Goal: Task Accomplishment & Management: Manage account settings

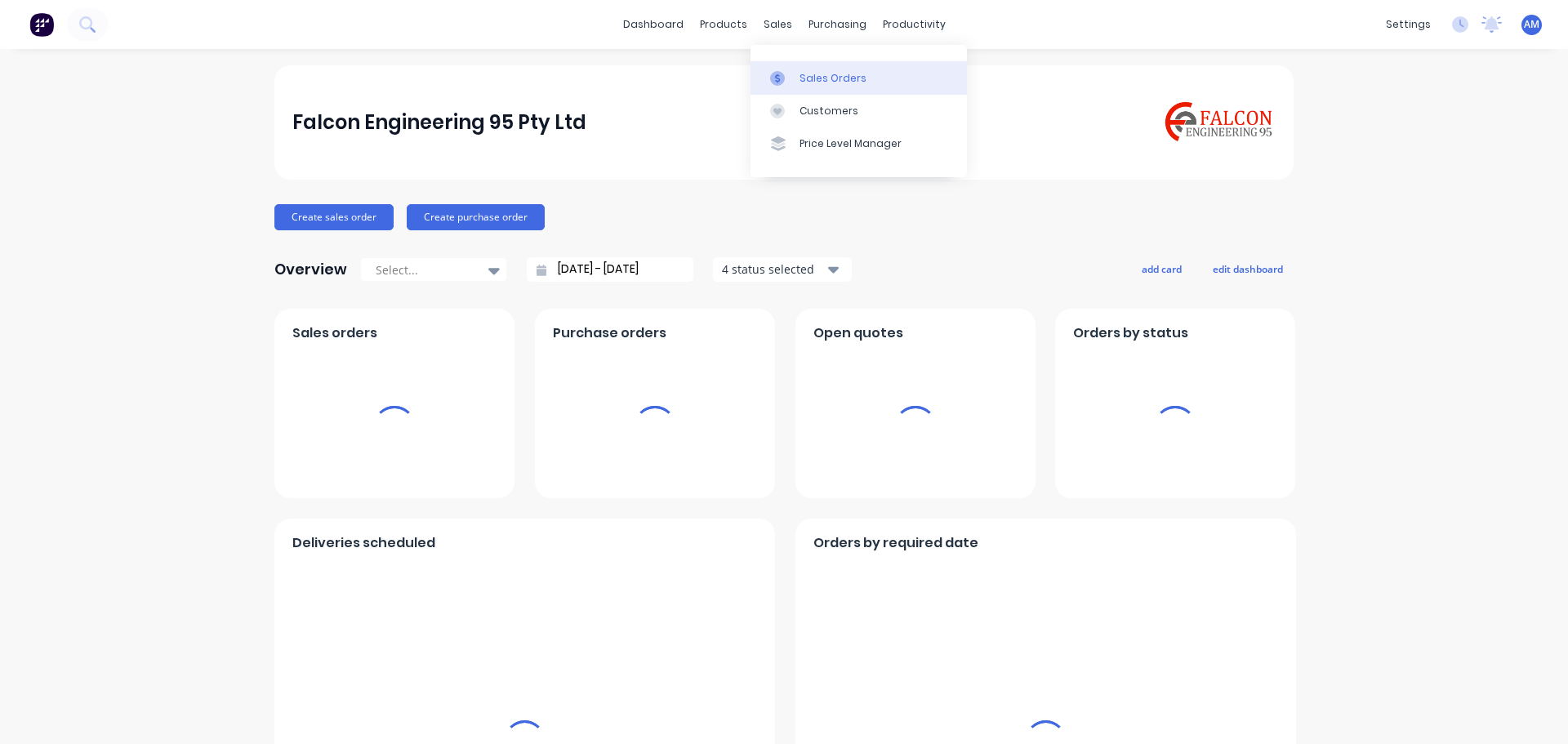
click at [846, 80] on div "Sales Orders" at bounding box center [833, 78] width 67 height 15
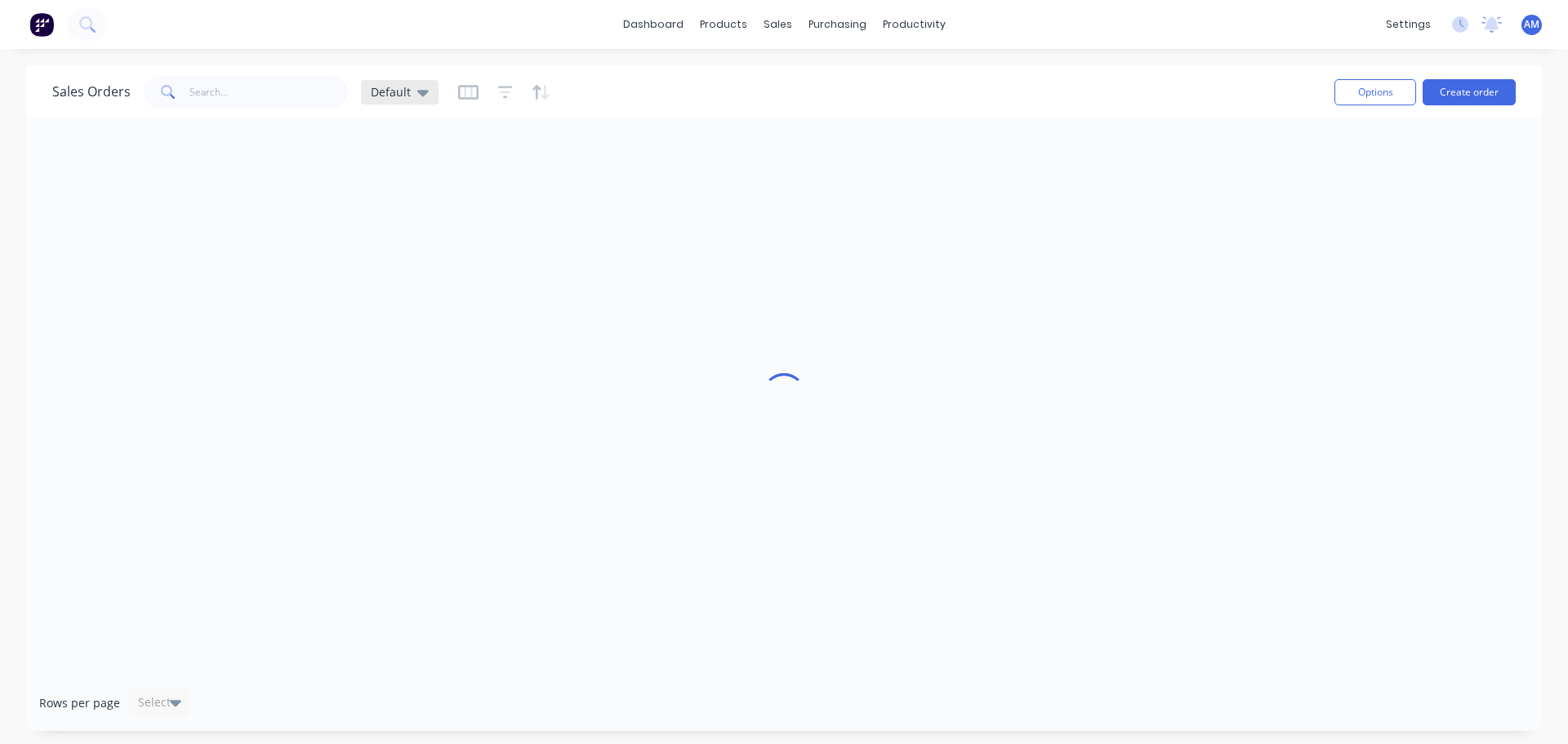
click at [422, 95] on icon at bounding box center [423, 93] width 12 height 7
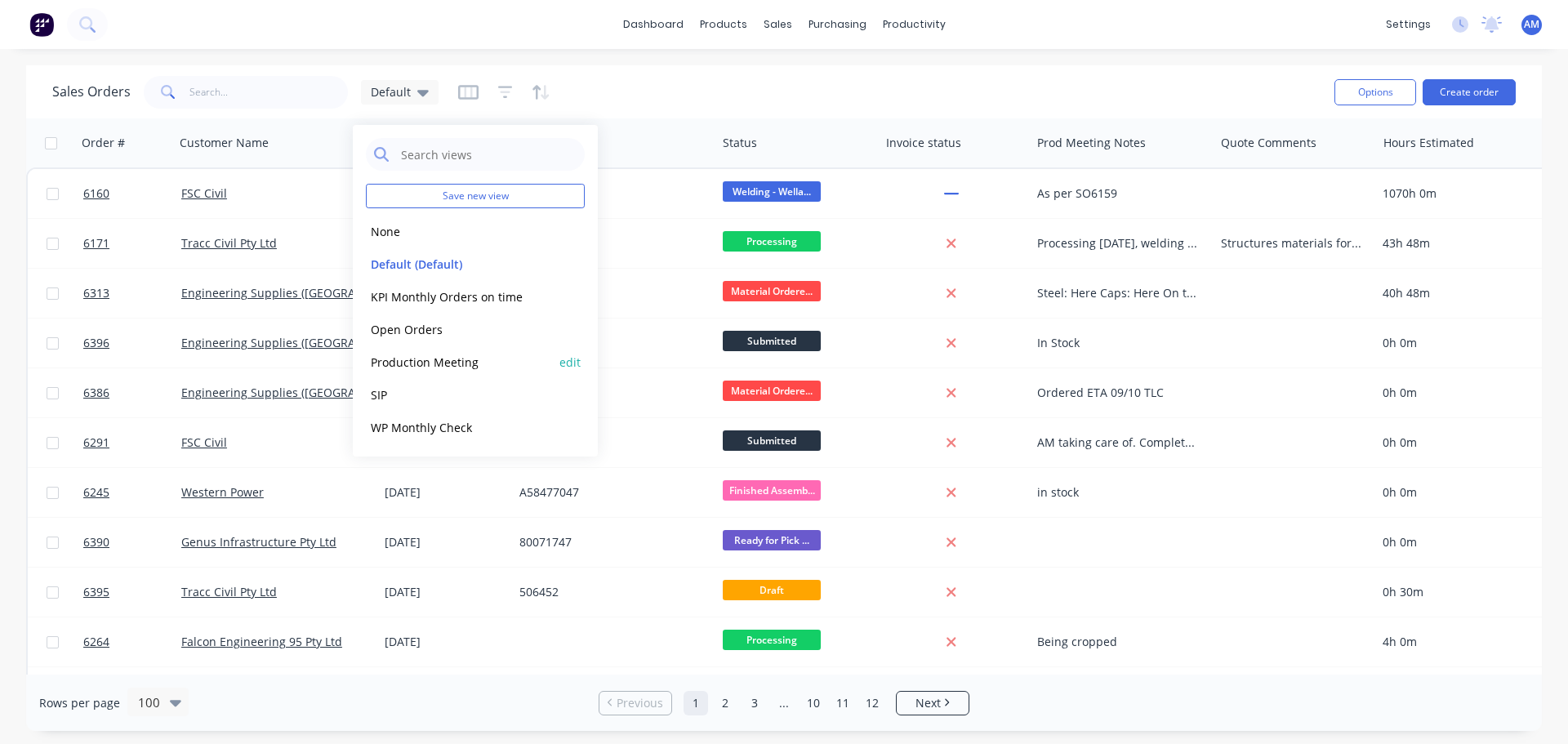
click at [413, 365] on button "Production Meeting" at bounding box center [458, 362] width 186 height 19
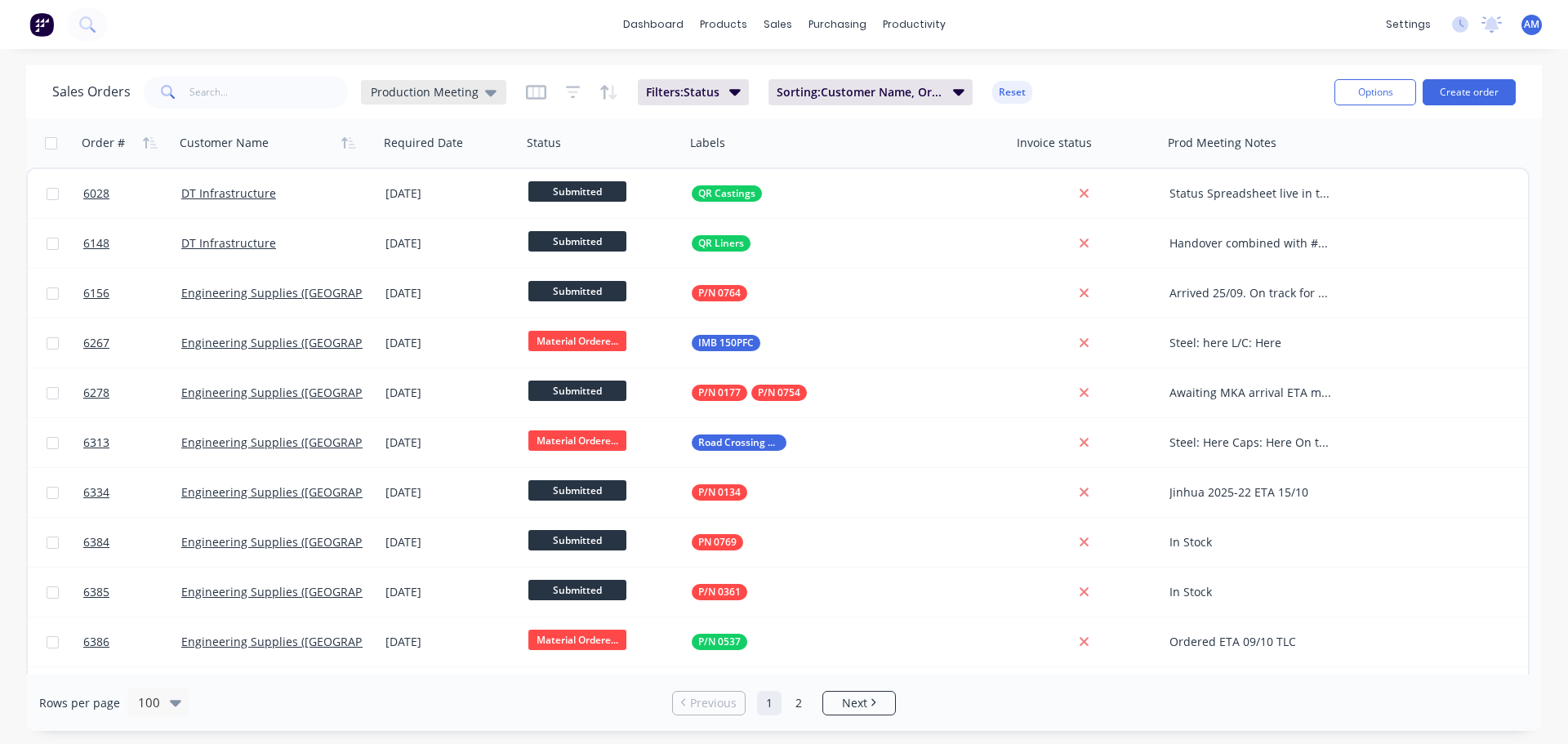
click at [486, 93] on icon at bounding box center [490, 93] width 12 height 7
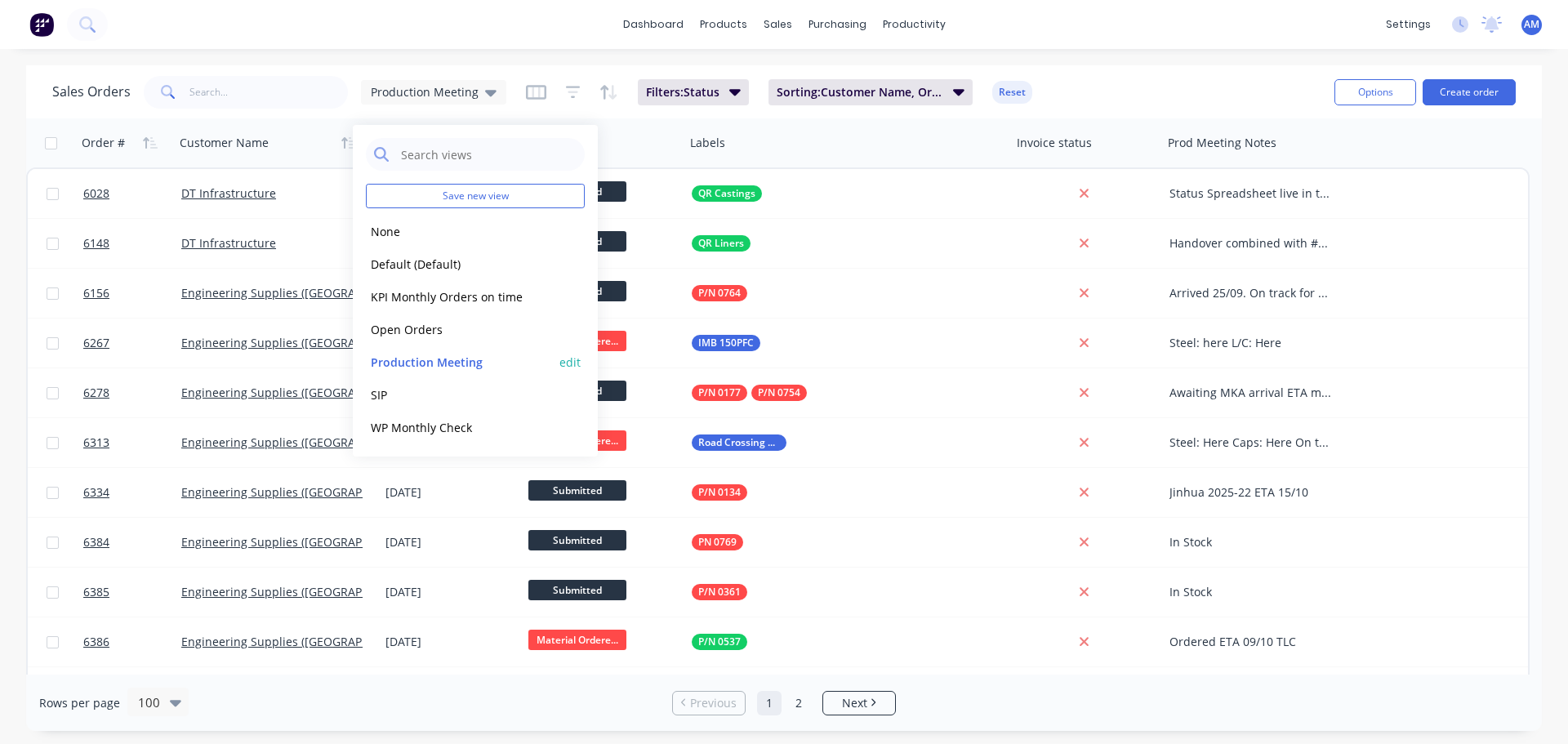
click at [568, 359] on button "edit" at bounding box center [570, 363] width 21 height 18
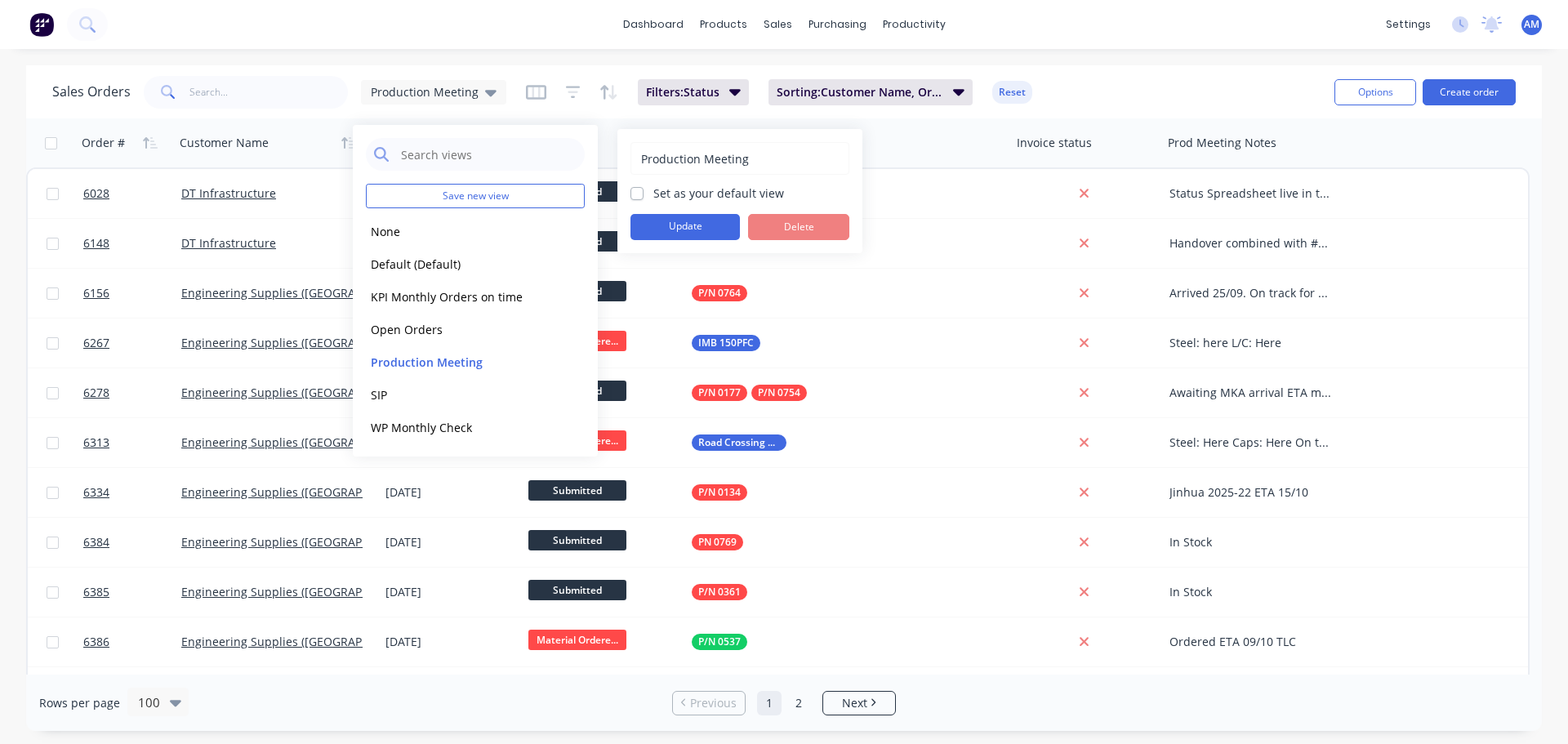
click at [653, 189] on label "Set as your default view" at bounding box center [719, 193] width 131 height 18
click at [638, 189] on input "Set as your default view" at bounding box center [637, 192] width 13 height 16
checkbox input "true"
click at [667, 220] on button "Update" at bounding box center [686, 226] width 109 height 26
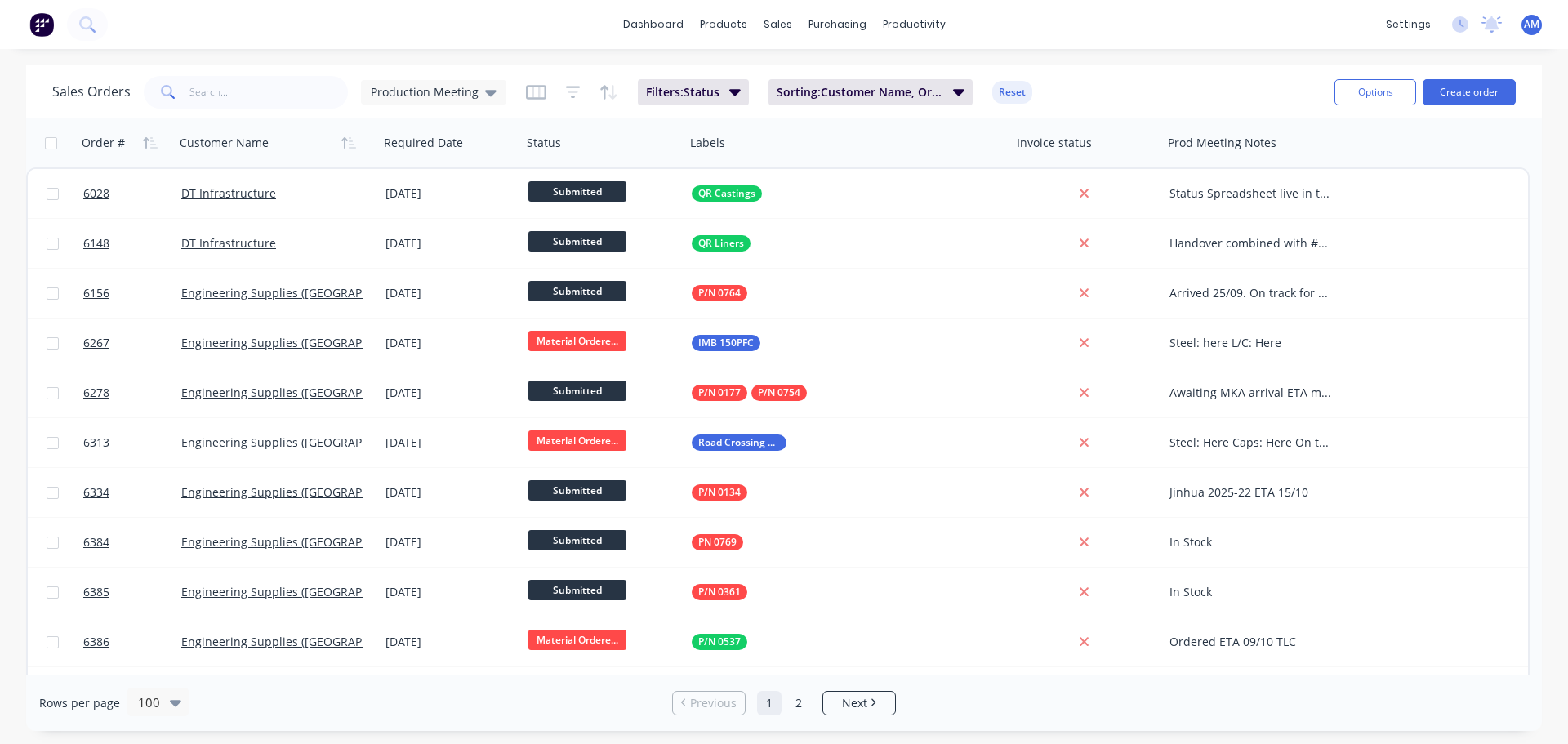
click at [1144, 58] on div "dashboard products sales purchasing productivity dashboard products Product Cat…" at bounding box center [784, 372] width 1568 height 744
click at [1200, 3] on div "dashboard products sales purchasing productivity dashboard products Product Cat…" at bounding box center [784, 24] width 1568 height 49
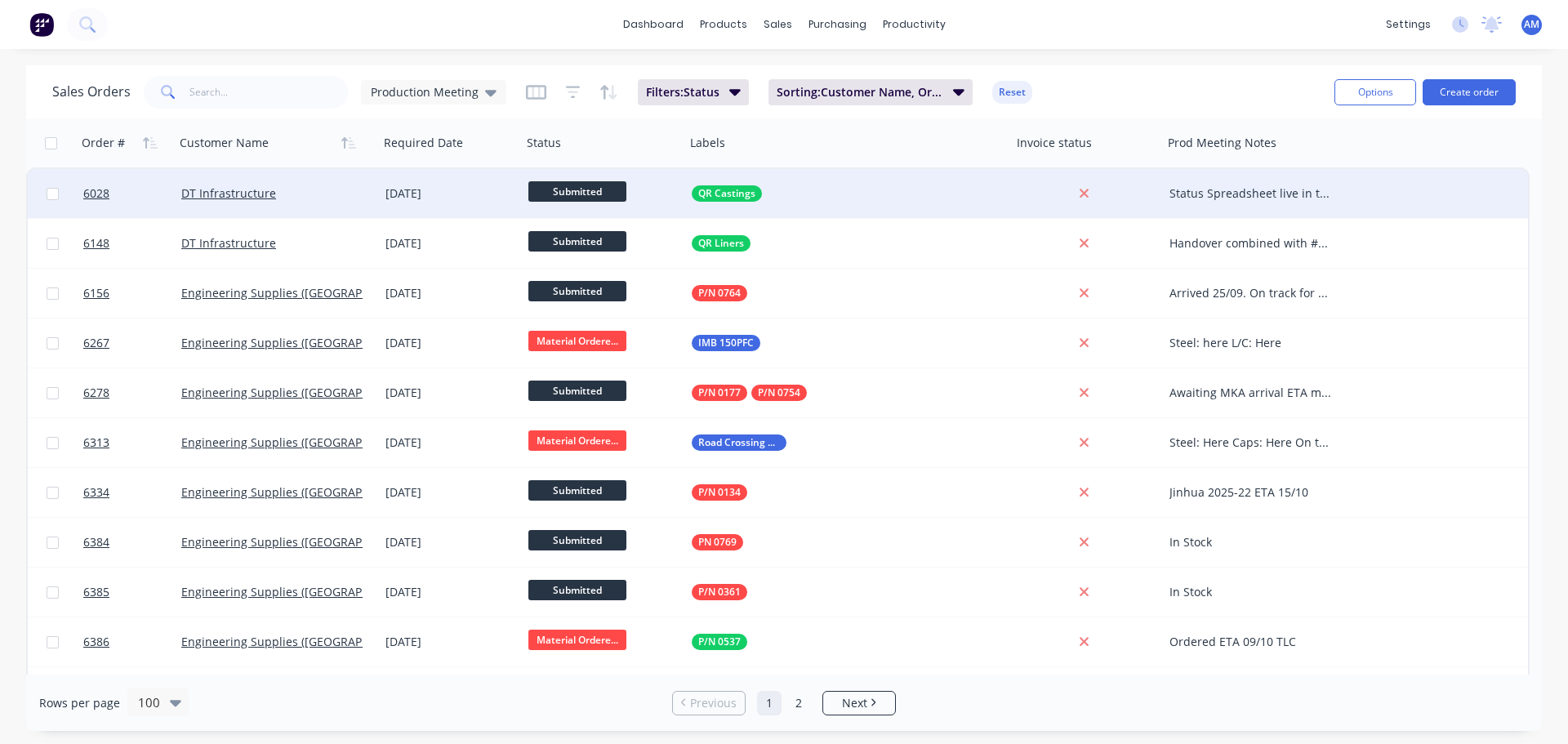
click at [601, 188] on span "Submitted" at bounding box center [577, 191] width 98 height 20
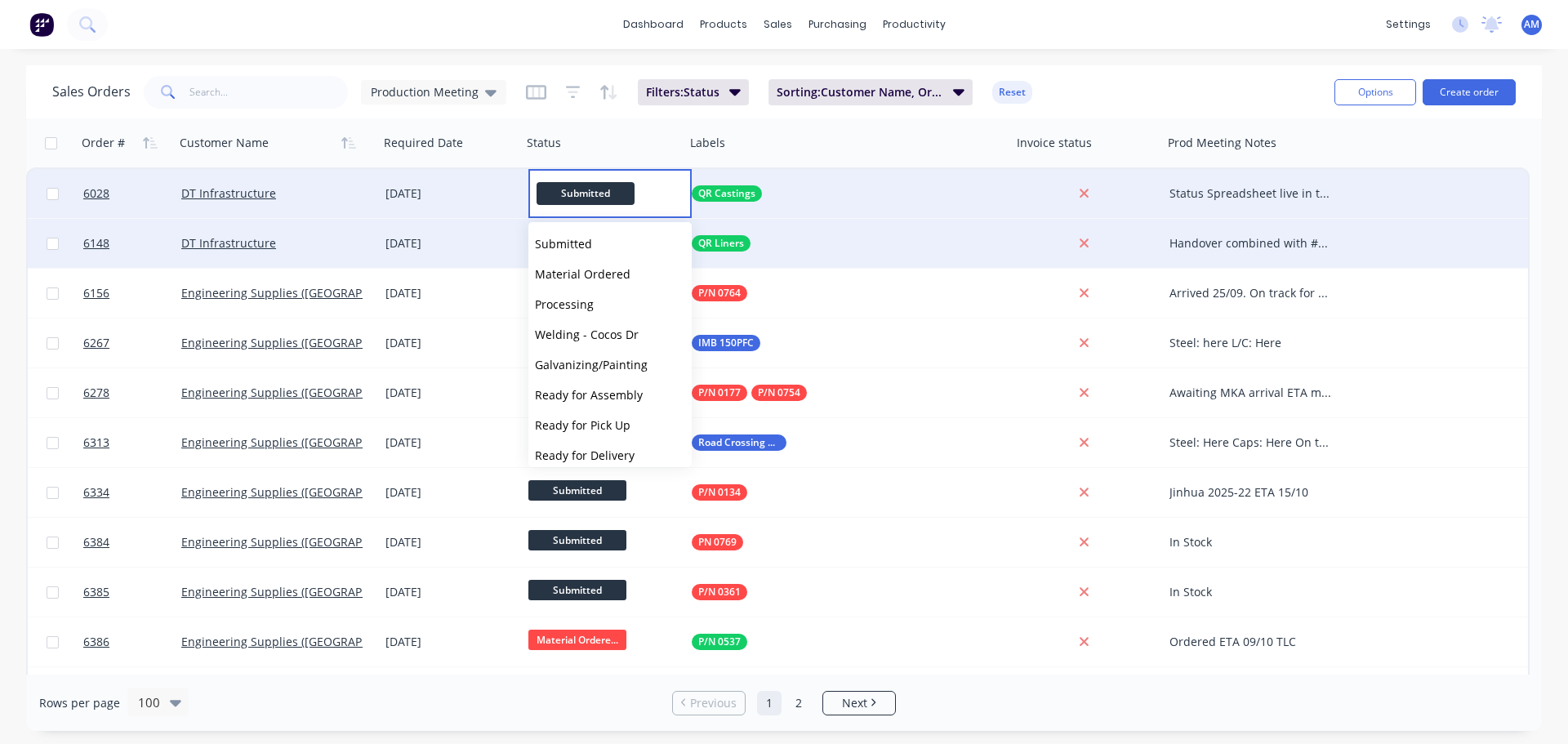
click at [606, 263] on button "Material Ordered" at bounding box center [609, 273] width 163 height 30
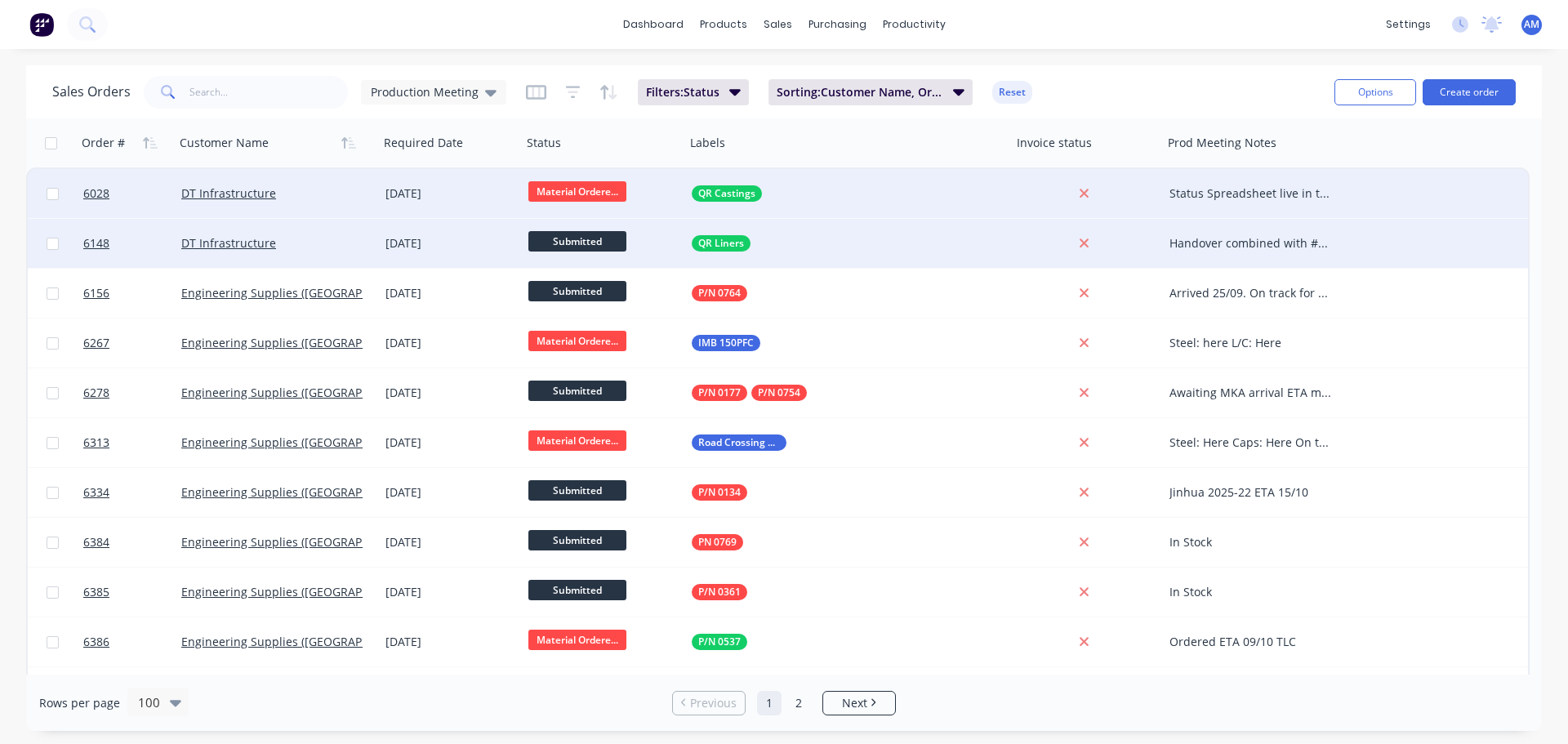
click at [594, 239] on span "Submitted" at bounding box center [577, 241] width 98 height 20
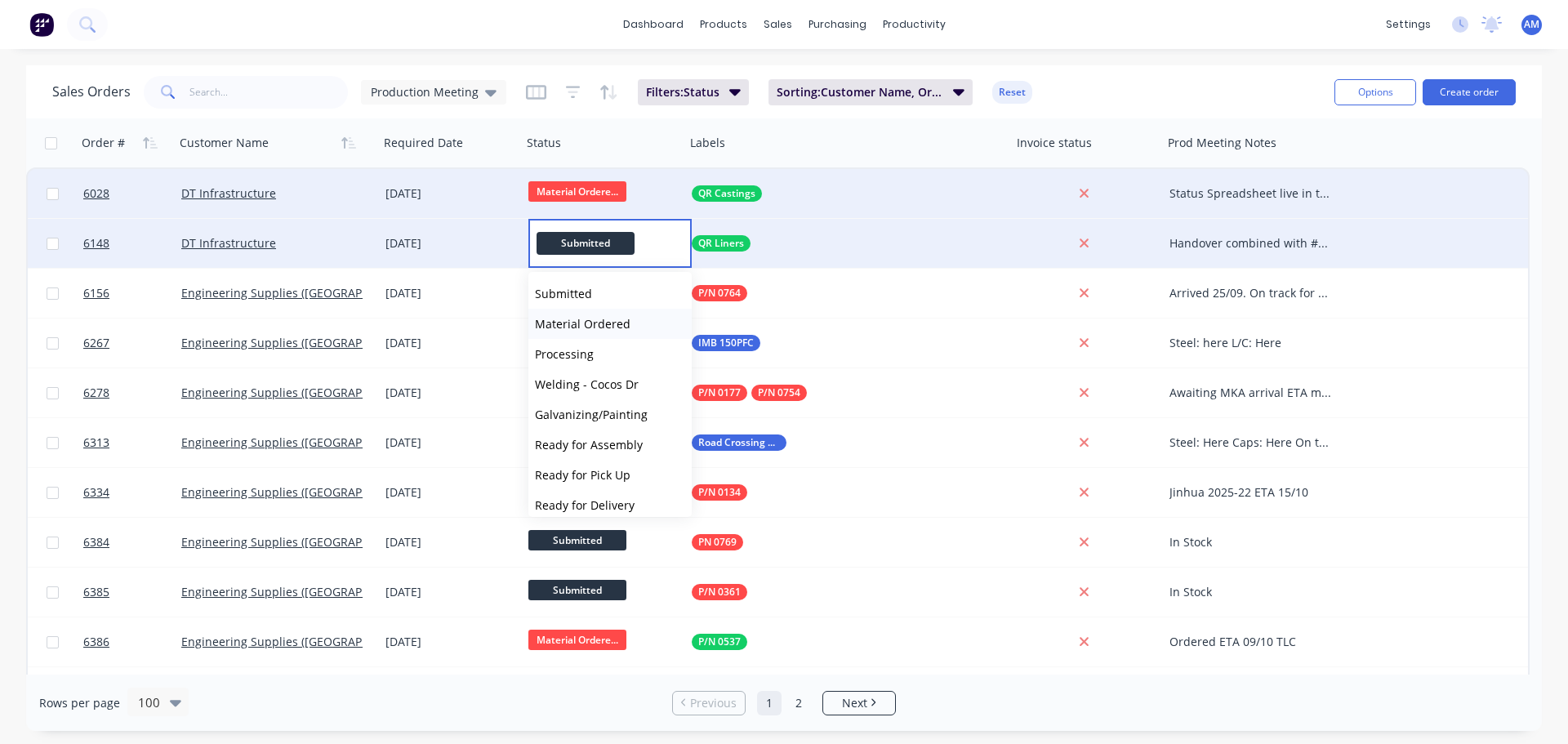
click at [589, 324] on span "Material Ordered" at bounding box center [583, 324] width 96 height 16
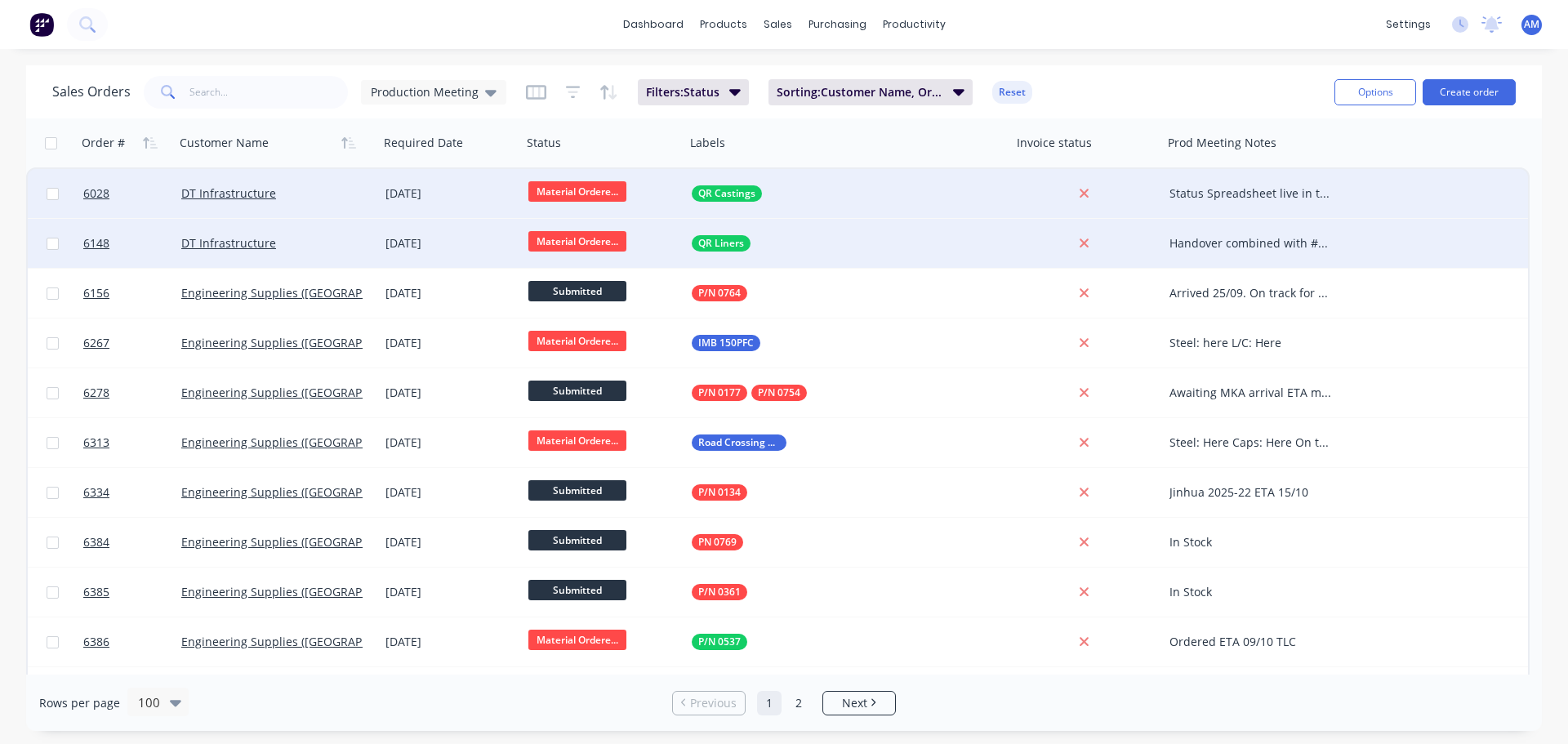
click at [1118, 22] on div "dashboard products sales purchasing productivity dashboard products Product Cat…" at bounding box center [784, 24] width 1568 height 49
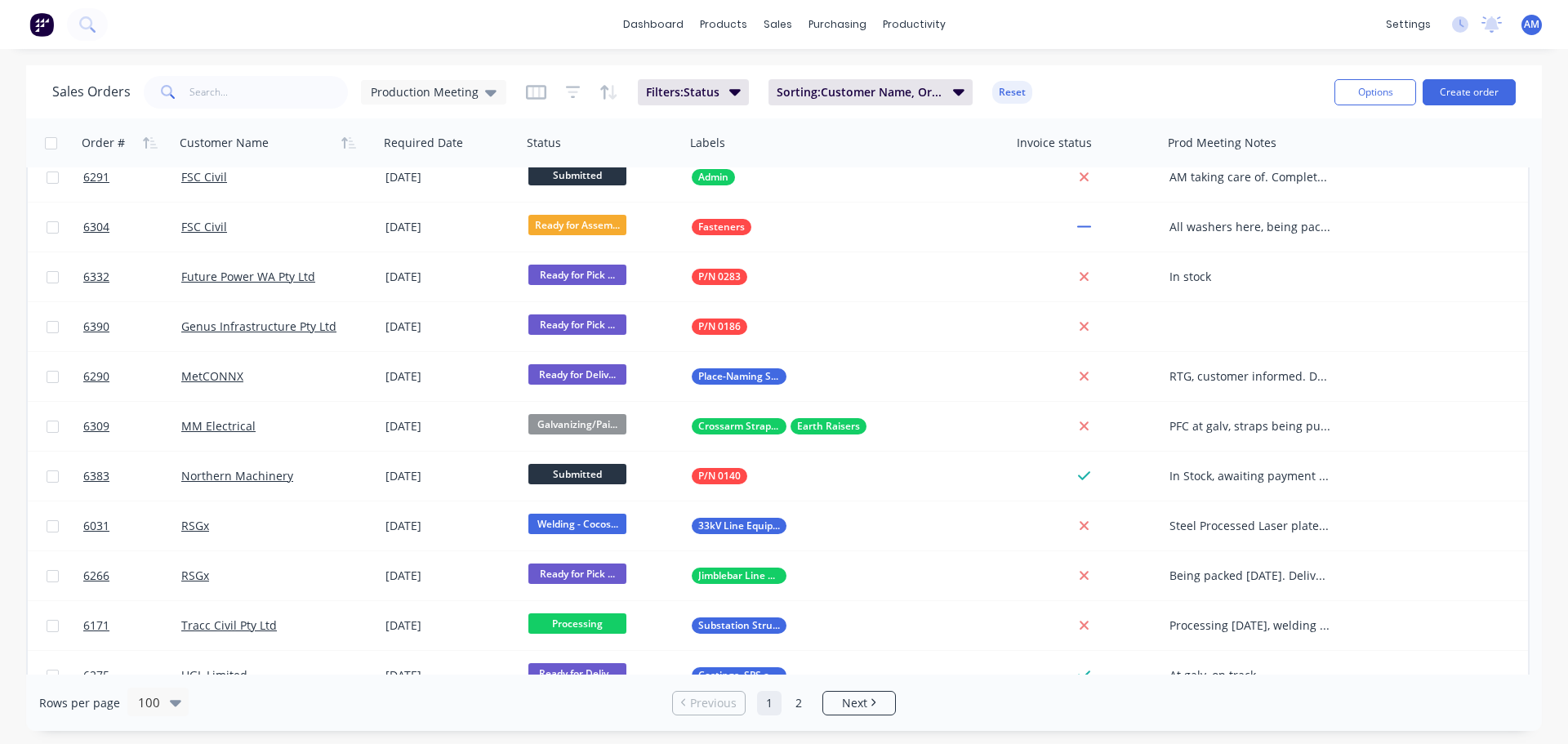
scroll to position [1389, 0]
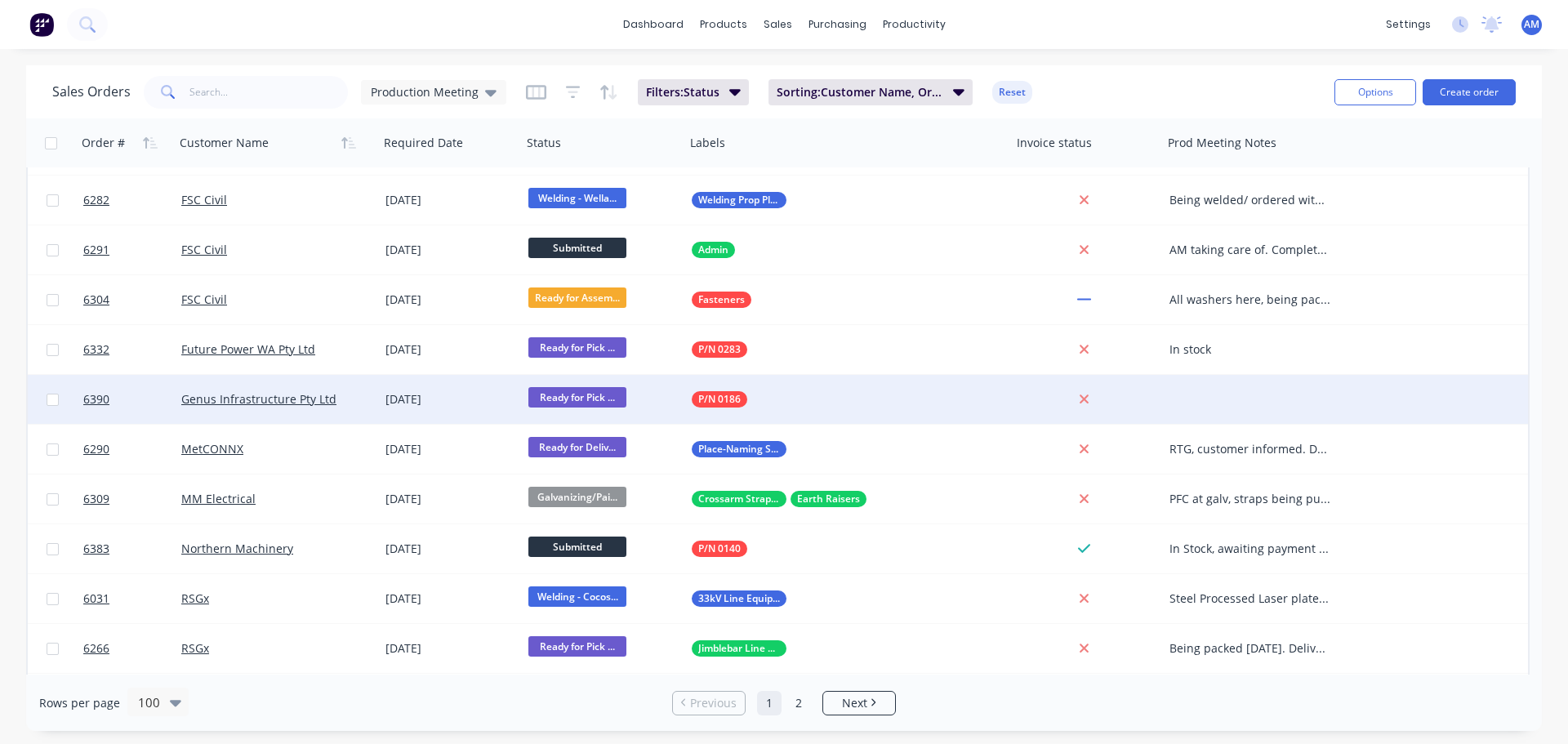
click at [1224, 395] on div at bounding box center [1255, 399] width 183 height 49
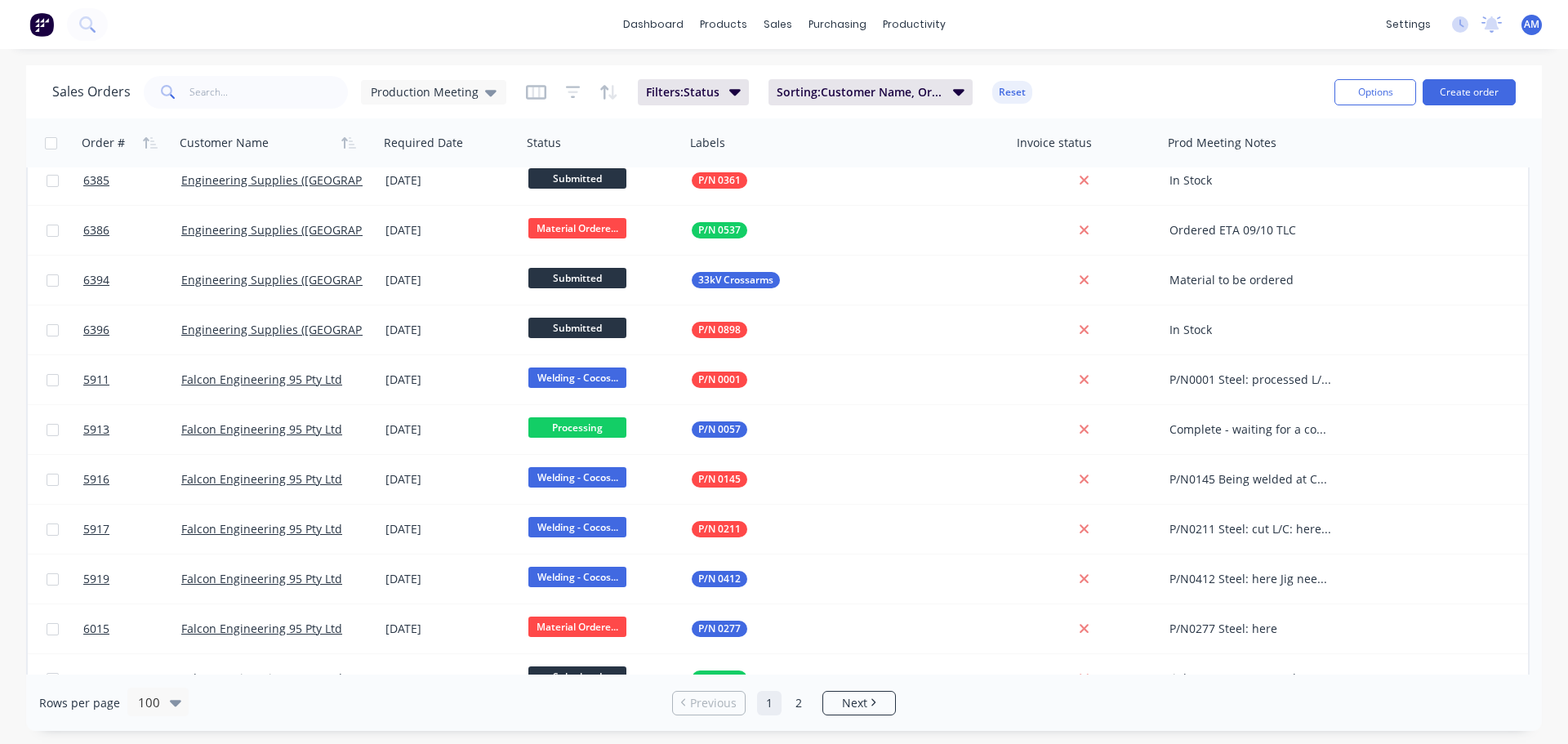
scroll to position [0, 0]
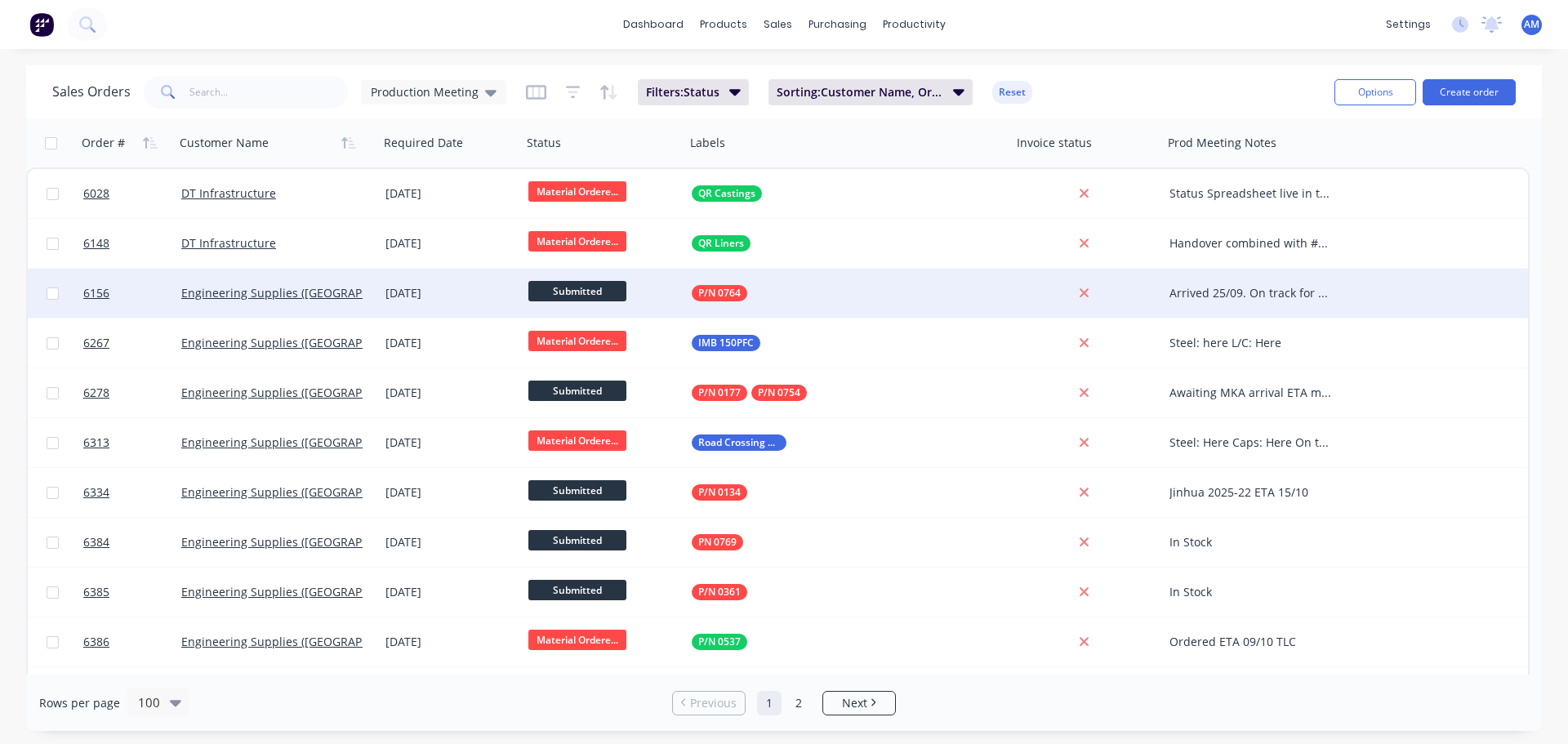
click at [1318, 292] on div "Arrived 25/09. On track for 09/10" at bounding box center [1250, 293] width 163 height 17
click at [1231, 294] on div "Arrived 25/09. On track for 09/10" at bounding box center [1254, 290] width 180 height 39
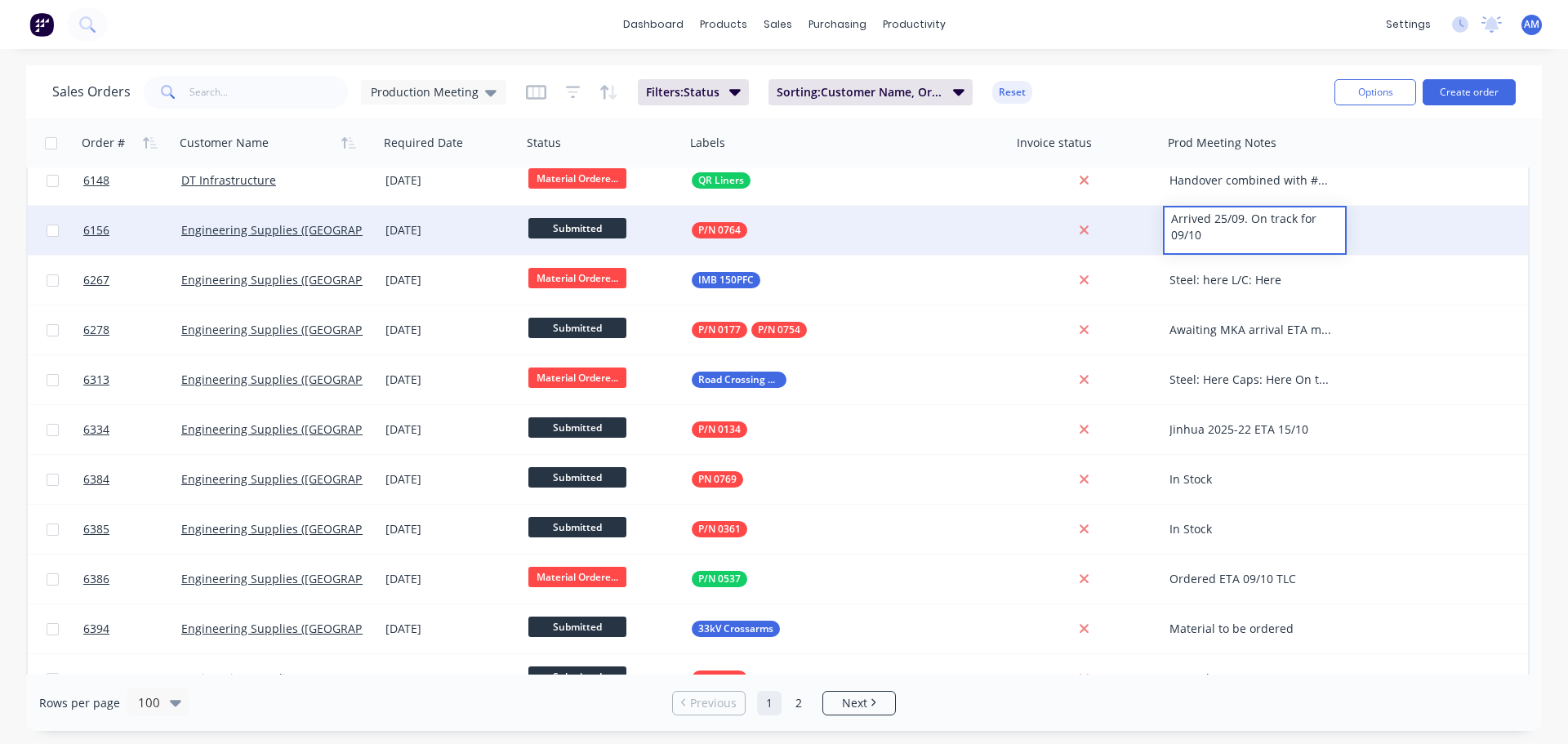
scroll to position [82, 0]
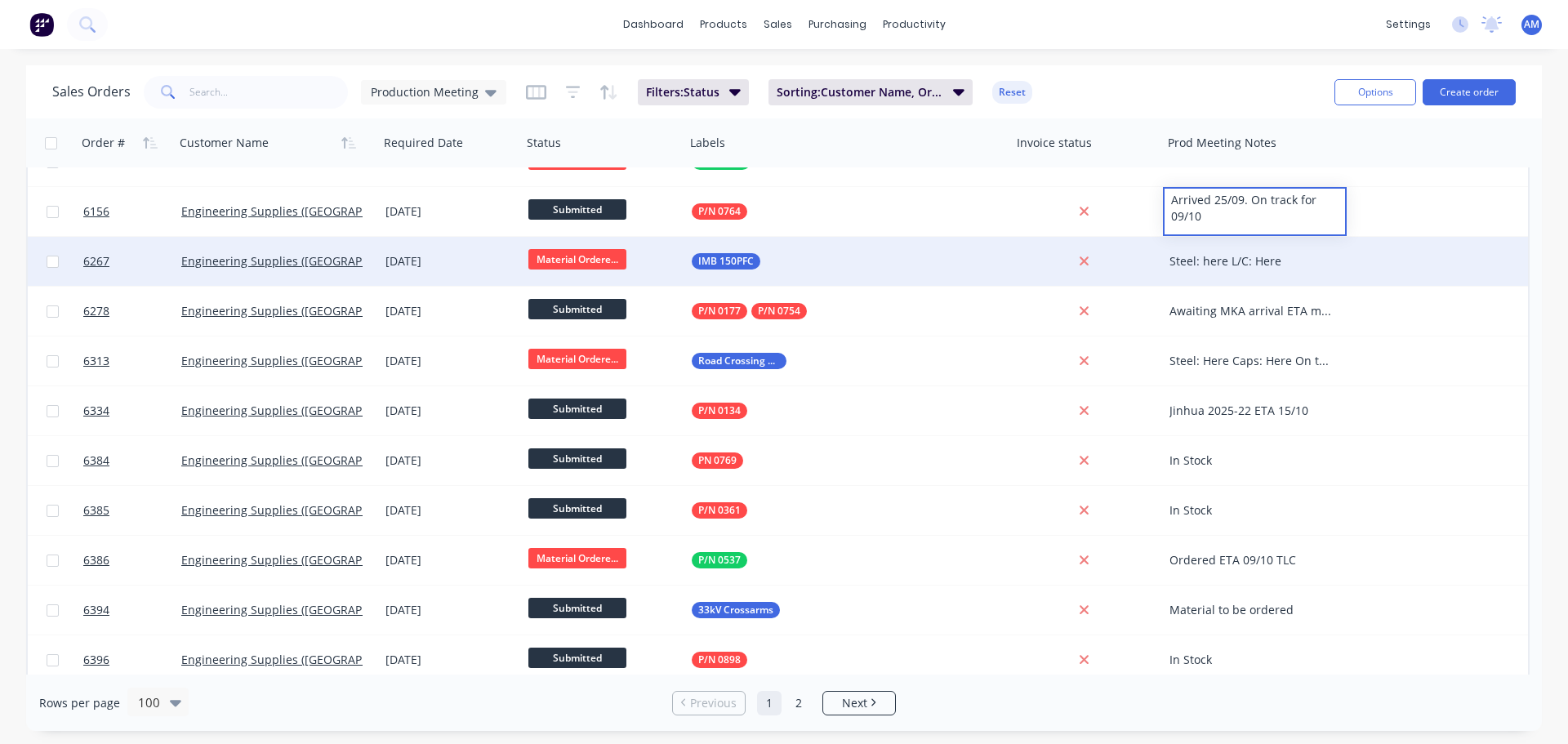
click at [1289, 257] on div "Steel: here L/C: Here" at bounding box center [1250, 261] width 163 height 17
click at [1265, 258] on div "Steel: here L/C: Here" at bounding box center [1250, 261] width 163 height 17
click at [1254, 250] on div "Steel: here L/C: Here" at bounding box center [1254, 258] width 180 height 39
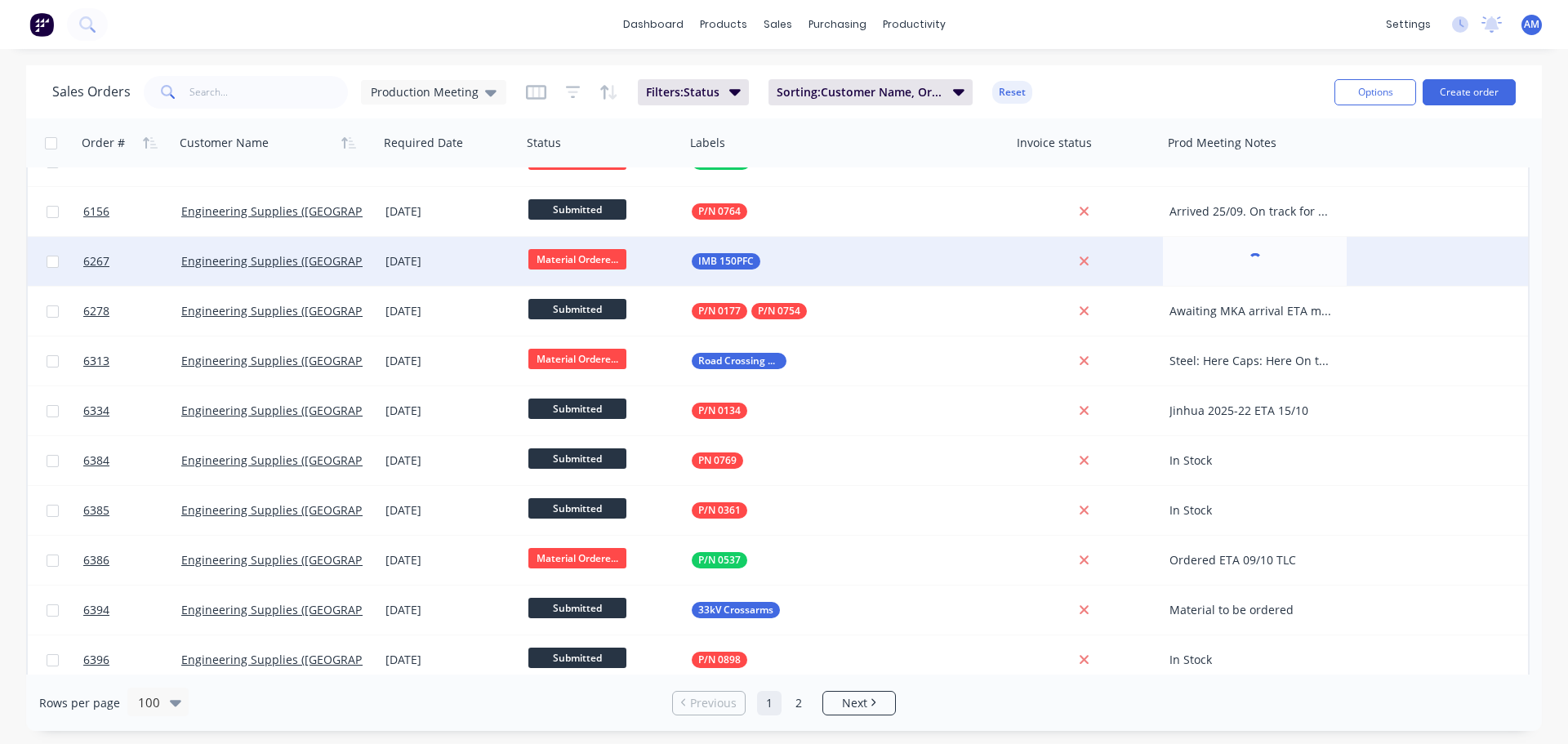
click at [587, 255] on span "Material Ordere..." at bounding box center [577, 258] width 98 height 20
click at [575, 255] on span "Material Ordere..." at bounding box center [577, 258] width 98 height 20
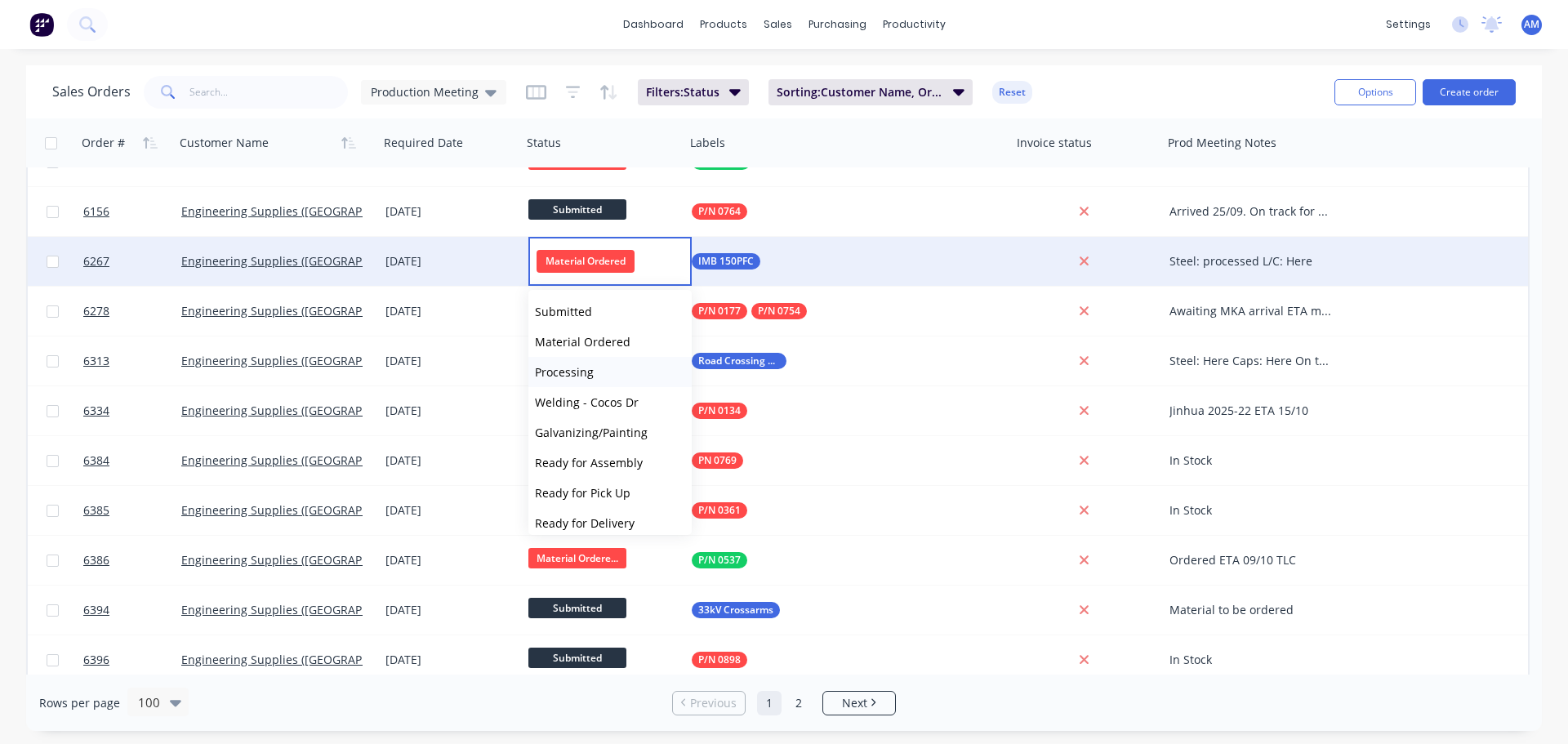
click at [603, 368] on button "Processing" at bounding box center [609, 372] width 163 height 30
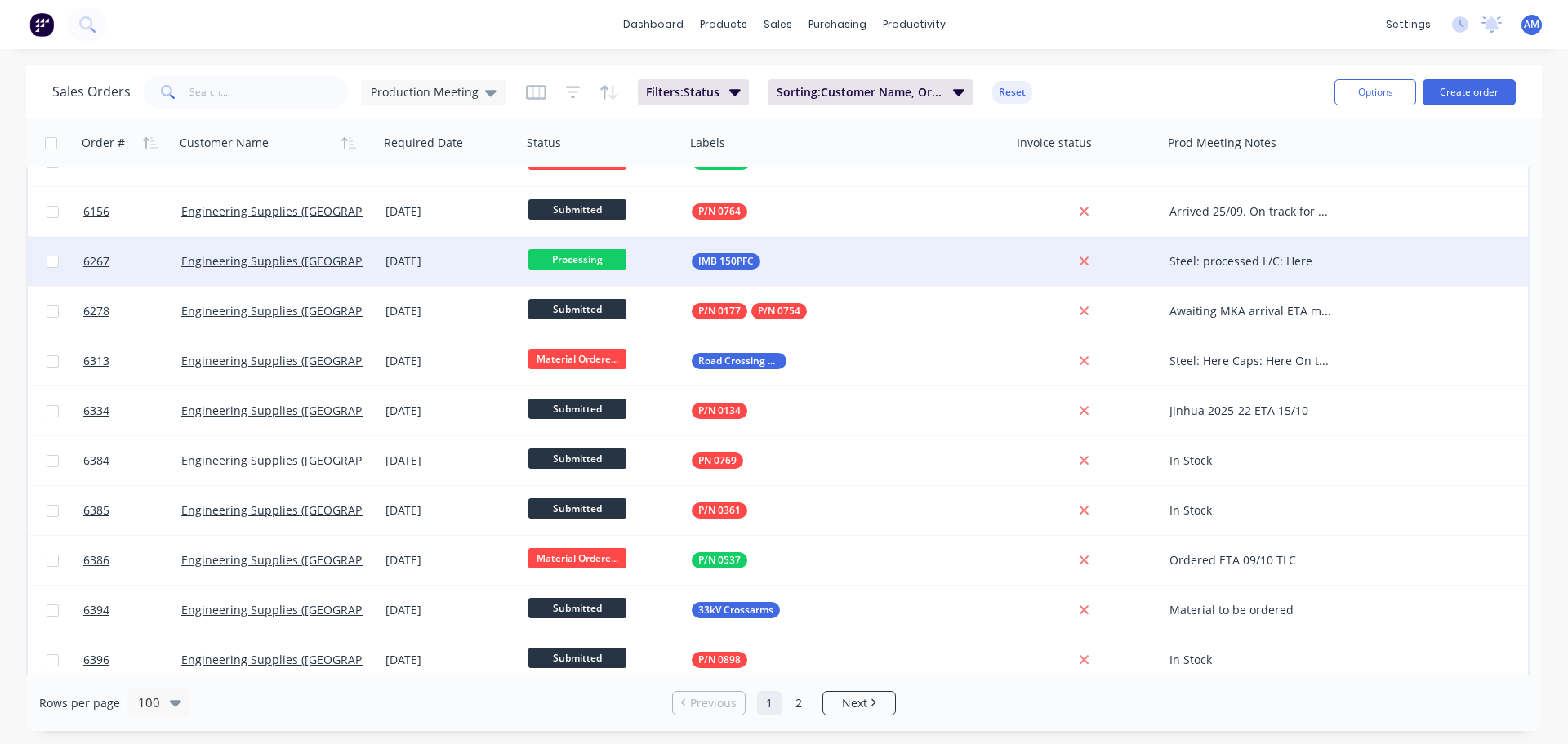
click at [1269, 257] on div "Steel: processed L/C: Here" at bounding box center [1250, 261] width 163 height 17
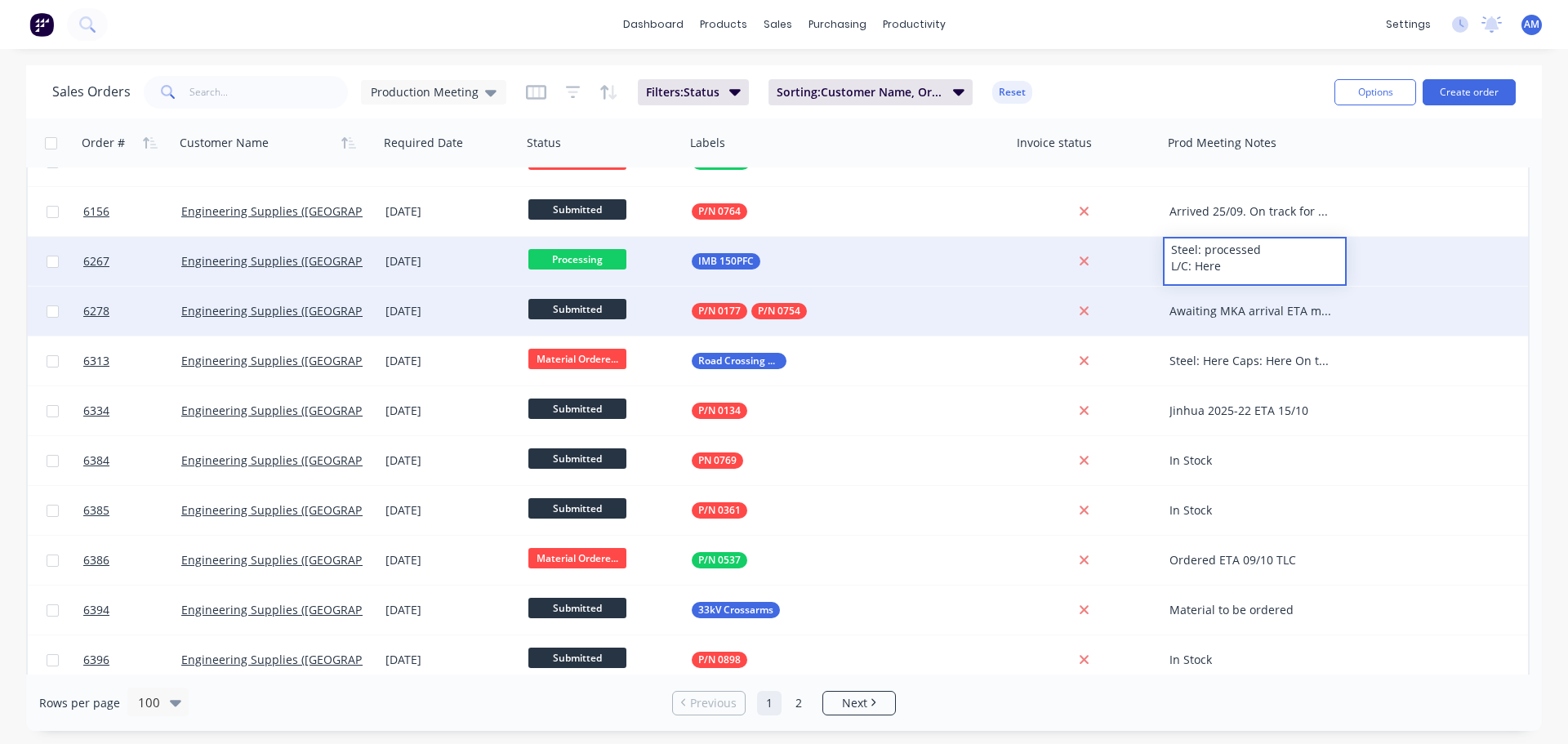
click at [1302, 313] on div "Awaiting MKA arrival ETA mid November" at bounding box center [1250, 311] width 163 height 17
click at [1312, 310] on div "Awaiting MKA arrival ETA mid November" at bounding box center [1250, 311] width 163 height 17
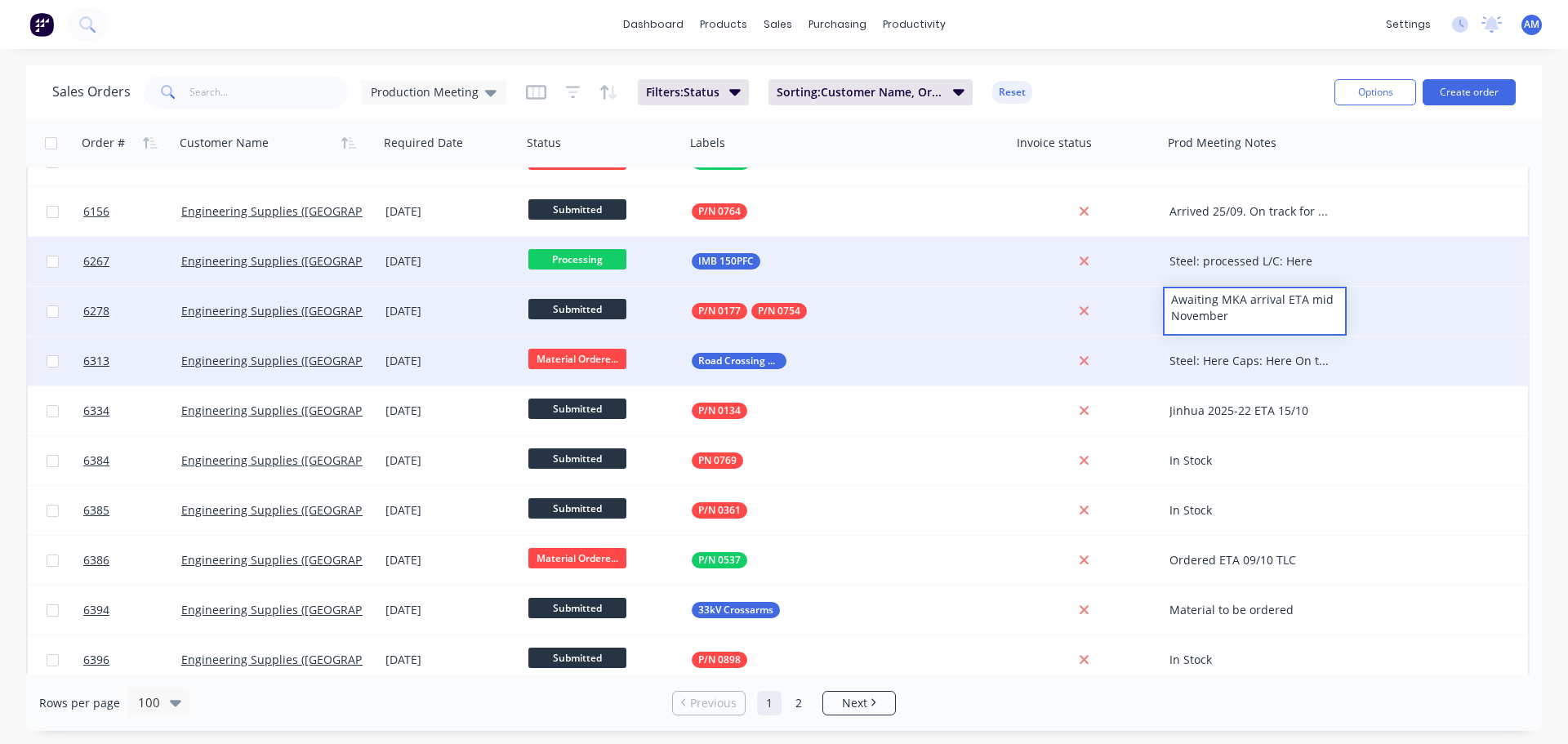
click at [1270, 355] on div "Steel: Here Caps: Here On track" at bounding box center [1250, 361] width 163 height 17
click at [1281, 364] on div "Steel: Here Caps: Here On track" at bounding box center [1250, 361] width 163 height 17
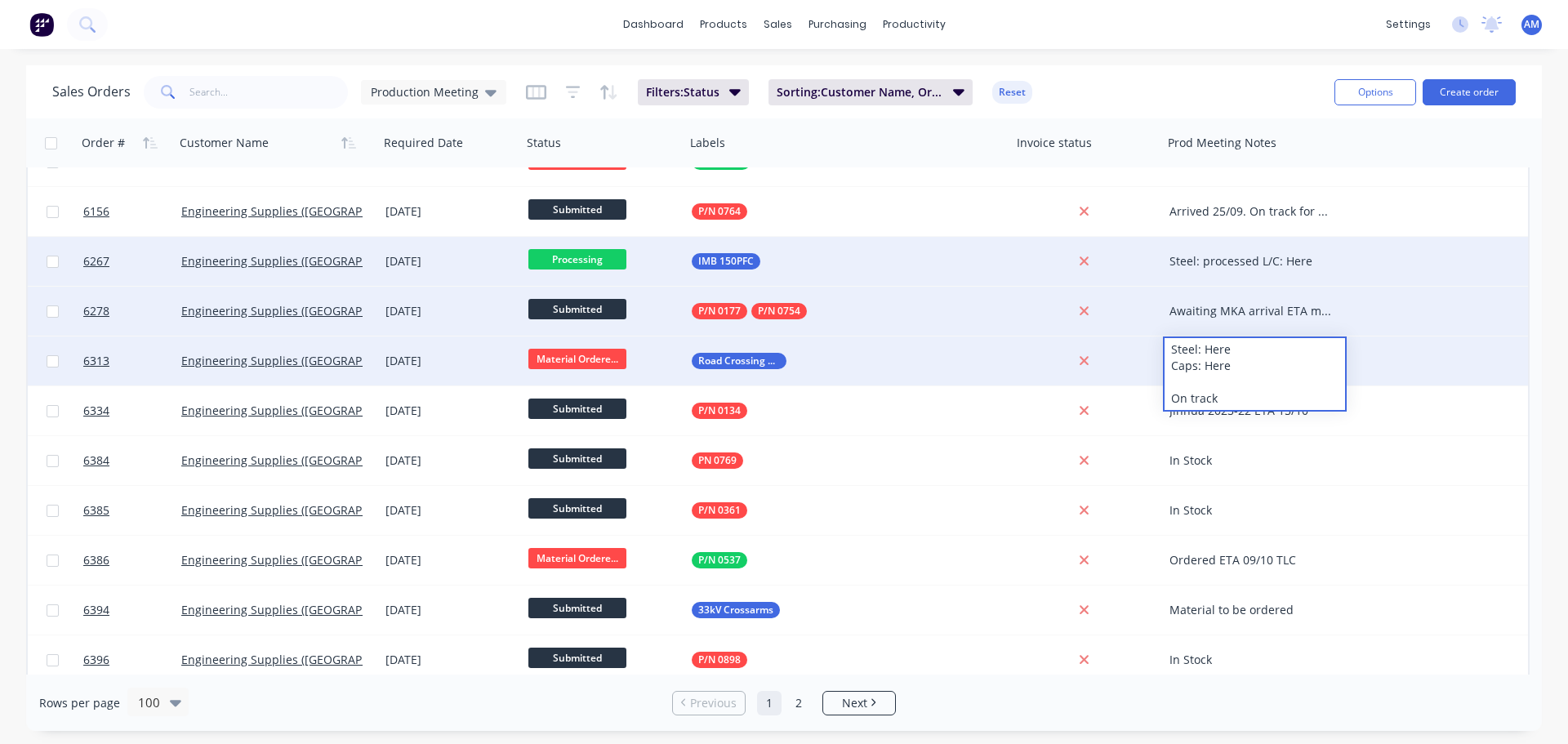
click at [1245, 351] on div "Steel: Here Caps: Here On track" at bounding box center [1254, 374] width 180 height 72
click at [598, 354] on span "Material Ordere..." at bounding box center [577, 359] width 98 height 20
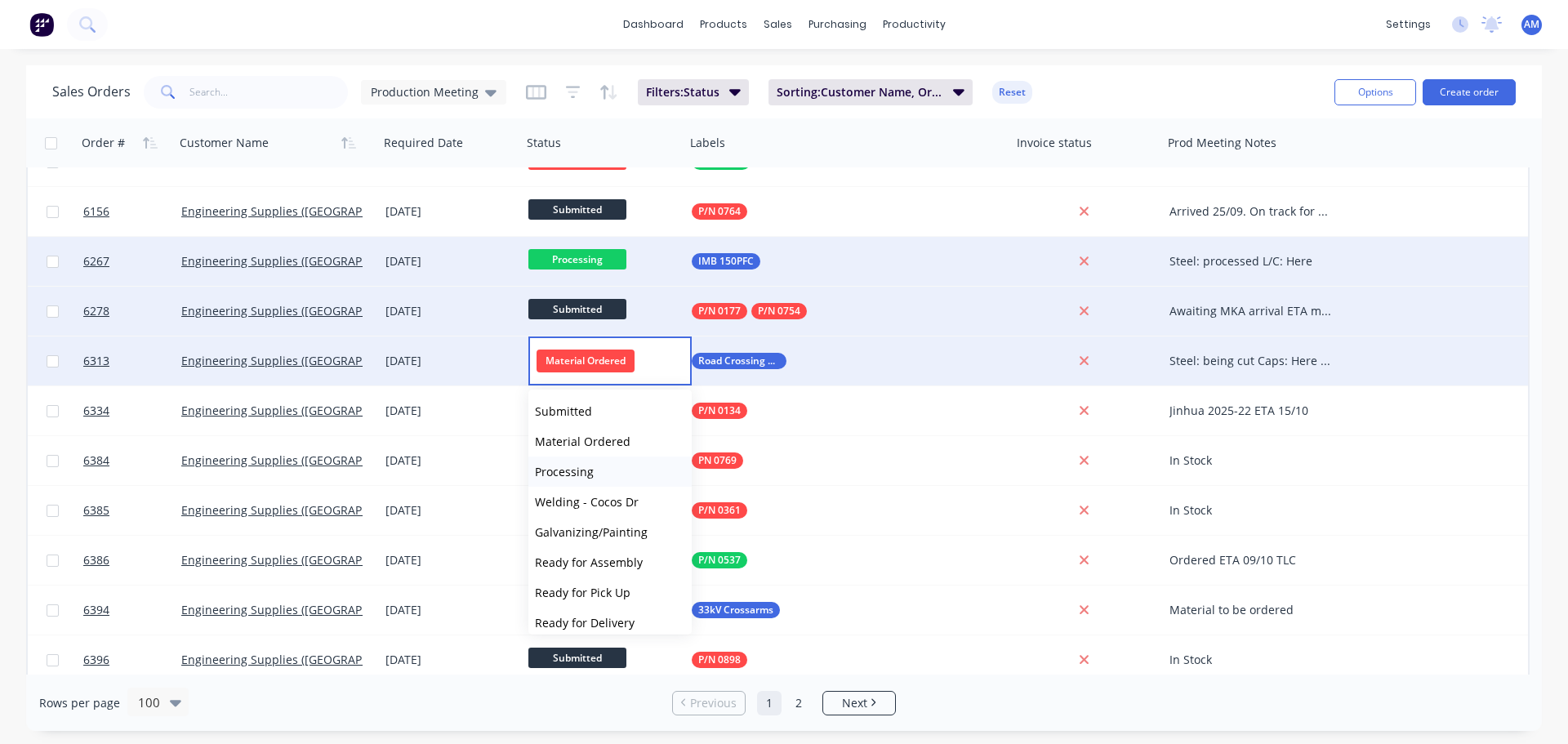
click at [586, 473] on span "Processing" at bounding box center [565, 472] width 59 height 16
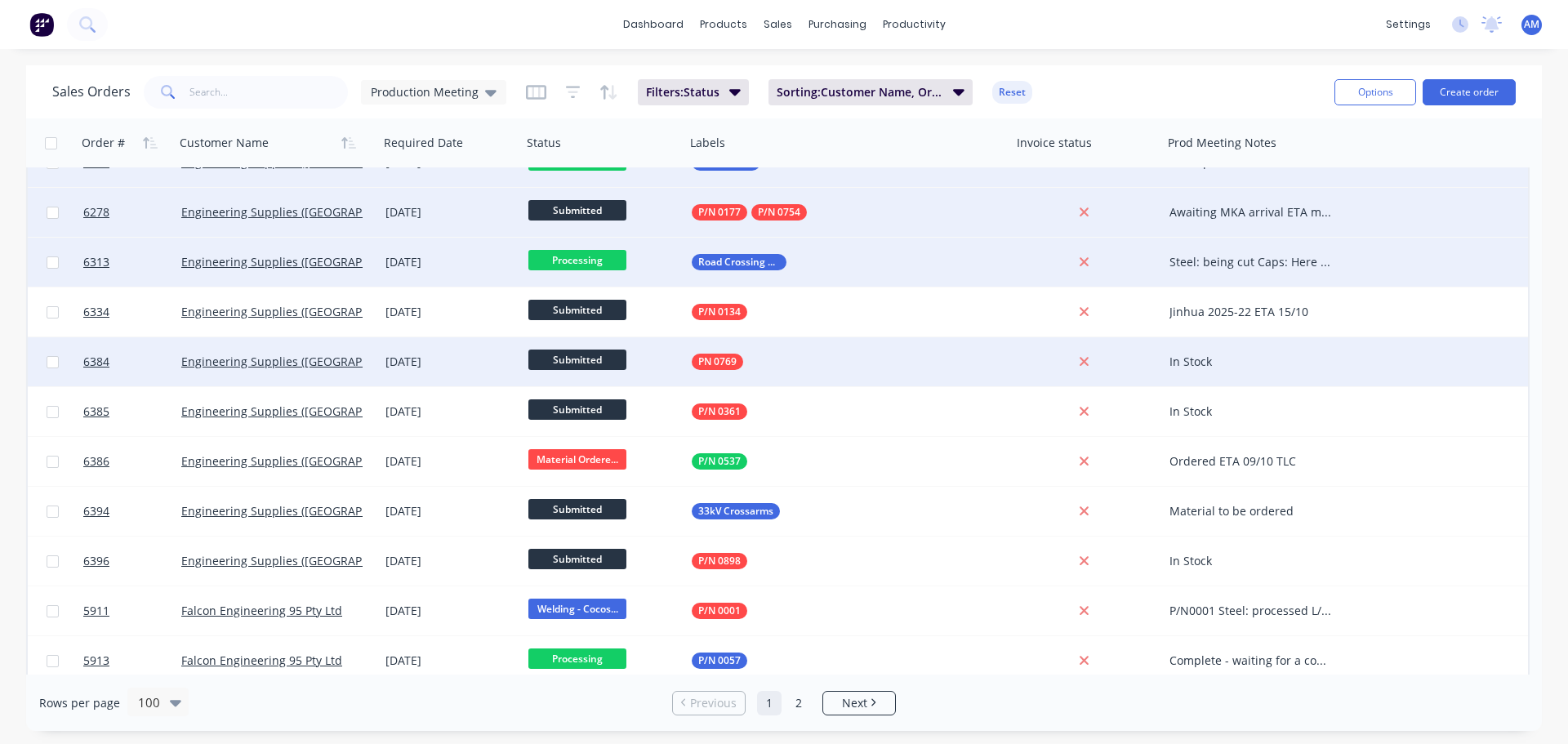
scroll to position [183, 0]
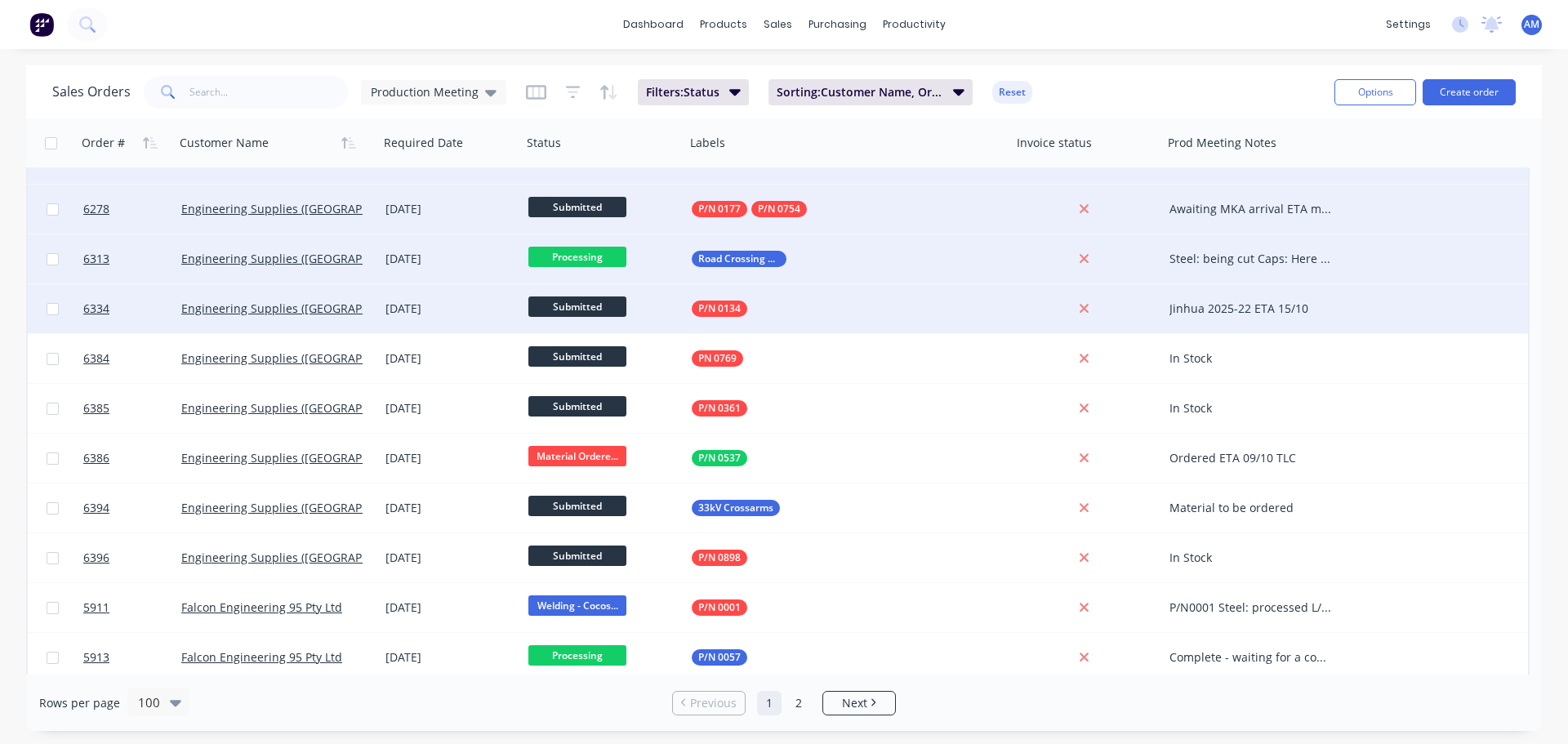
click at [1249, 304] on div "Jinhua 2025-22 ETA 15/10" at bounding box center [1250, 308] width 163 height 17
click at [1278, 294] on div "Jinhua 2025-22 ETA 15/10" at bounding box center [1254, 296] width 180 height 22
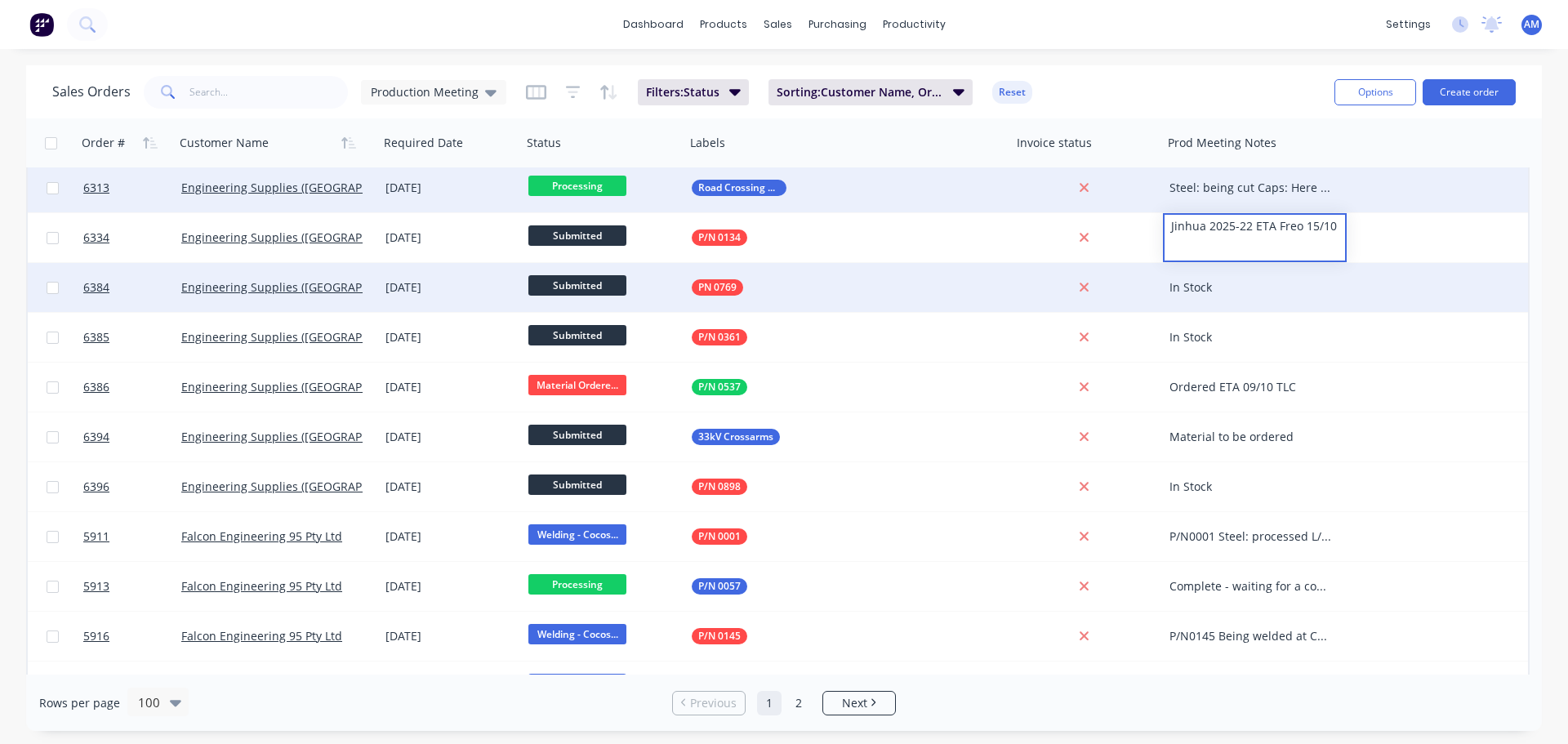
scroll to position [265, 0]
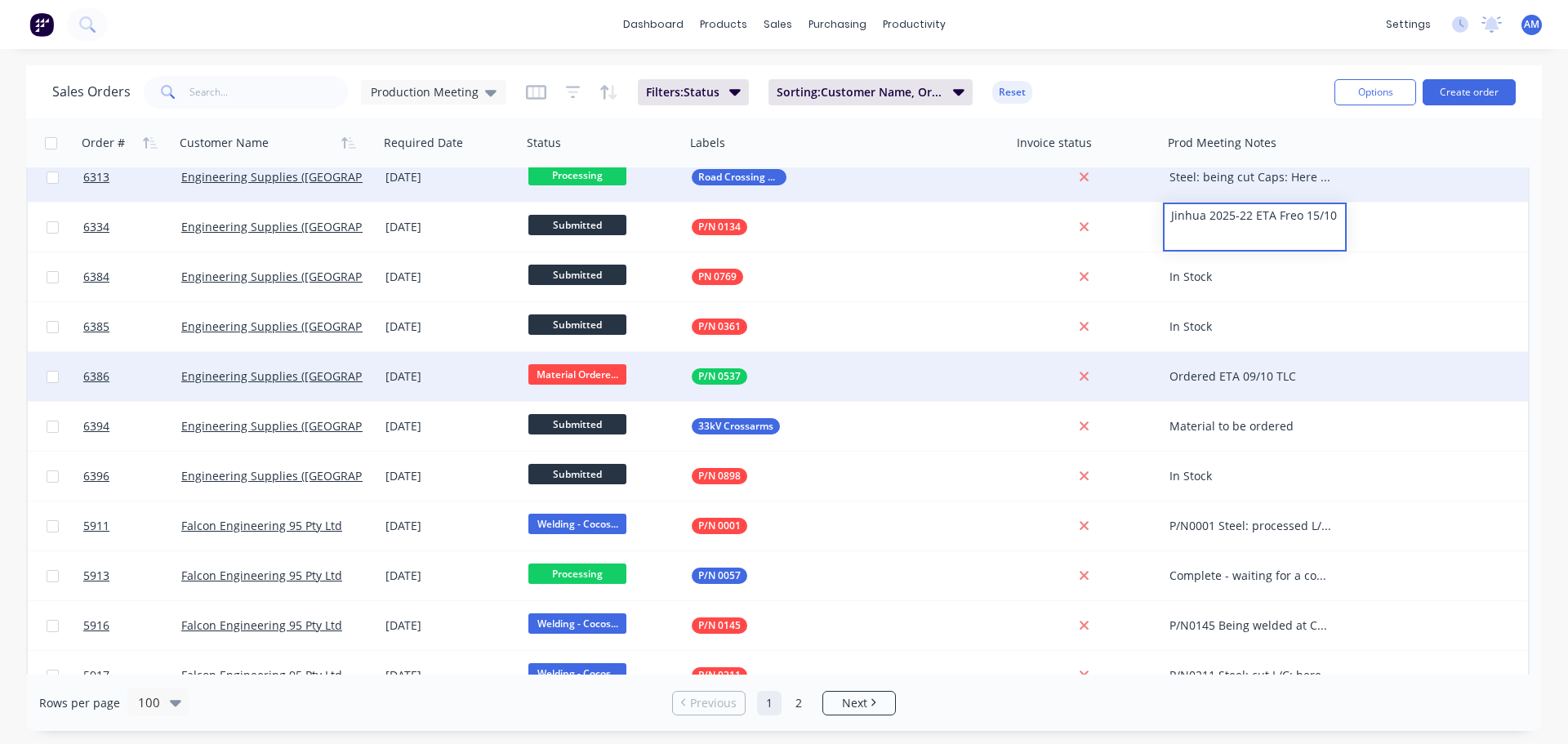
click at [1252, 380] on div "Ordered ETA 09/10 TLC" at bounding box center [1250, 376] width 163 height 17
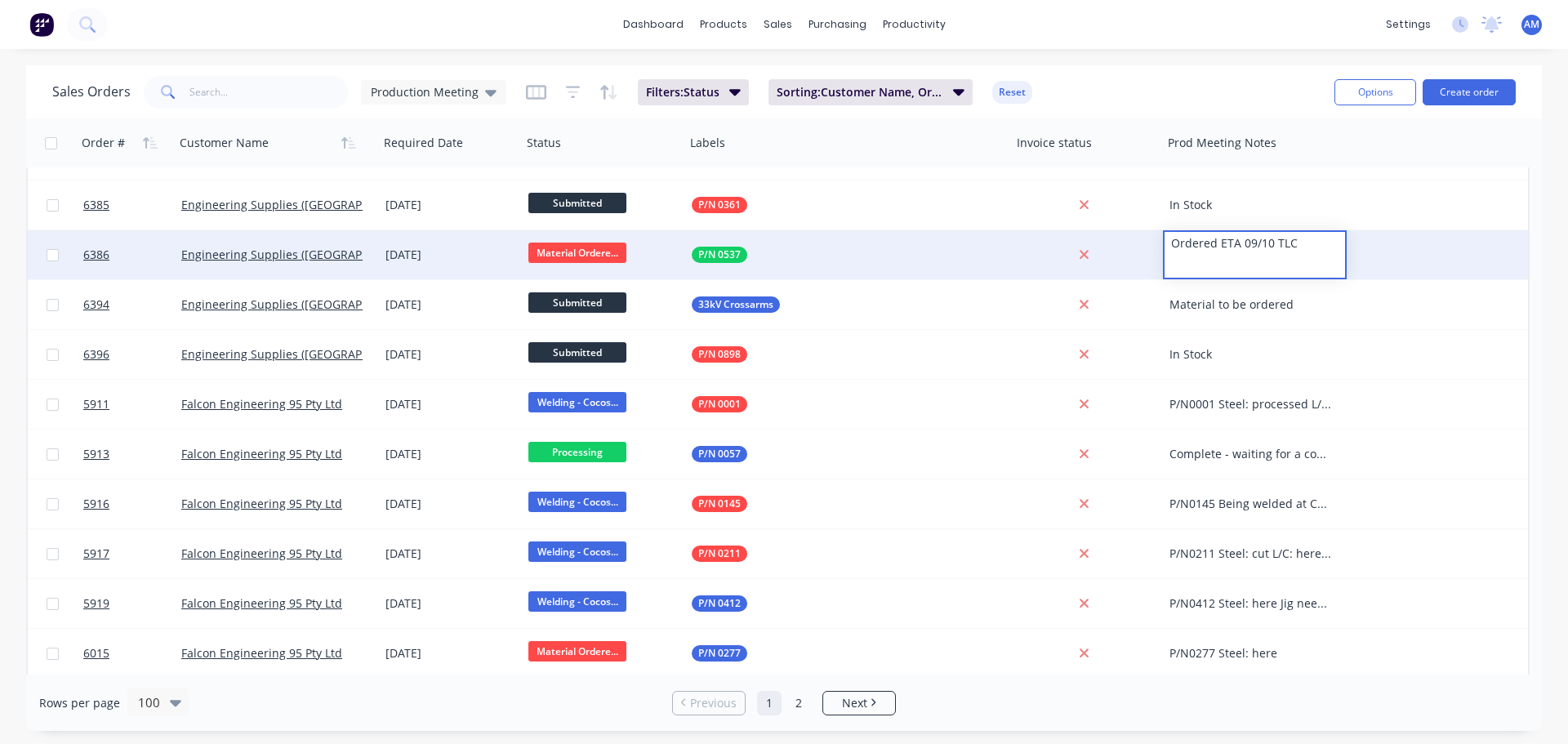
scroll to position [388, 0]
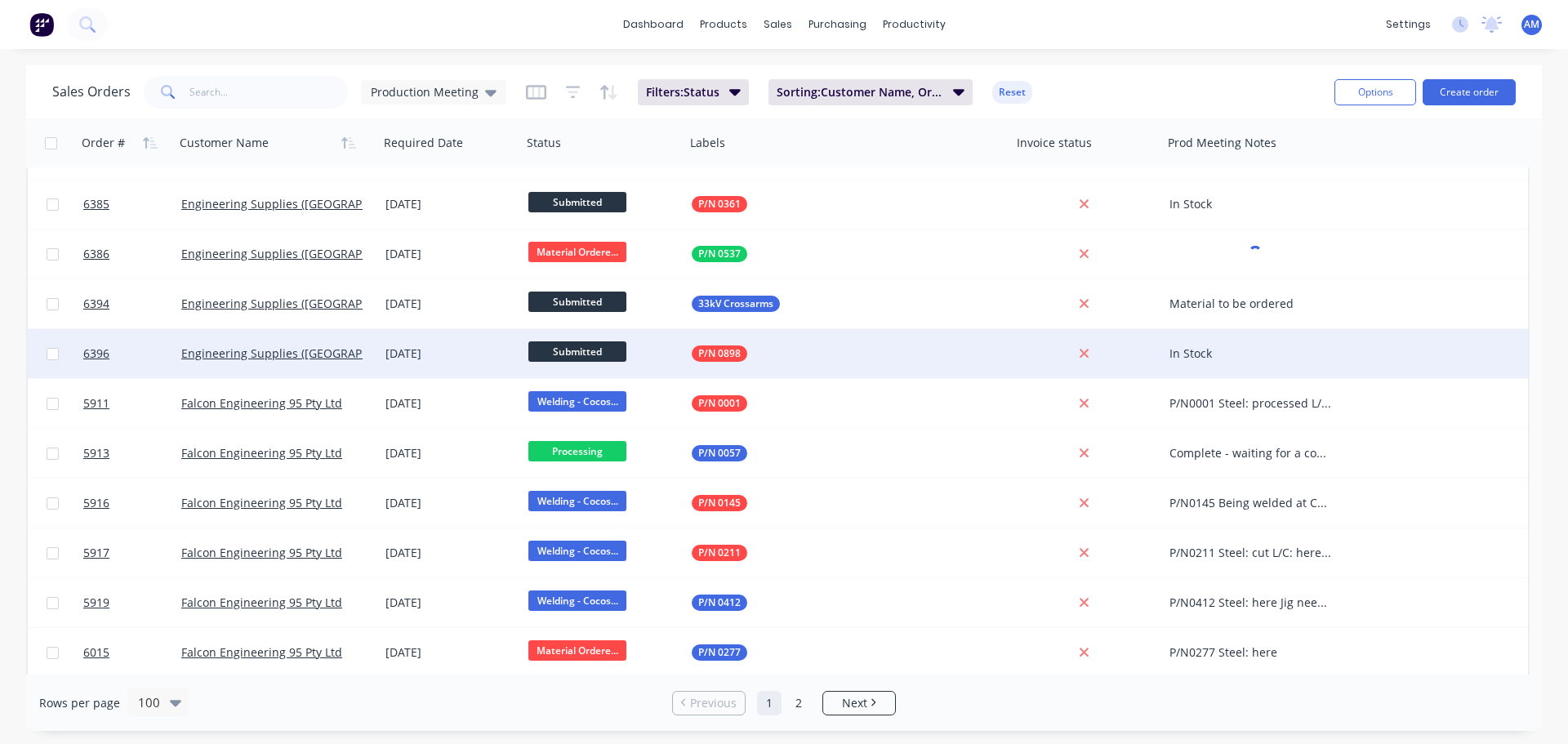
click at [1219, 350] on div "In Stock" at bounding box center [1250, 353] width 163 height 17
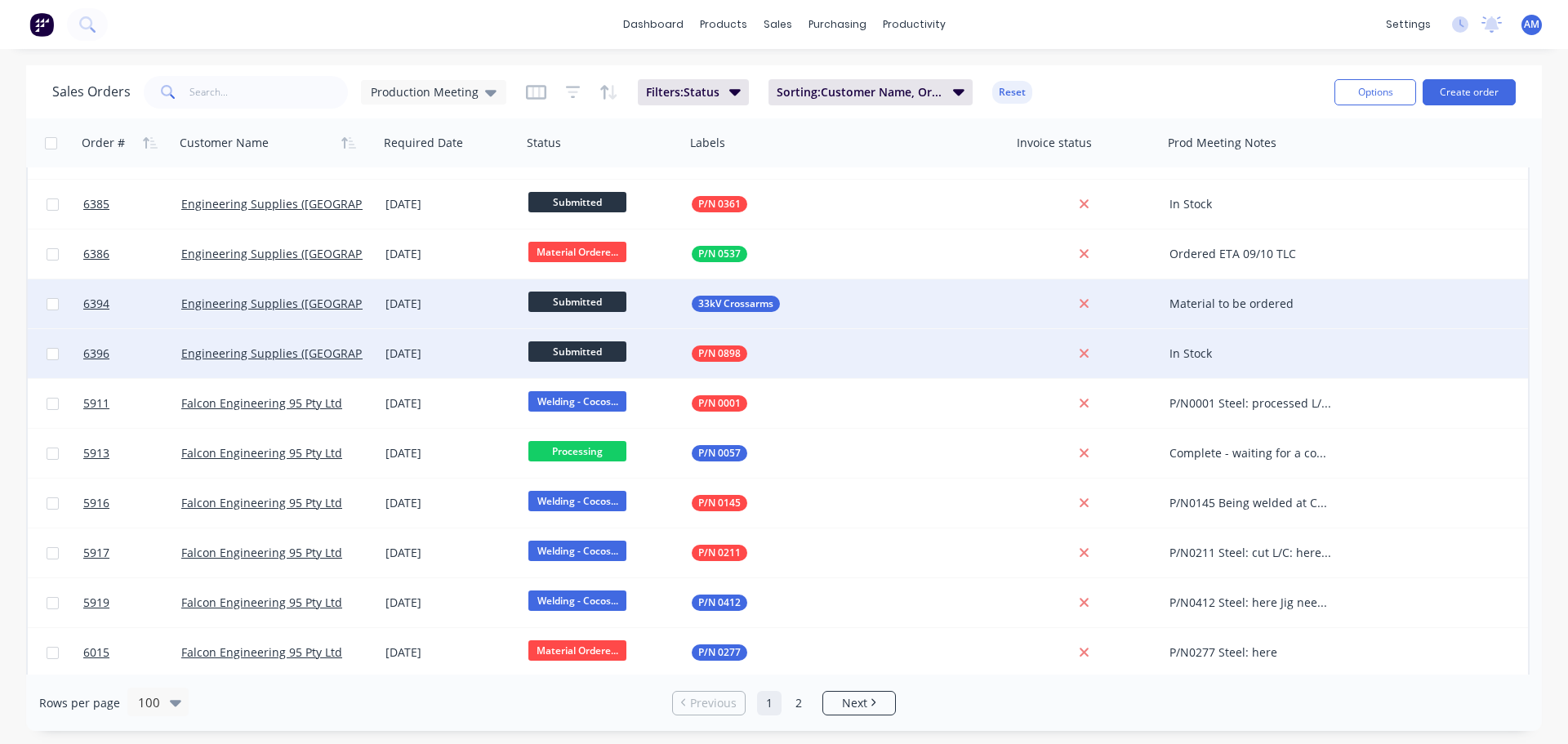
click at [1235, 314] on div "Material to be ordered" at bounding box center [1255, 303] width 183 height 49
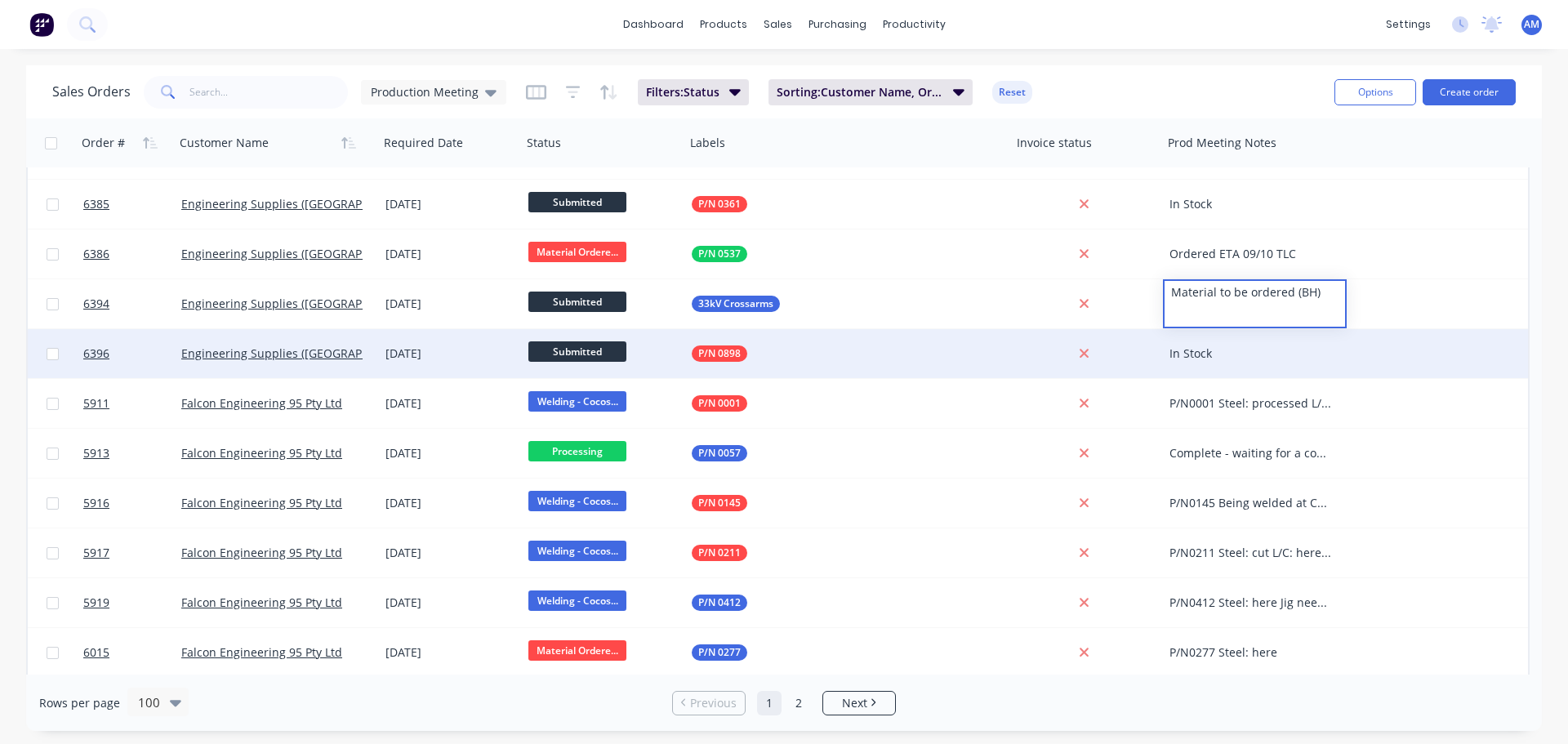
click at [1243, 352] on div "In Stock" at bounding box center [1250, 353] width 163 height 17
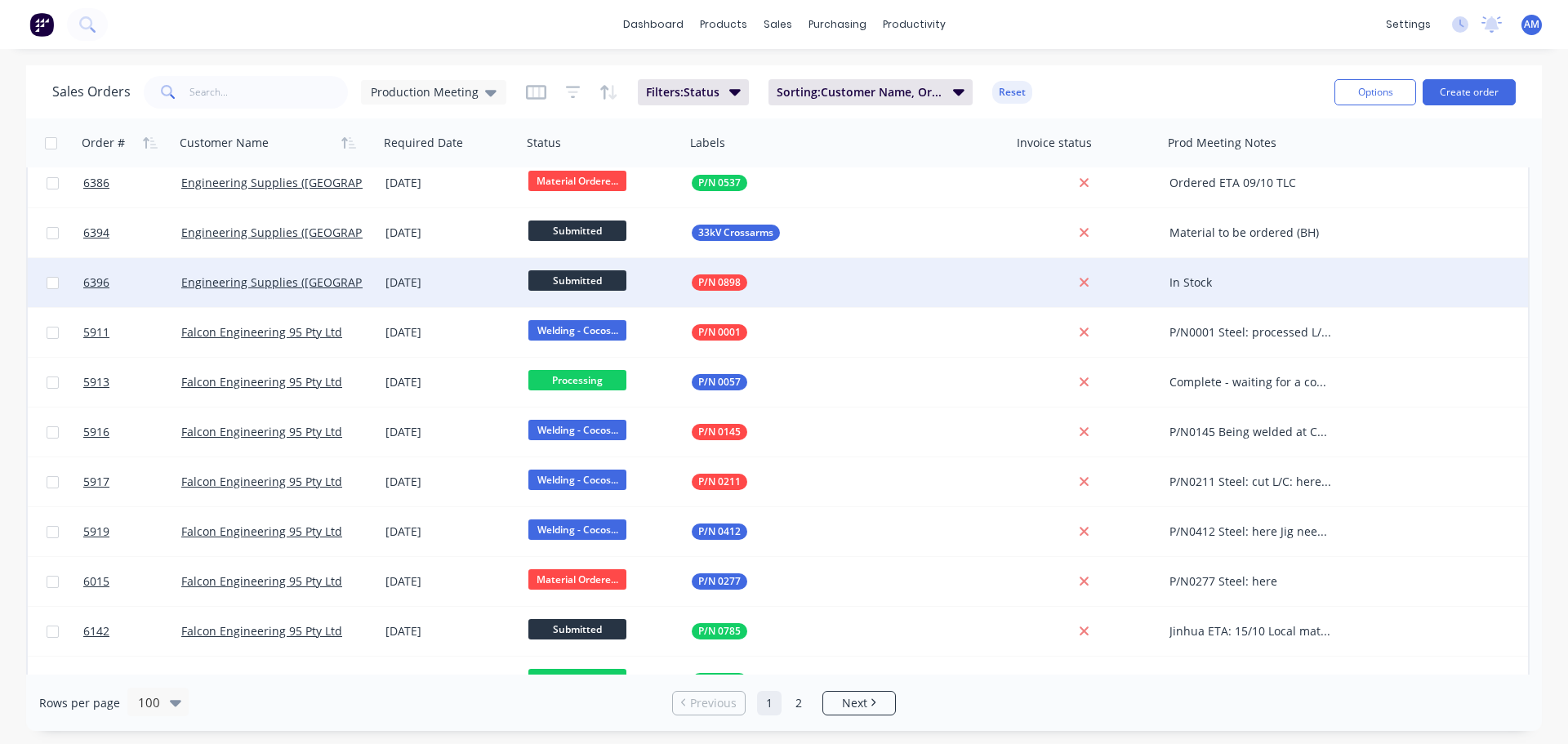
scroll to position [470, 0]
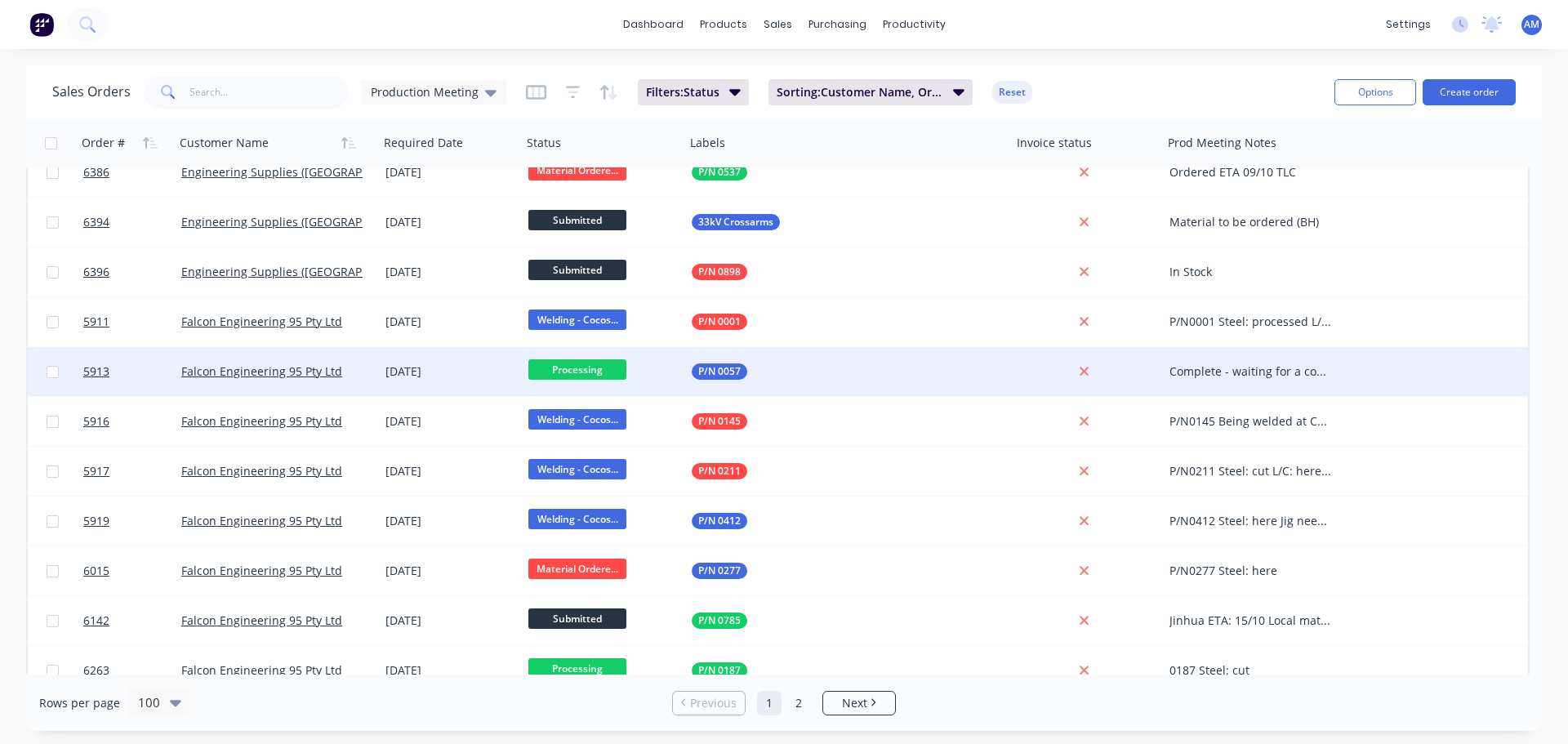
click at [1280, 370] on div "Complete - waiting for a count from SK" at bounding box center [1250, 372] width 163 height 17
click at [589, 368] on span "Processing" at bounding box center [577, 369] width 98 height 20
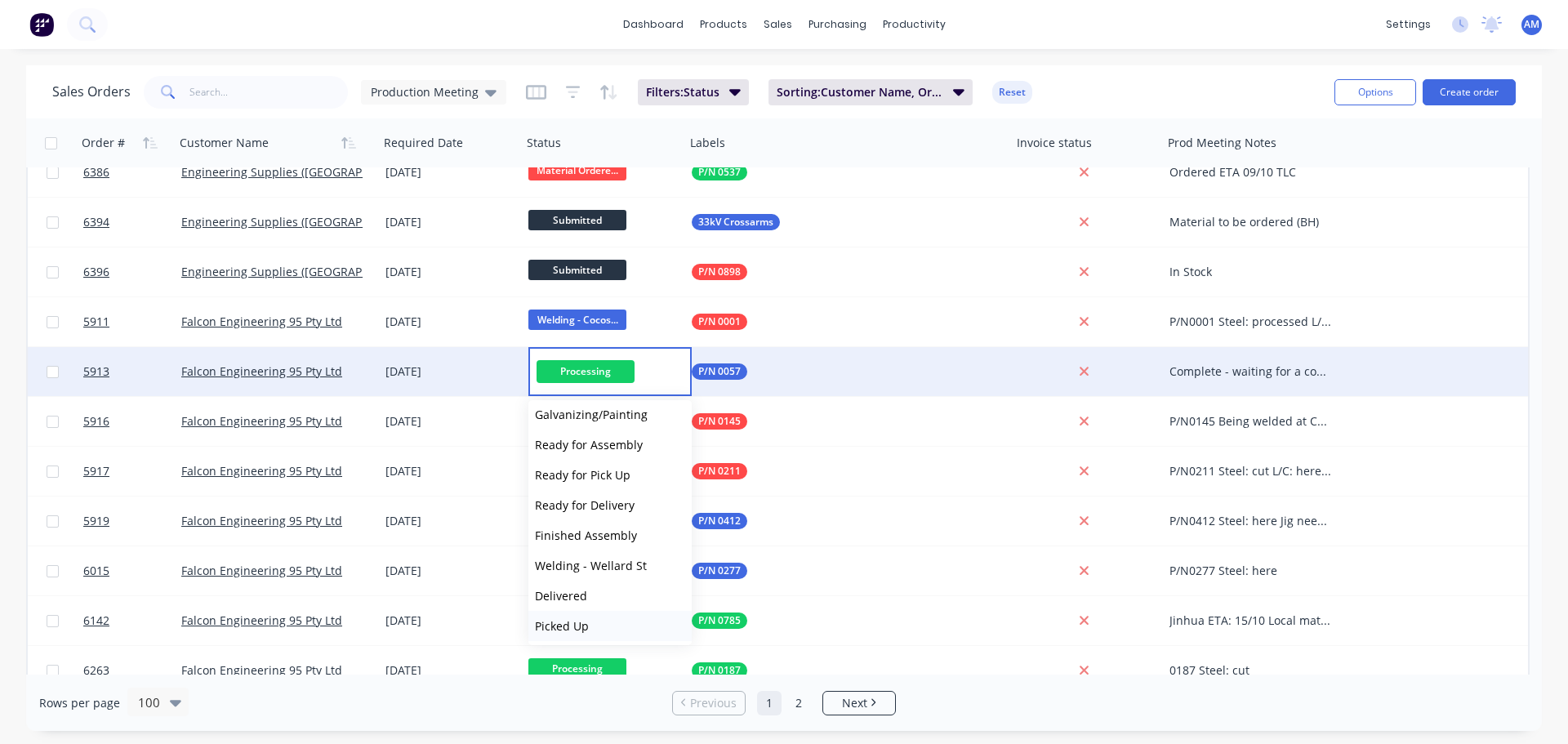
scroll to position [131, 0]
click at [599, 592] on button "Delivered" at bounding box center [609, 593] width 163 height 30
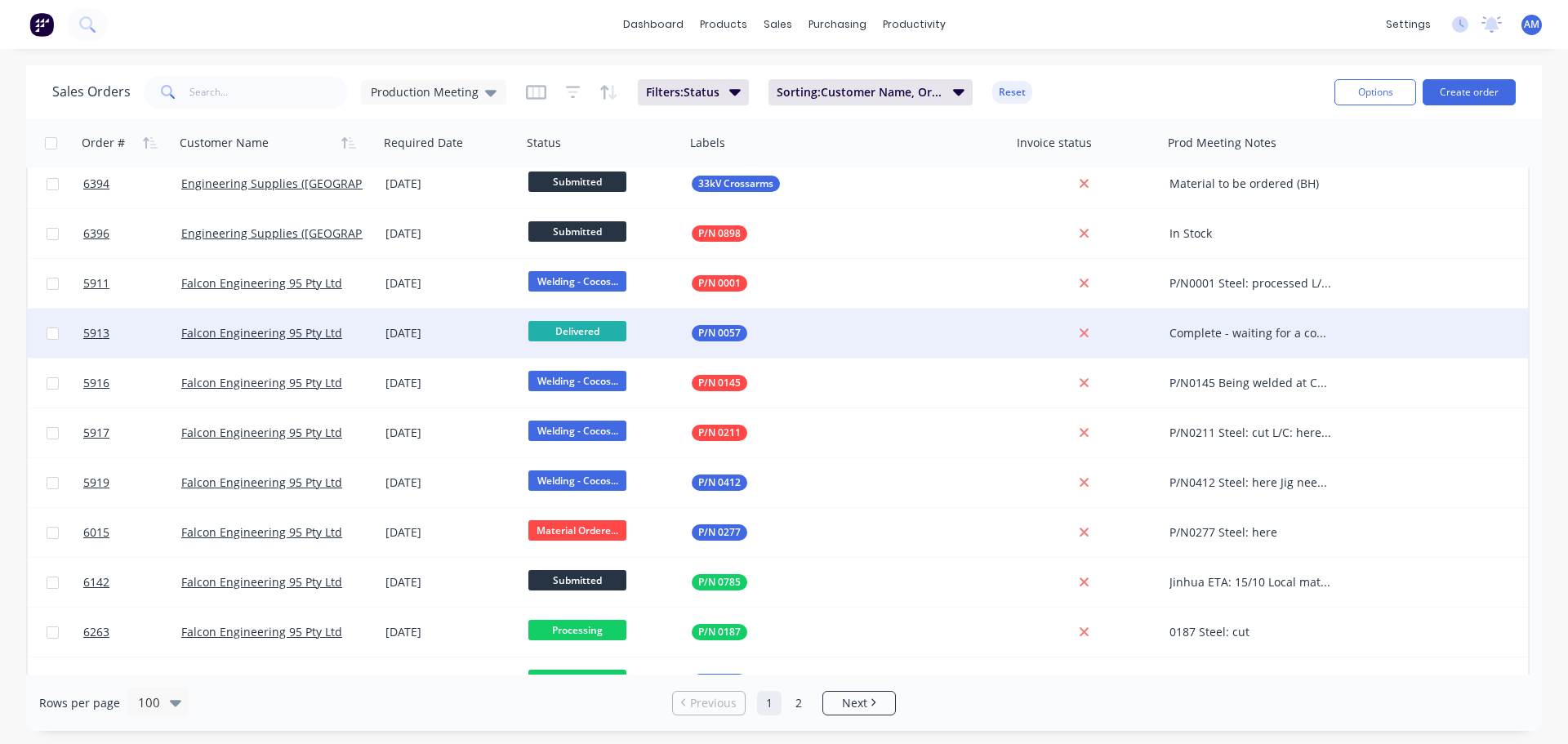
scroll to position [612, 0]
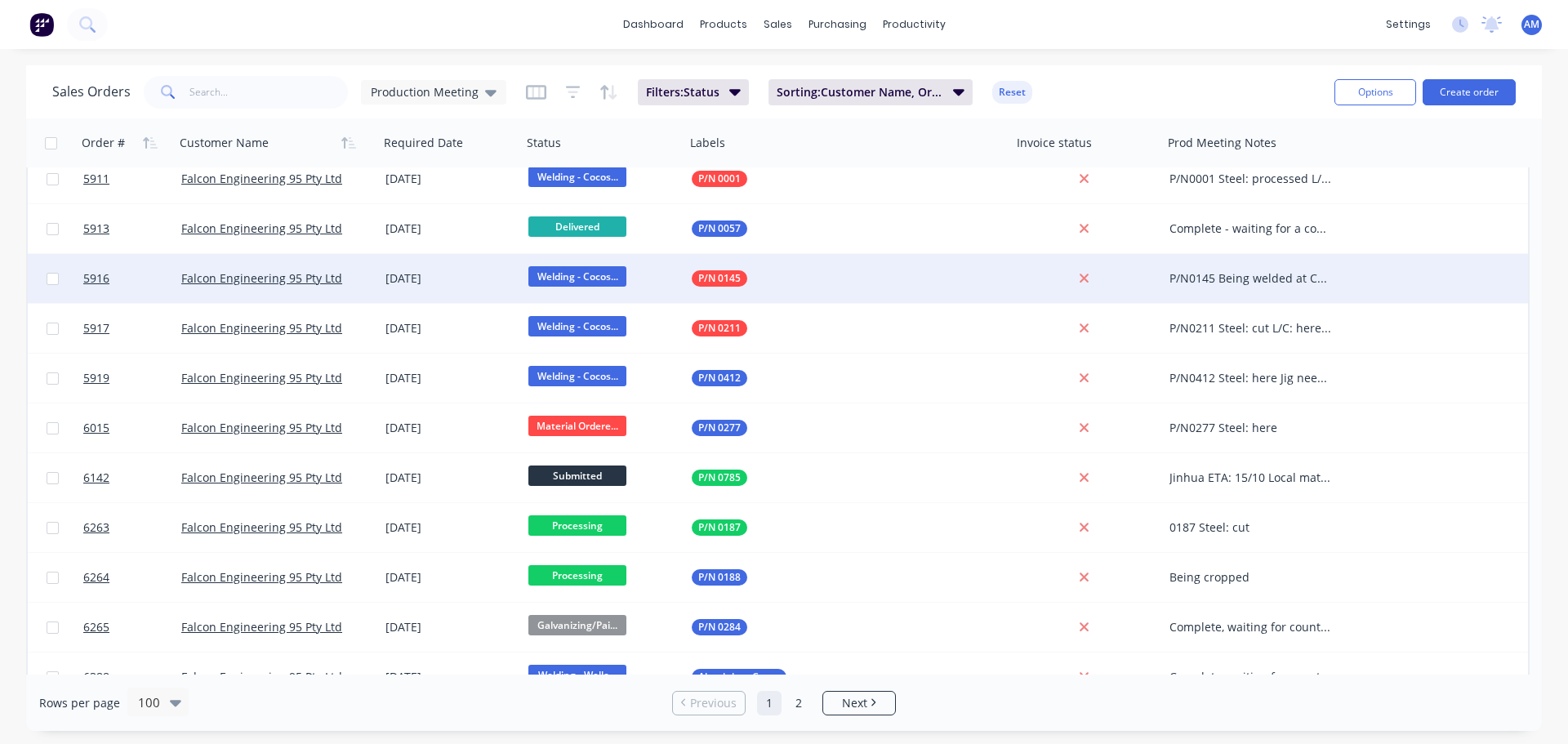
click at [1259, 281] on div "P/N0145 Being welded at Cocos when time permits" at bounding box center [1250, 278] width 163 height 17
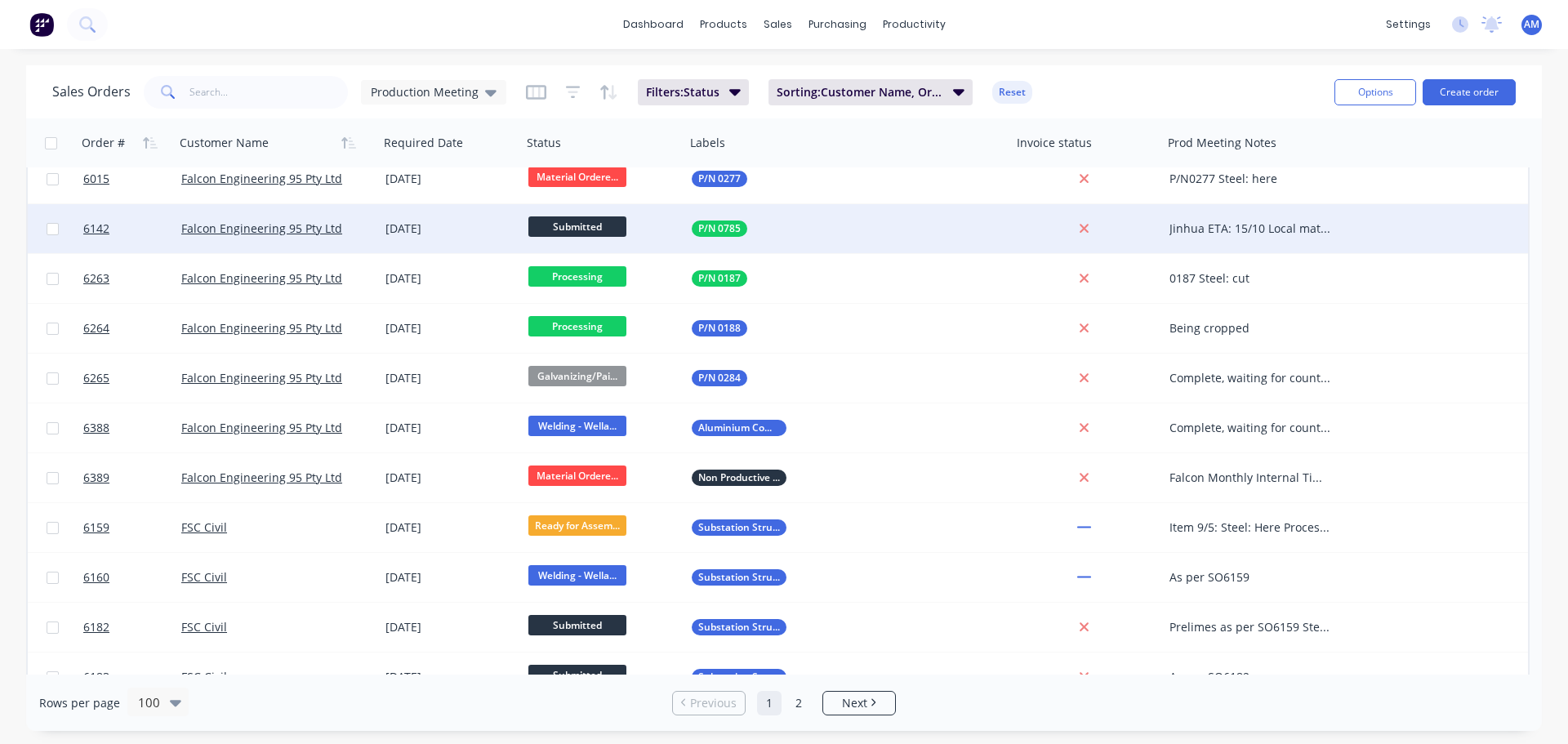
scroll to position [857, 0]
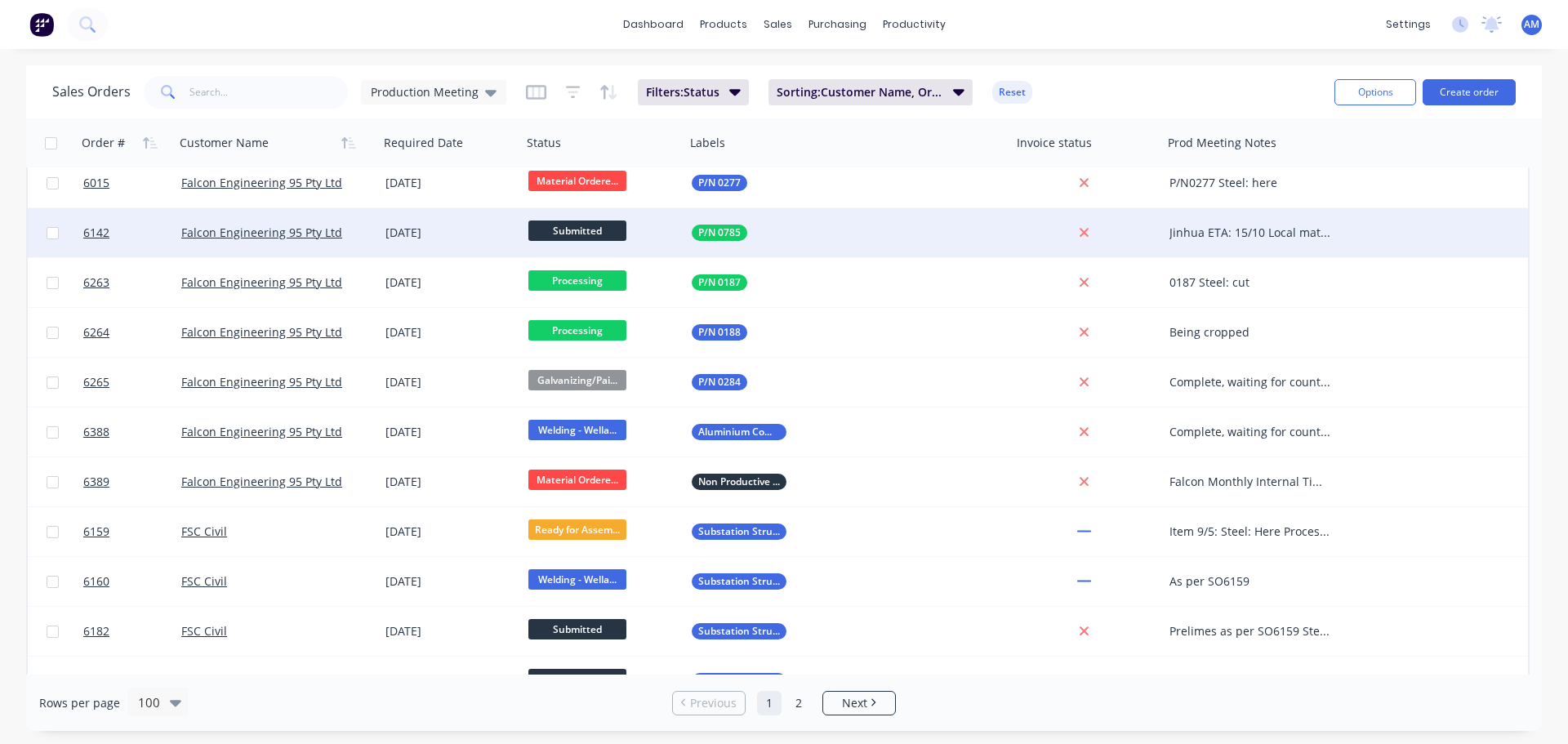
click at [1271, 233] on div "Jinhua ETA: 15/10 Local material ordered Pipe: back from galv Brass: here Faste…" at bounding box center [1250, 232] width 163 height 17
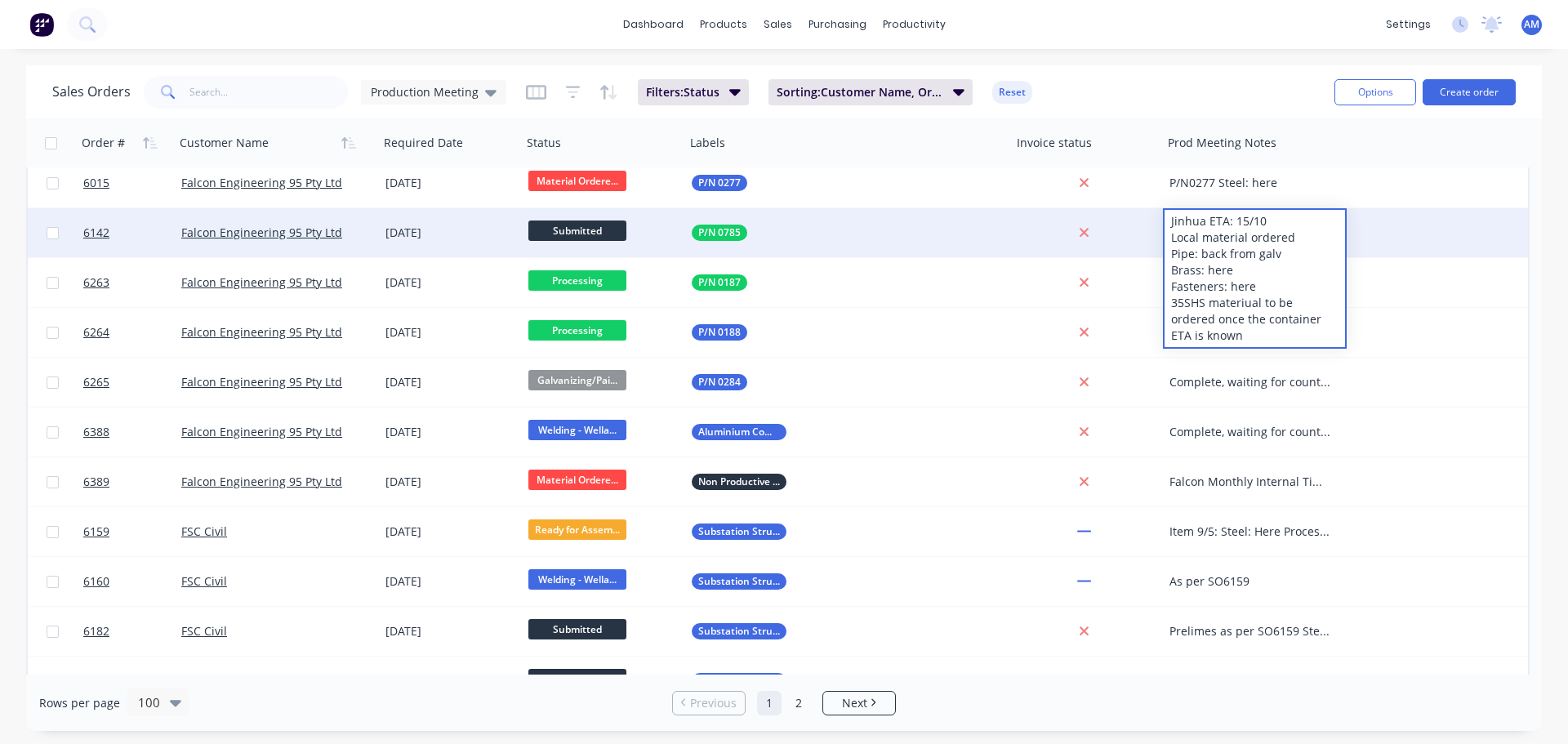
click at [1208, 321] on div "Jinhua ETA: 15/10 Local material ordered Pipe: back from galv Brass: here Faste…" at bounding box center [1254, 278] width 180 height 137
click at [1249, 317] on div "Jinhua ETA: 15/10 Local material ordered Pipe: back from galv Brass: here Faste…" at bounding box center [1254, 278] width 180 height 137
click at [1254, 347] on div "Jinhua ETA: 15/10 Local material ordered Pipe: back from galv Brass: here Faste…" at bounding box center [1254, 278] width 180 height 137
drag, startPoint x: 1304, startPoint y: 236, endPoint x: 1171, endPoint y: 237, distance: 133.0
click at [1171, 237] on div "Jinhua ETA: 15/10 Local material ordered Pipe: back from galv Brass: here Faste…" at bounding box center [1254, 278] width 180 height 137
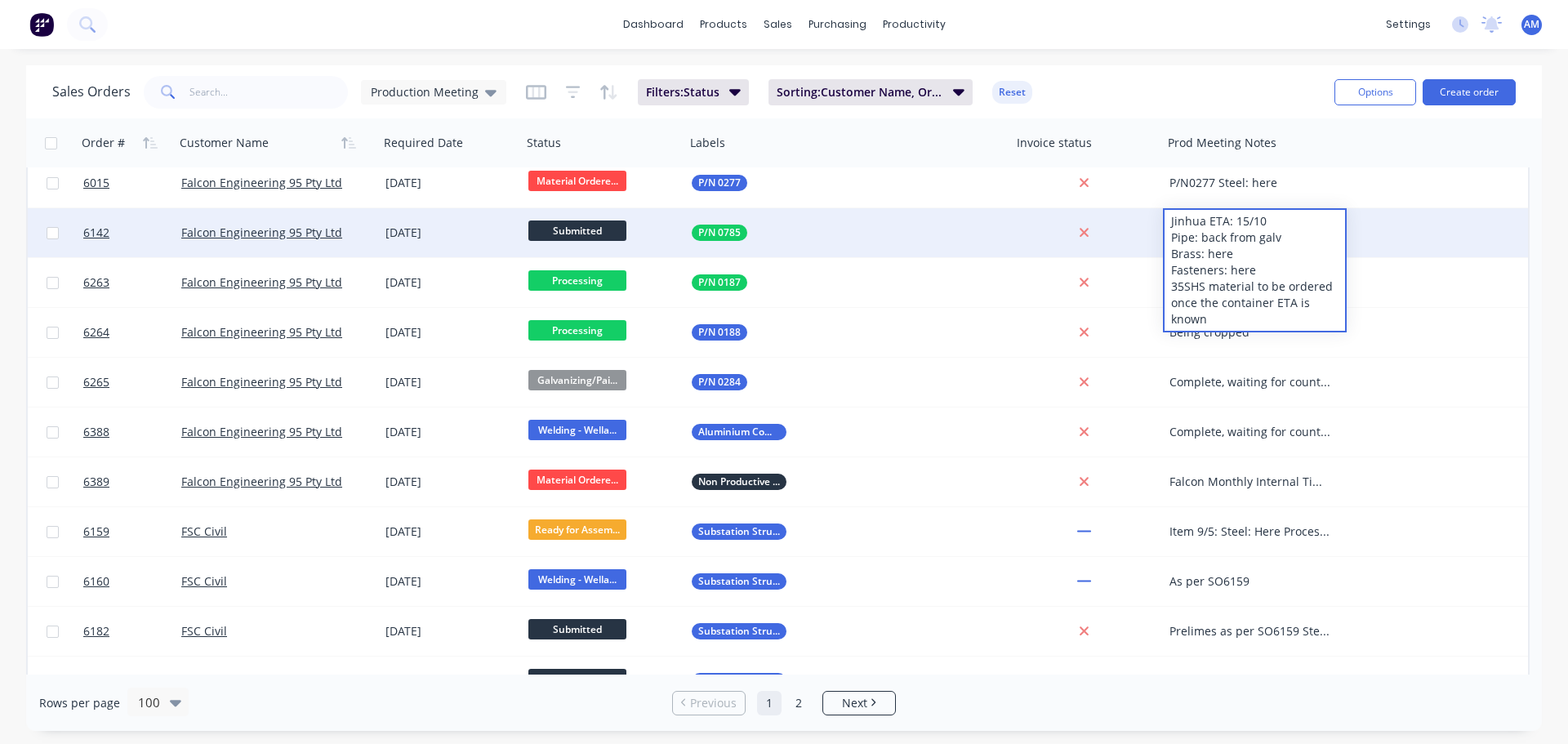
drag, startPoint x: 1246, startPoint y: 250, endPoint x: 1248, endPoint y: 260, distance: 10.2
click at [1245, 250] on div "Jinhua ETA: 15/10 Pipe: back from galv Brass: here Fasteners: here 35SHS materi…" at bounding box center [1254, 270] width 180 height 121
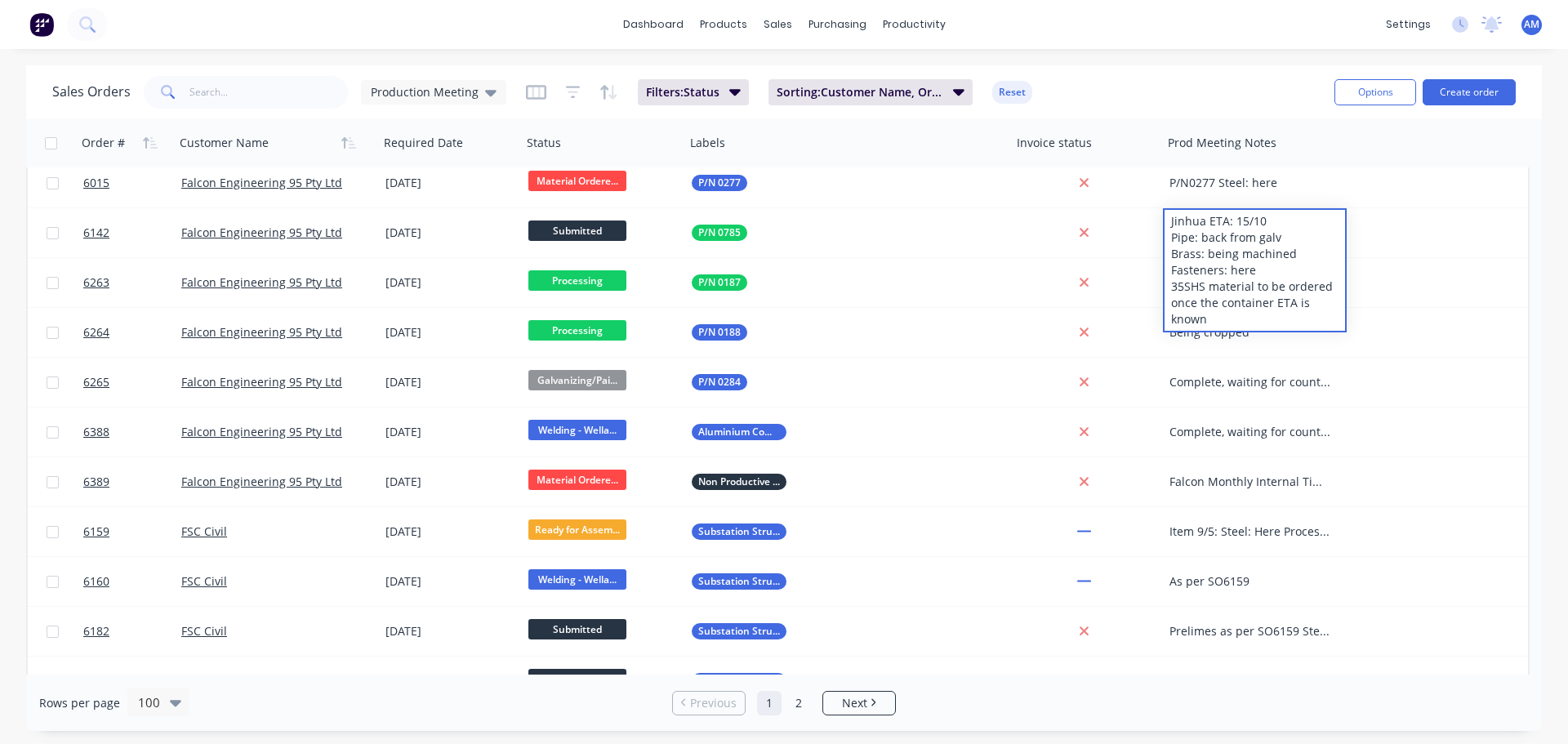
click at [1270, 69] on div "Sales Orders Production Meeting Filters: Status Sorting: Customer Name, Order #…" at bounding box center [784, 92] width 1515 height 53
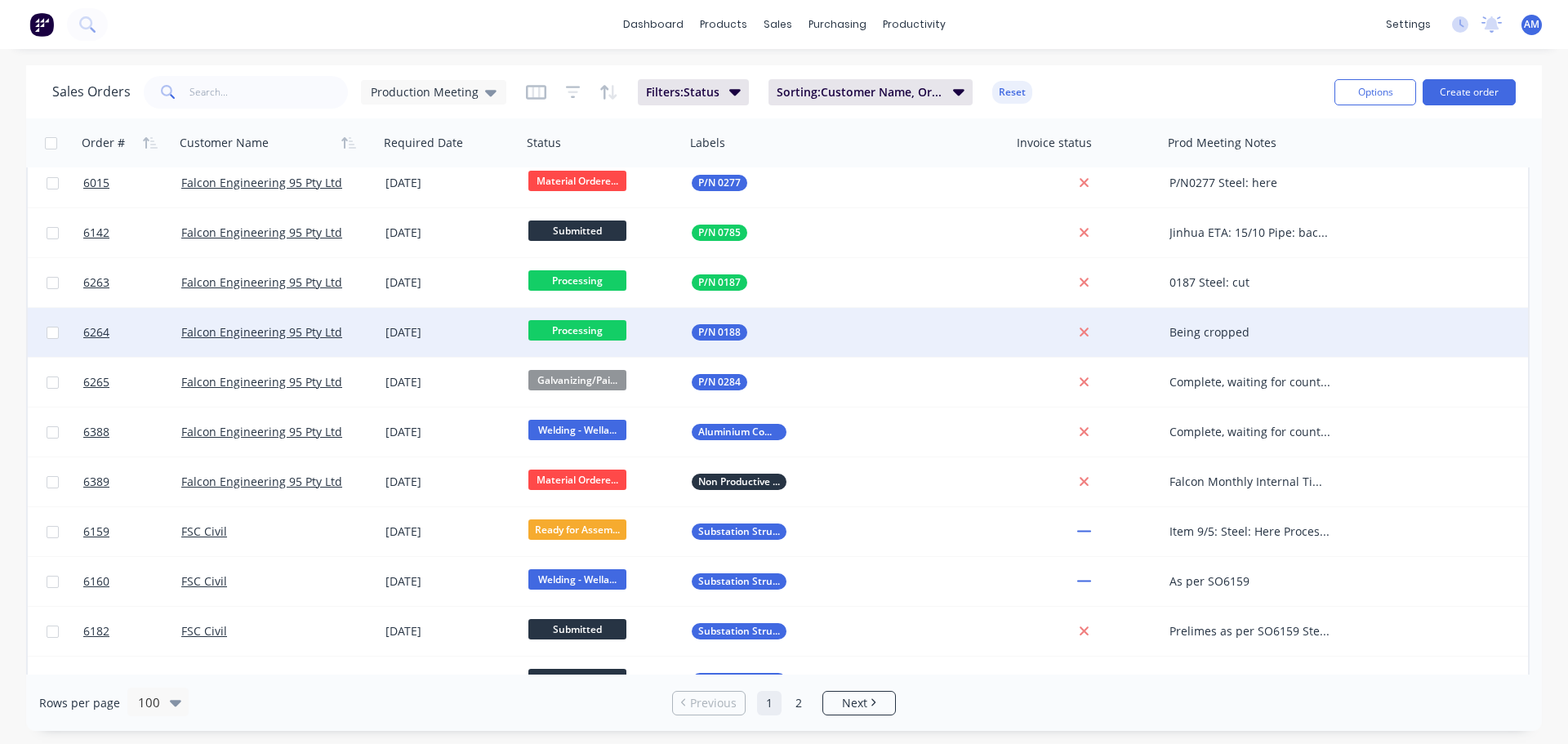
click at [1256, 334] on div "Being cropped" at bounding box center [1250, 332] width 163 height 17
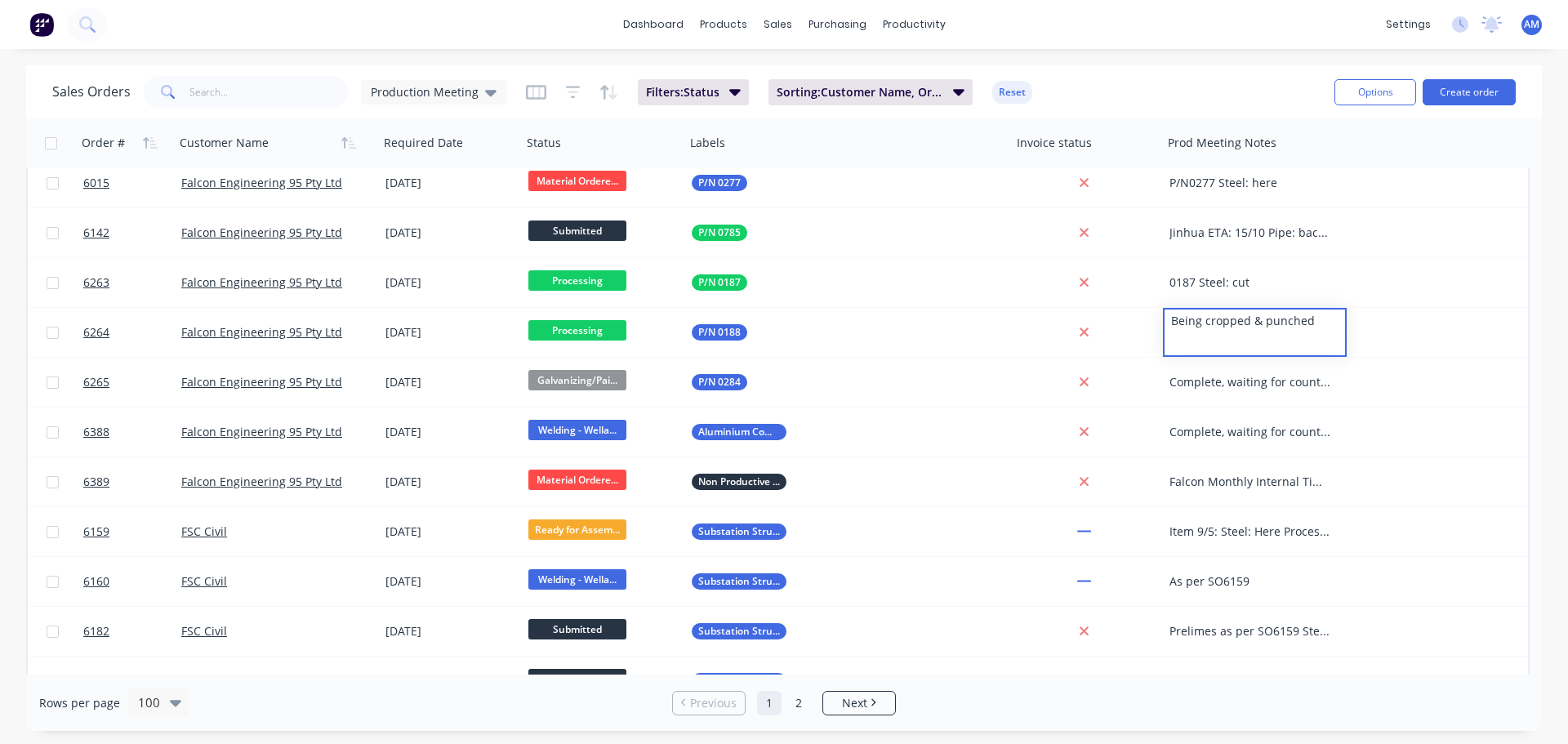
click at [1169, 93] on div "Sales Orders Production Meeting Filters: Status Sorting: Customer Name, Order #…" at bounding box center [686, 92] width 1269 height 40
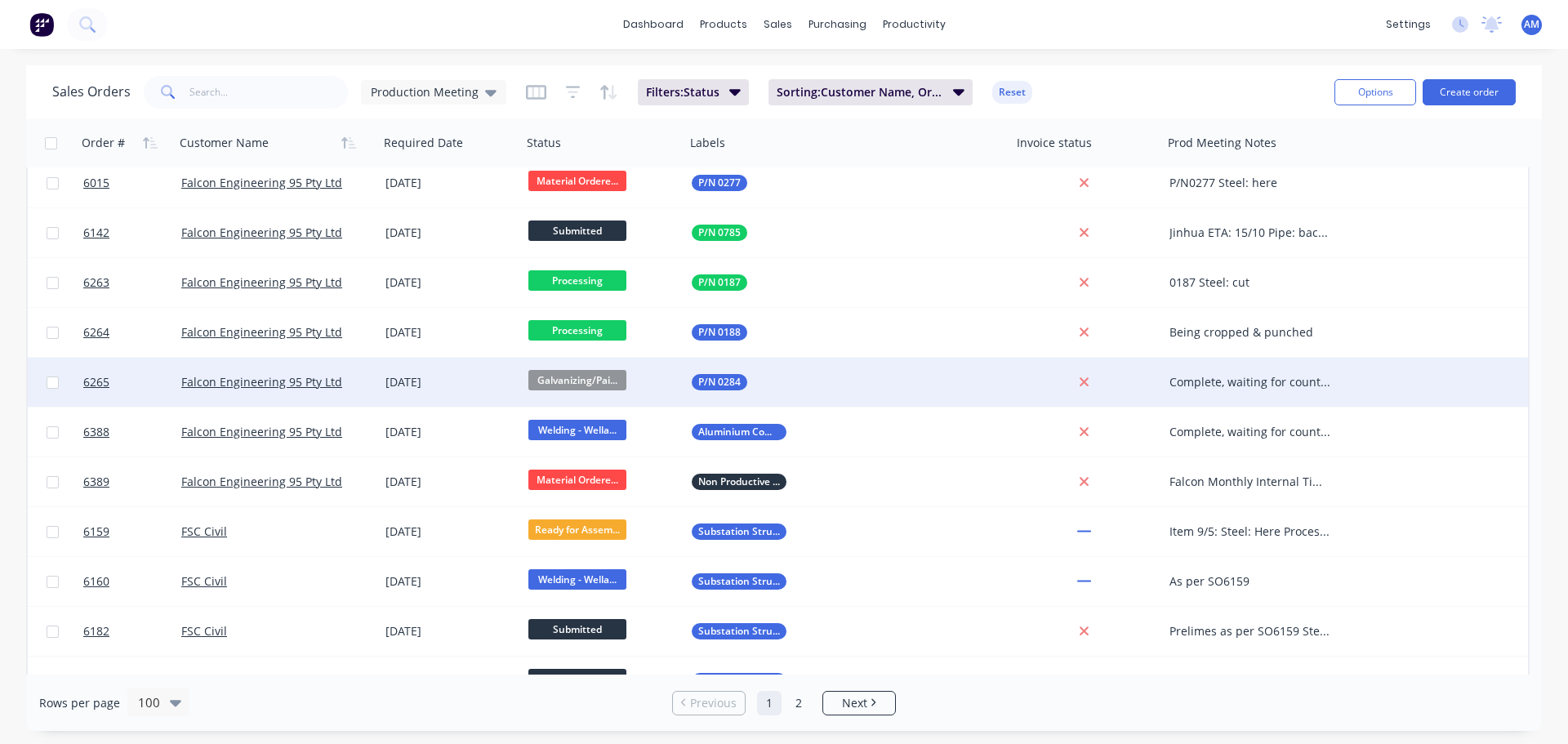
click at [599, 376] on span "Galvanizing/Pai..." at bounding box center [577, 379] width 98 height 20
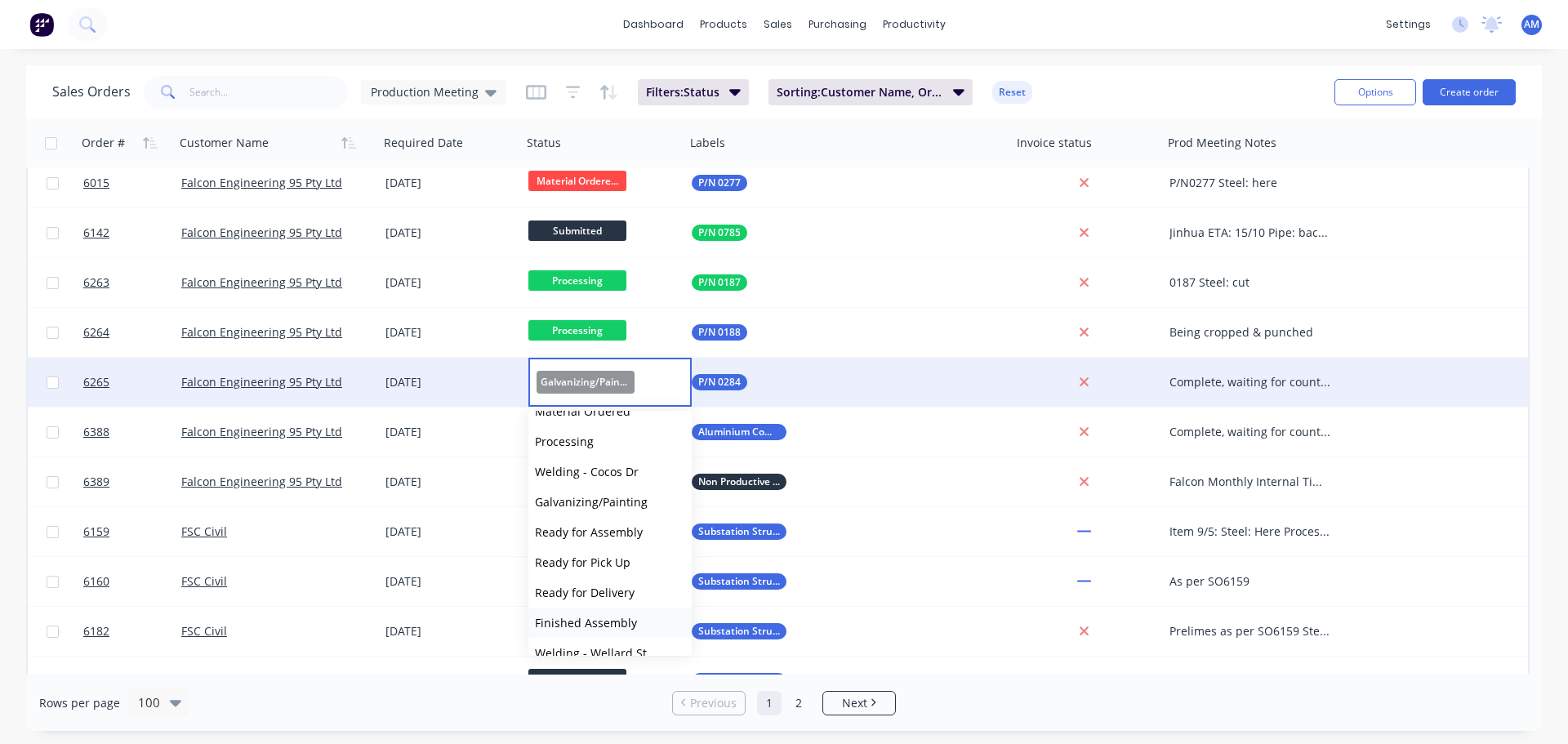
scroll to position [131, 0]
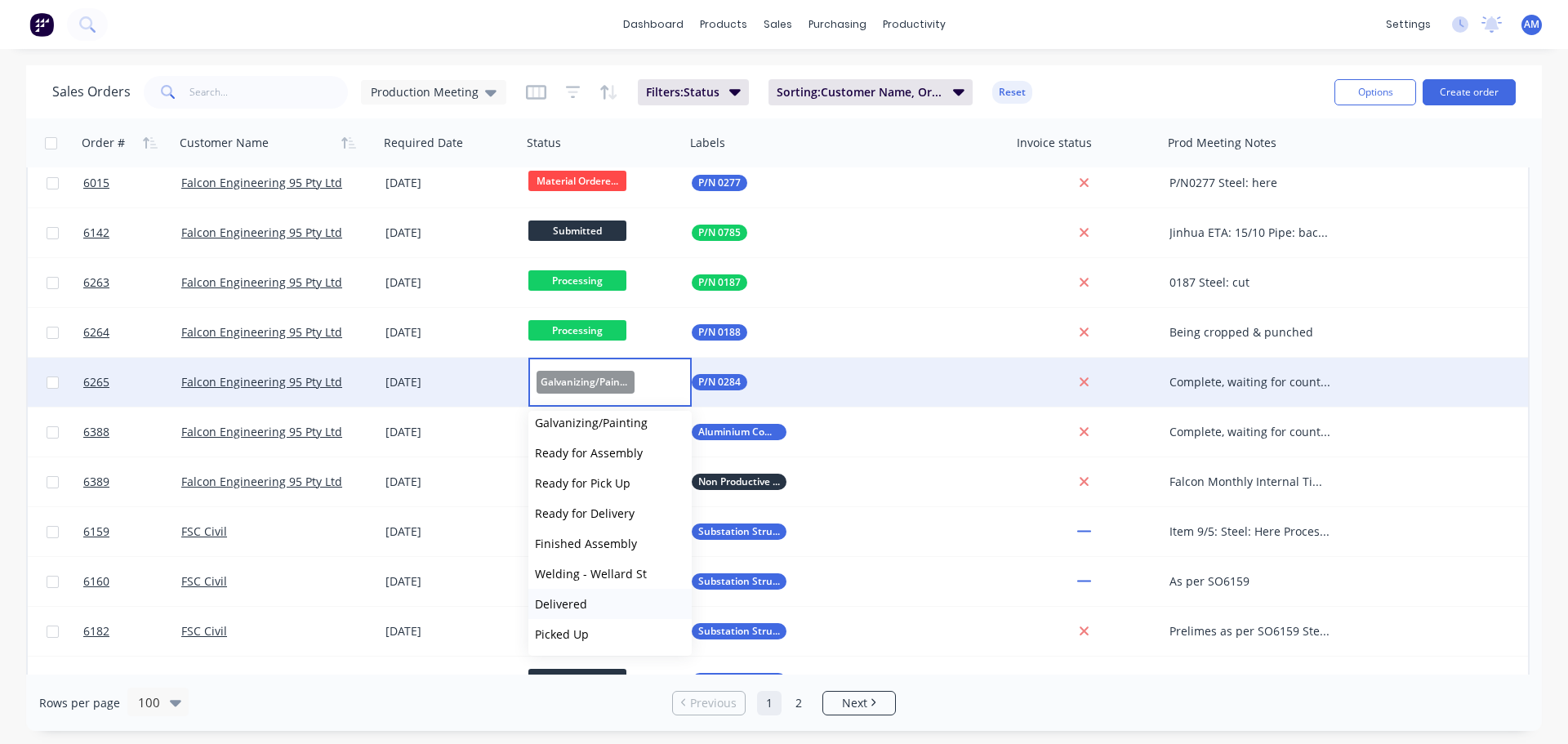
click at [568, 604] on span "Delivered" at bounding box center [562, 604] width 53 height 16
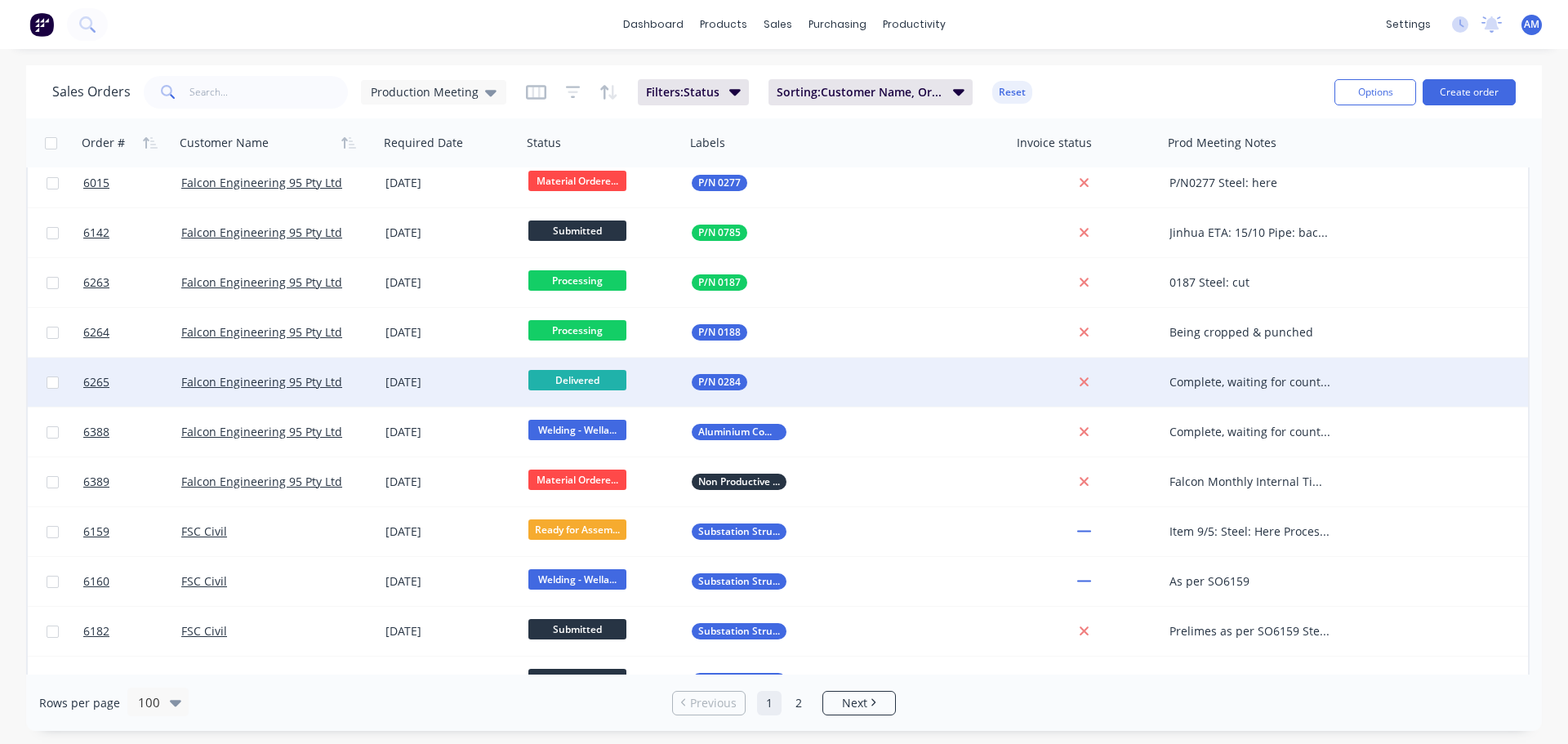
click at [1054, 11] on div "dashboard products sales purchasing productivity dashboard products Product Cat…" at bounding box center [784, 24] width 1568 height 49
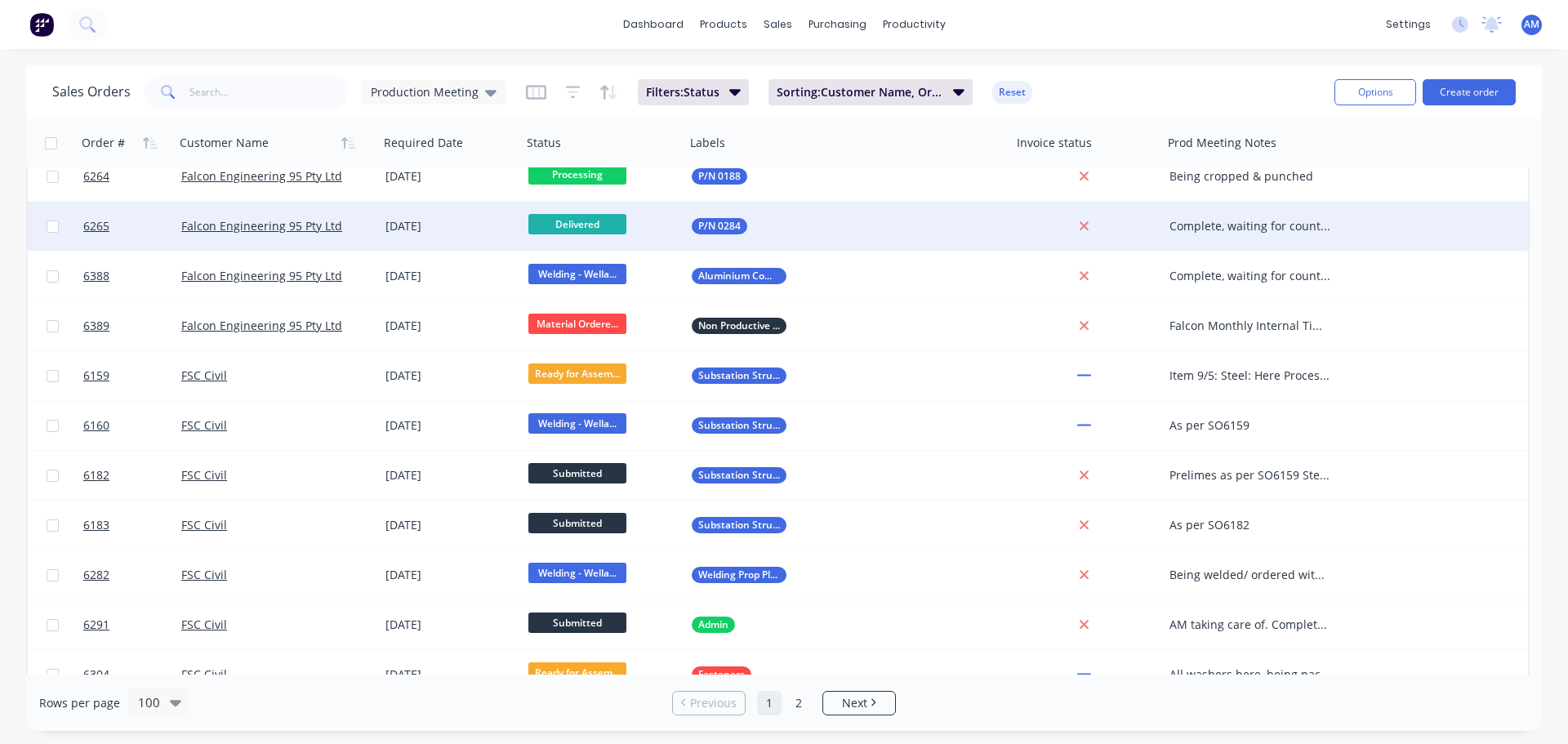
scroll to position [1021, 0]
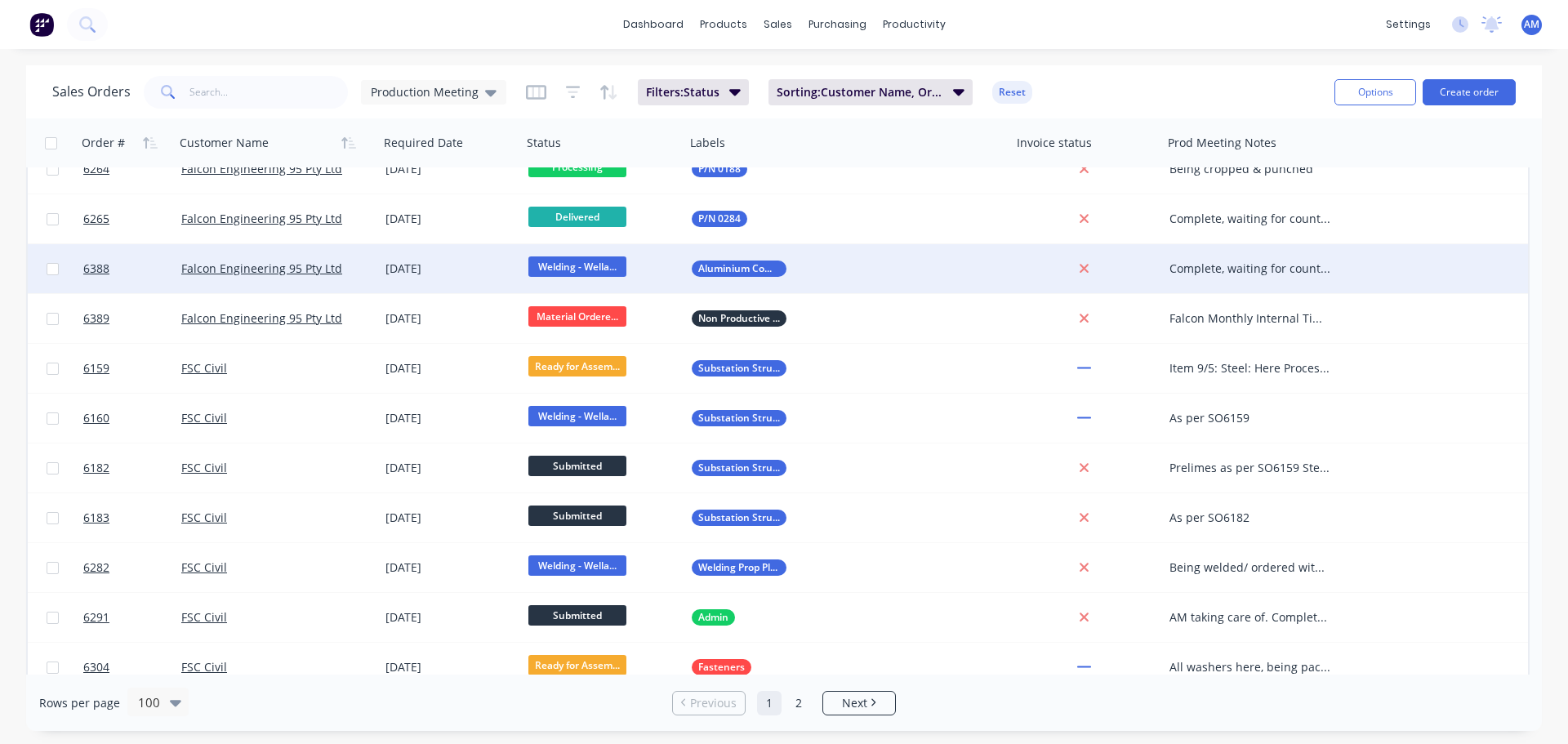
click at [1268, 269] on div "Complete, waiting for count from SK" at bounding box center [1250, 268] width 163 height 17
click at [1197, 261] on div "stiruop handles being welded this week" at bounding box center [1254, 265] width 180 height 39
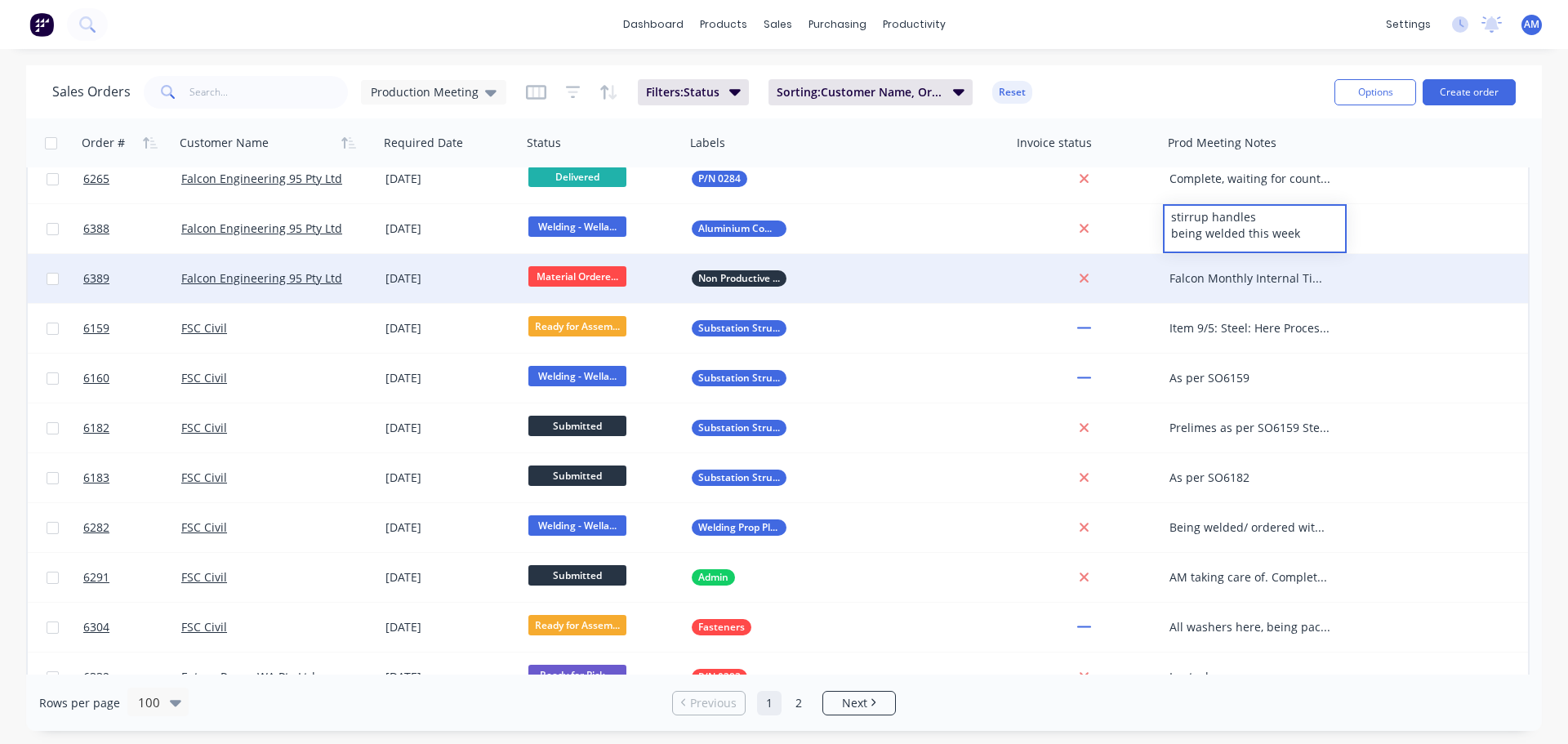
scroll to position [1082, 0]
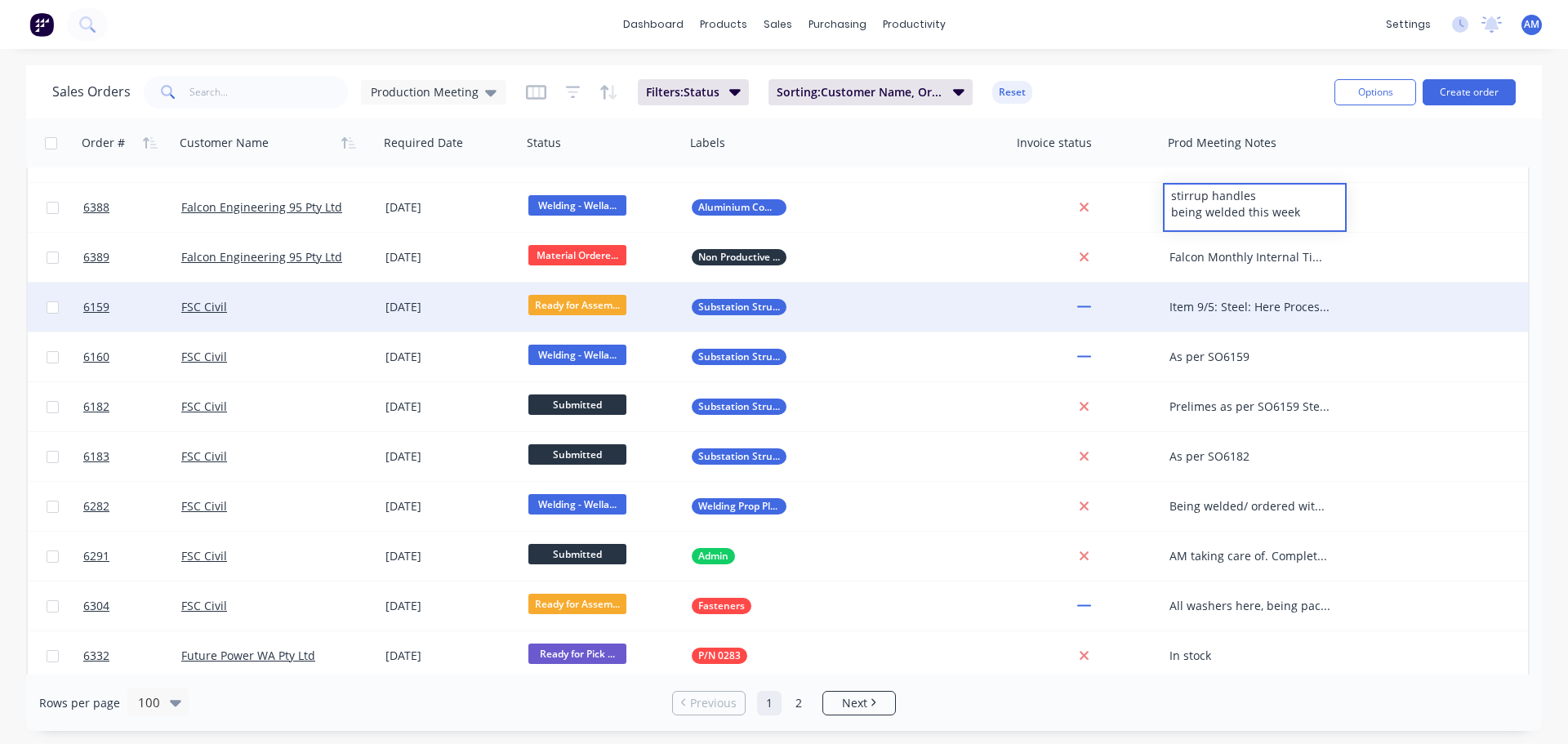
click at [1232, 305] on div "Item 9/5: Steel: Here Processed Steel: 06/08 Plates: 08/08 Remaining Items (130…" at bounding box center [1250, 307] width 163 height 17
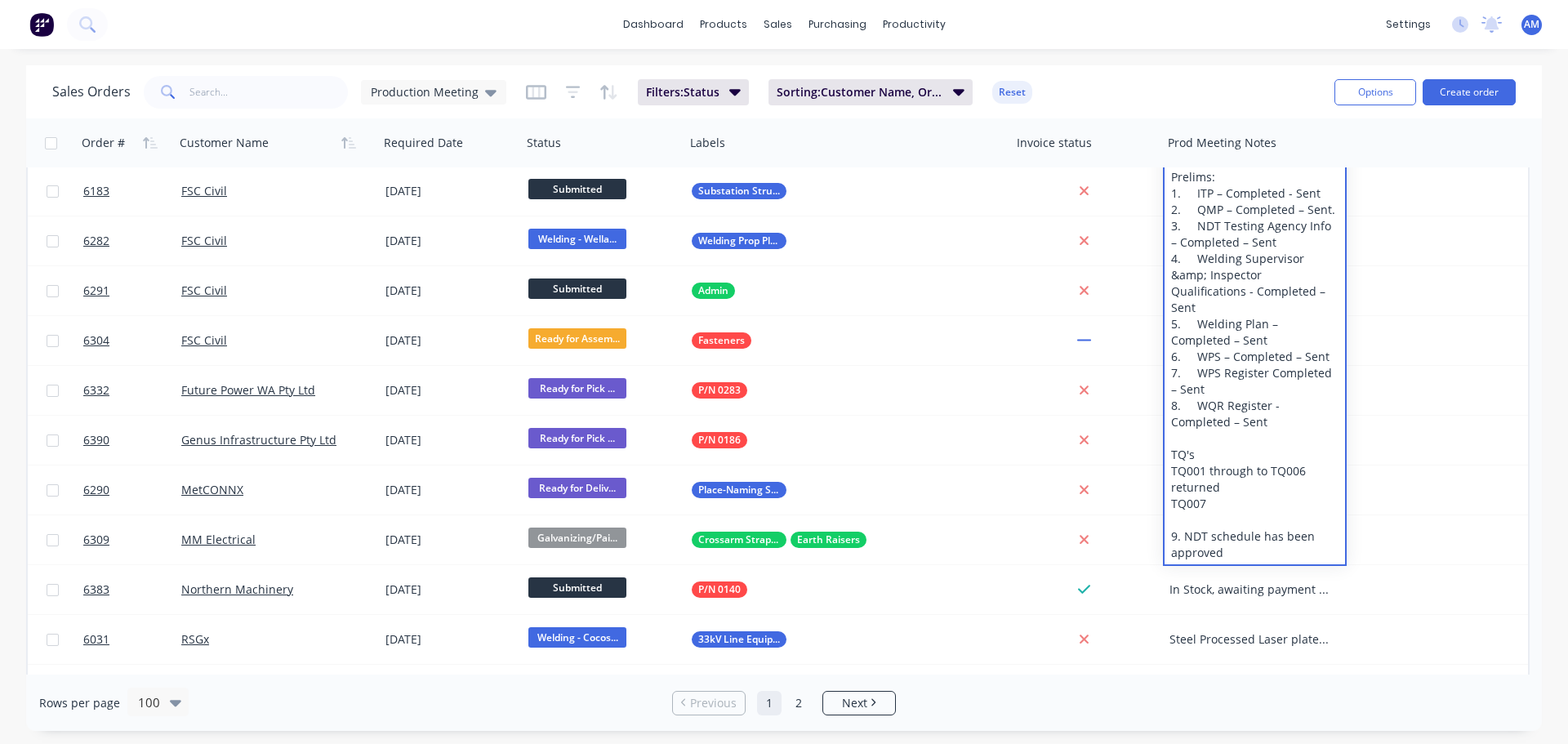
scroll to position [1368, 0]
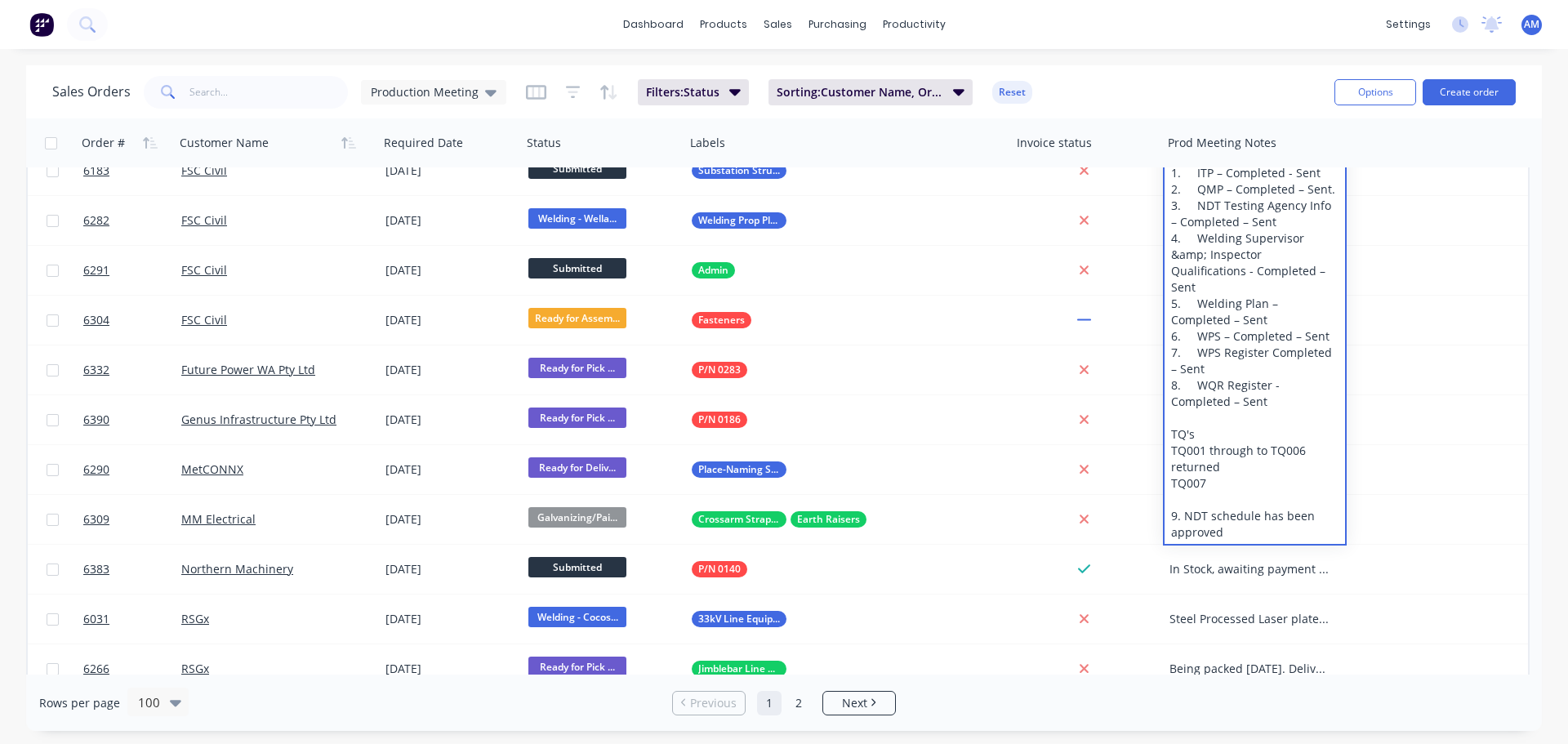
click at [1218, 461] on div "Item 9/5: Steel: Here Processed Steel: 06/08 Plates: 08/08 Remaining Items (130…" at bounding box center [1254, 270] width 180 height 545
click at [1218, 422] on div "Item 9/5: Steel: Here Processed Steel: 06/08 Plates: 08/08 Remaining Items (130…" at bounding box center [1254, 270] width 180 height 545
click at [1214, 93] on div "Sales Orders Production Meeting Filters: Status Sorting: Customer Name, Order #…" at bounding box center [686, 92] width 1269 height 40
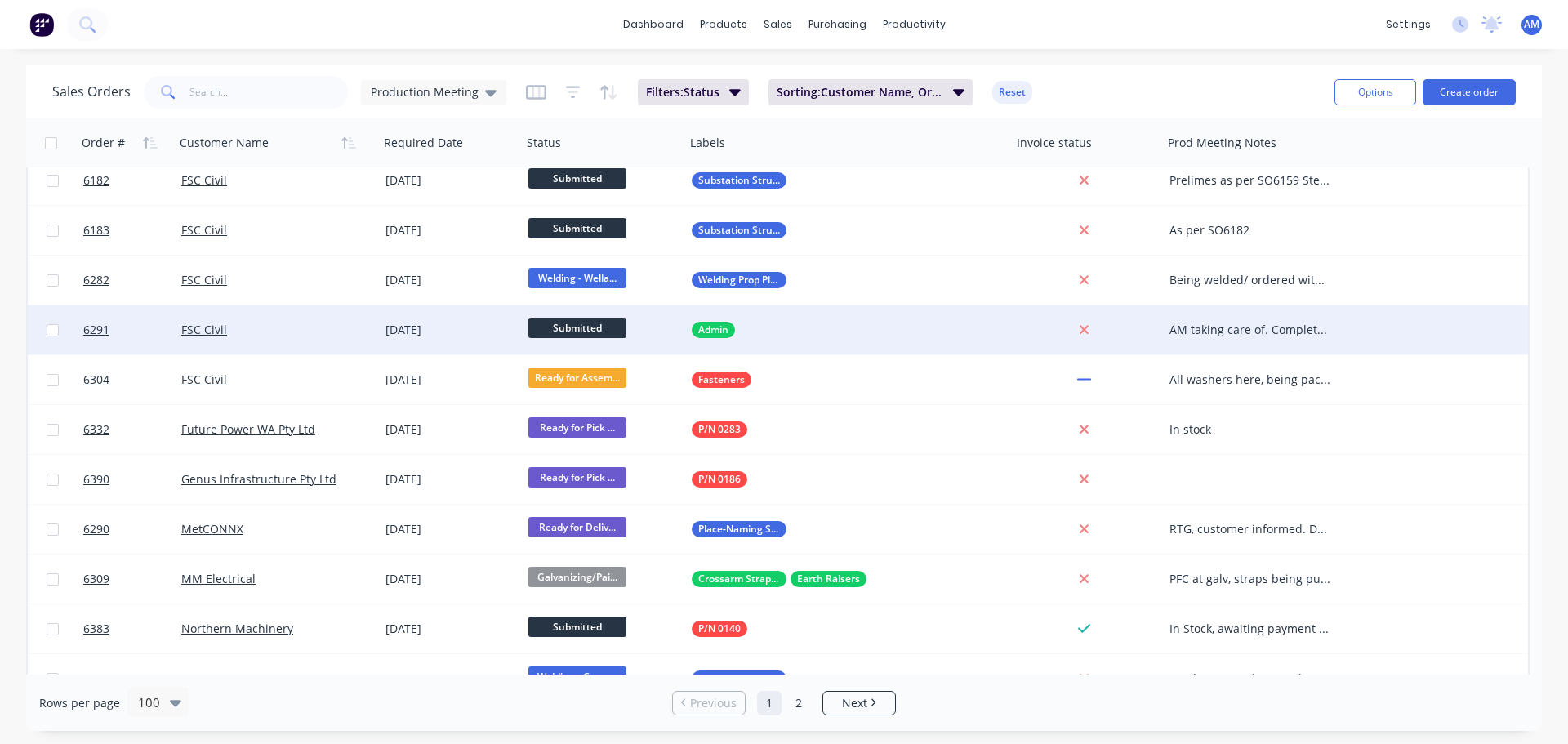
scroll to position [1307, 0]
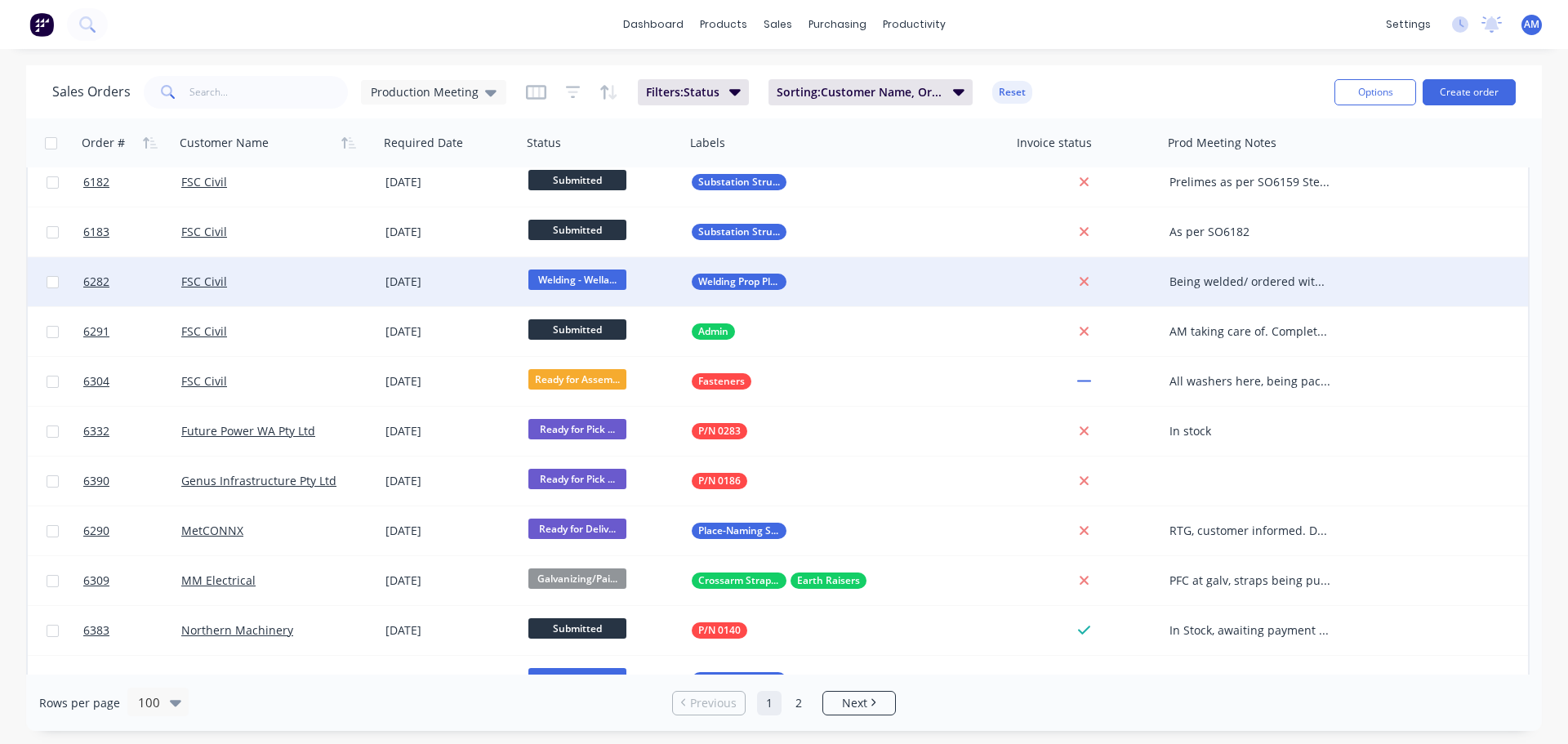
click at [1226, 278] on div "Being welded/ ordered with item 5 and 77 when required" at bounding box center [1250, 282] width 163 height 17
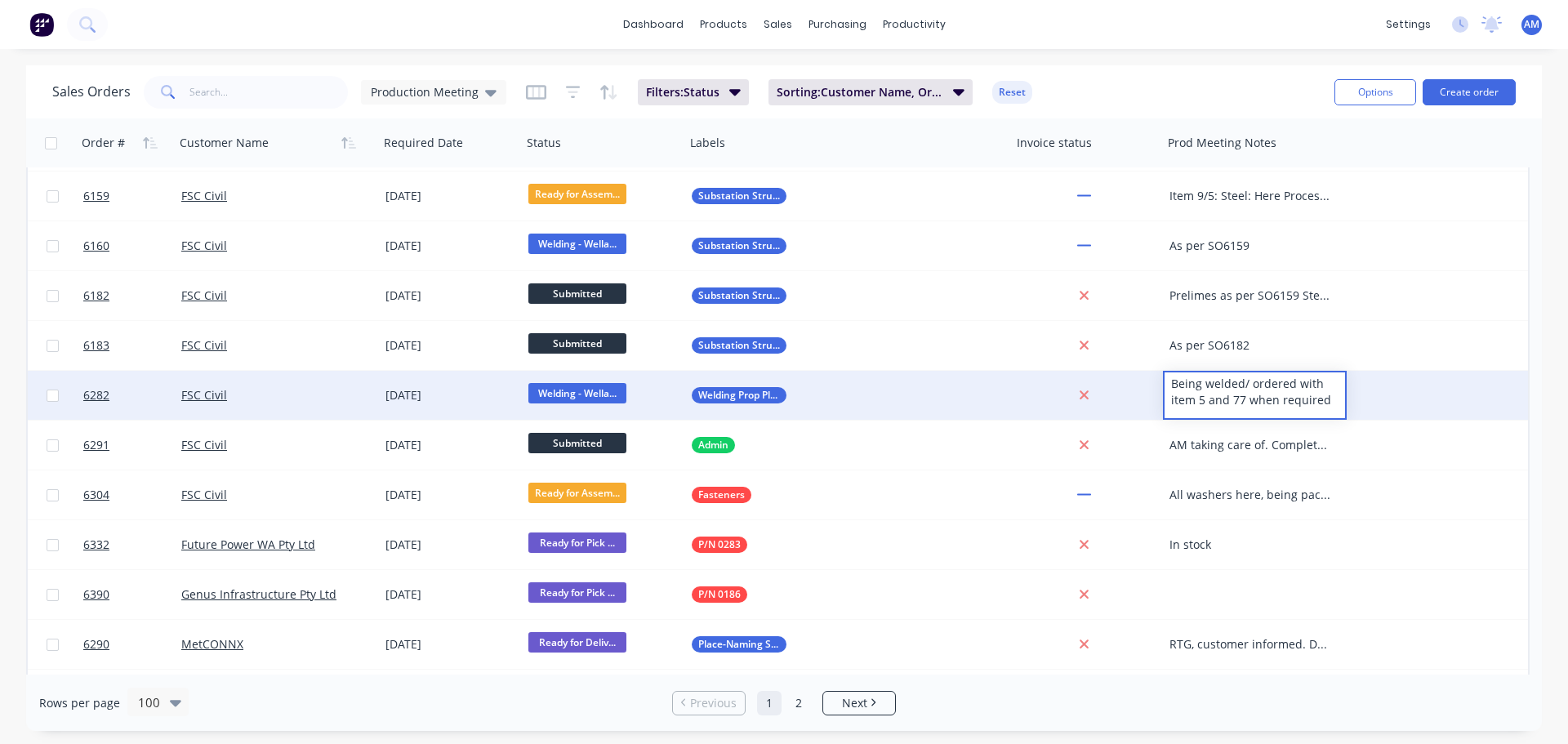
scroll to position [1184, 0]
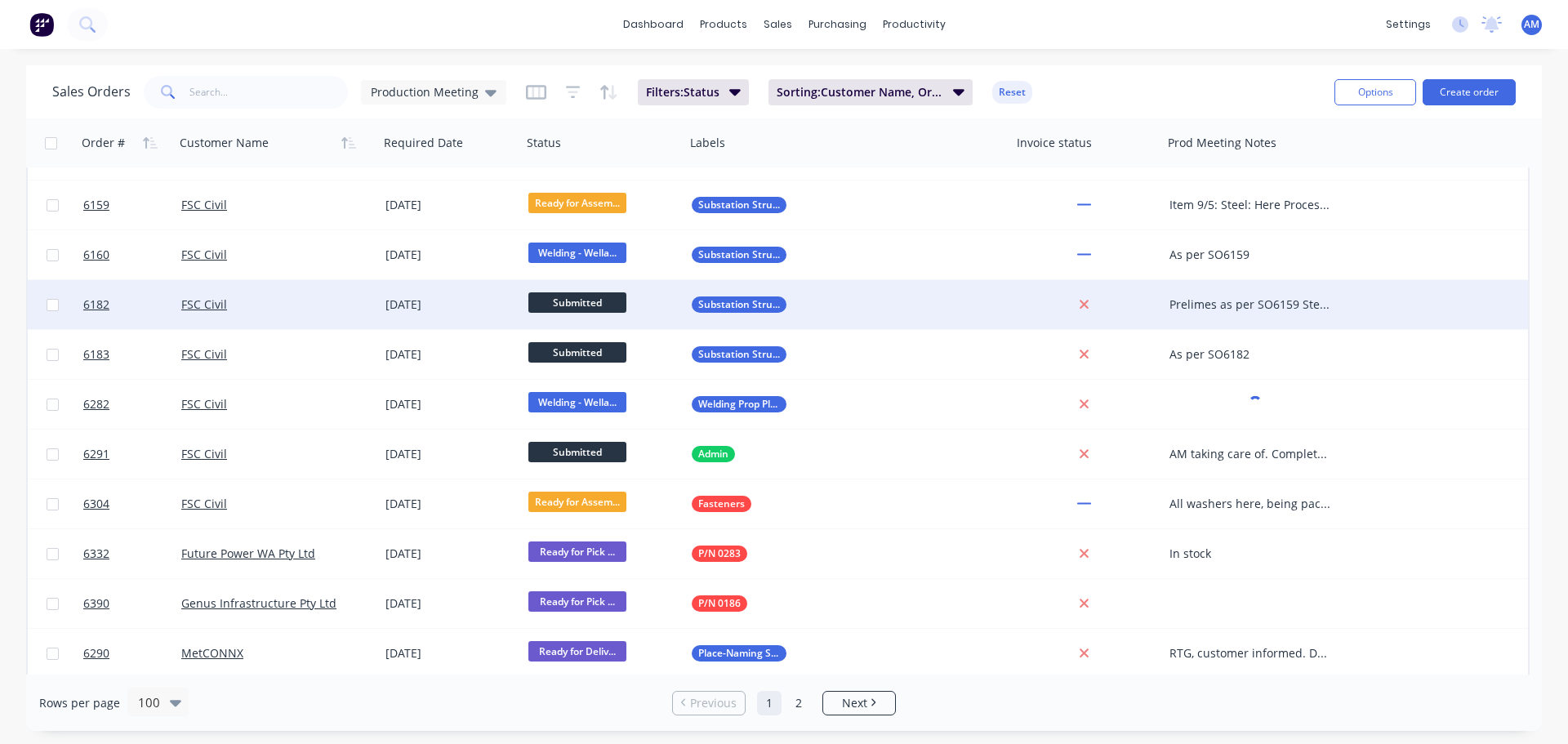
click at [1244, 303] on div "Prelimes as per SO6159 Steel for item 77 ordered AM to swap the drawings suppli…" at bounding box center [1250, 304] width 163 height 17
click at [1243, 303] on div "Prelimes as per SO6159 Steel for item 77 ordered AM to swap the drawings suppli…" at bounding box center [1250, 304] width 163 height 17
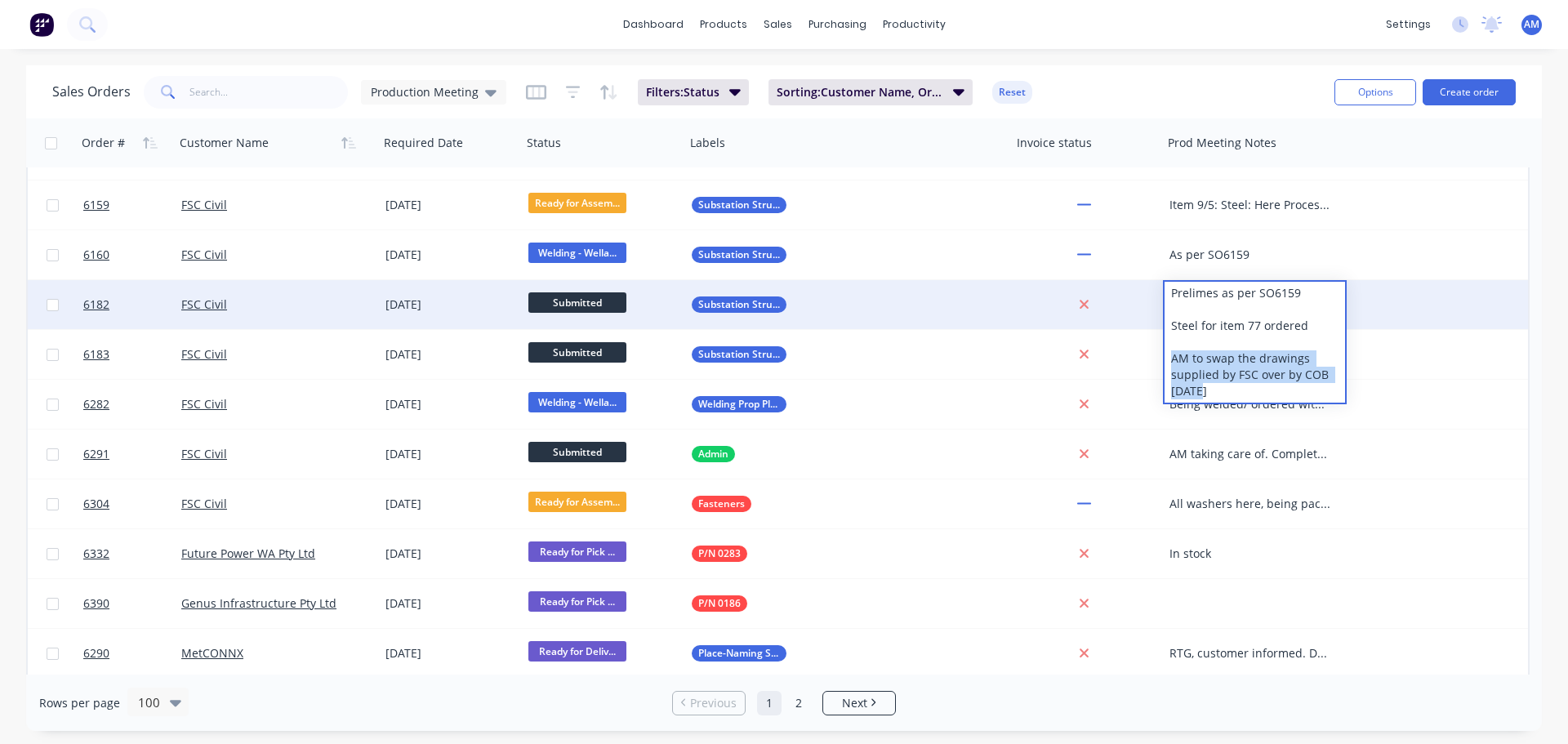
drag, startPoint x: 1206, startPoint y: 389, endPoint x: 1166, endPoint y: 363, distance: 47.7
click at [1166, 363] on div "Prelimes as per SO6159 Steel for item 77 ordered AM to swap the drawings suppli…" at bounding box center [1254, 342] width 180 height 121
copy div "To be ordered as [PERSON_NAME] REQ"
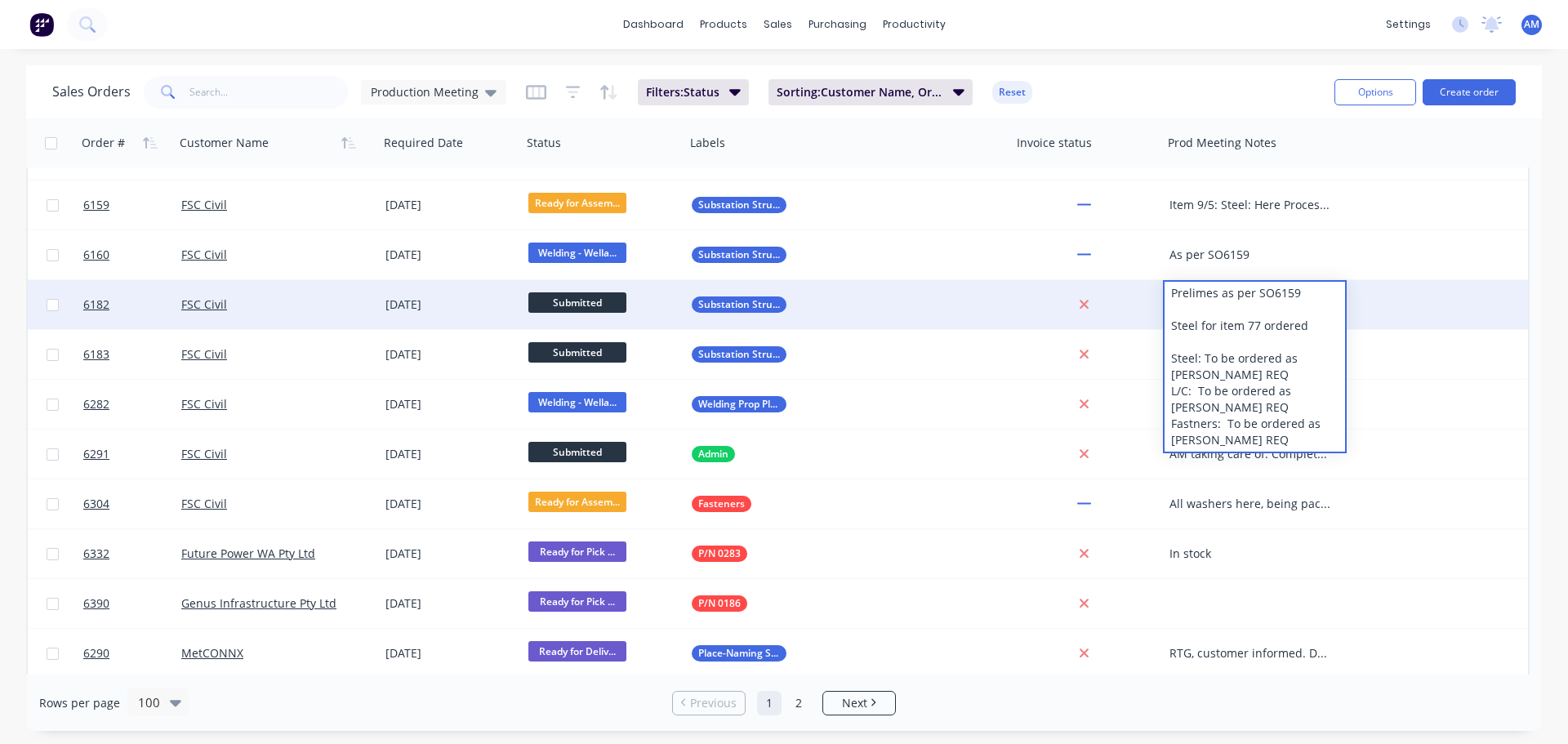
click at [1305, 357] on div "Prelimes as per SO6159 Steel for item 77 ordered Steel: To be ordered as [PERSO…" at bounding box center [1254, 367] width 180 height 170
click at [1298, 389] on div "Prelimes as per SO6159 Steel for item 77 ordered Steel: To be ordered as per RE…" at bounding box center [1254, 367] width 180 height 170
click at [1196, 408] on div "Prelimes as per SO6159 Steel for item 77 ordered Steel: To be ordered as per RE…" at bounding box center [1254, 367] width 180 height 170
click at [1185, 420] on div "Prelimes as per SO6159 Steel for item 77 ordered Steel: To be ordered as per RE…" at bounding box center [1254, 367] width 180 height 170
click at [1250, 422] on div "Prelimes as per SO6159 Steel for item 77 ordered Steel: To be ordered as per RE…" at bounding box center [1254, 367] width 180 height 170
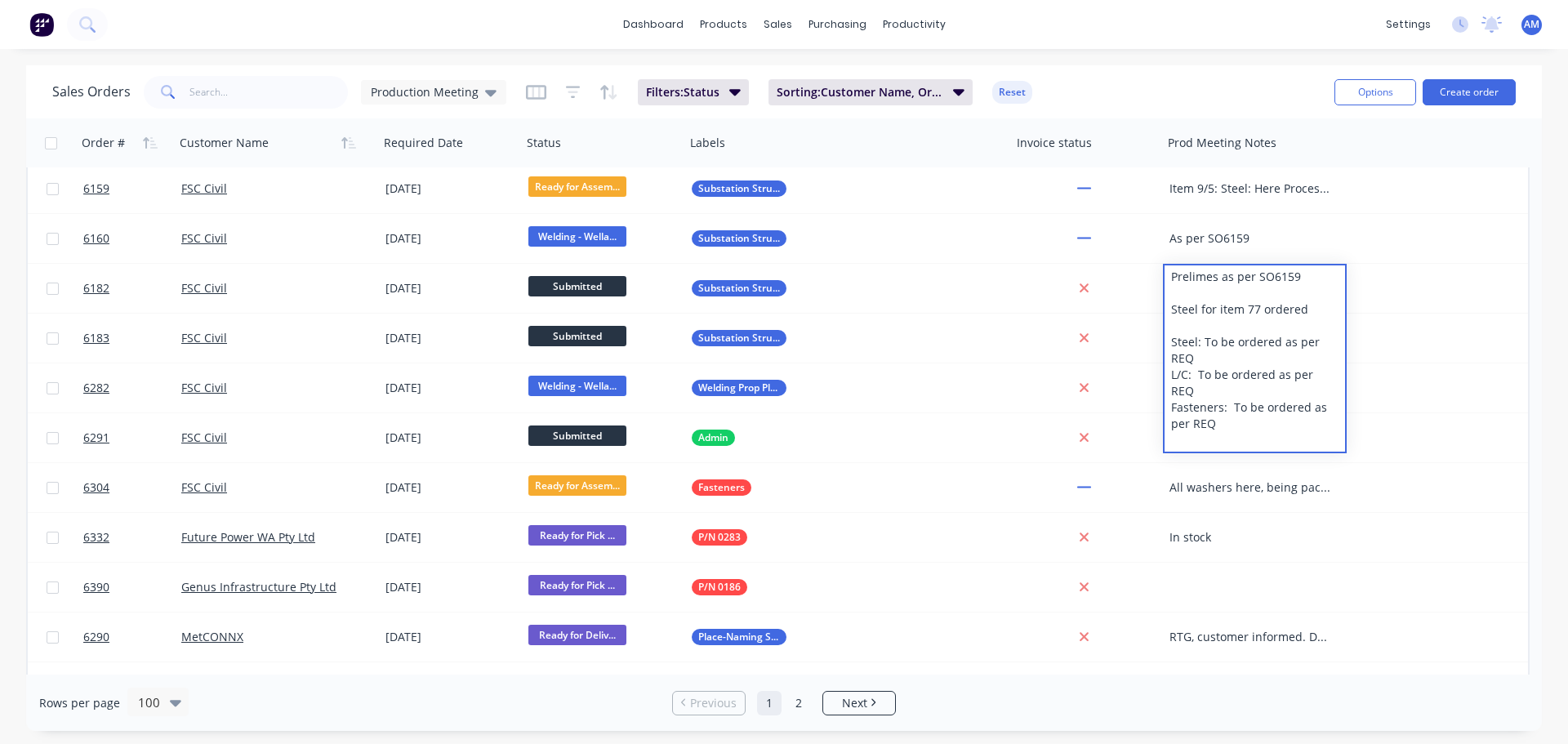
scroll to position [1204, 0]
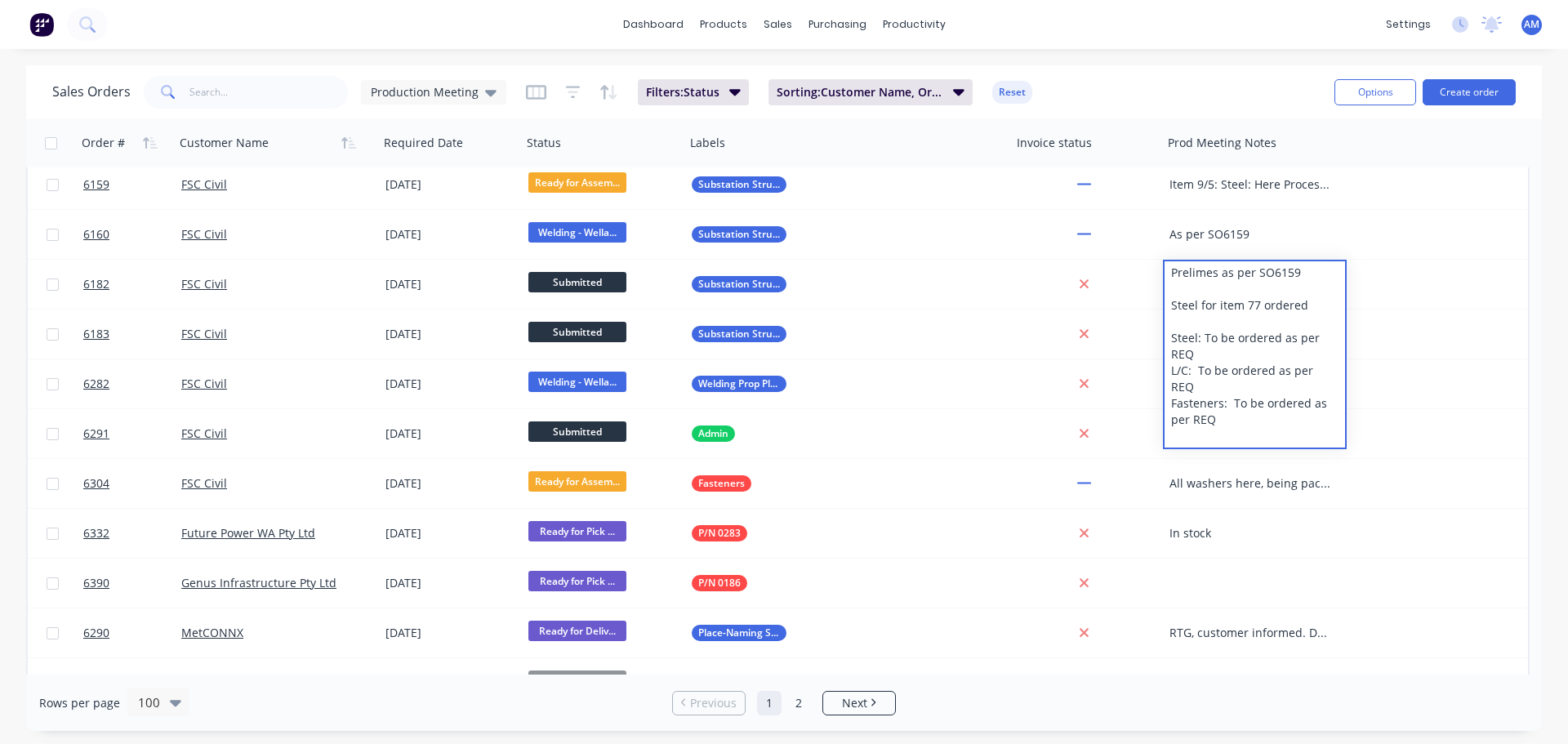
click at [1229, 35] on div "dashboard products sales purchasing productivity dashboard products Product Cat…" at bounding box center [784, 24] width 1568 height 49
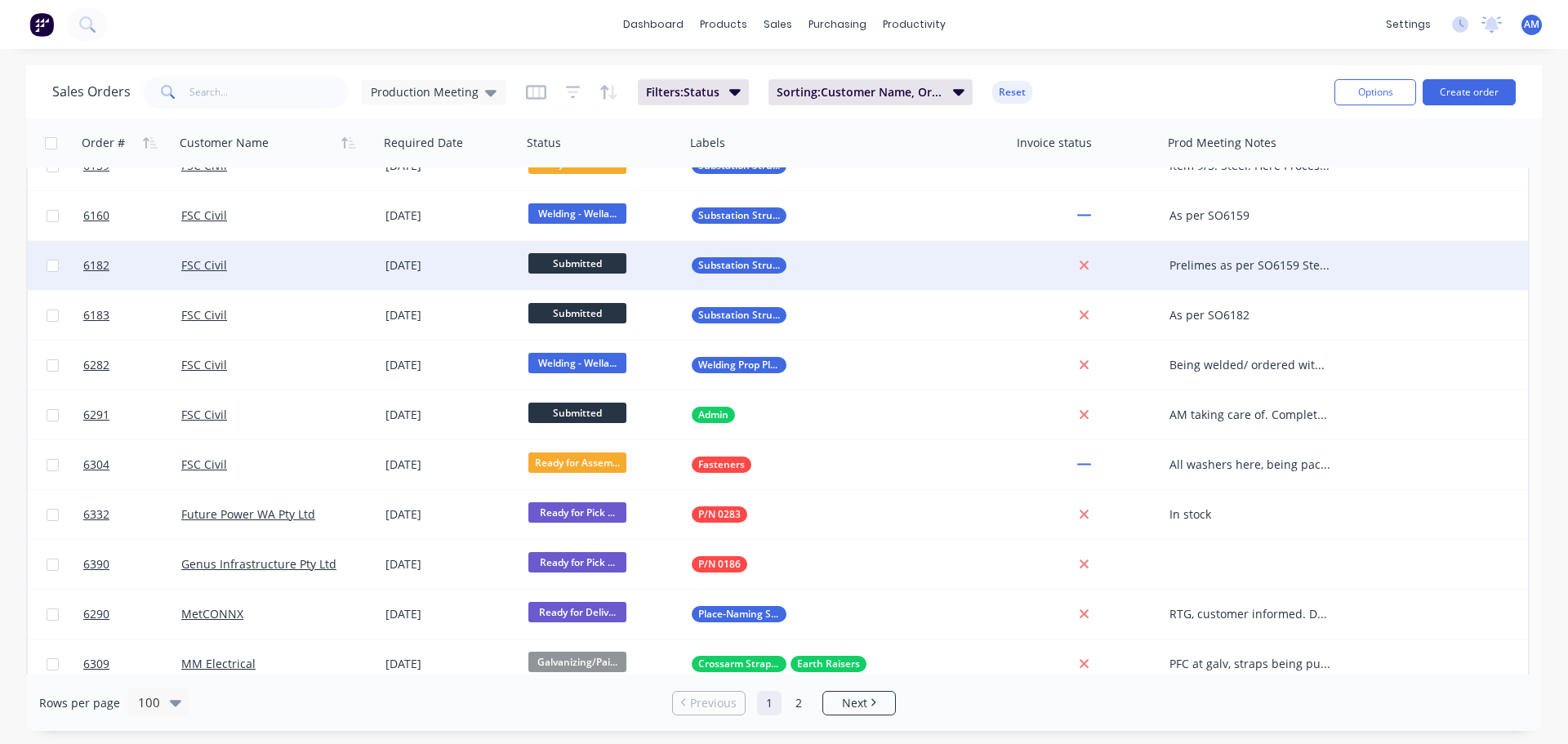
scroll to position [1225, 0]
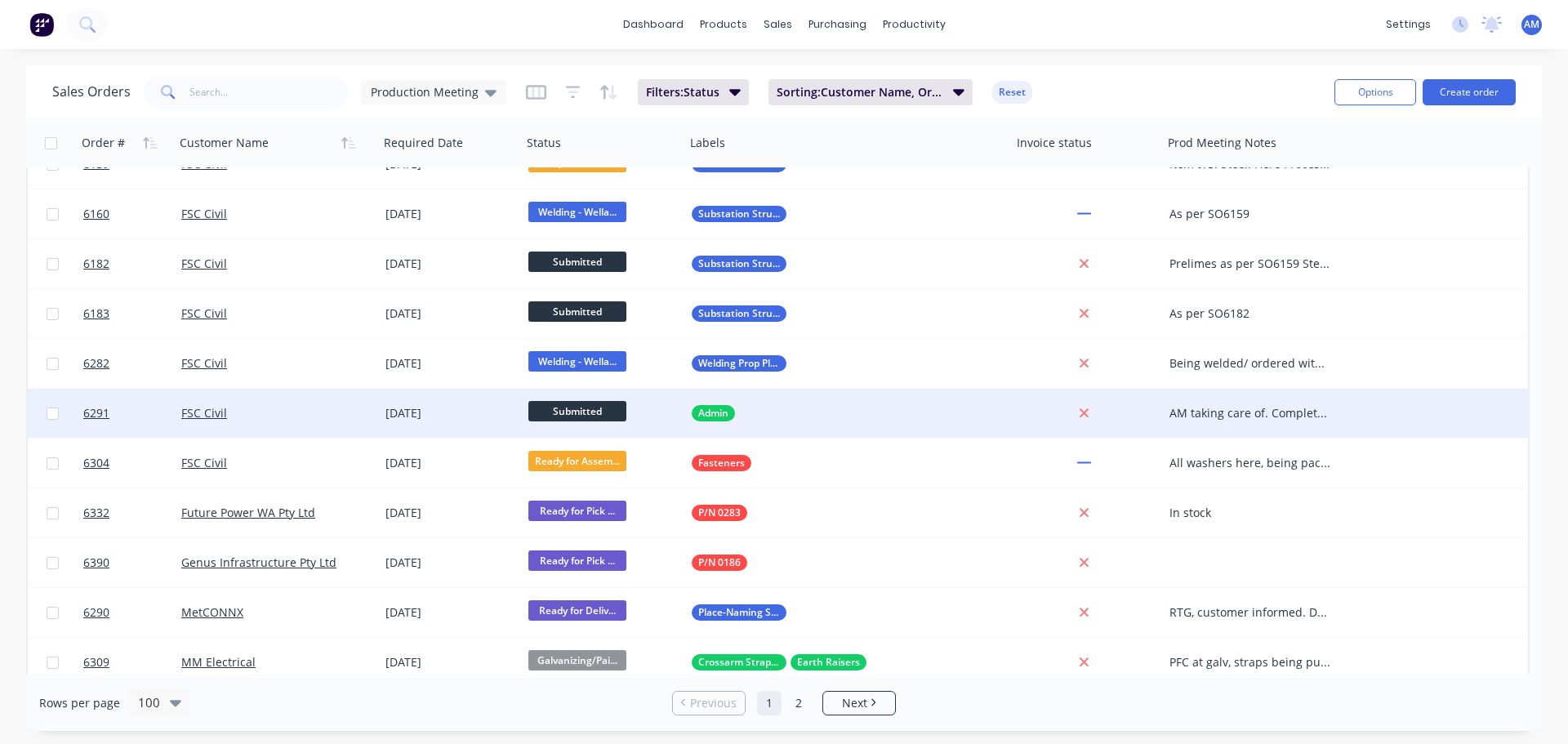
click at [1217, 422] on div "AM taking care of. Complete and accounted for on purchasing REQ" at bounding box center [1255, 413] width 183 height 49
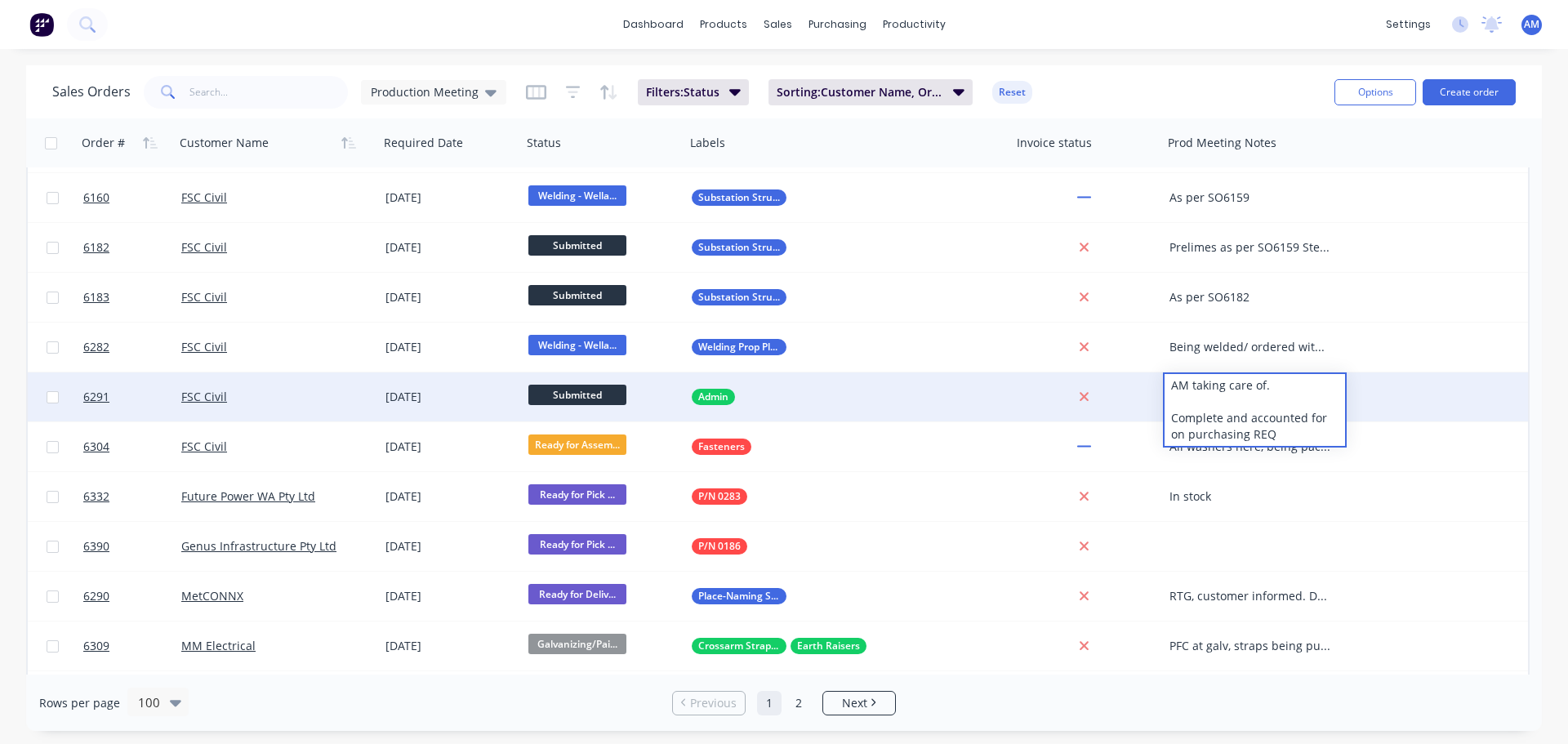
scroll to position [1245, 0]
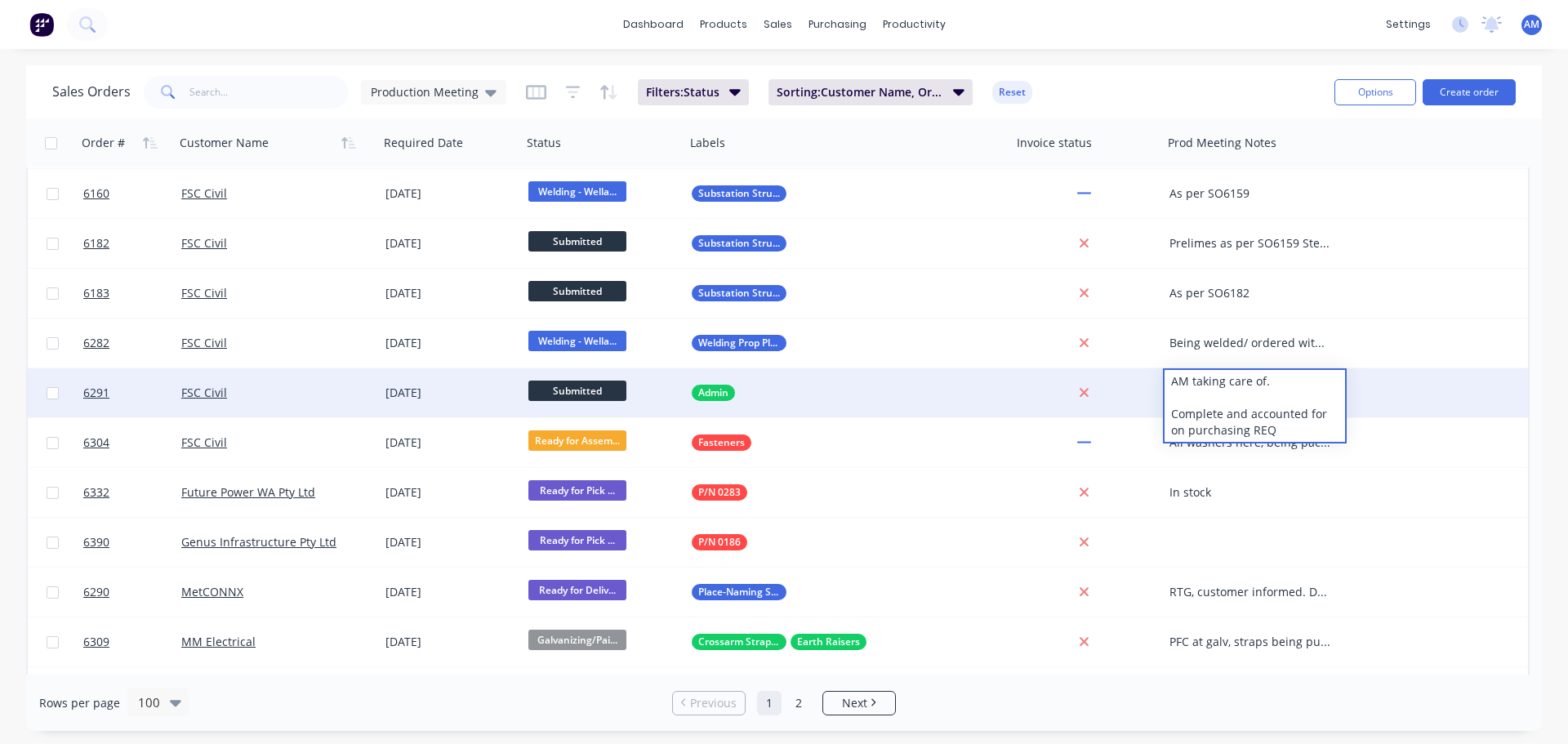
click at [1309, 372] on div "AM taking care of. Complete and accounted for on purchasing REQ" at bounding box center [1254, 406] width 180 height 72
drag, startPoint x: 1291, startPoint y: 376, endPoint x: 1154, endPoint y: 380, distance: 137.1
click at [1154, 380] on div "6291 FSC Civil [DATE] Submitted Admin AM taking care of. Complete and accounted…" at bounding box center [777, 393] width 1500 height 50
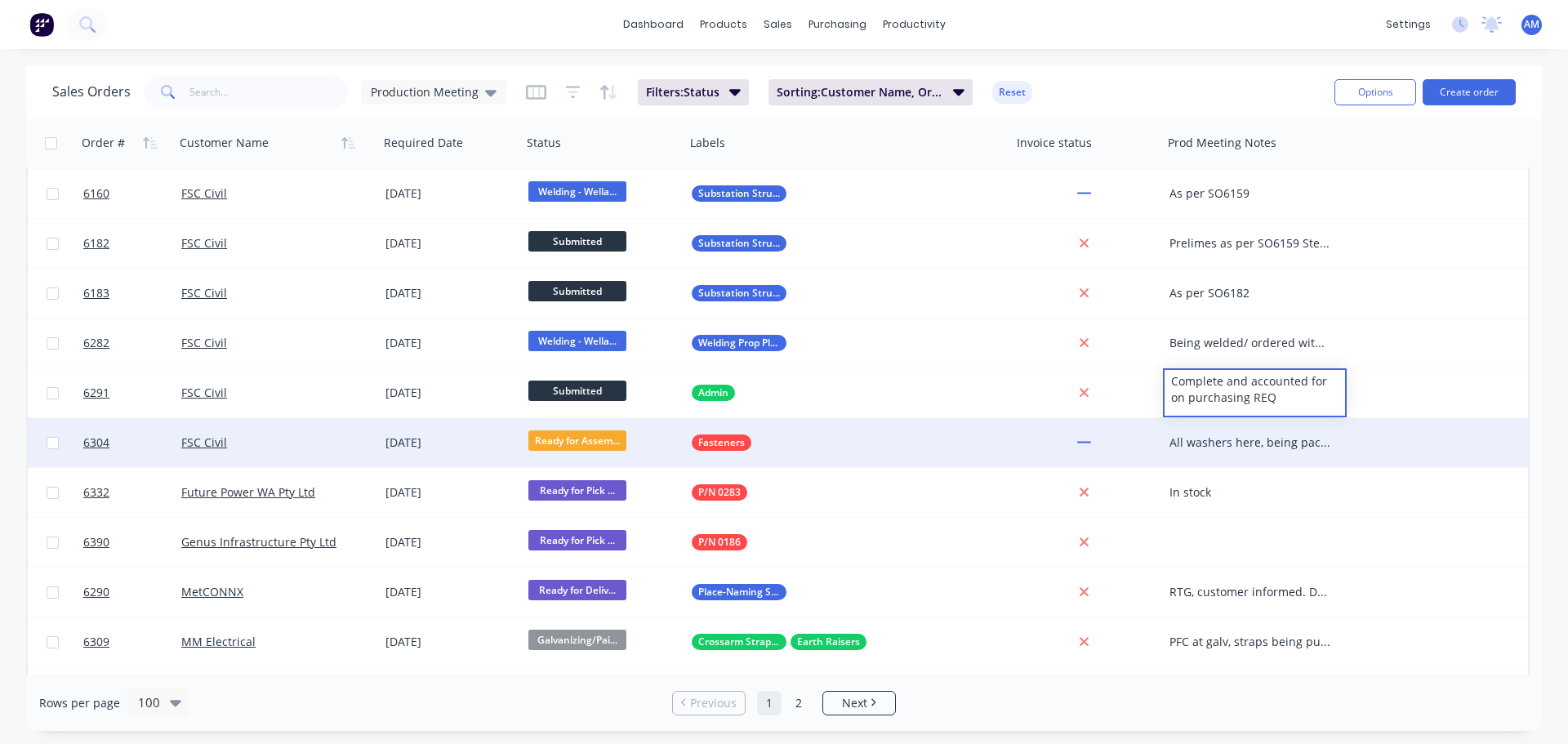
click at [1237, 443] on div "All washers here, being packed when required" at bounding box center [1250, 443] width 163 height 17
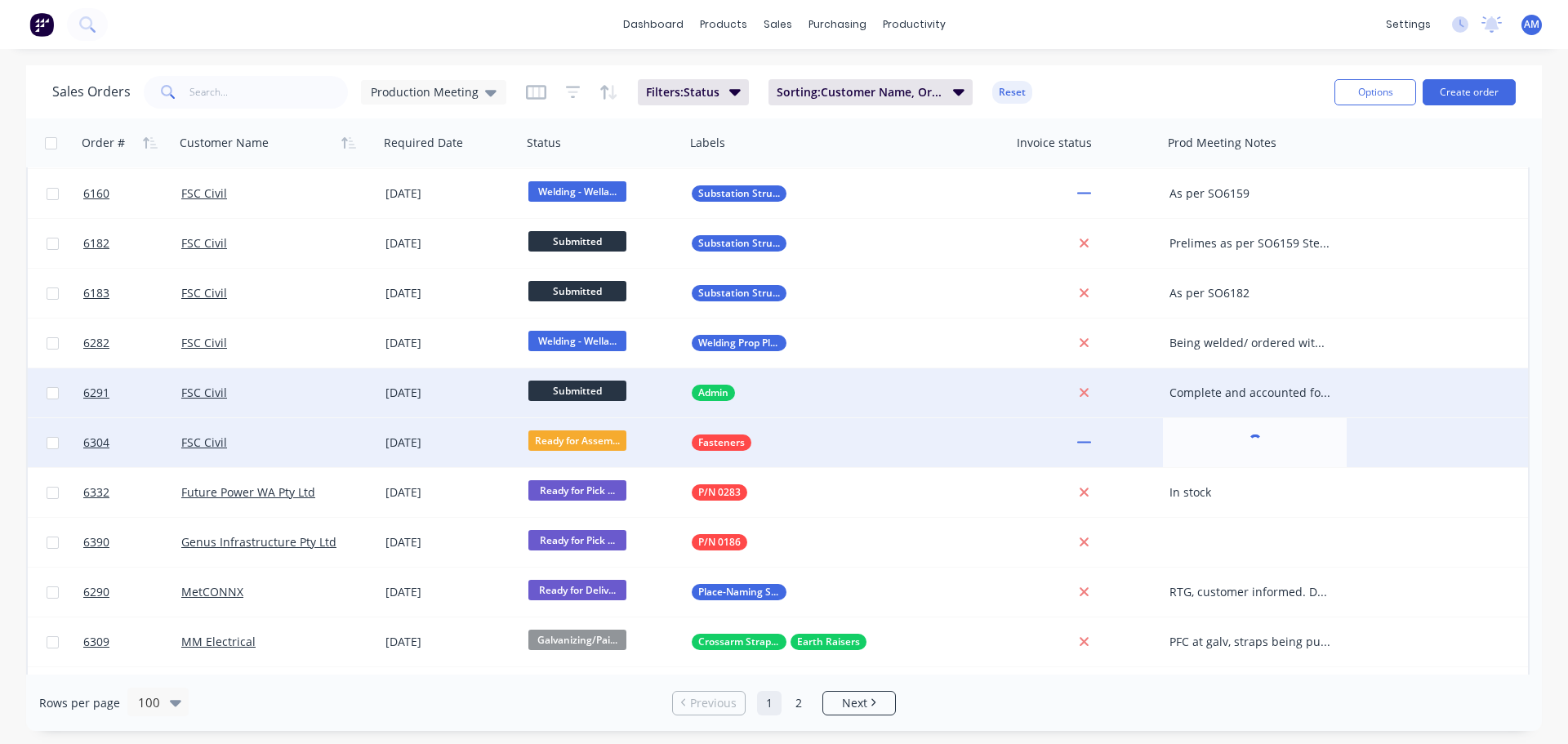
click at [1267, 395] on div "Complete and accounted for on purchasing REQ" at bounding box center [1250, 392] width 163 height 17
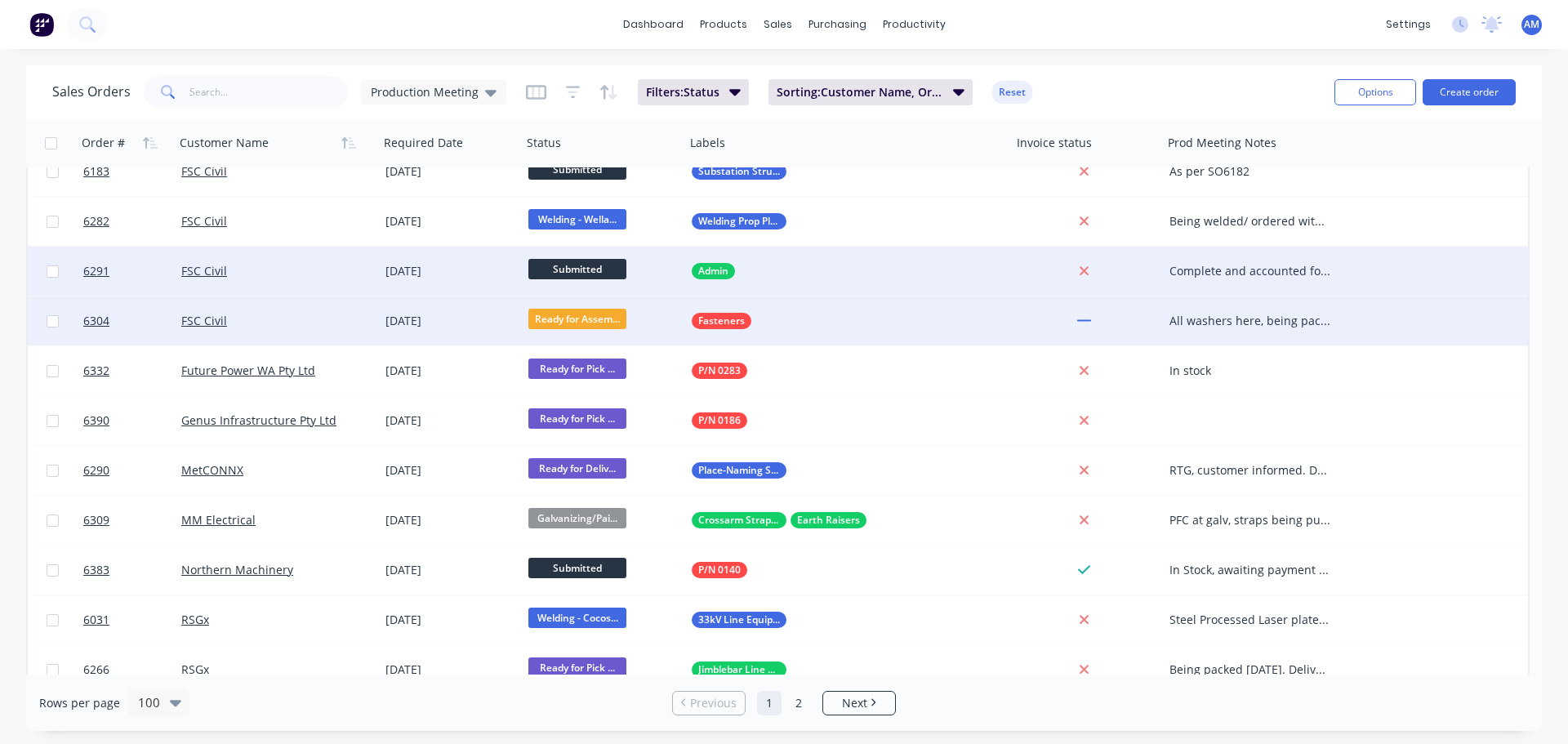
scroll to position [1368, 0]
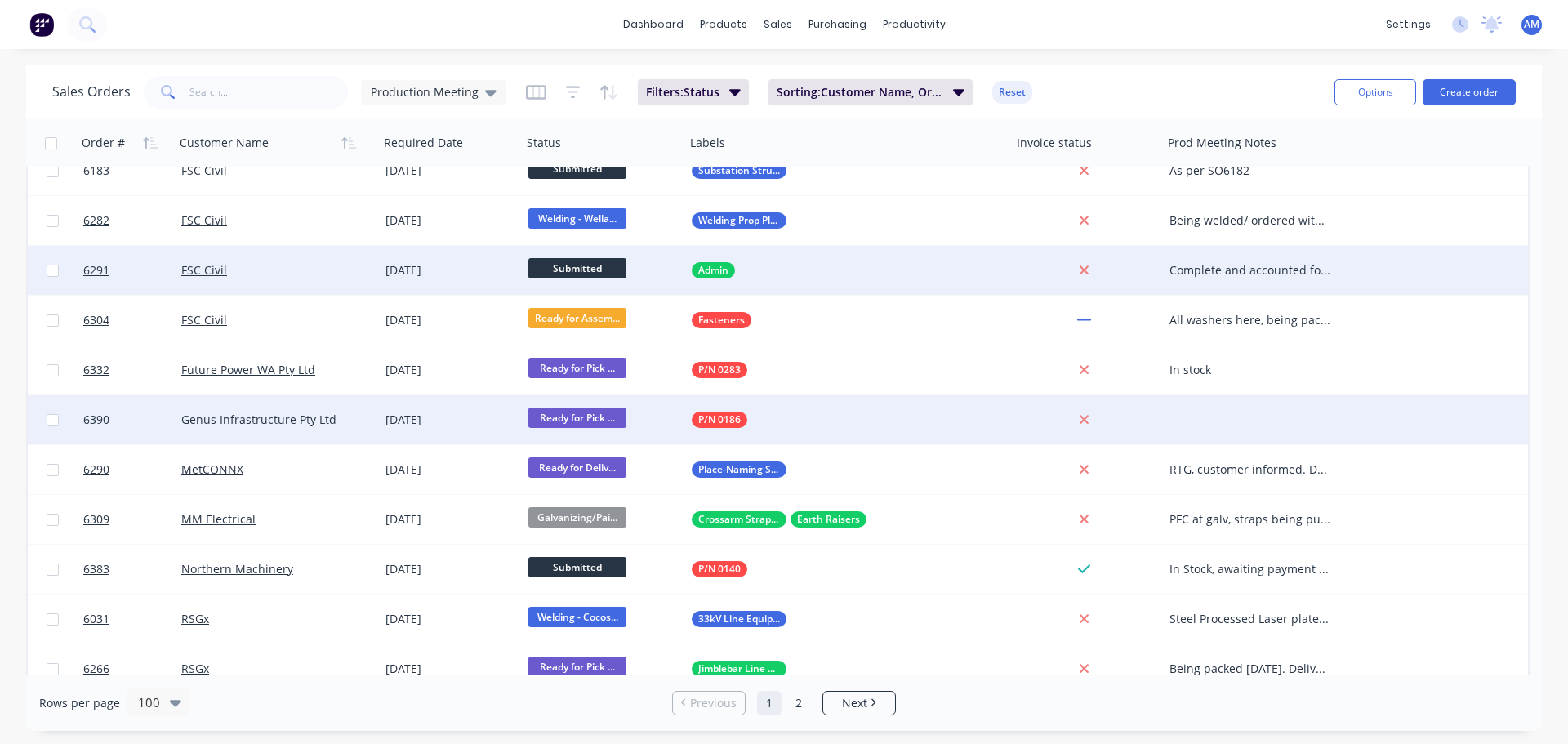
click at [1198, 415] on div at bounding box center [1255, 419] width 183 height 49
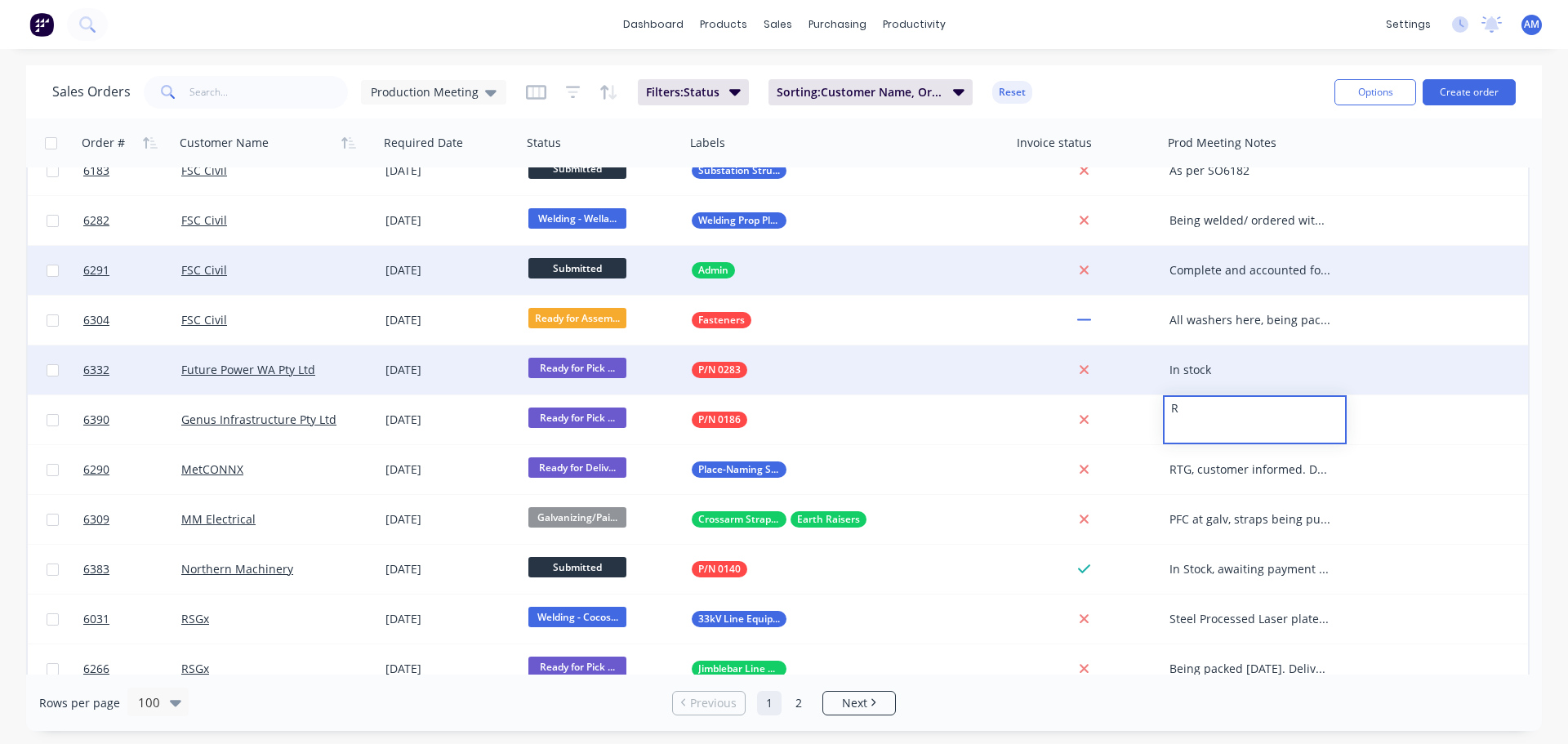
click at [1250, 367] on div "In stock" at bounding box center [1250, 370] width 163 height 17
click at [1246, 370] on div "In stock" at bounding box center [1250, 370] width 163 height 17
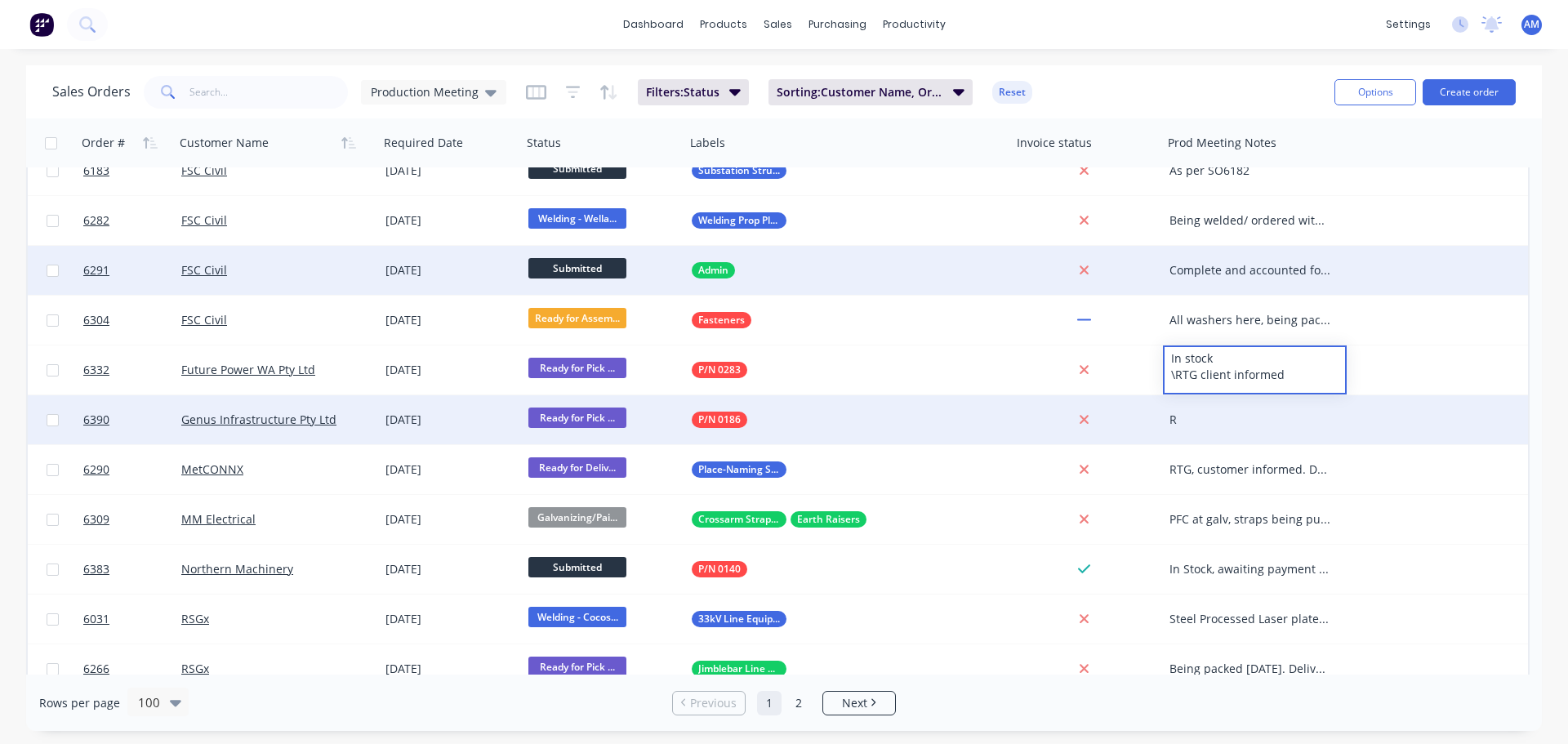
click at [1209, 423] on div "R" at bounding box center [1250, 419] width 163 height 17
click at [1203, 416] on div "R" at bounding box center [1250, 419] width 163 height 17
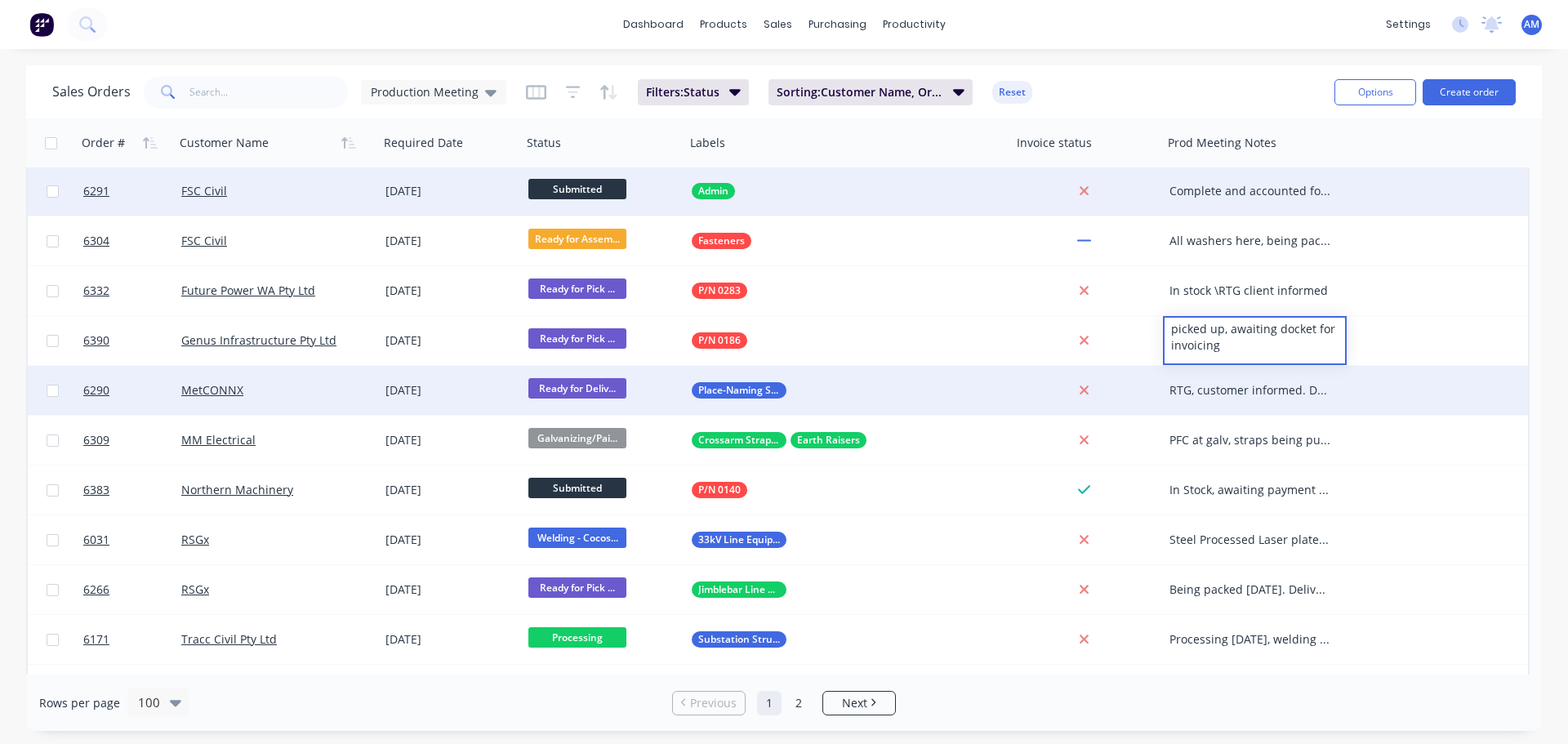
scroll to position [1450, 0]
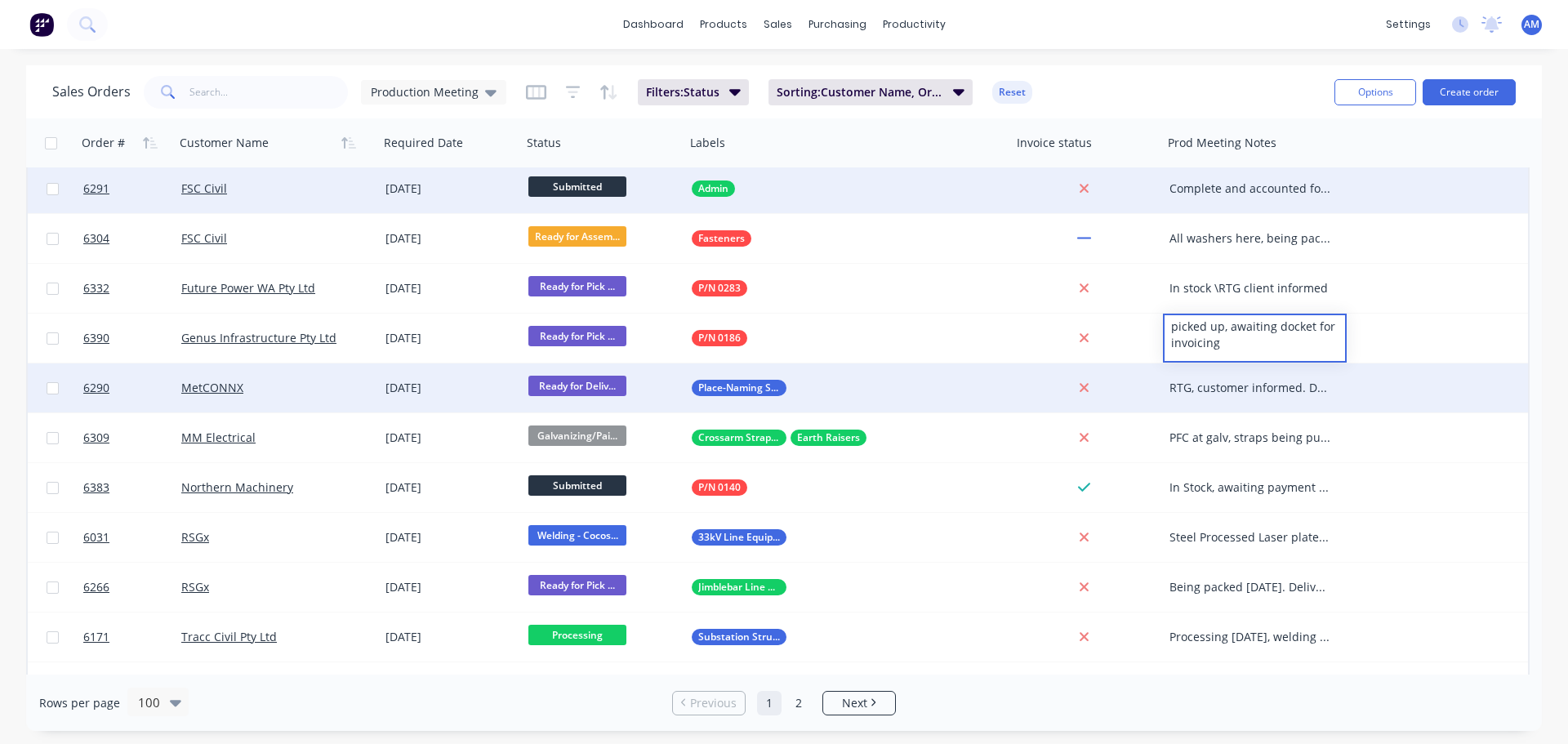
click at [1242, 384] on div "RTG, customer informed. Delivered 03/10, awaiting docket to invoice." at bounding box center [1250, 387] width 163 height 17
click at [1245, 382] on div "RTG, customer informed. Delivered 03/10, awaiting docket to invoice." at bounding box center [1250, 387] width 163 height 17
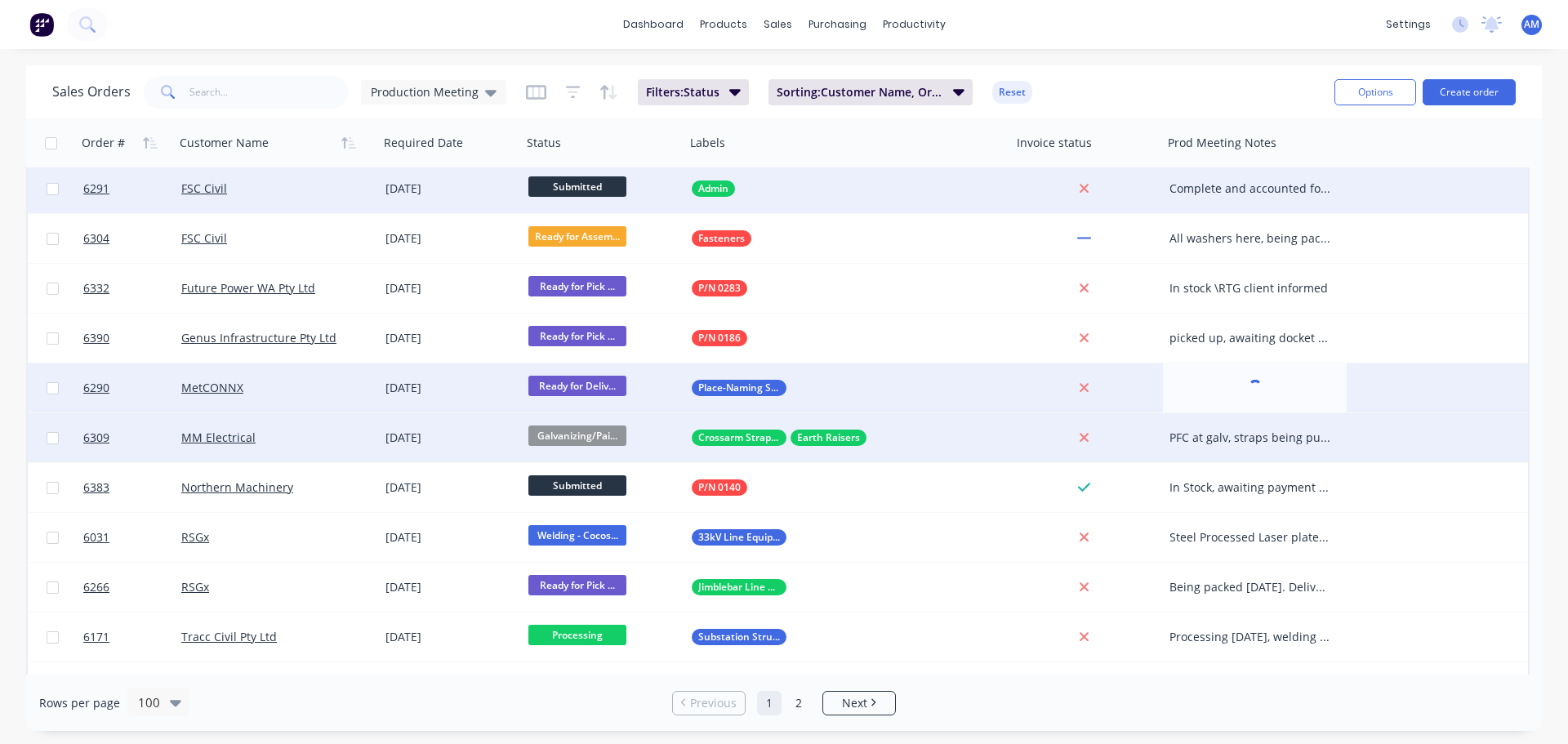
click at [1260, 431] on div "PFC at galv, straps being punched, aiming to get to galv [DATE]/Thurs" at bounding box center [1250, 438] width 163 height 17
click at [1255, 440] on div "PFC at galv, straps being punched, aiming to get to galv [DATE]/Thurs" at bounding box center [1250, 438] width 163 height 17
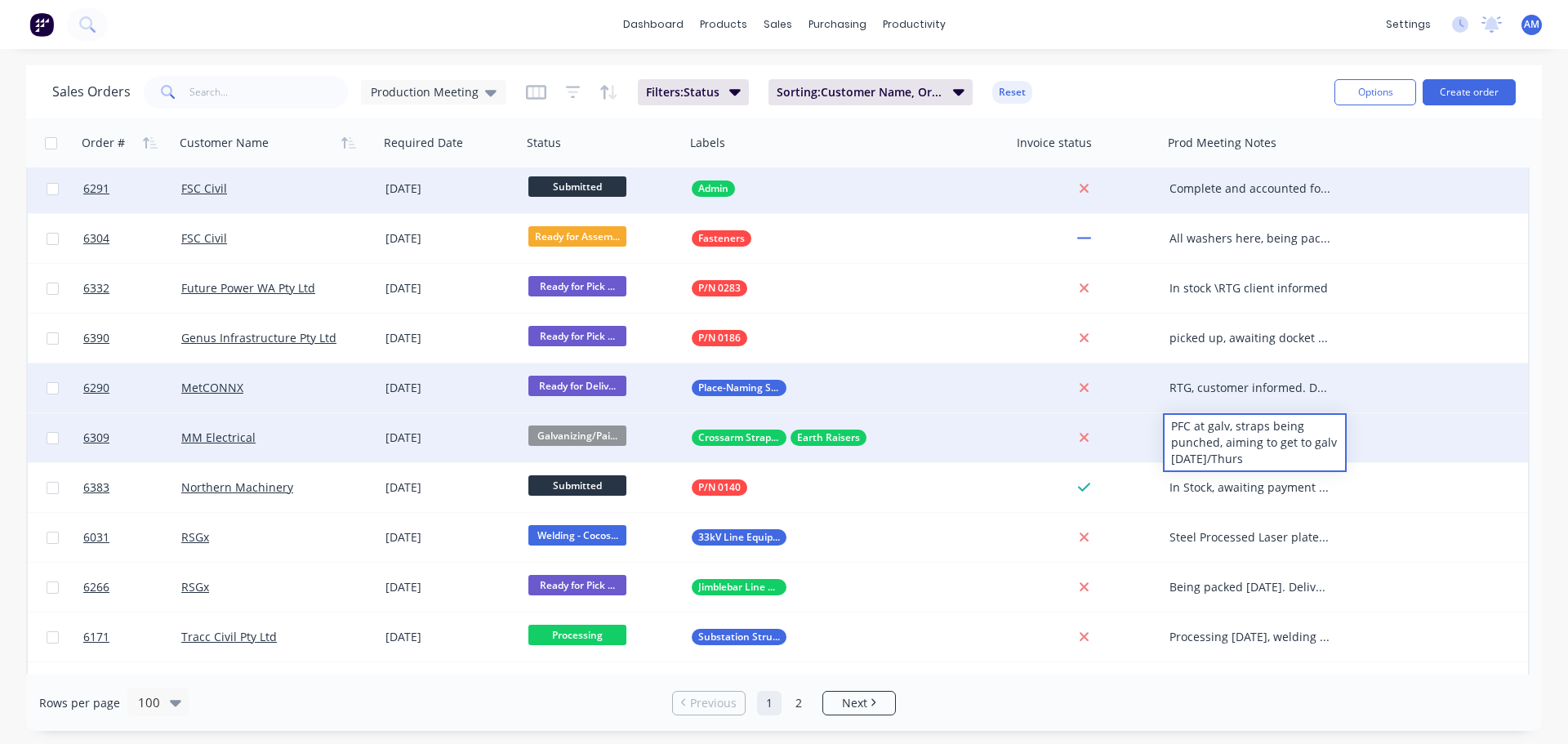
drag, startPoint x: 1247, startPoint y: 455, endPoint x: 1166, endPoint y: 431, distance: 84.5
click at [1166, 431] on div "PFC at galv, straps being punched, aiming to get to galv [DATE]/Thurs" at bounding box center [1254, 442] width 180 height 56
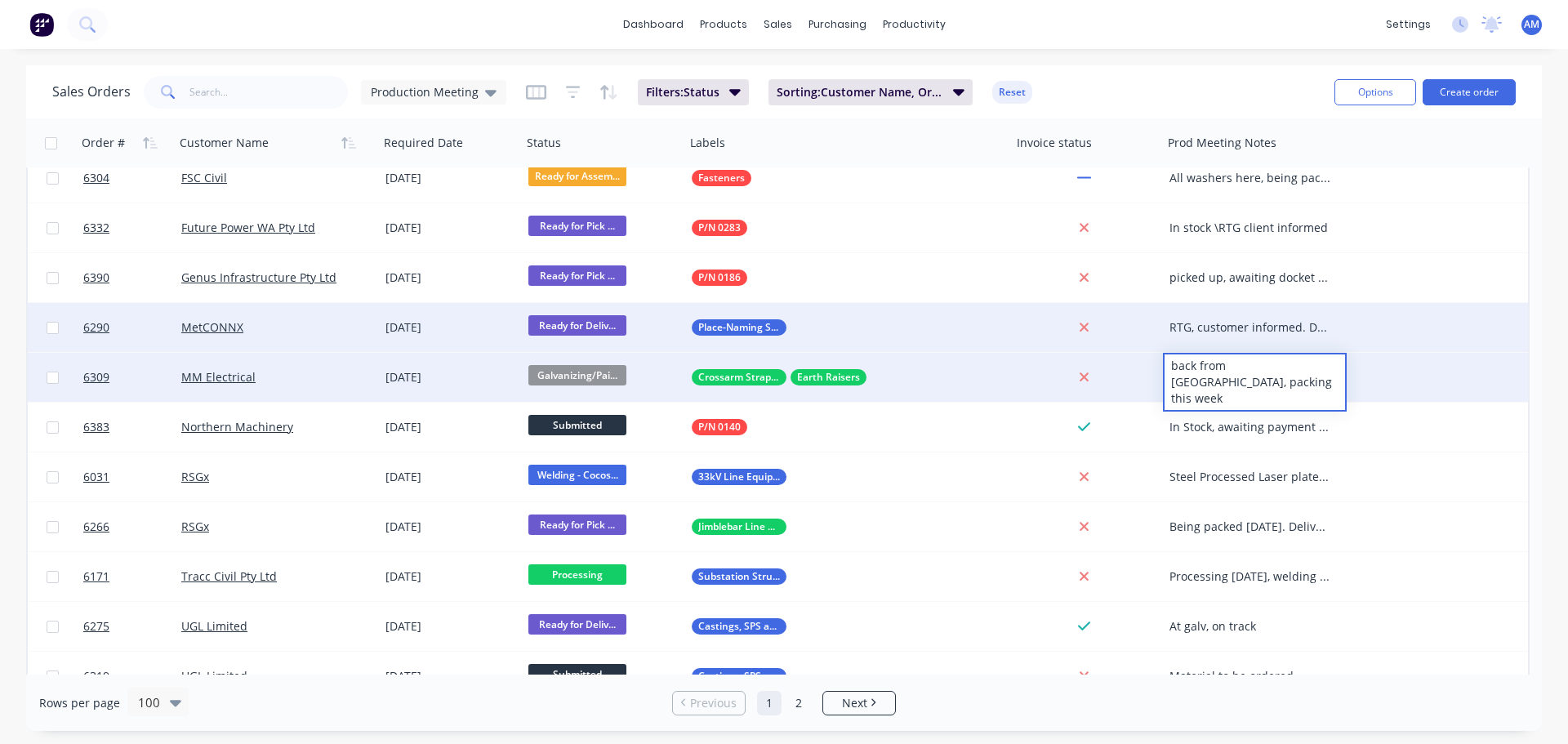
scroll to position [1510, 0]
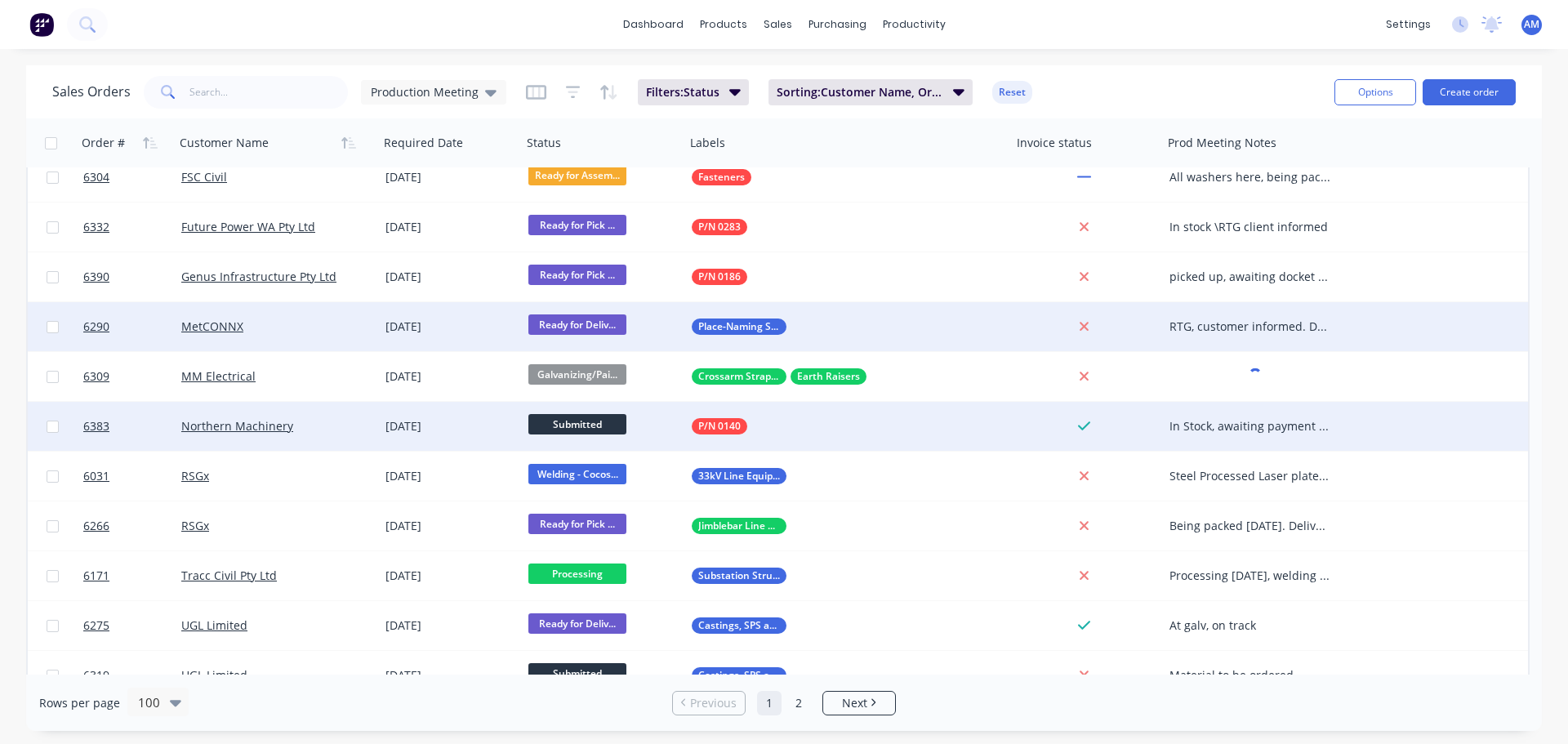
click at [1254, 425] on div "In Stock, awaiting payment notice" at bounding box center [1250, 426] width 163 height 17
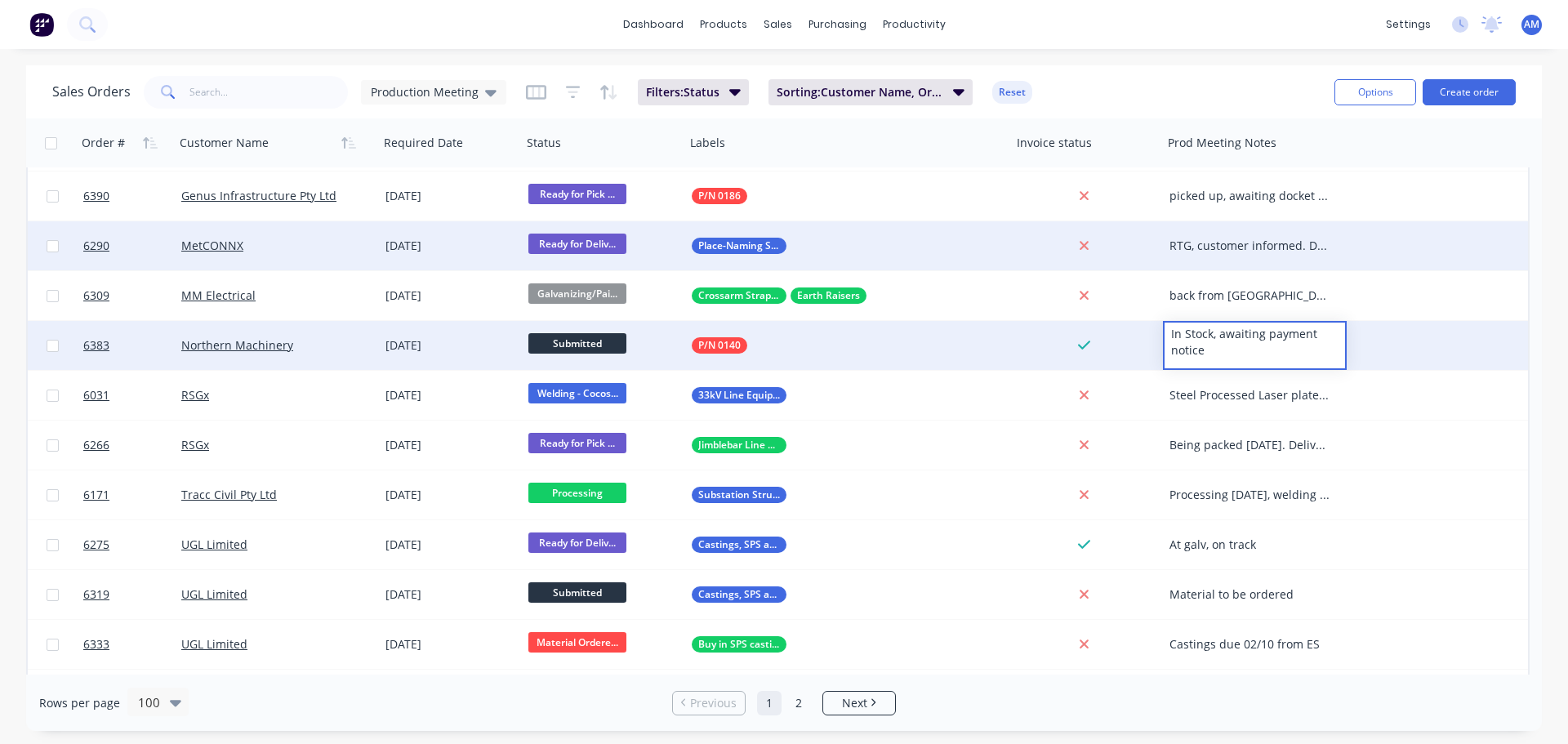
scroll to position [1592, 0]
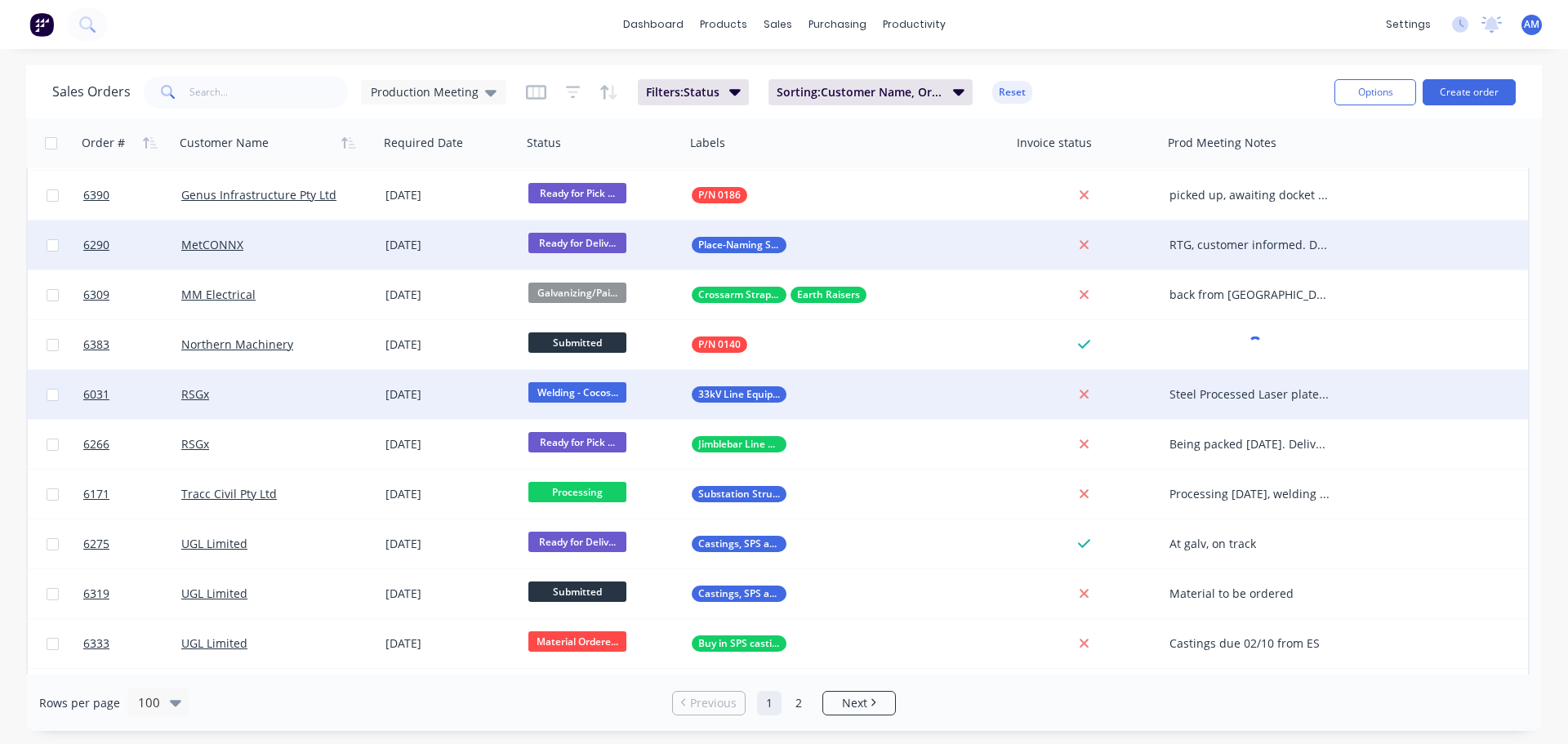
click at [1248, 395] on div "Steel Processed Laser plates here Copper plates: at plating Being welded this w…" at bounding box center [1250, 394] width 163 height 17
click at [1249, 395] on div "Steel Processed Laser plates here Copper plates: at plating Being welded this w…" at bounding box center [1250, 394] width 163 height 17
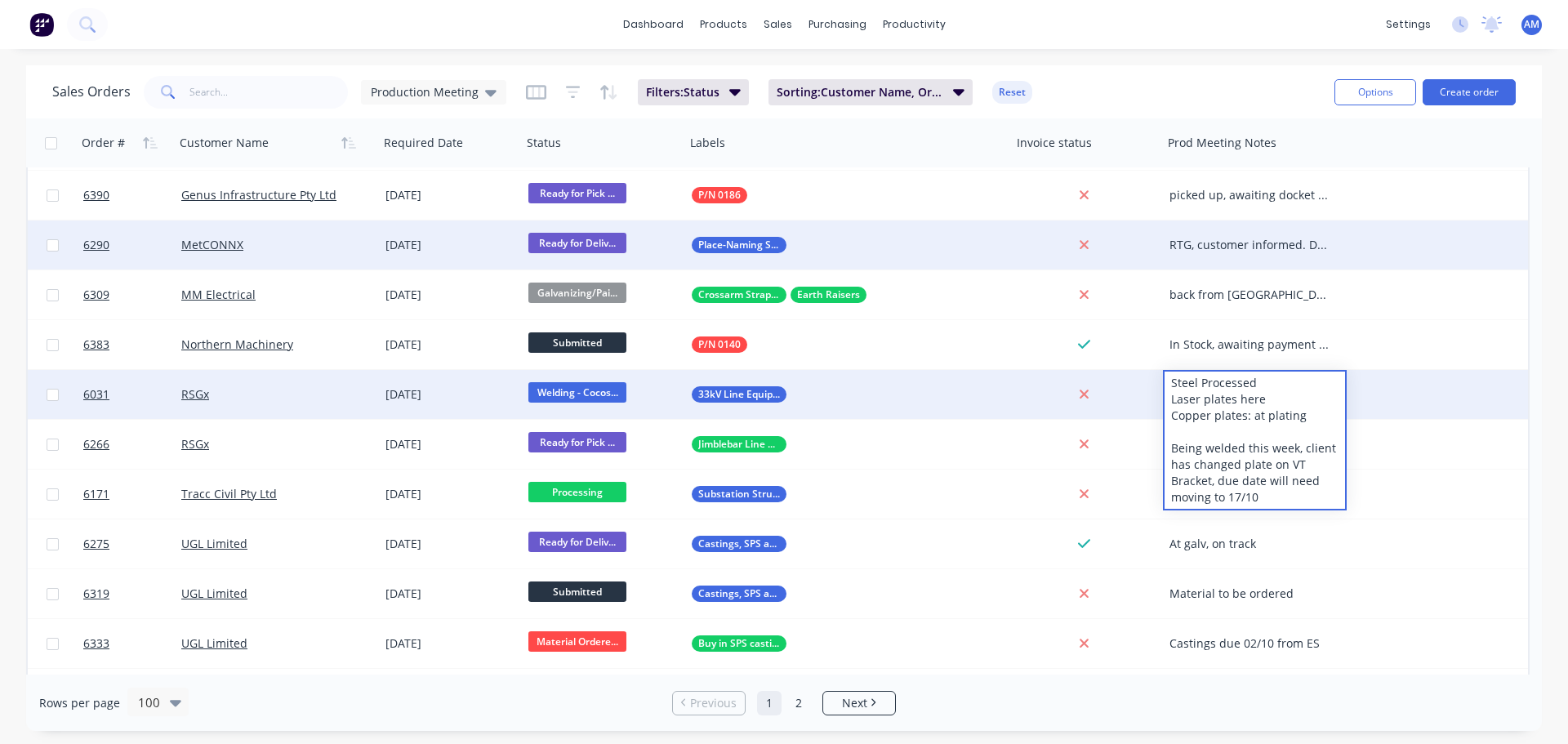
click at [1266, 495] on div "Steel Processed Laser plates here Copper plates: at plating Being welded this w…" at bounding box center [1254, 440] width 180 height 137
click at [1264, 495] on div "Steel Processed Laser plates here Copper plates: at plating Being welded this w…" at bounding box center [1254, 440] width 180 height 137
click at [1275, 496] on div "Steel Processed Laser plates here Copper plates: at plating Being welded this w…" at bounding box center [1254, 440] width 180 height 137
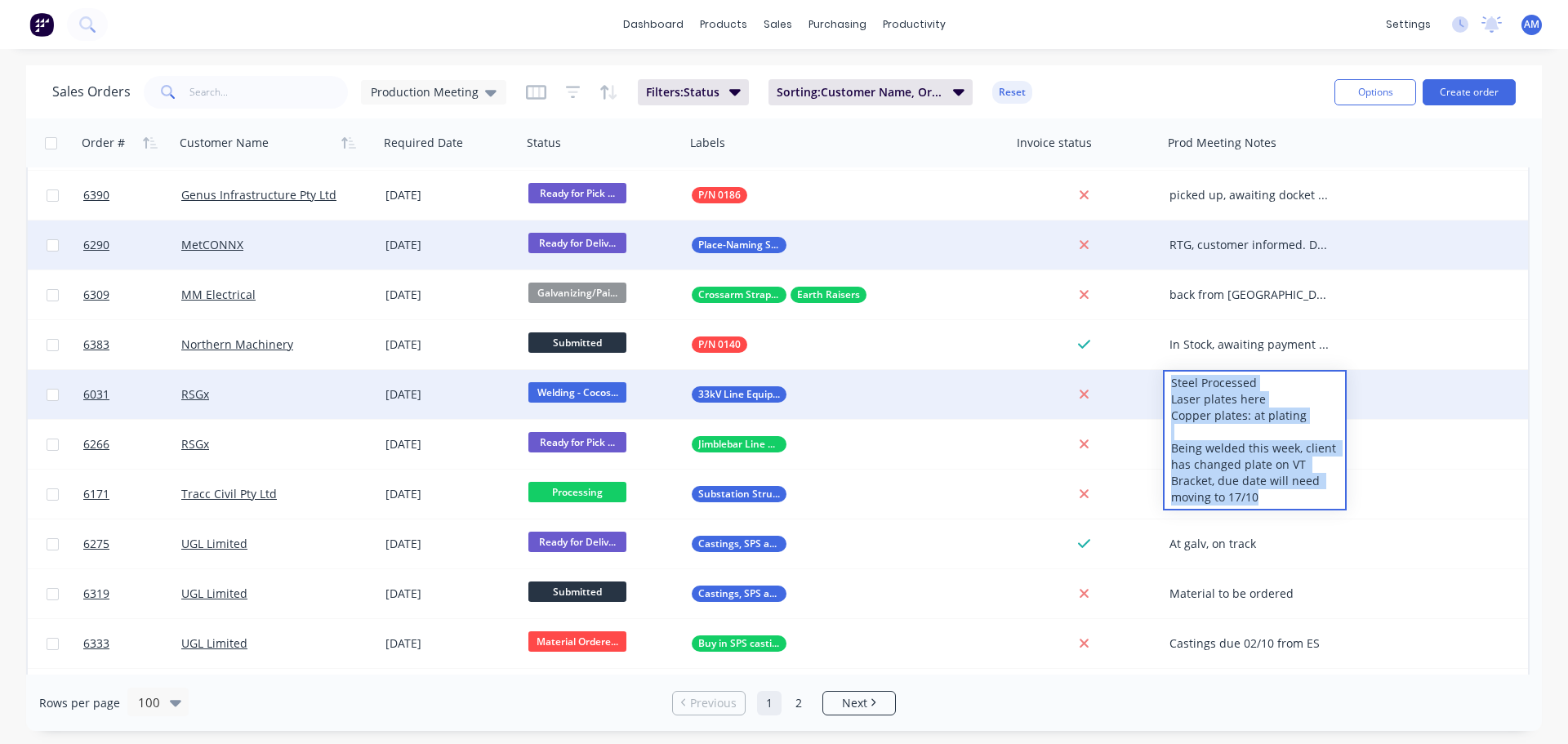
drag, startPoint x: 1269, startPoint y: 499, endPoint x: 1170, endPoint y: 387, distance: 149.5
click at [1170, 387] on div "Steel Processed Laser plates here Copper plates: at plating Being welded this w…" at bounding box center [1254, 440] width 180 height 137
click at [1284, 392] on div "Steel Processed Laser plates here Copper plates: at plating Being welded this w…" at bounding box center [1254, 440] width 180 height 137
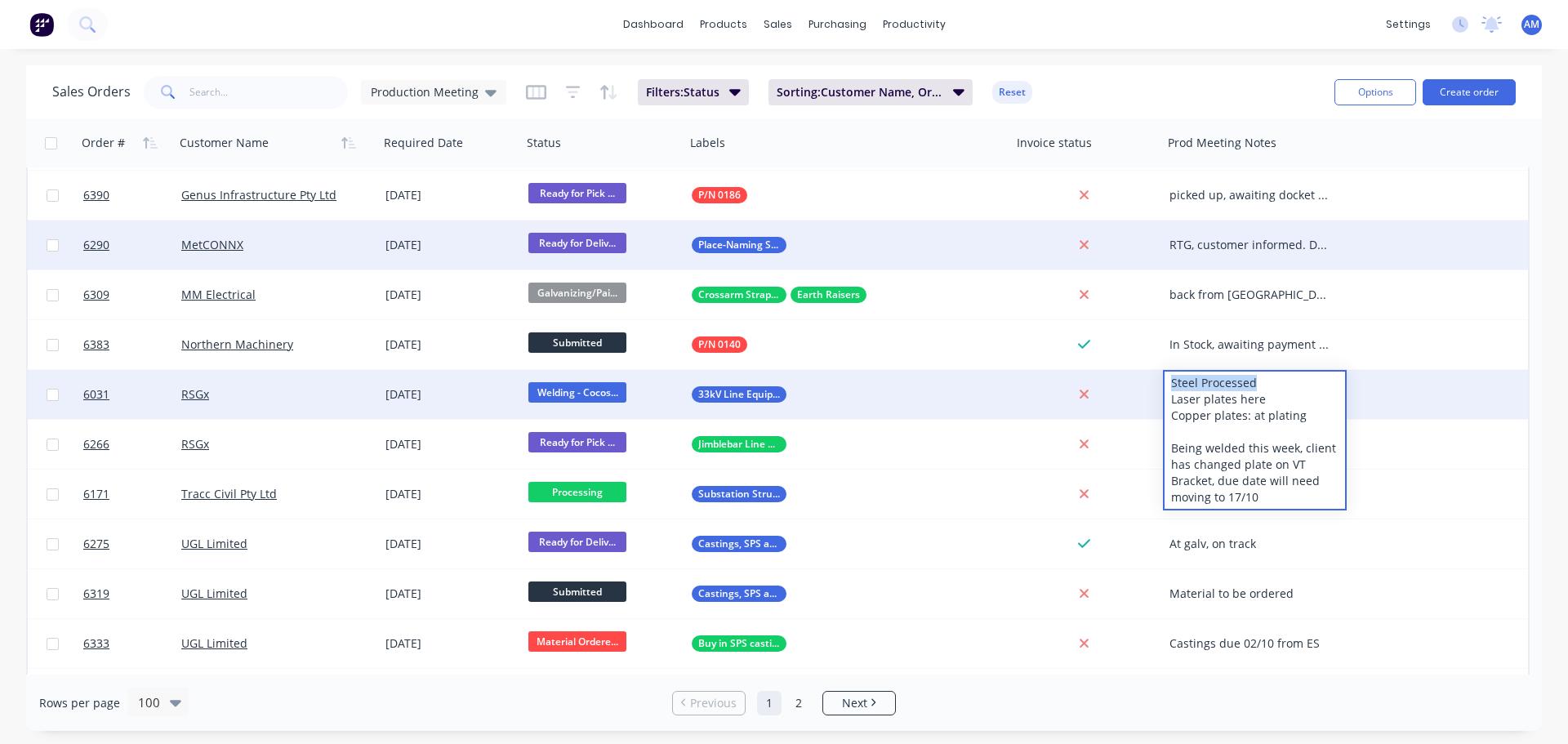
drag, startPoint x: 1276, startPoint y: 379, endPoint x: 1165, endPoint y: 380, distance: 111.0
click at [1165, 380] on div "Steel Processed Laser plates here Copper plates: at plating Being welded this w…" at bounding box center [1254, 440] width 180 height 137
click at [1279, 496] on div "steel being welded Laser plates here Copper plates: at plating Being welded thi…" at bounding box center [1254, 440] width 180 height 137
drag, startPoint x: 1265, startPoint y: 496, endPoint x: 1167, endPoint y: 451, distance: 107.8
click at [1167, 451] on div "steel being welded Laser plates here Copper plates: at plating Being welded thi…" at bounding box center [1254, 440] width 180 height 137
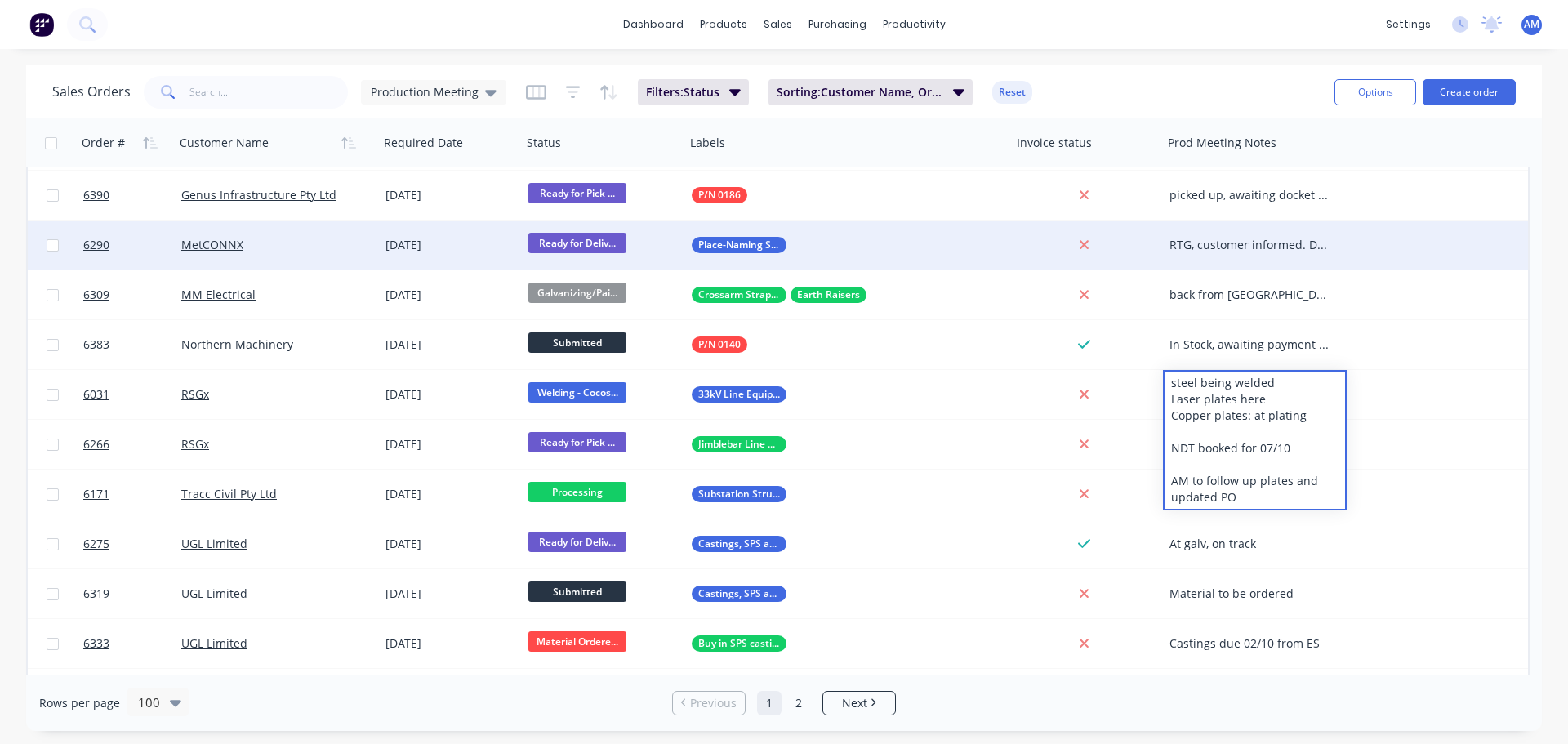
click at [1230, 42] on div "dashboard products sales purchasing productivity dashboard products Product Cat…" at bounding box center [784, 24] width 1568 height 49
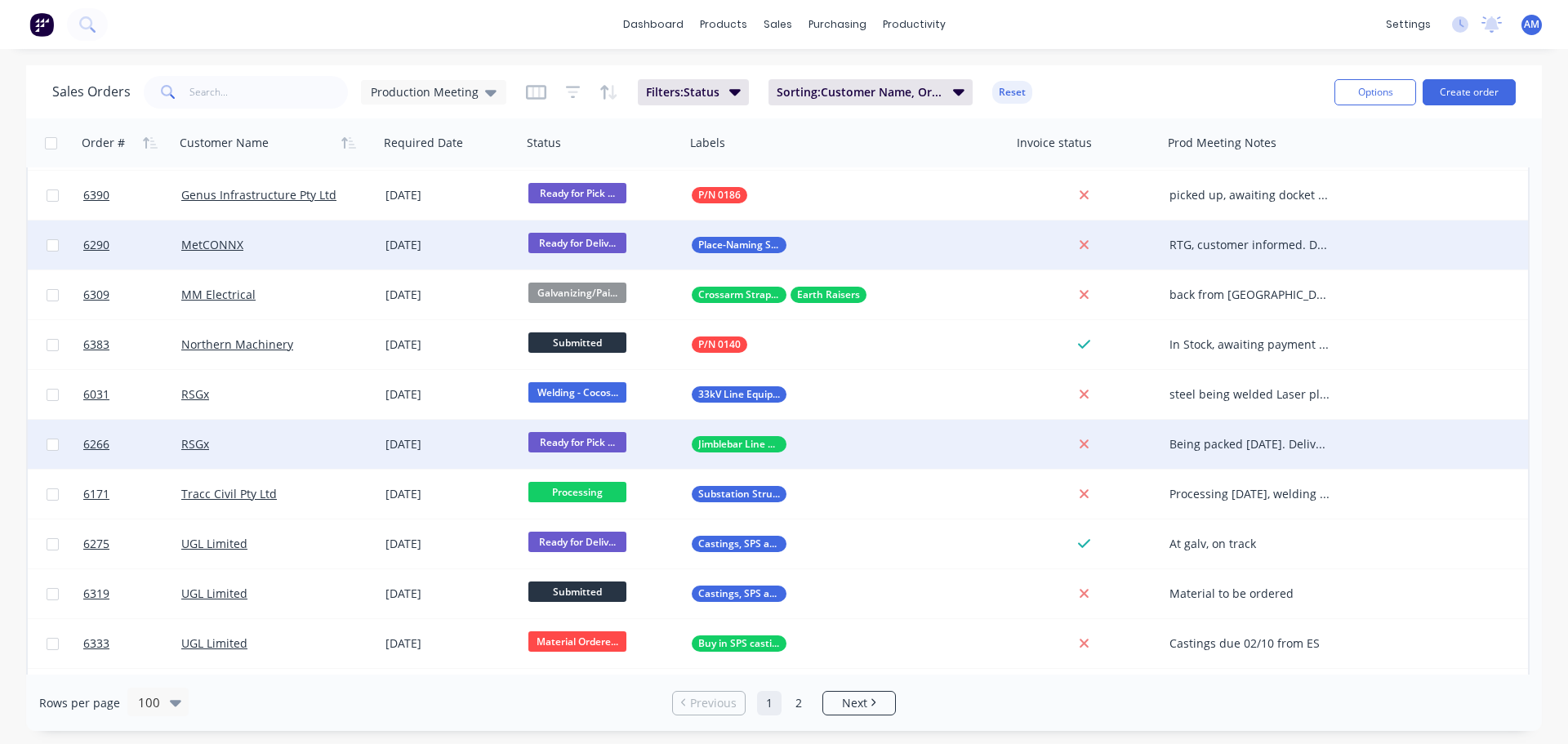
click at [1220, 445] on div "Being packed [DATE]. Delivered awaiting docket to invoice" at bounding box center [1250, 444] width 163 height 17
click at [1242, 46] on div "dashboard products sales purchasing productivity dashboard products Product Cat…" at bounding box center [784, 24] width 1568 height 49
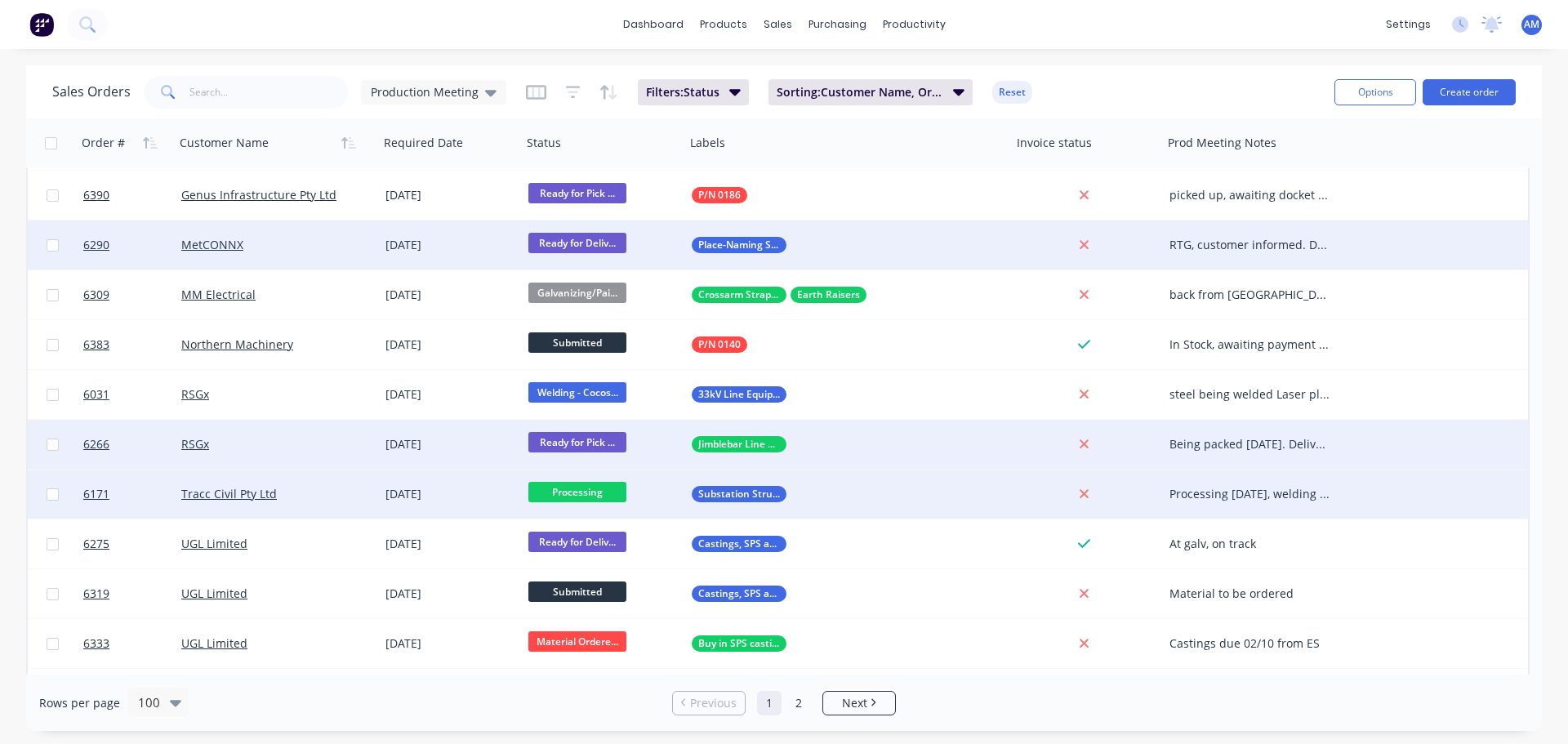
click at [1234, 490] on div "Processing [DATE], welding later in the week, on track Waiting for clarificatio…" at bounding box center [1250, 493] width 163 height 17
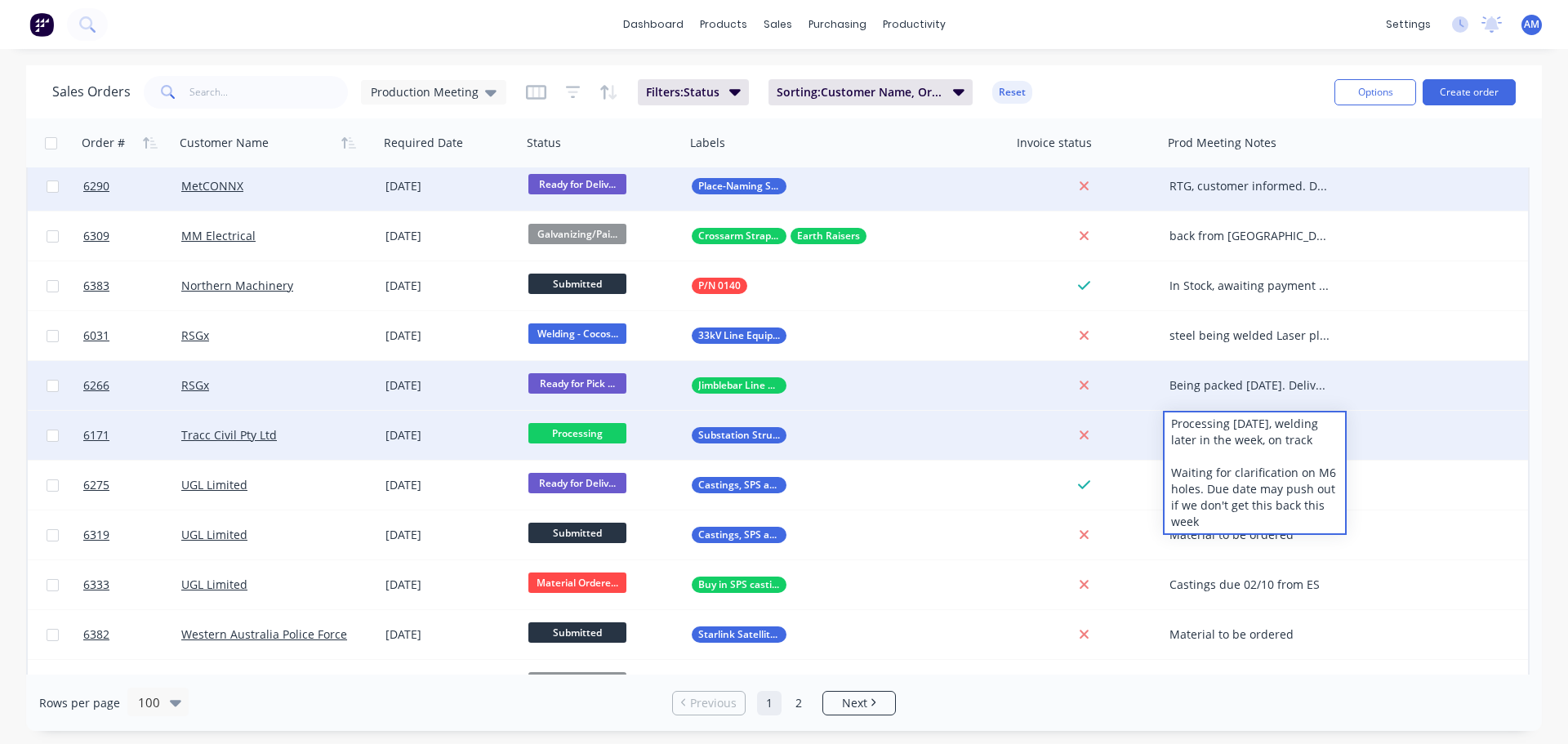
scroll to position [1654, 0]
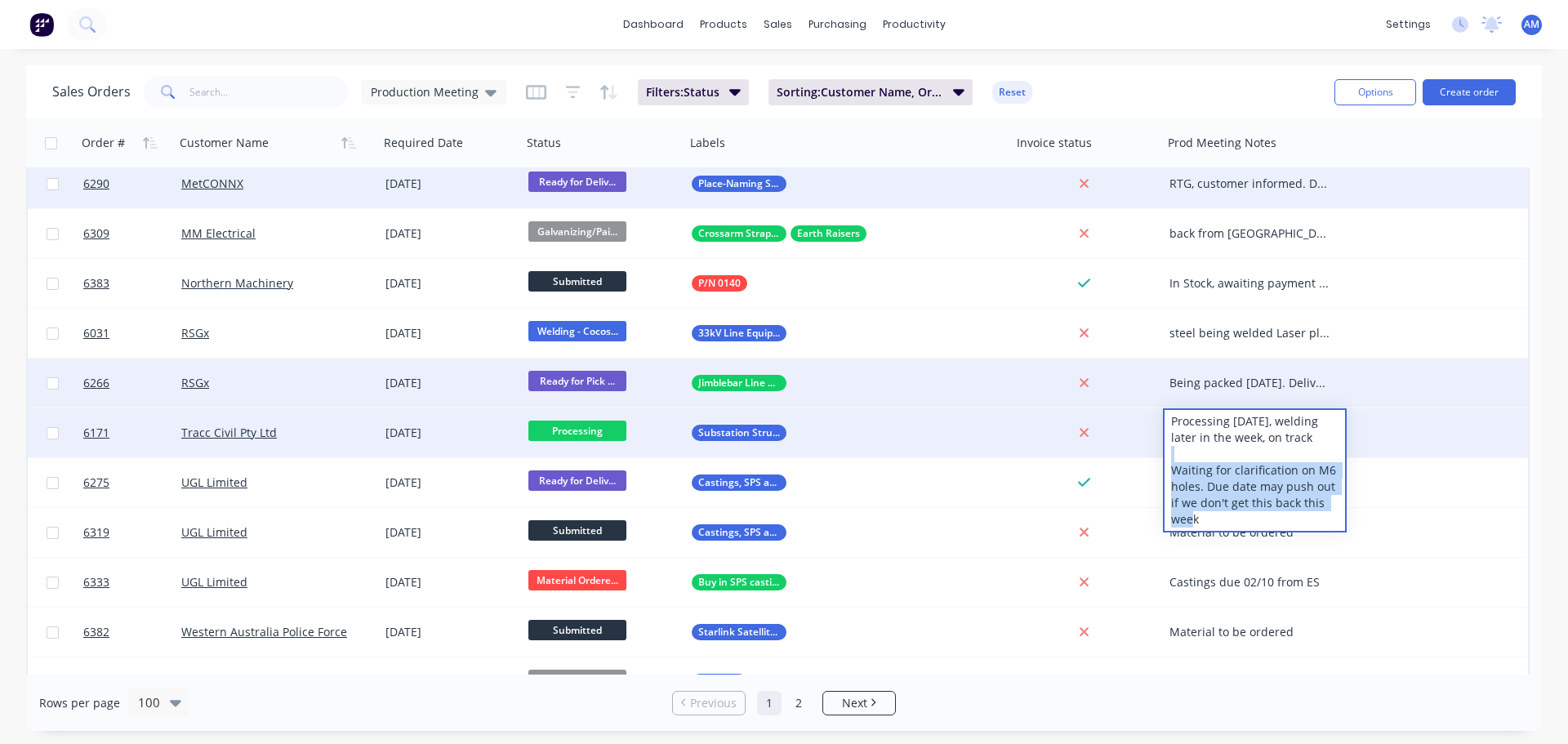
drag, startPoint x: 1203, startPoint y: 521, endPoint x: 1172, endPoint y: 478, distance: 53.0
click at [1172, 478] on div "Processing [DATE], welding later in the week, on track Waiting for clarificatio…" at bounding box center [1254, 470] width 180 height 121
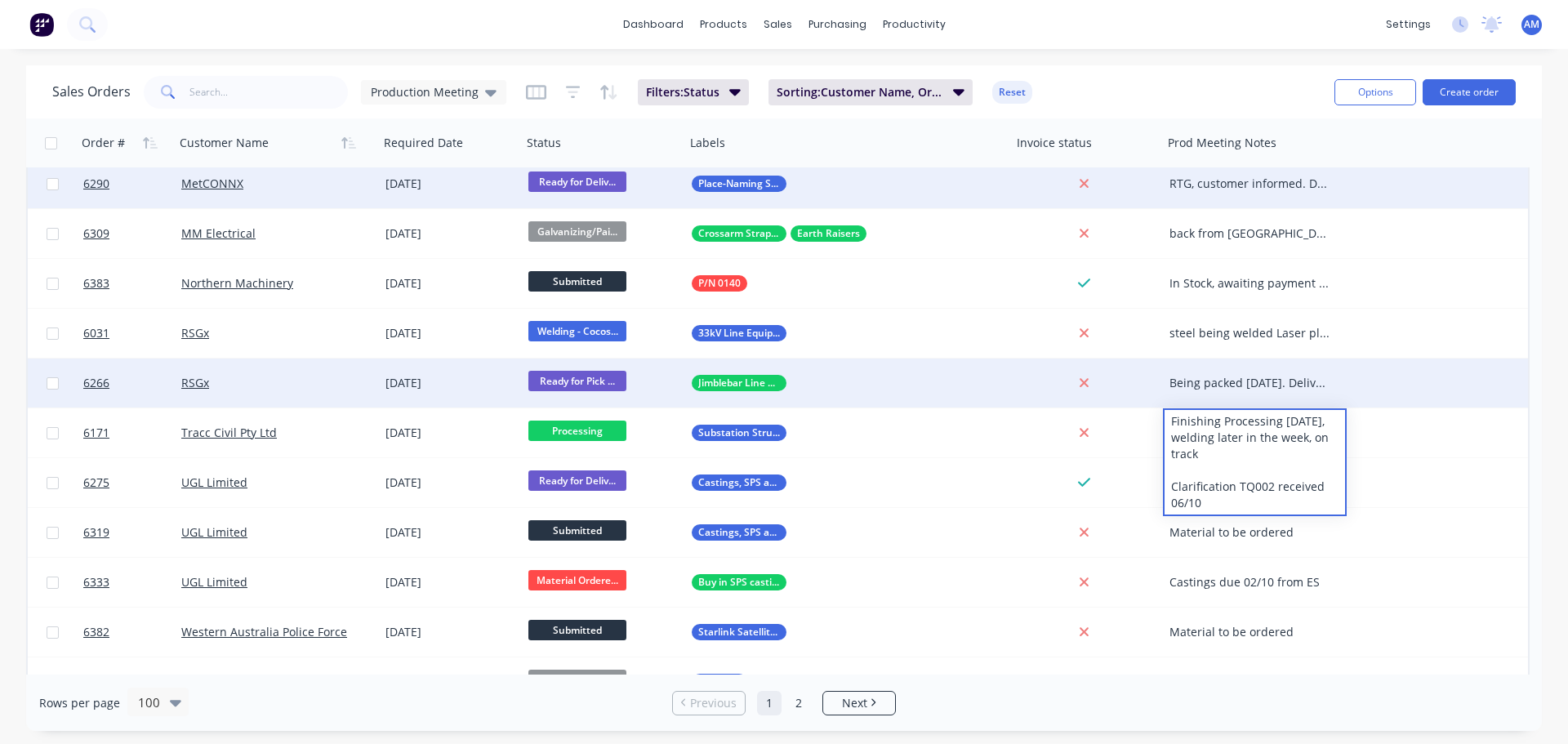
click at [1168, 86] on div "Sales Orders Production Meeting Filters: Status Sorting: Customer Name, Order #…" at bounding box center [686, 92] width 1269 height 40
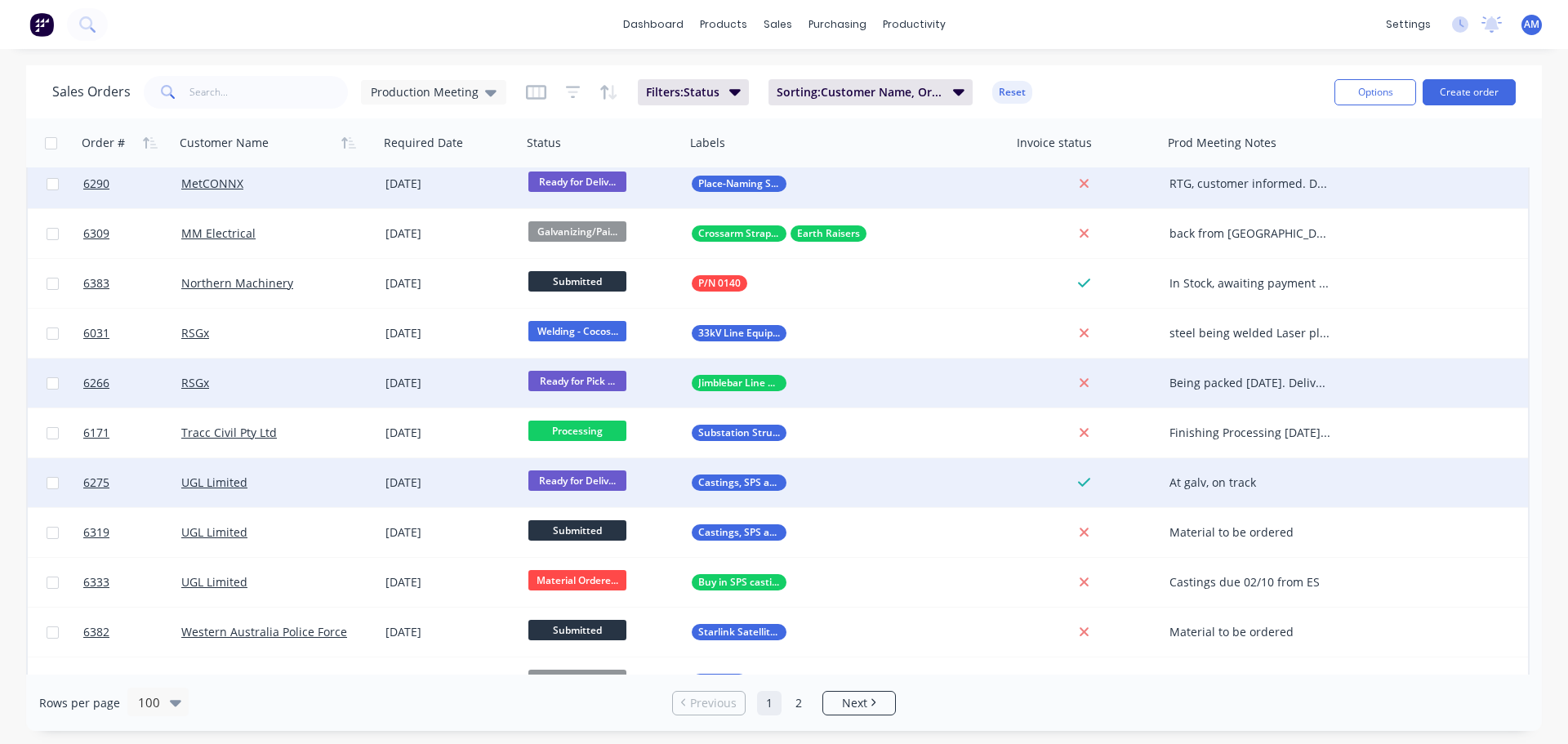
click at [1219, 480] on div "At galv, on track" at bounding box center [1250, 483] width 163 height 17
drag, startPoint x: 1269, startPoint y: 468, endPoint x: 1146, endPoint y: 475, distance: 123.2
click at [1146, 475] on div "6275 UGL Limited [DATE] Ready for Deliv... Castings, SPS and Buy In At galv, on…" at bounding box center [777, 483] width 1500 height 50
click at [571, 478] on span "Ready for Deliv..." at bounding box center [577, 480] width 98 height 20
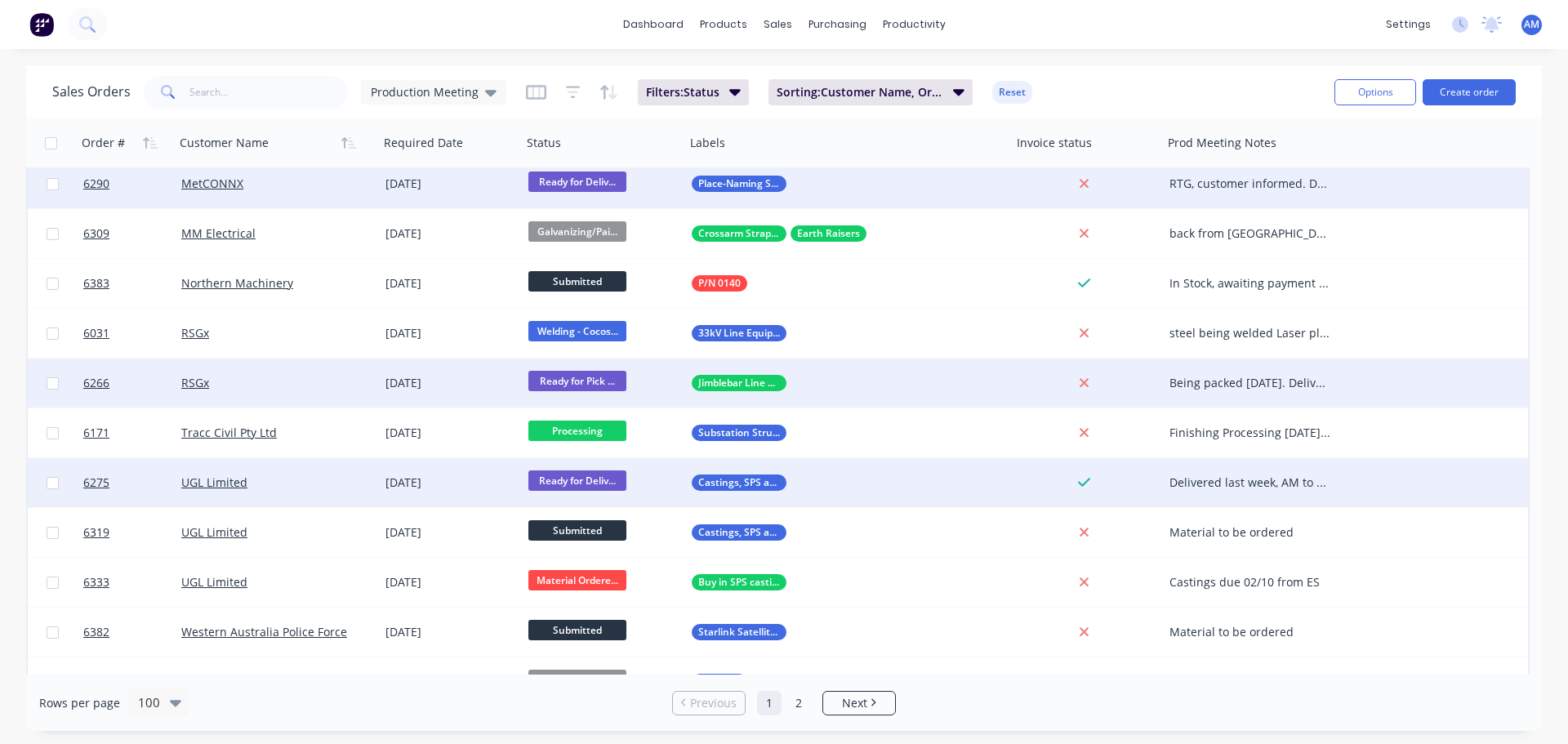
click at [1111, 44] on div "dashboard products sales purchasing productivity dashboard products Product Cat…" at bounding box center [784, 24] width 1568 height 49
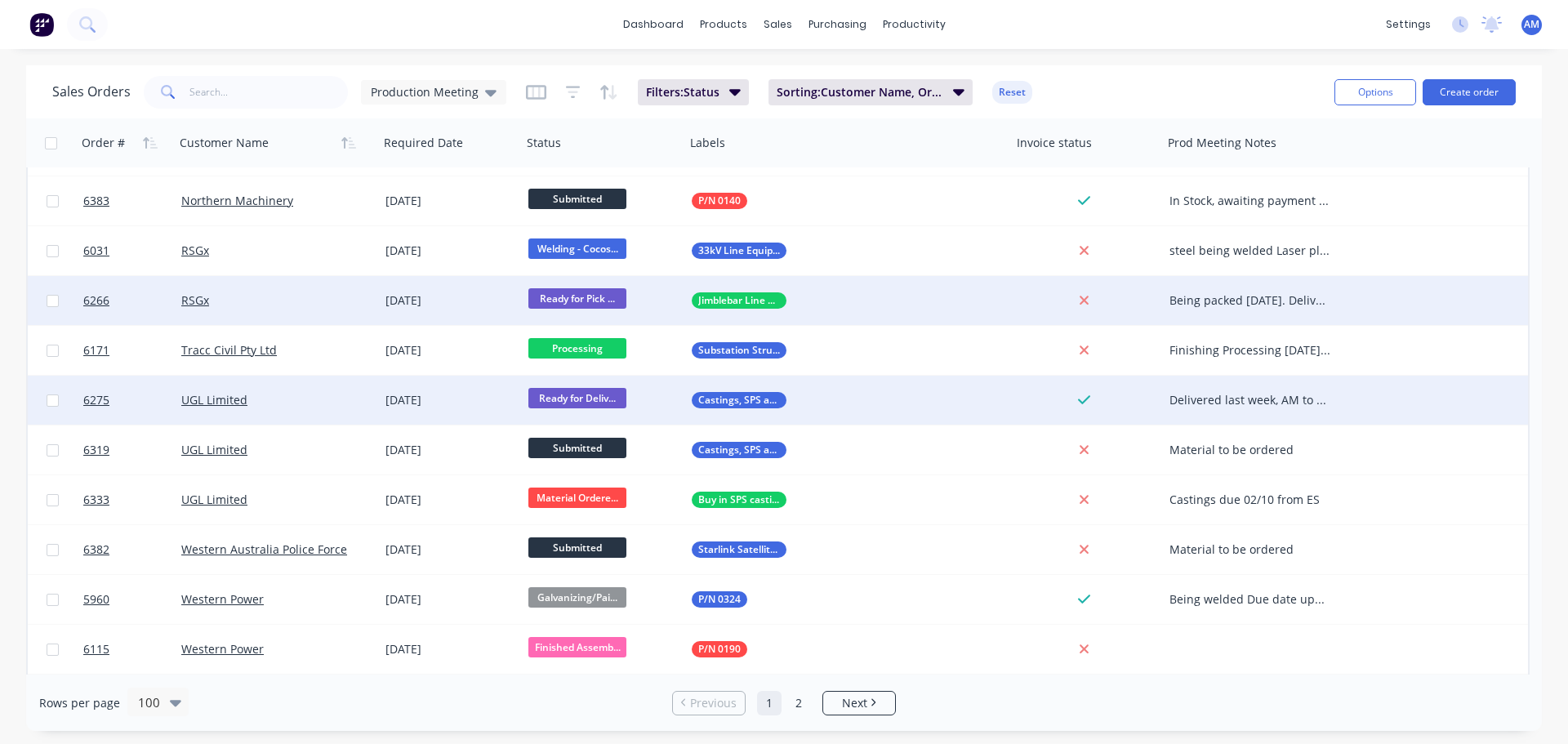
scroll to position [1756, 0]
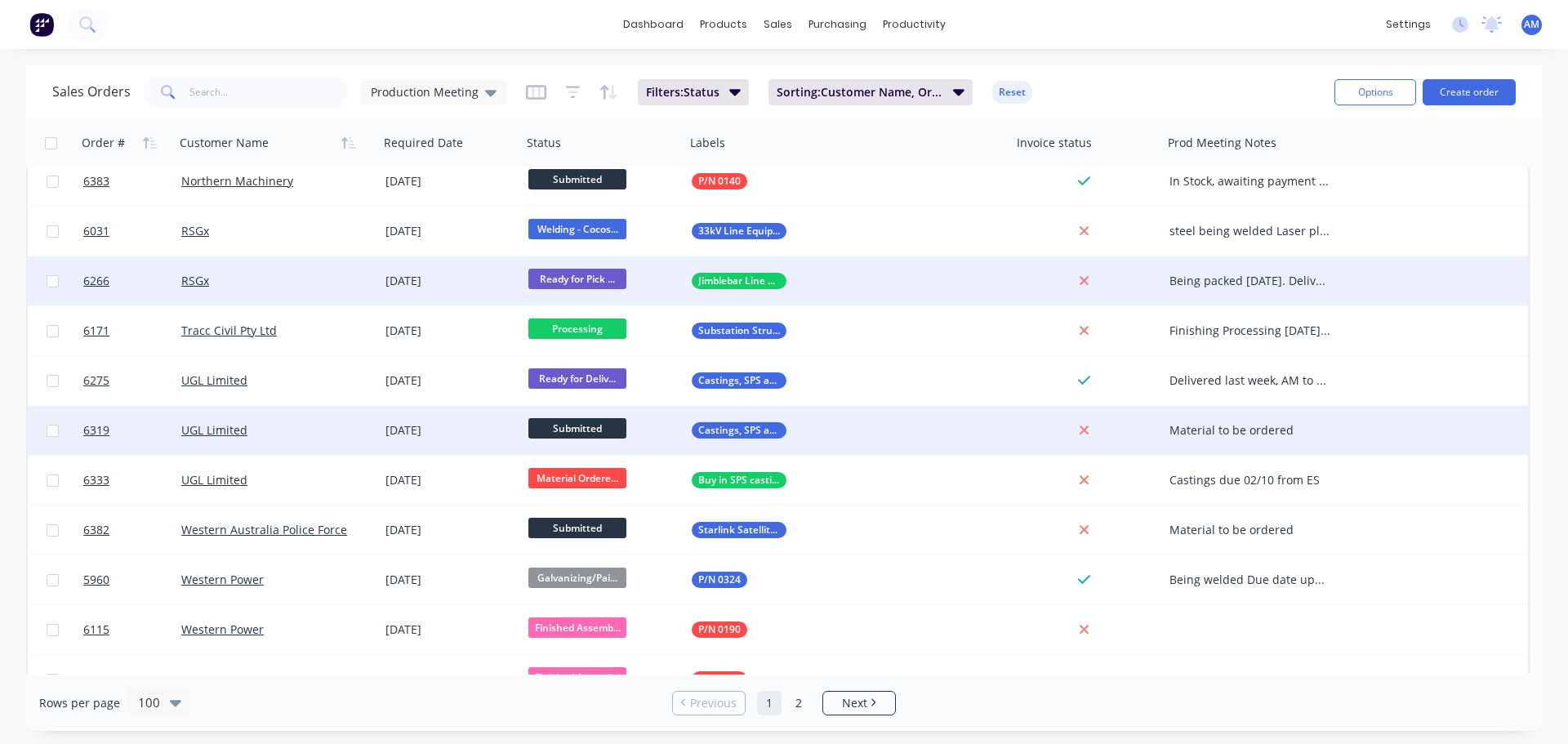
click at [1225, 430] on div "Material to be ordered" at bounding box center [1250, 430] width 163 height 17
click at [1186, 68] on div "Sales Orders Production Meeting Filters: Status Sorting: Customer Name, Order #…" at bounding box center [784, 92] width 1515 height 53
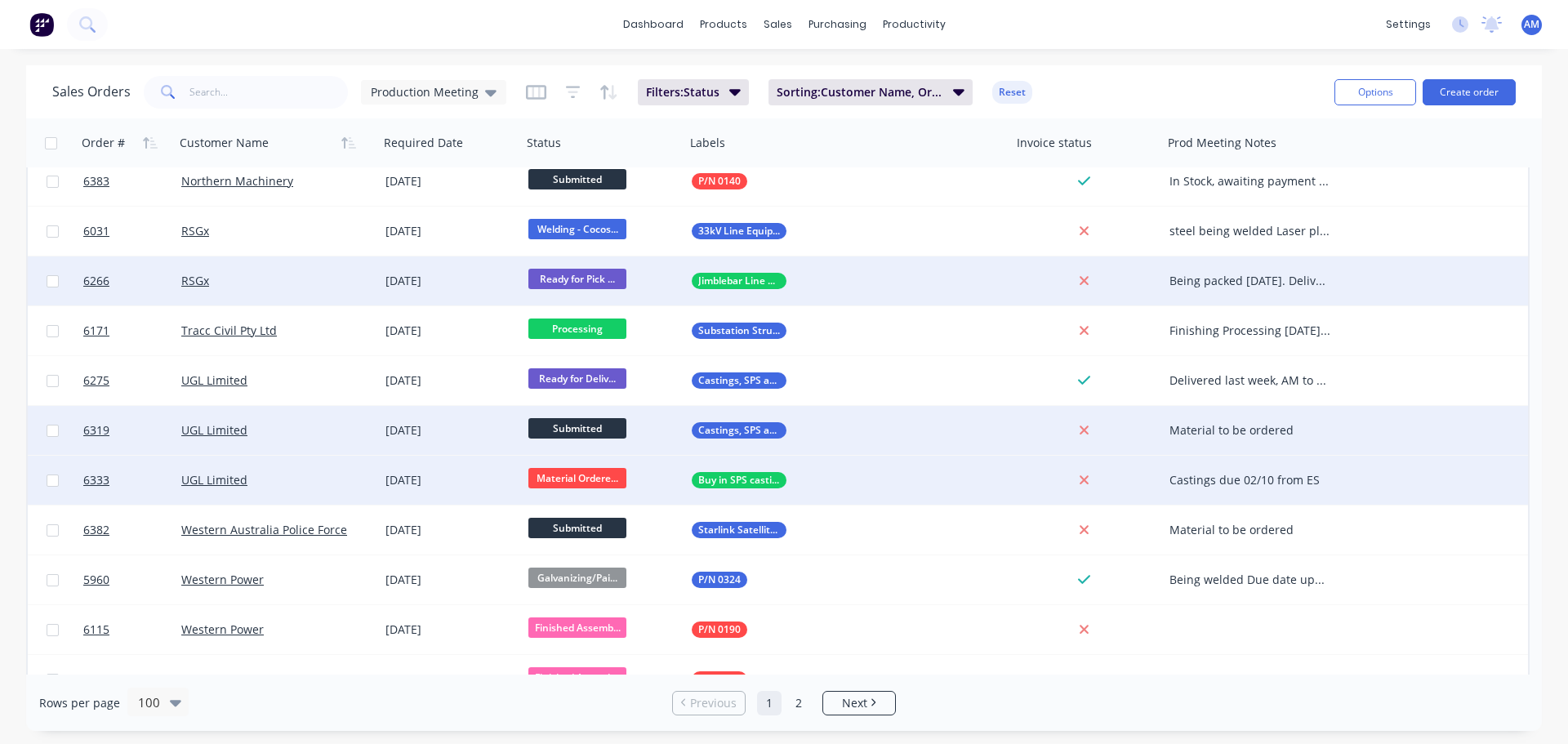
click at [1203, 480] on div "Castings due 02/10 from ES" at bounding box center [1250, 480] width 163 height 17
click at [150, 482] on link "6333" at bounding box center [132, 480] width 98 height 49
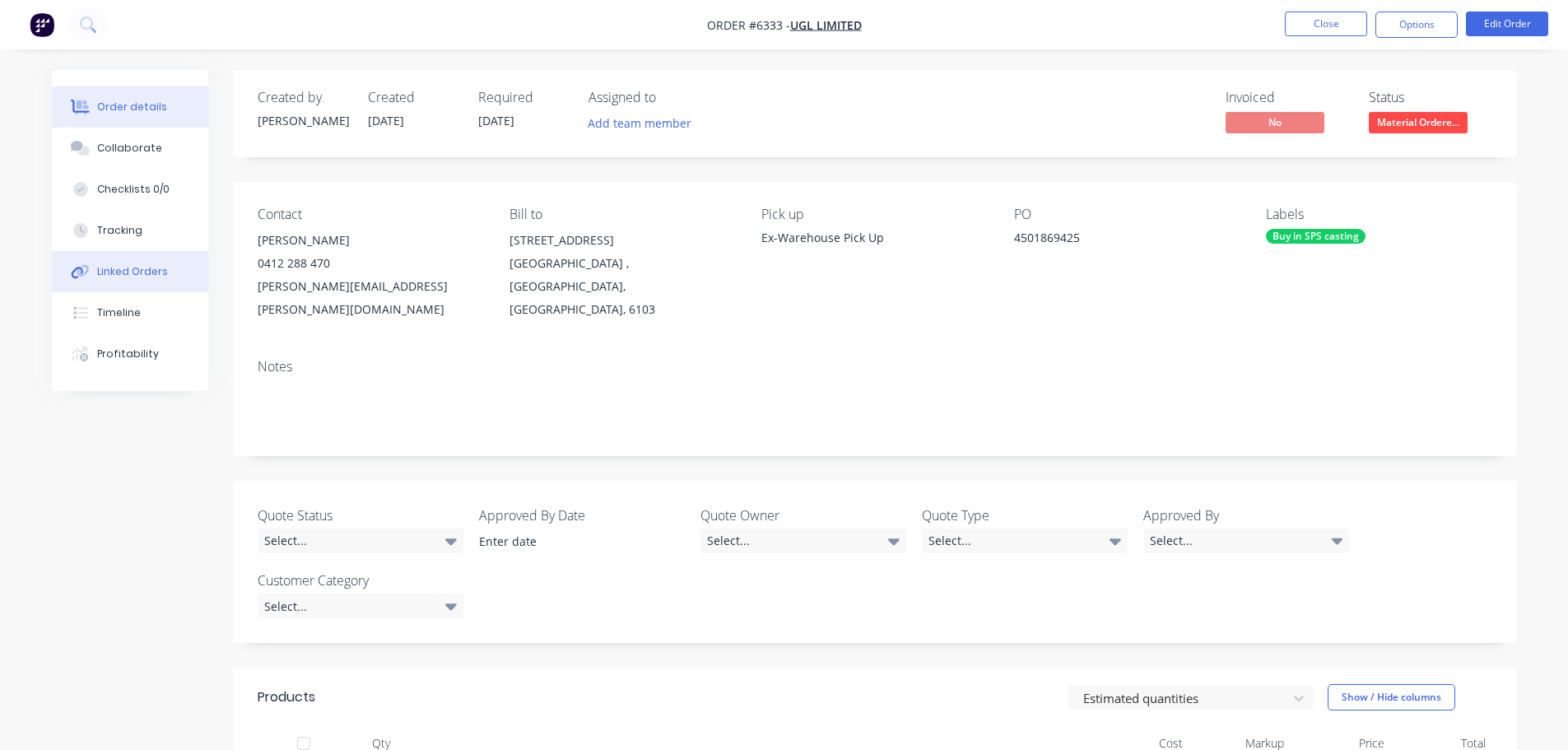
click at [124, 275] on div "Linked Orders" at bounding box center [133, 271] width 71 height 15
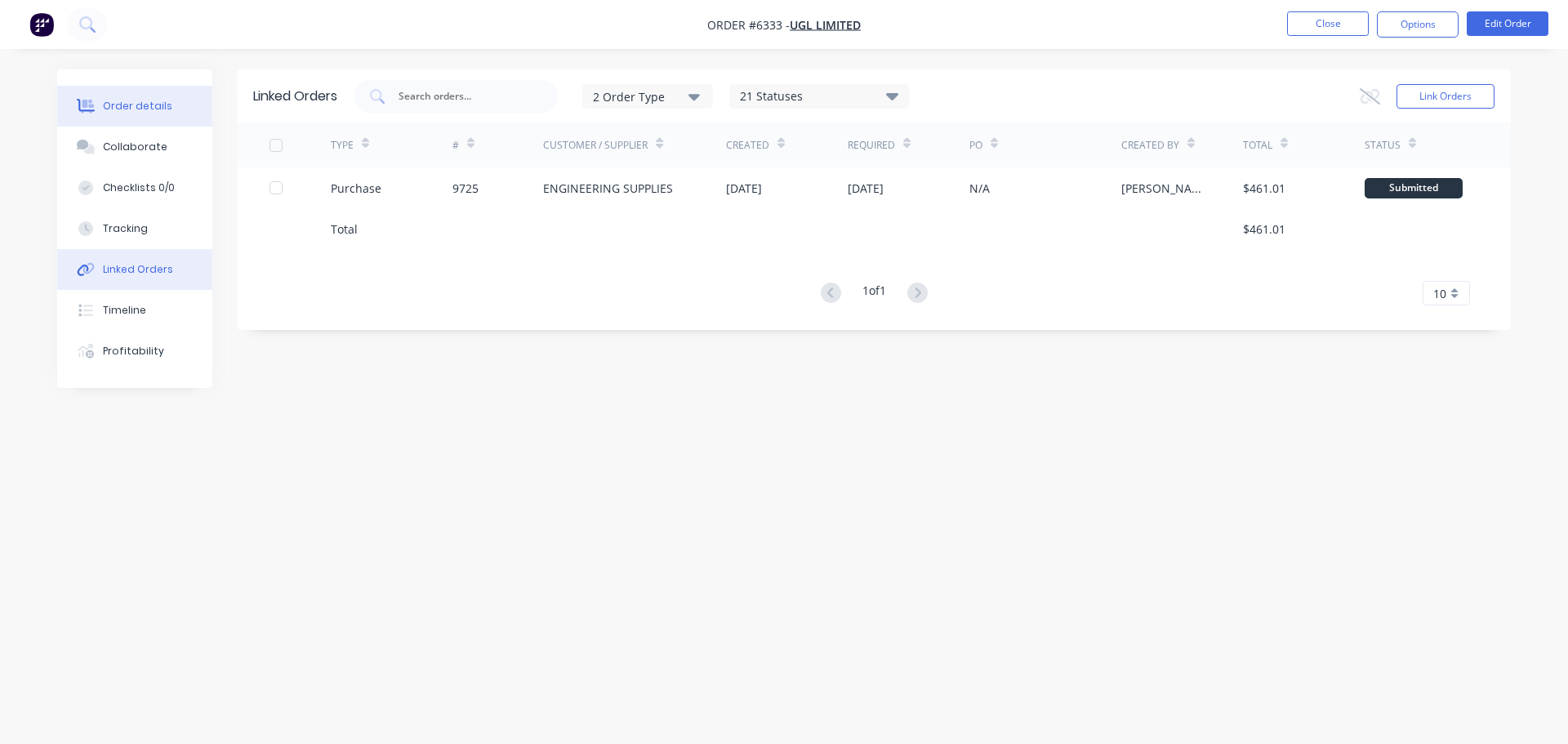
click at [123, 113] on button "Order details" at bounding box center [135, 106] width 155 height 41
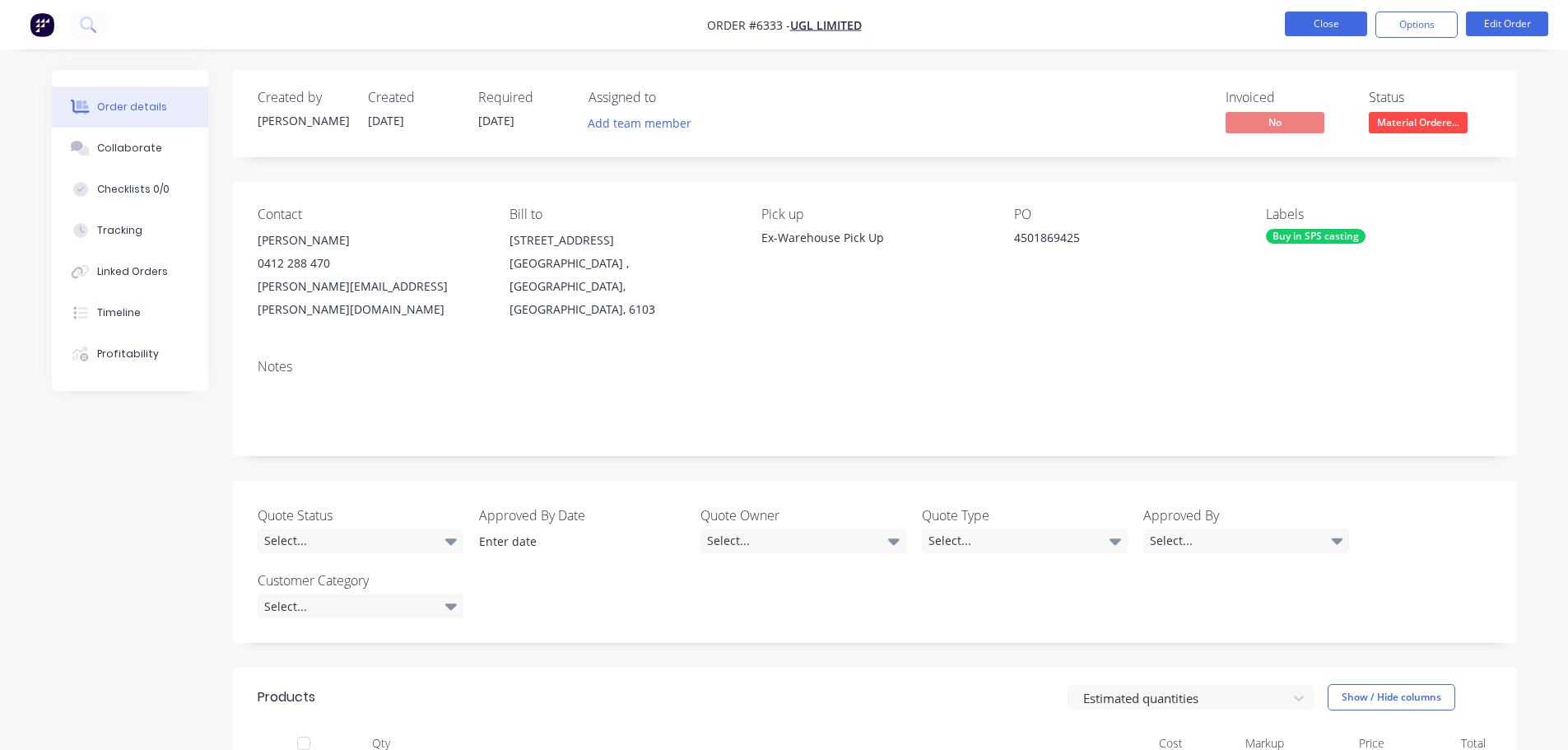
click at [1341, 19] on button "Close" at bounding box center [1326, 24] width 83 height 25
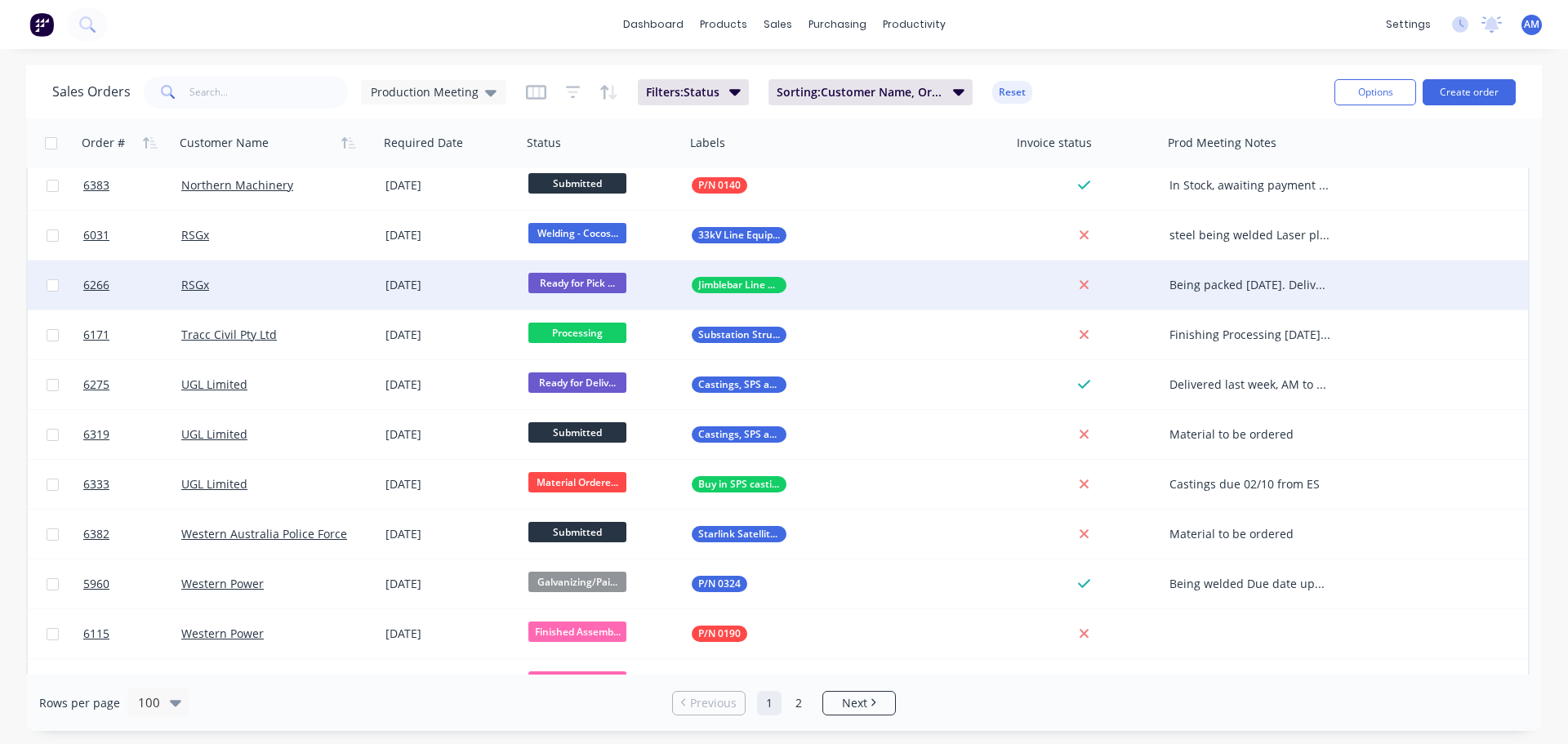
scroll to position [1633, 0]
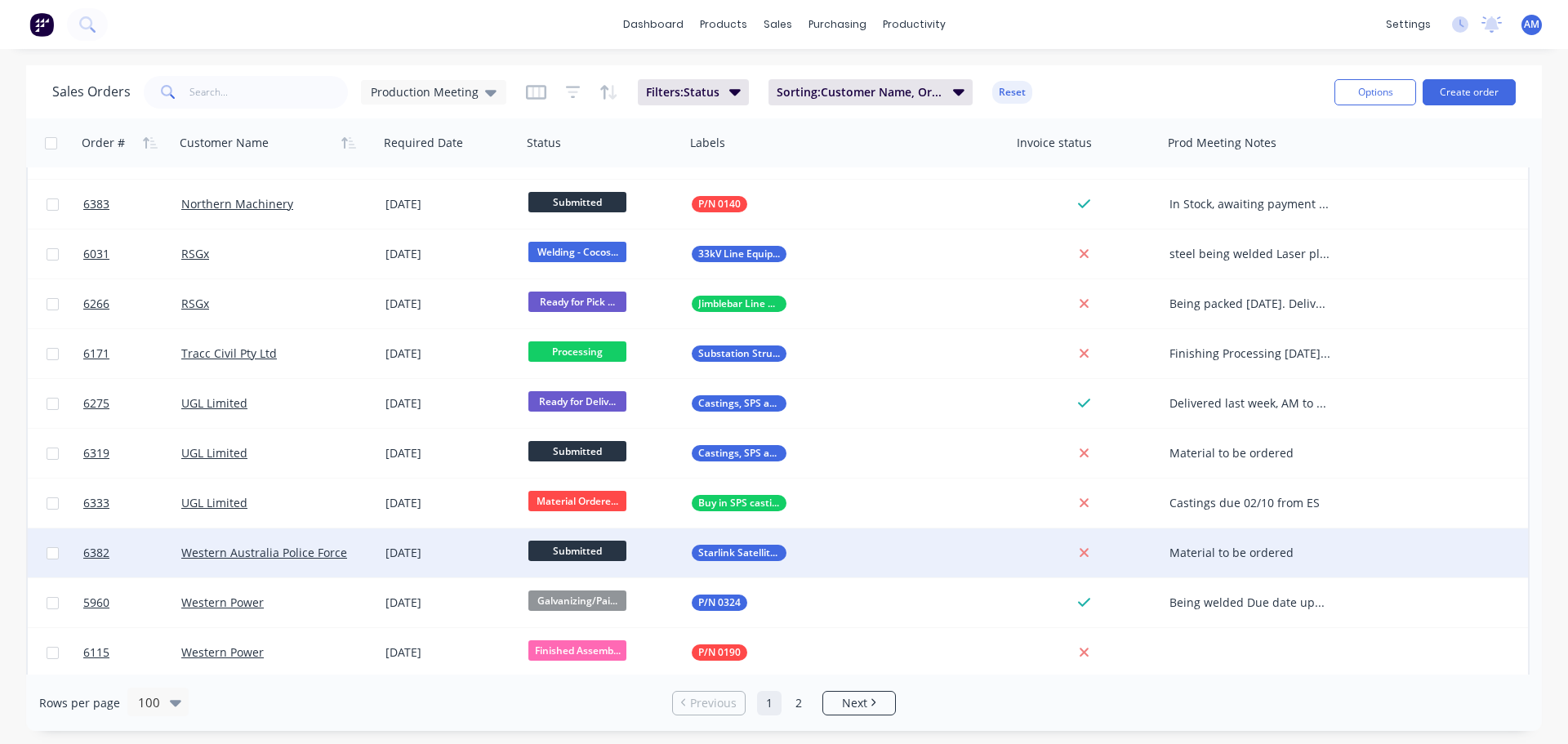
click at [1259, 553] on div "Material to be ordered" at bounding box center [1250, 553] width 163 height 17
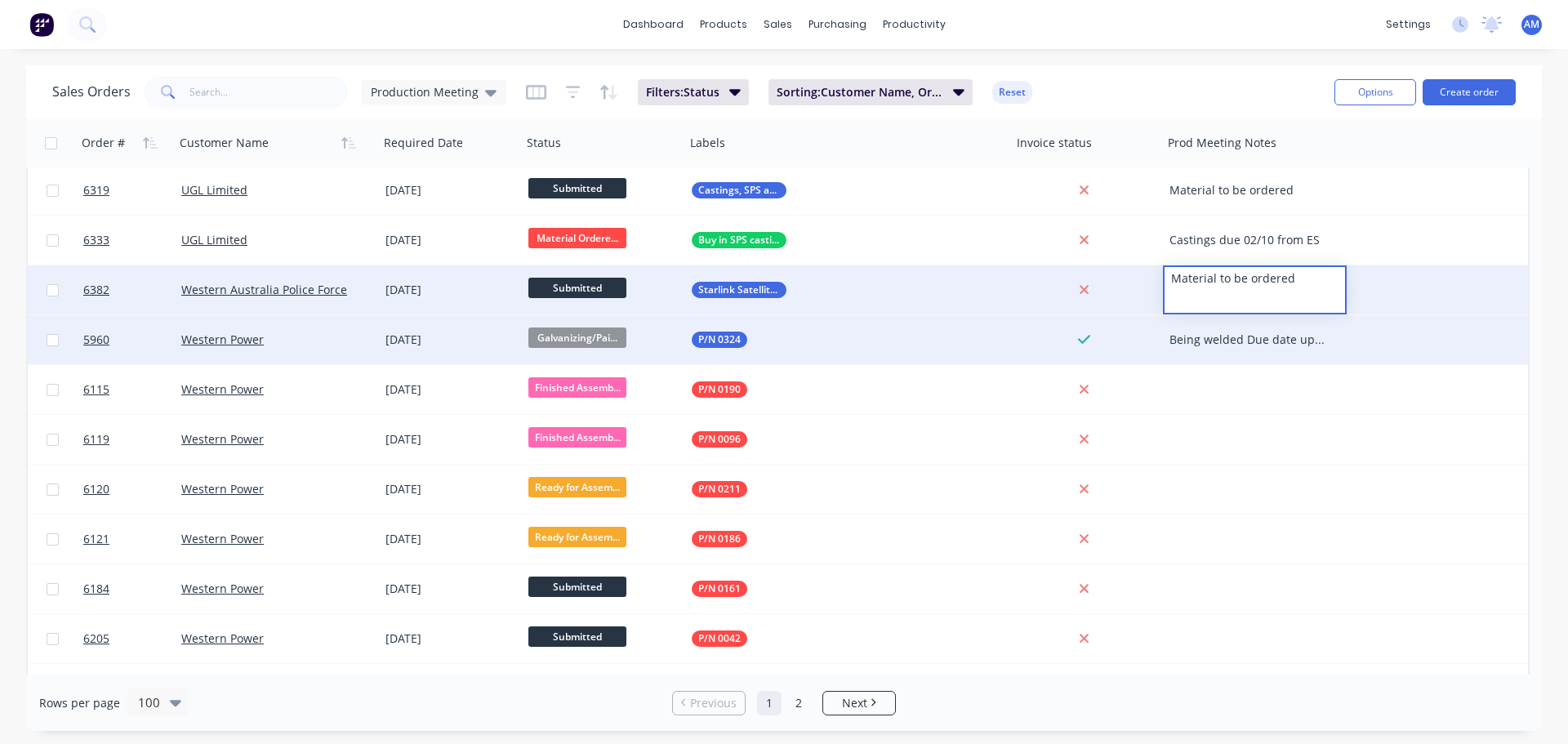
scroll to position [1899, 0]
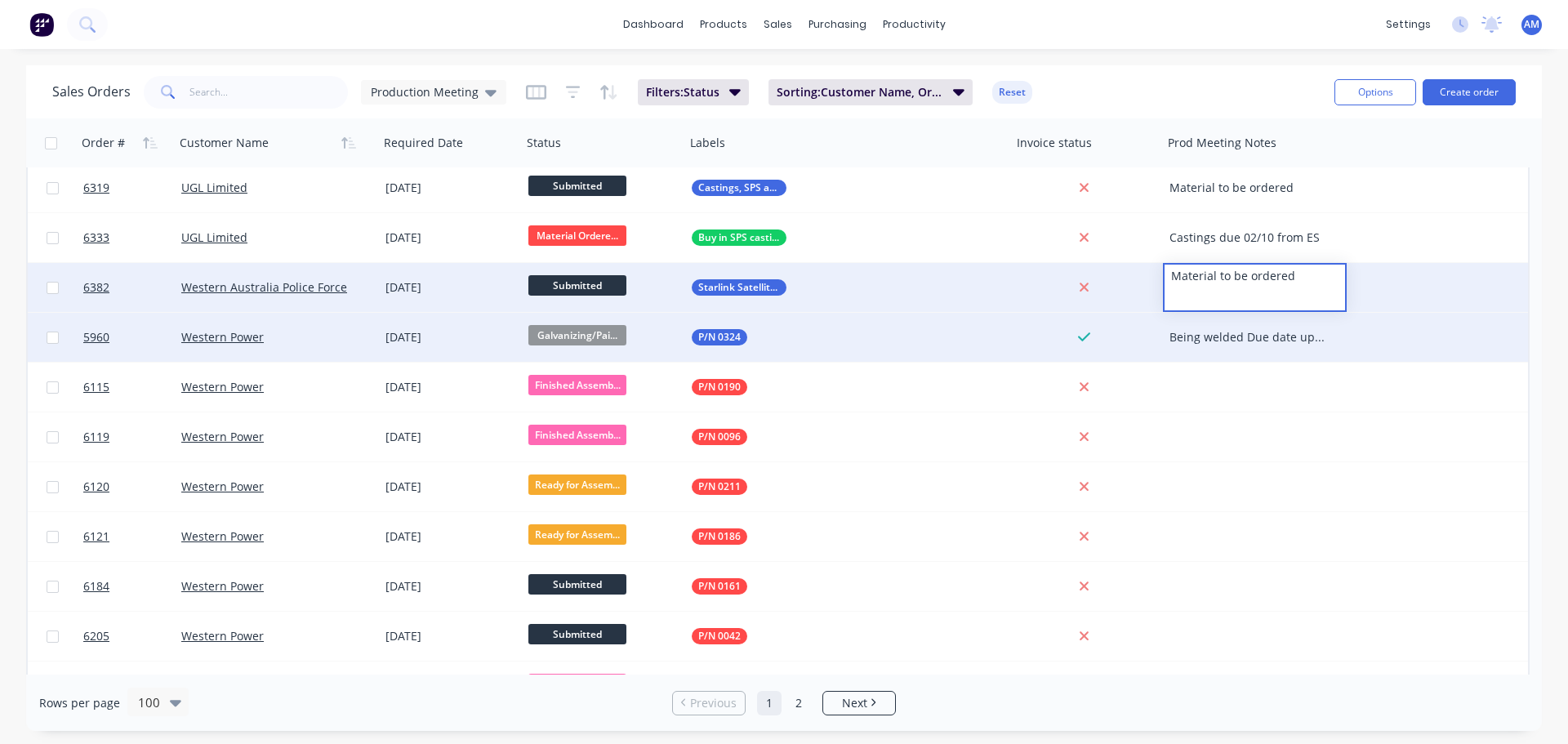
click at [1242, 338] on div "Being welded Due date updated to 09/09 Steel: cut Plates: here Fasteners: here …" at bounding box center [1250, 337] width 163 height 17
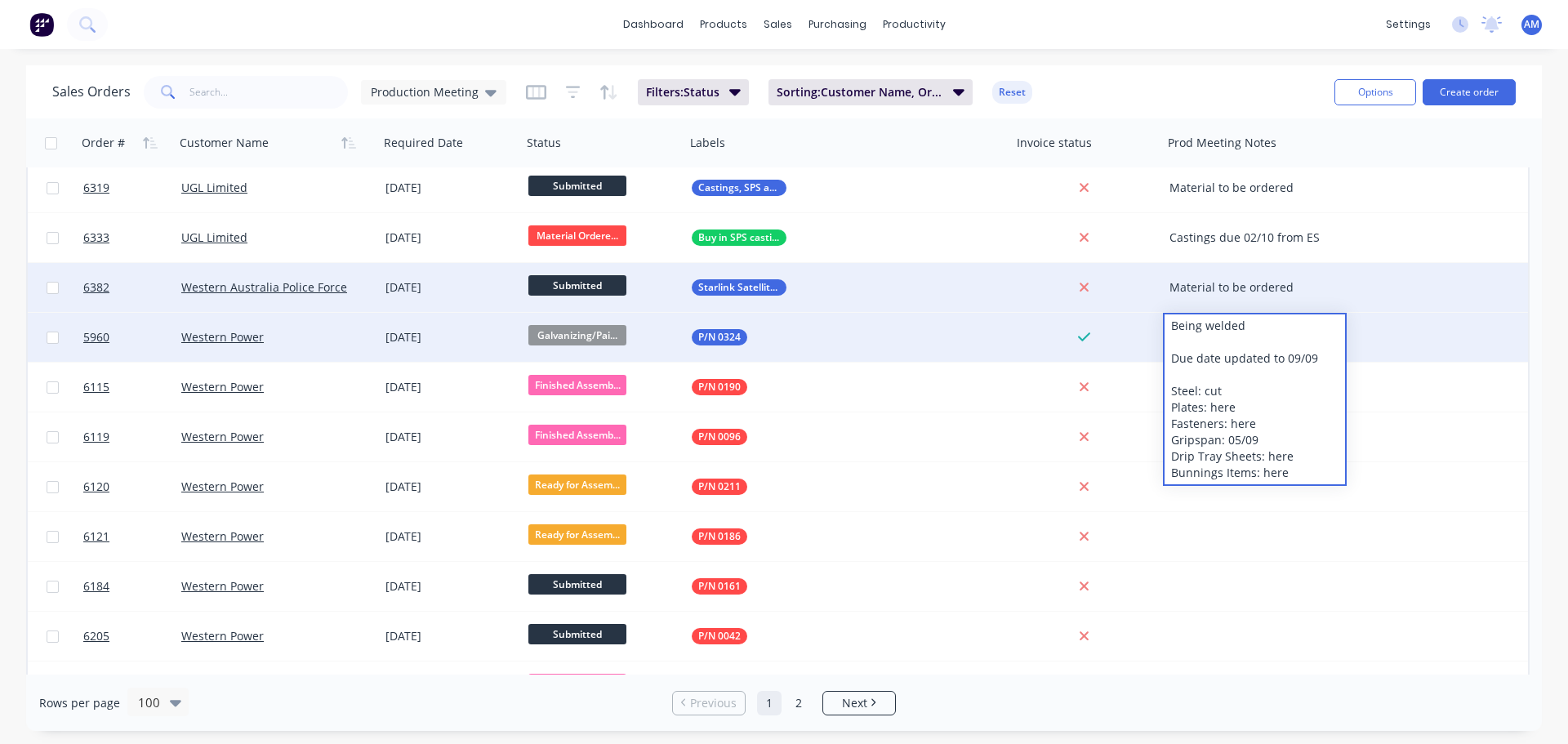
click at [1195, 34] on div "dashboard products sales purchasing productivity dashboard products Product Cat…" at bounding box center [784, 24] width 1568 height 49
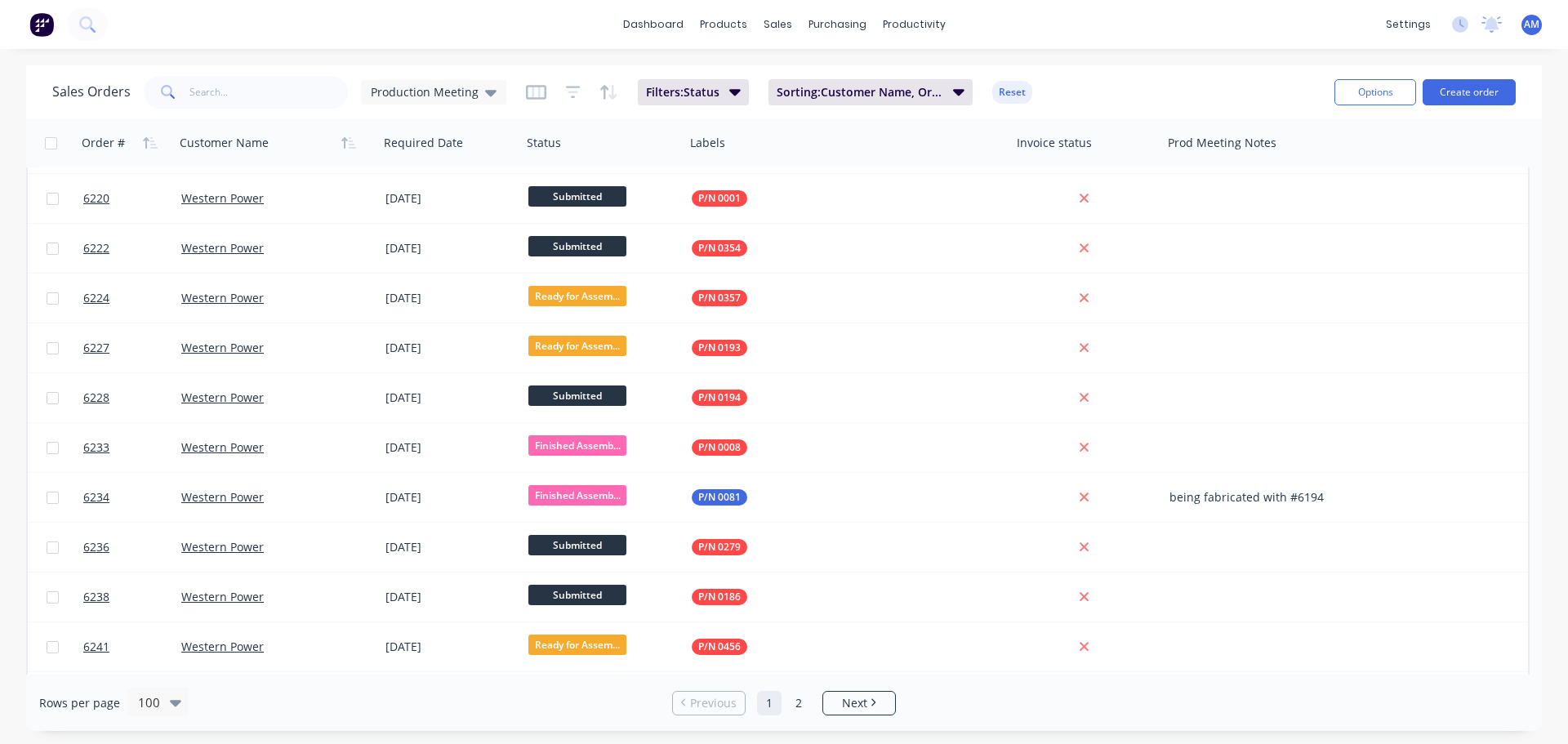
scroll to position [2593, 0]
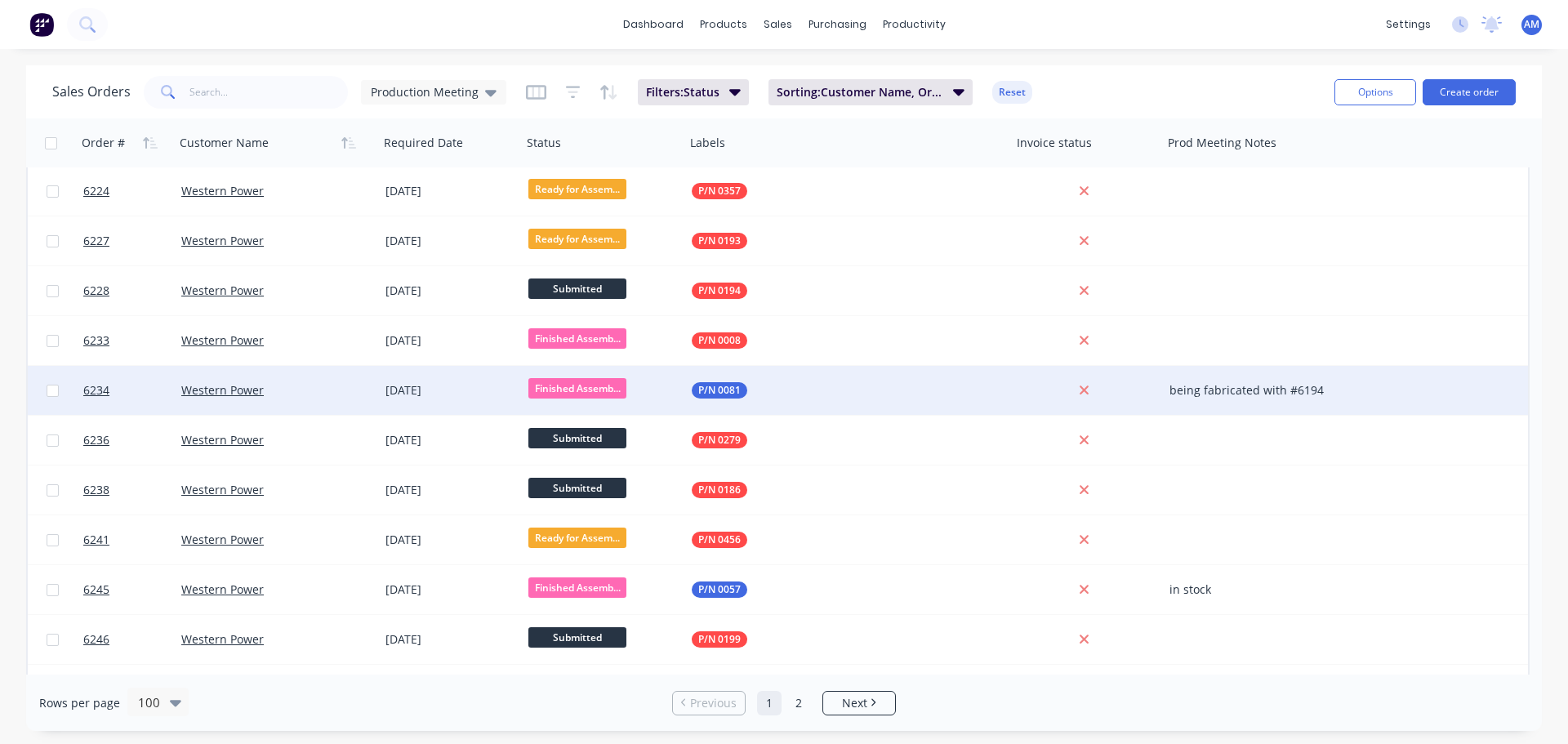
click at [1298, 387] on div "being fabricated with #6194" at bounding box center [1250, 390] width 163 height 17
drag, startPoint x: 1205, startPoint y: 378, endPoint x: 1340, endPoint y: 394, distance: 135.9
click at [1340, 394] on div "being fabricated with #6194" at bounding box center [1255, 390] width 183 height 49
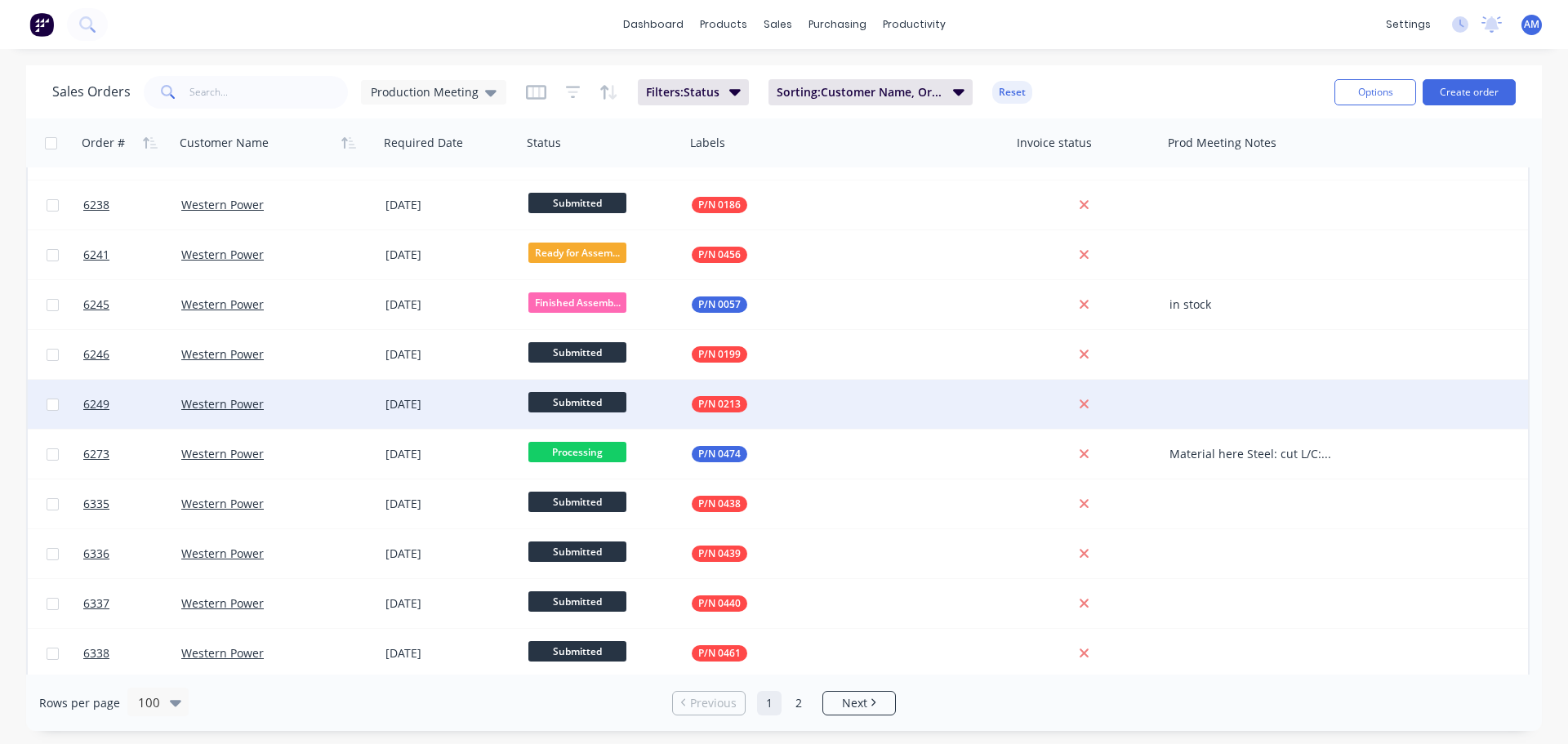
scroll to position [2878, 0]
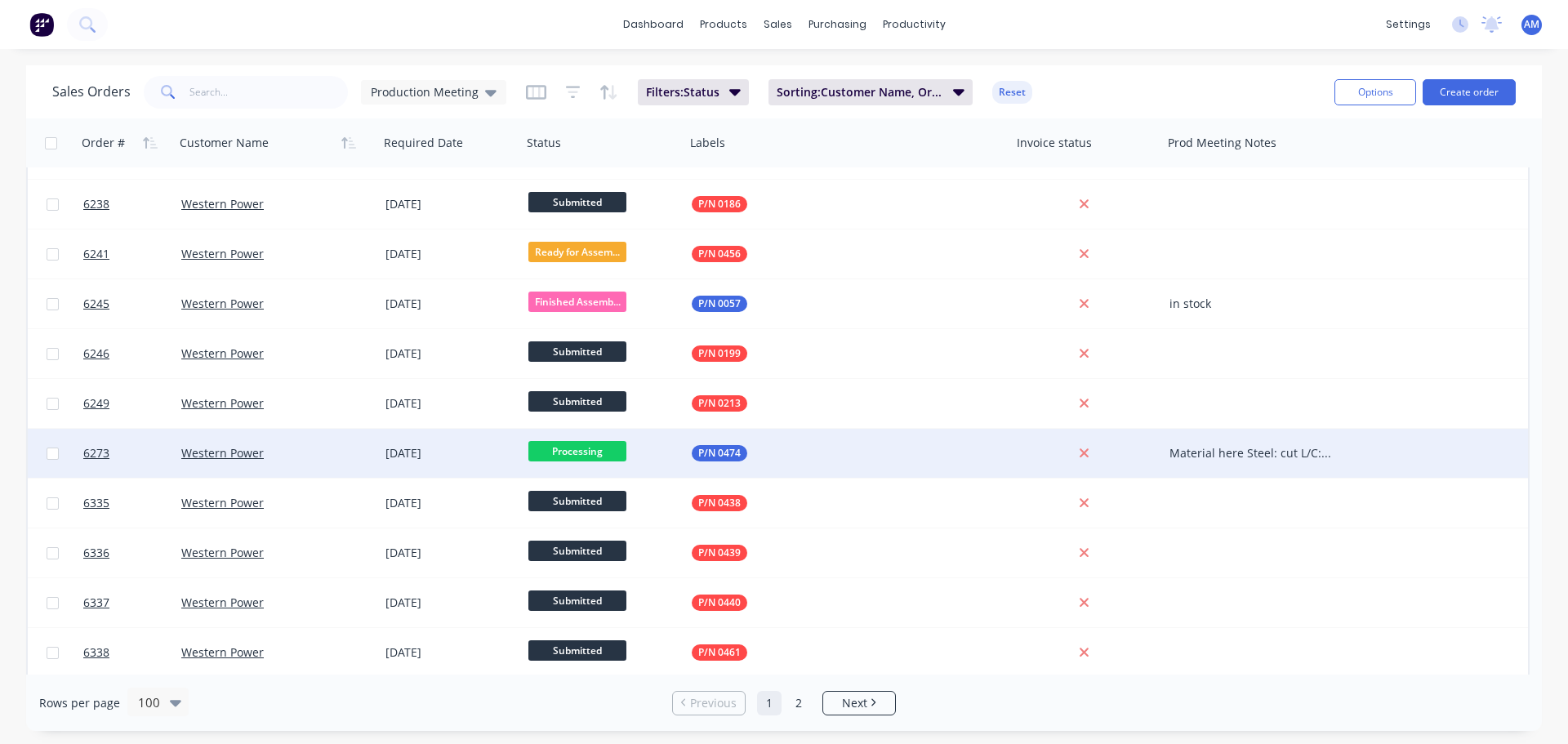
click at [1292, 451] on div "Material here Steel: cut L/C: 19/09" at bounding box center [1250, 452] width 163 height 17
click at [1290, 450] on div "Material here Steel: cut L/C: 19/09" at bounding box center [1250, 452] width 163 height 17
click at [596, 450] on span "Processing" at bounding box center [577, 450] width 98 height 20
click at [597, 450] on span "Processing" at bounding box center [577, 450] width 98 height 20
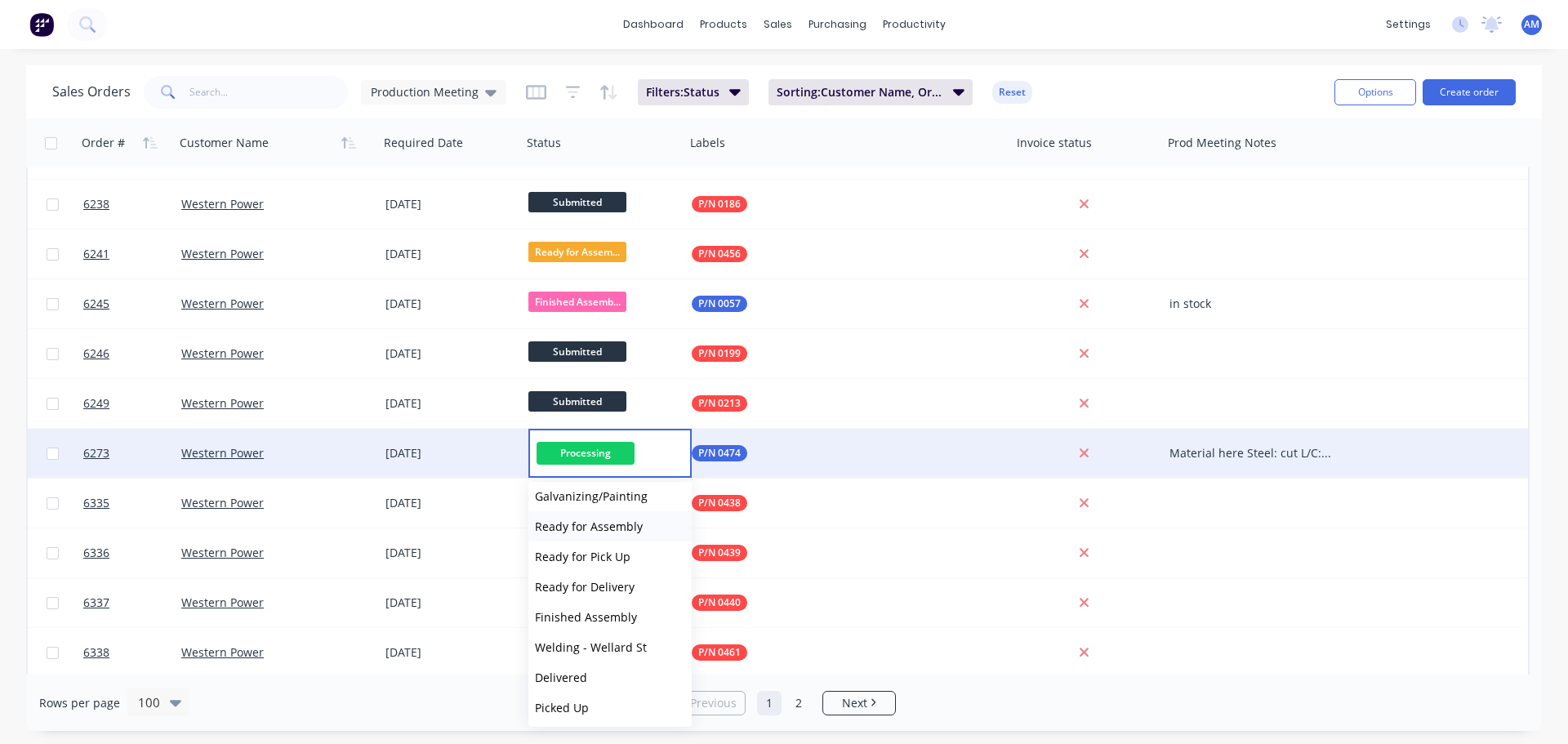
scroll to position [131, 0]
click at [621, 642] on span "Welding - Wellard St" at bounding box center [591, 645] width 112 height 16
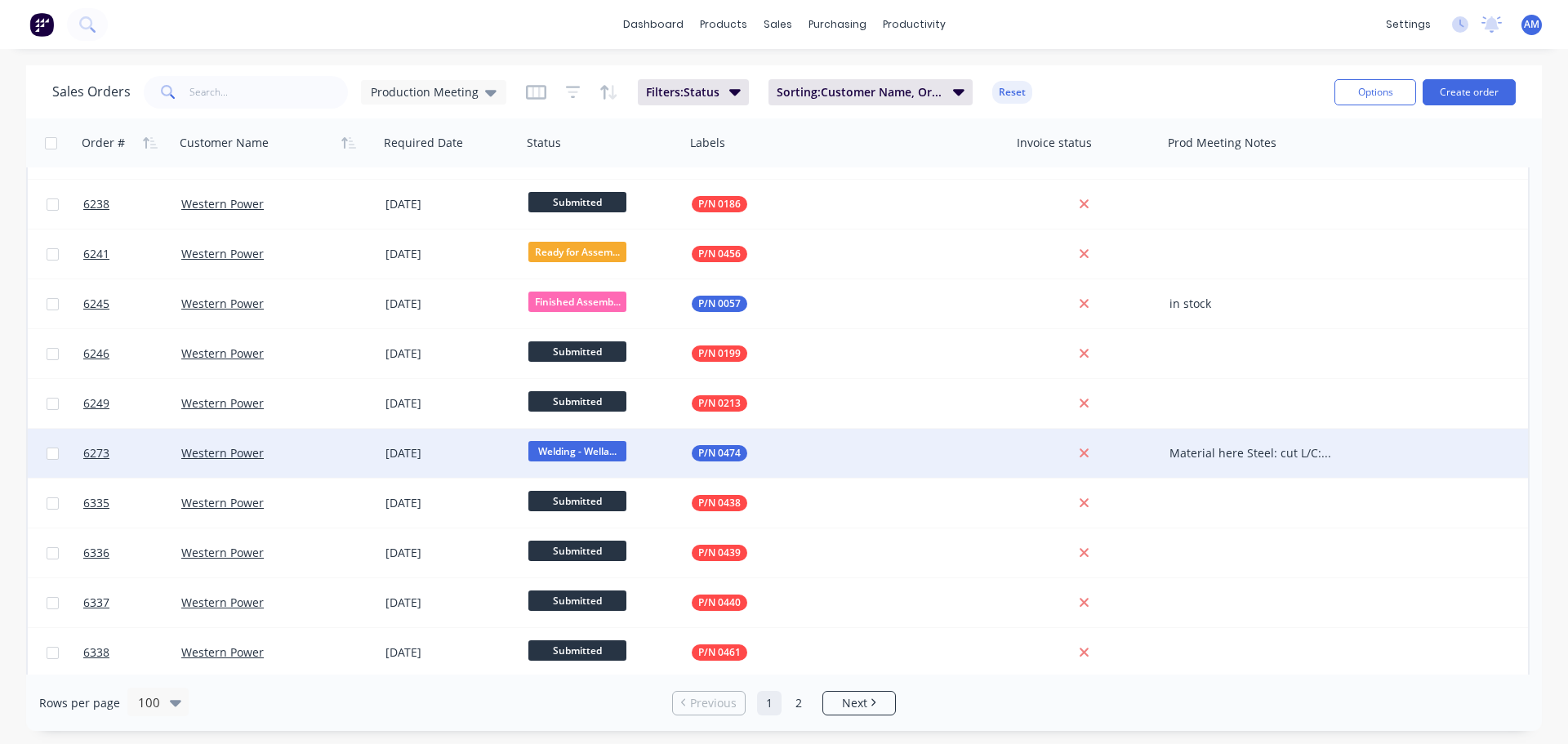
click at [1122, 70] on div "Sales Orders Production Meeting Filters: Status Sorting: Customer Name, Order #…" at bounding box center [784, 92] width 1515 height 53
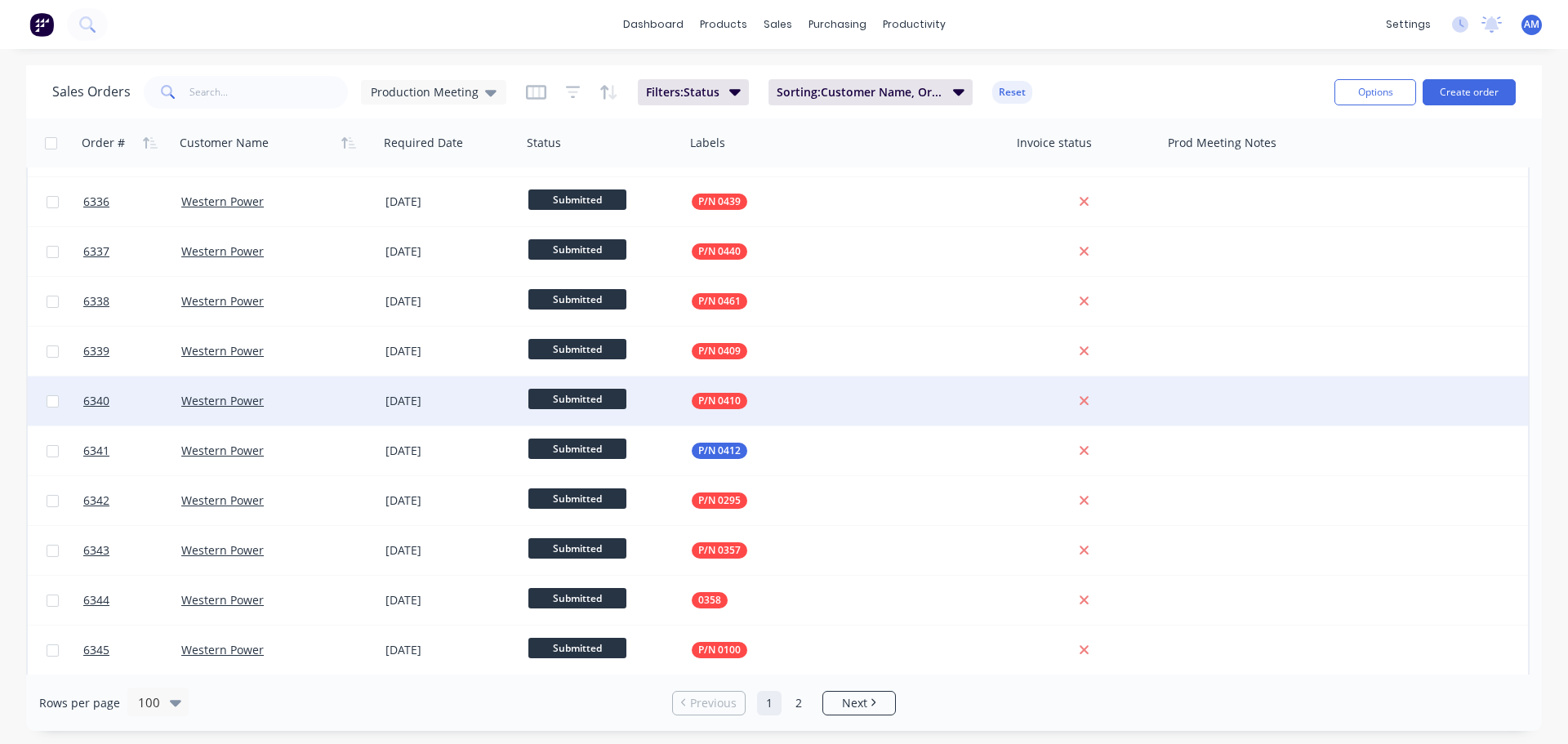
scroll to position [3226, 0]
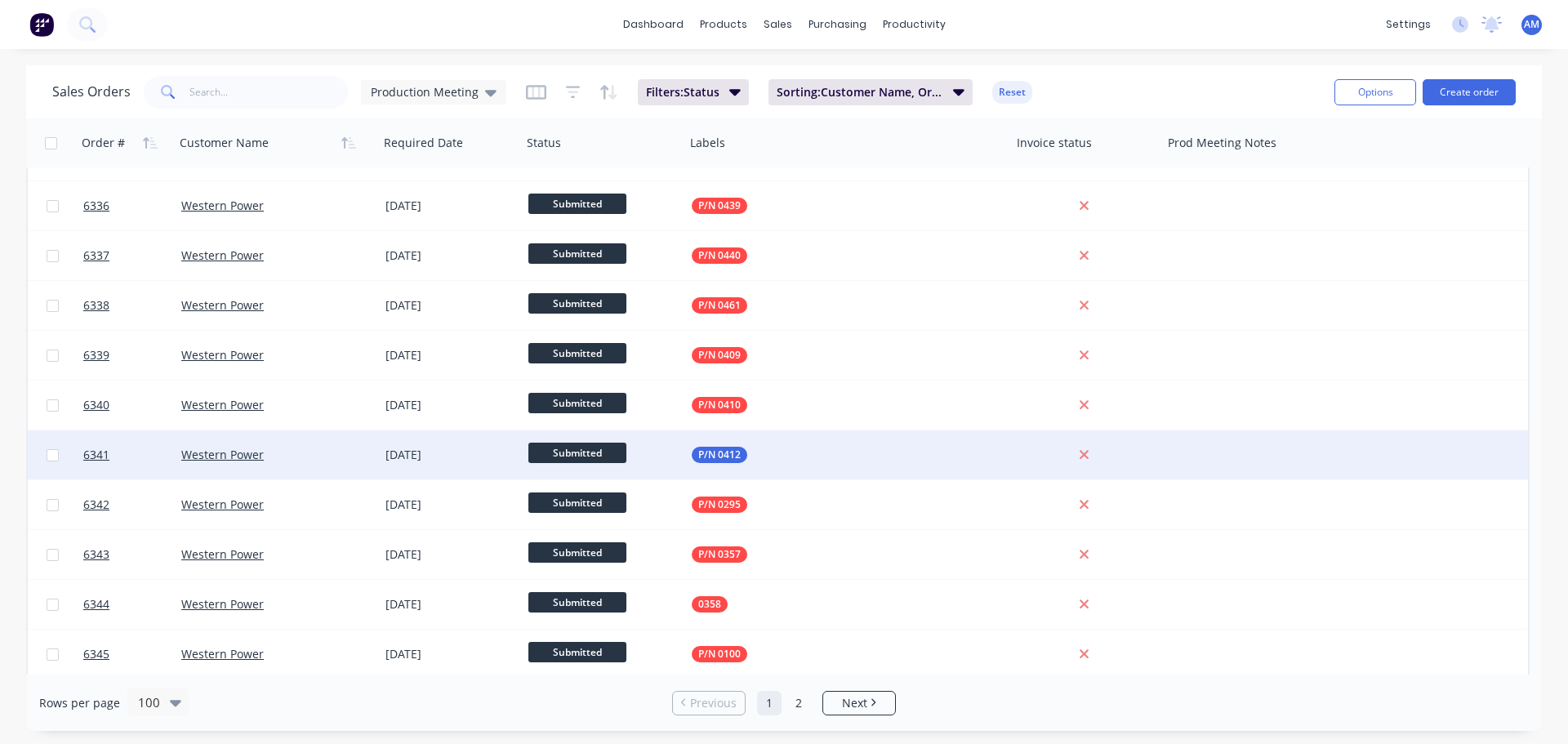
click at [1227, 450] on div at bounding box center [1255, 454] width 183 height 49
click at [1264, 448] on div "material processd being welded" at bounding box center [1254, 451] width 180 height 39
click at [587, 450] on span "Submitted" at bounding box center [577, 452] width 98 height 20
click at [591, 450] on span "Submitted" at bounding box center [577, 452] width 98 height 20
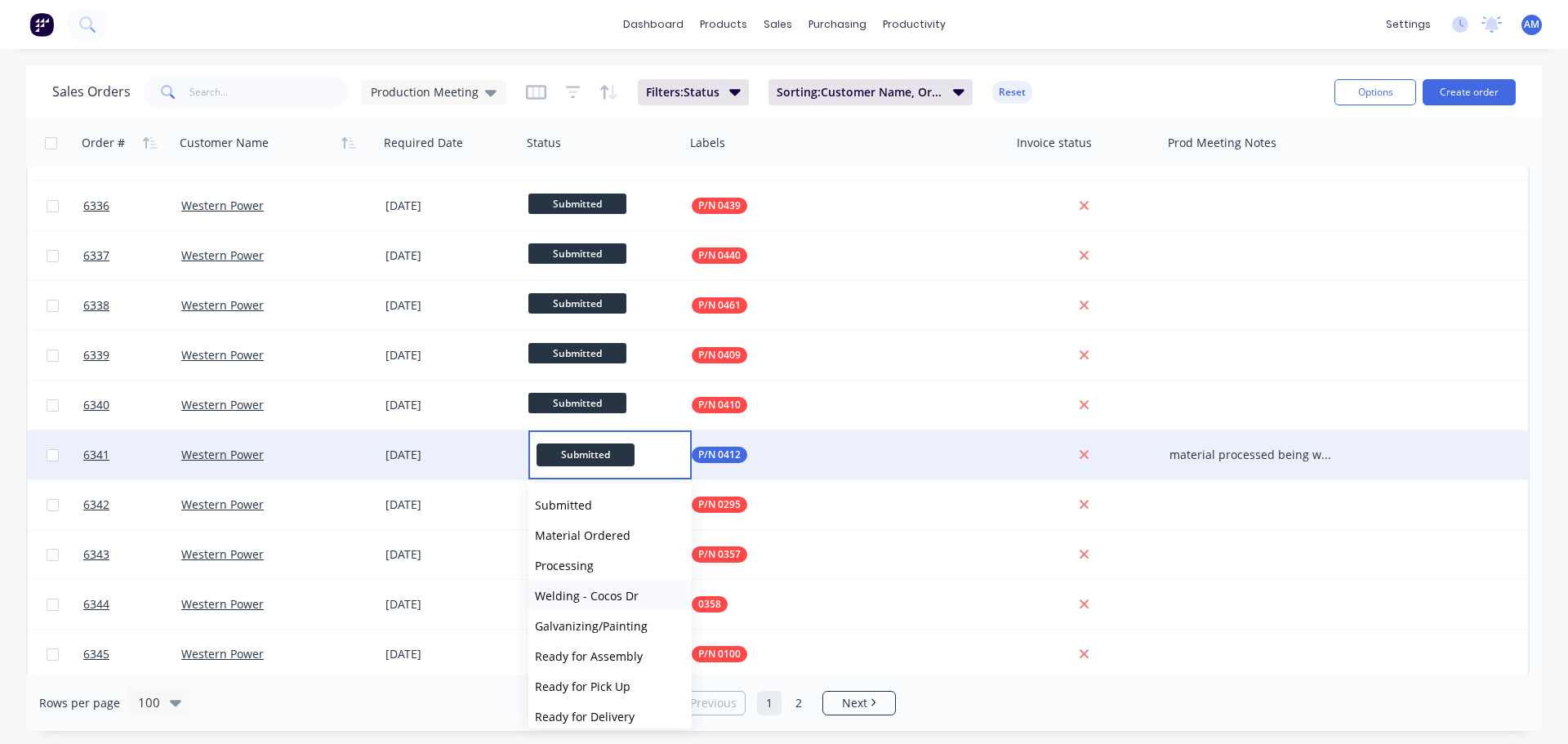
click at [591, 604] on button "Welding - Cocos Dr" at bounding box center [609, 595] width 163 height 30
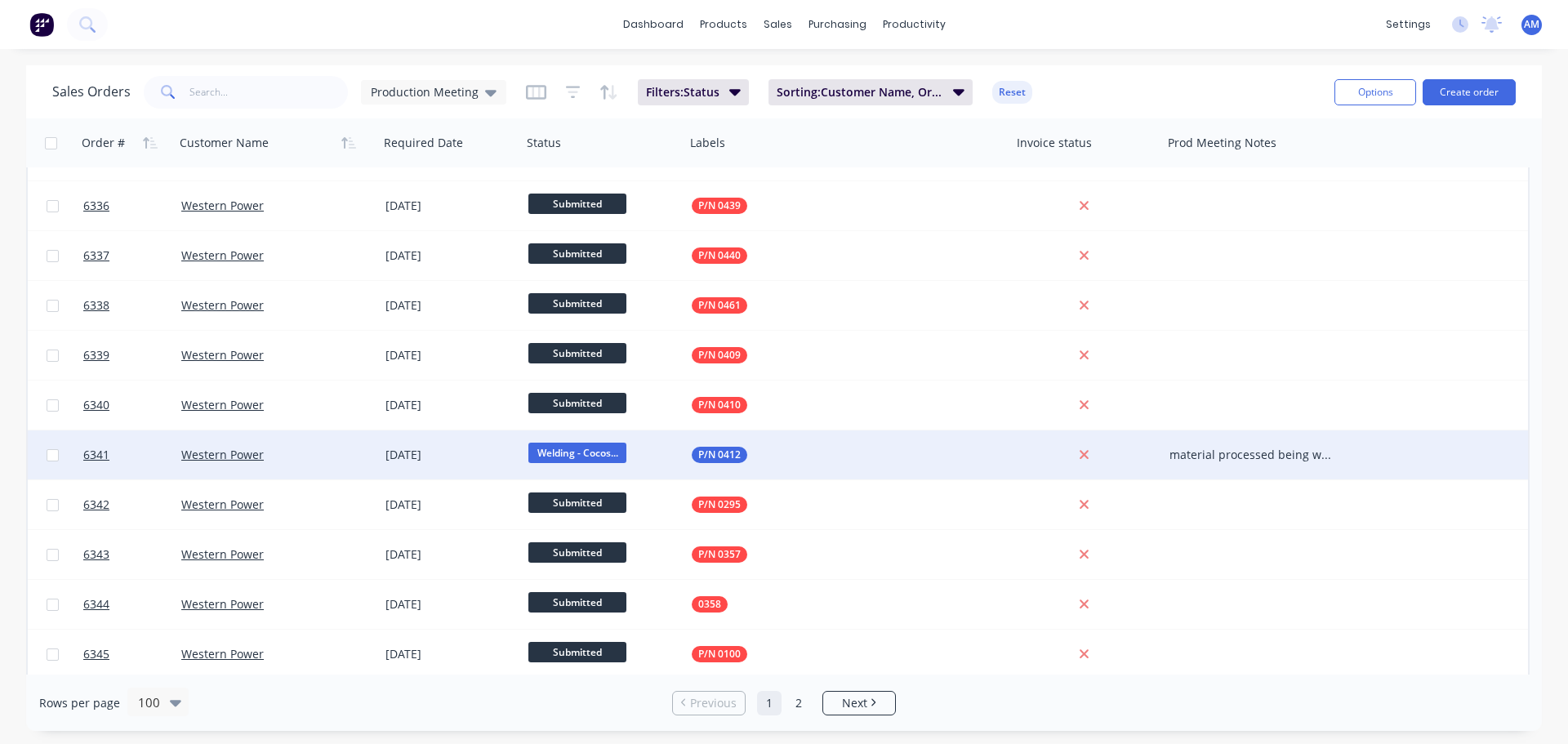
click at [1154, 27] on div "dashboard products sales purchasing productivity dashboard products Product Cat…" at bounding box center [784, 24] width 1568 height 49
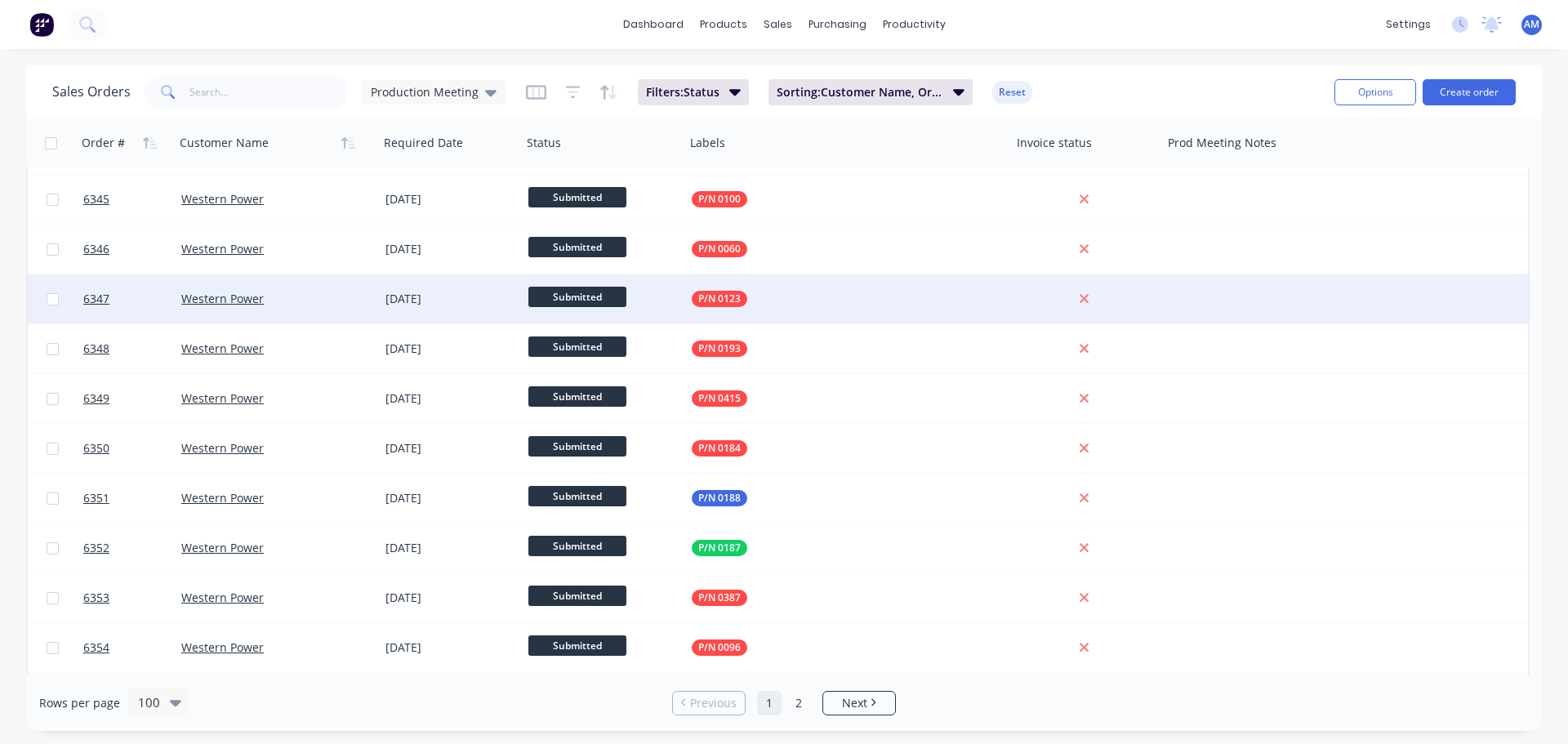
scroll to position [3696, 0]
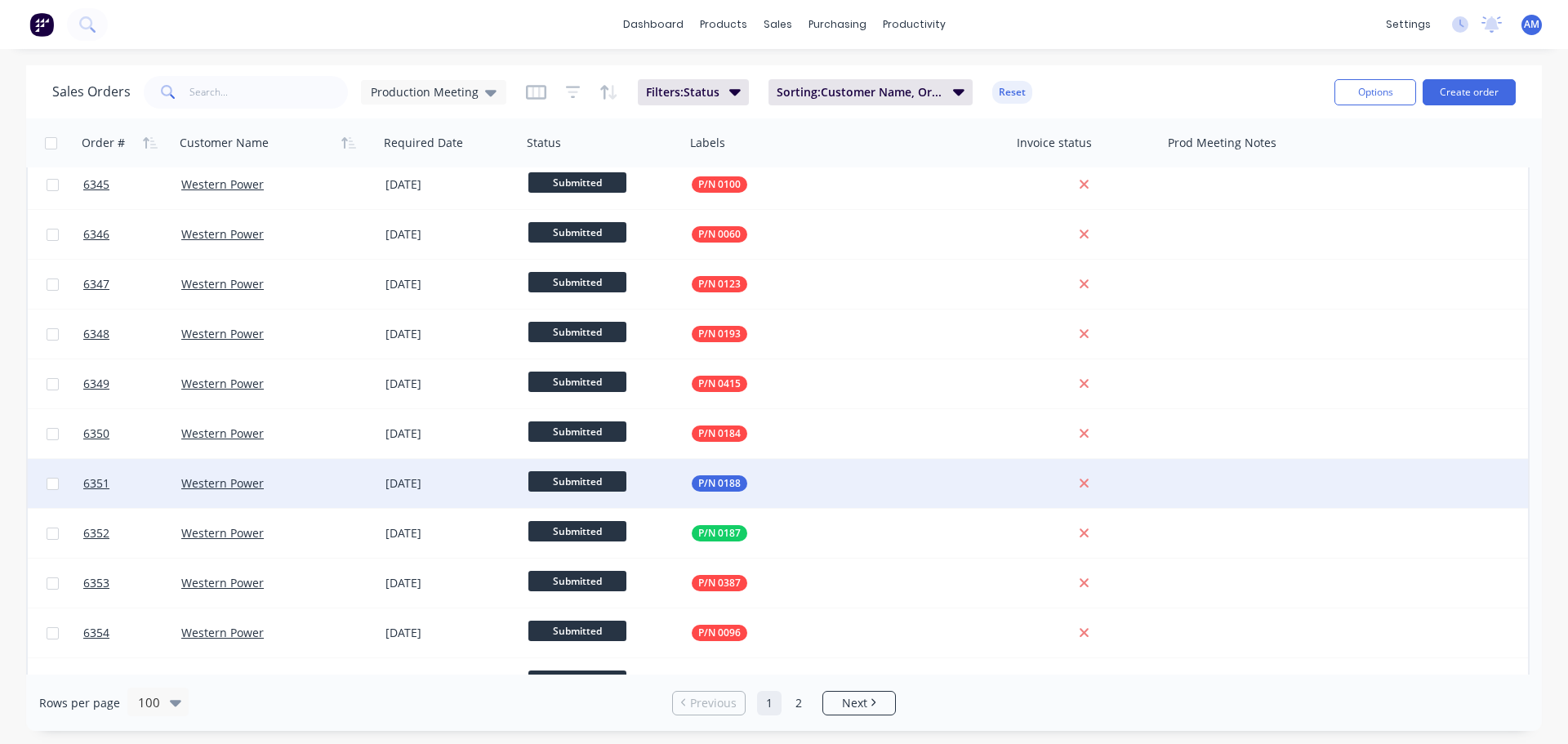
click at [1251, 477] on div at bounding box center [1255, 484] width 183 height 49
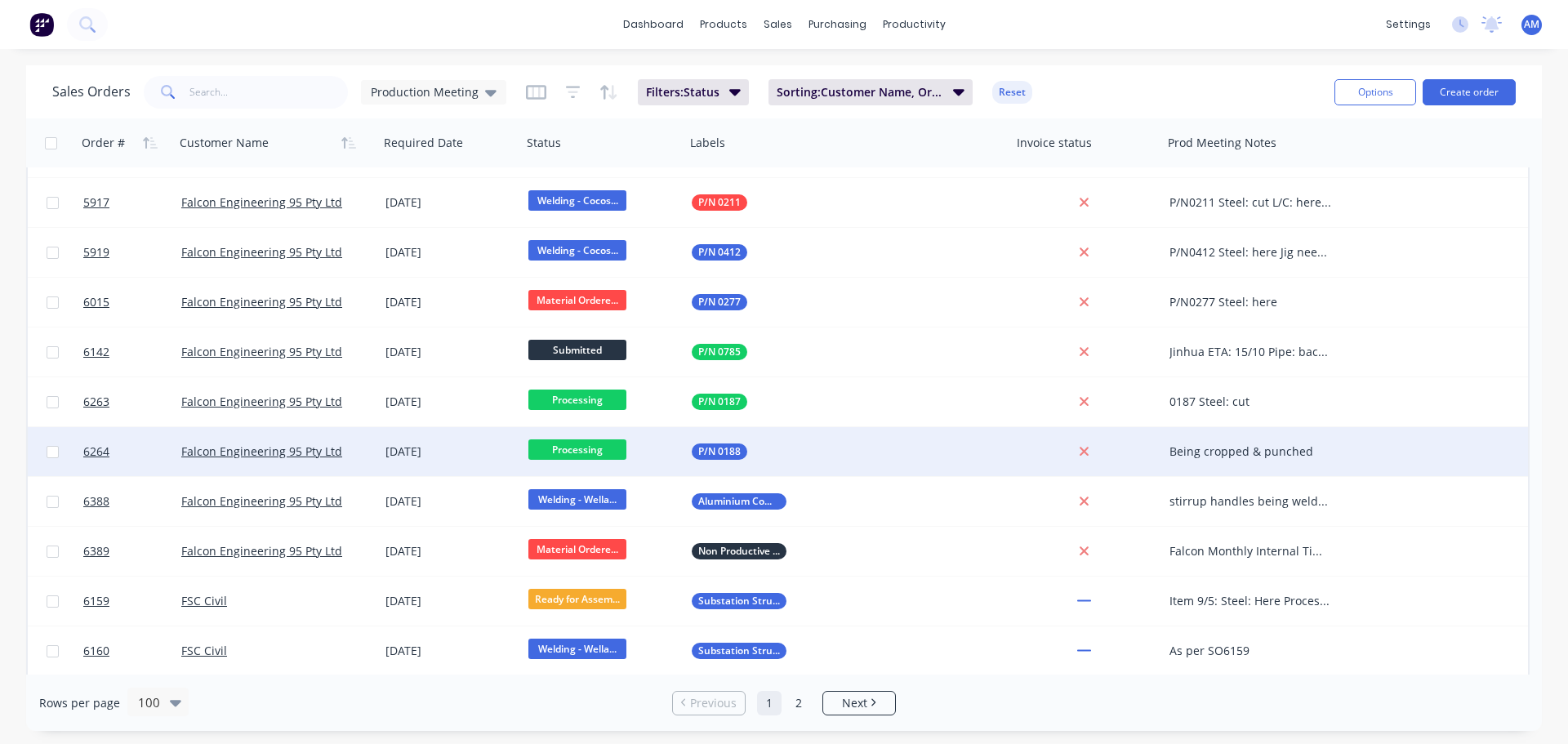
scroll to position [674, 0]
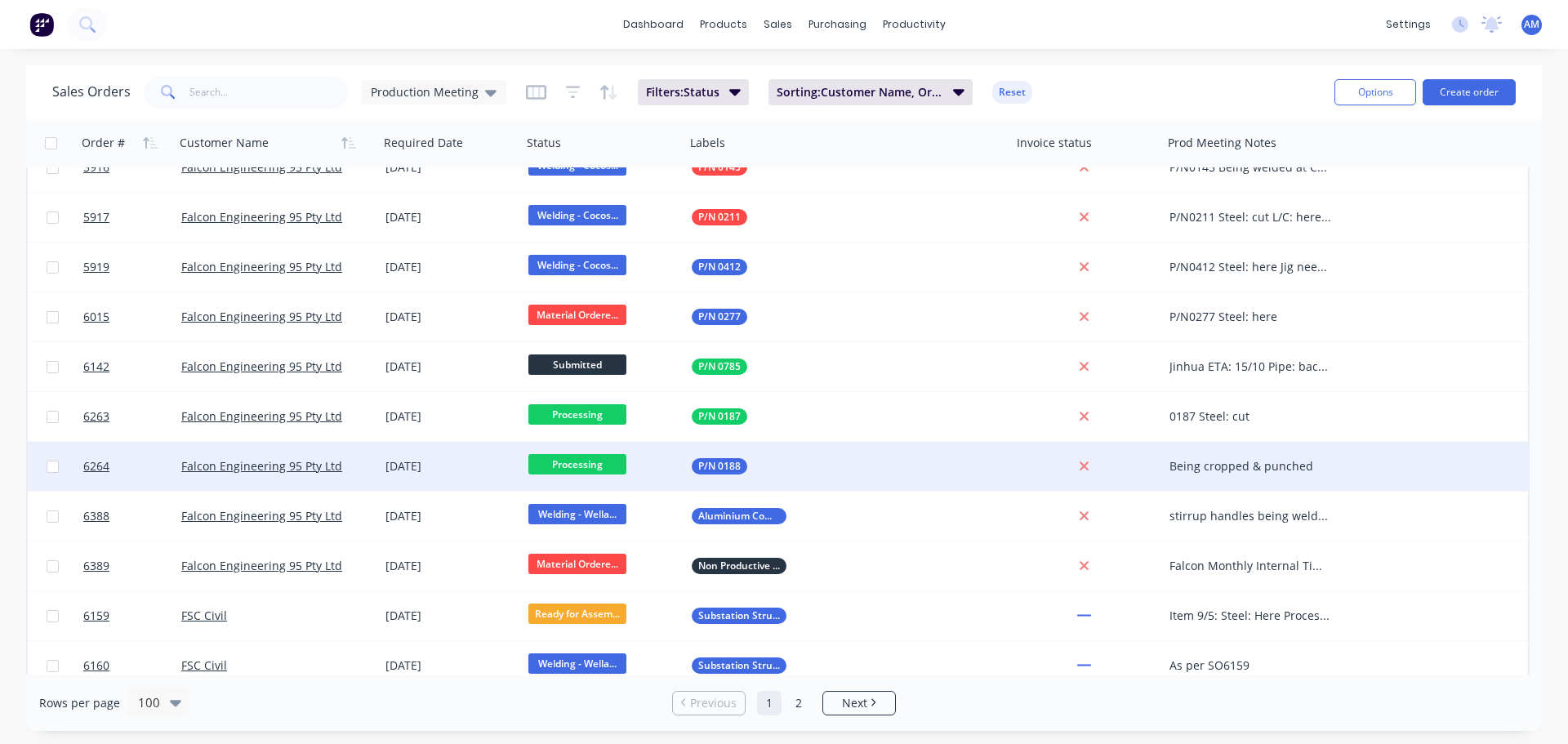
click at [1285, 462] on div "Being cropped & punched" at bounding box center [1250, 466] width 163 height 17
click at [1315, 450] on div "Being cropped & punched" at bounding box center [1254, 454] width 180 height 22
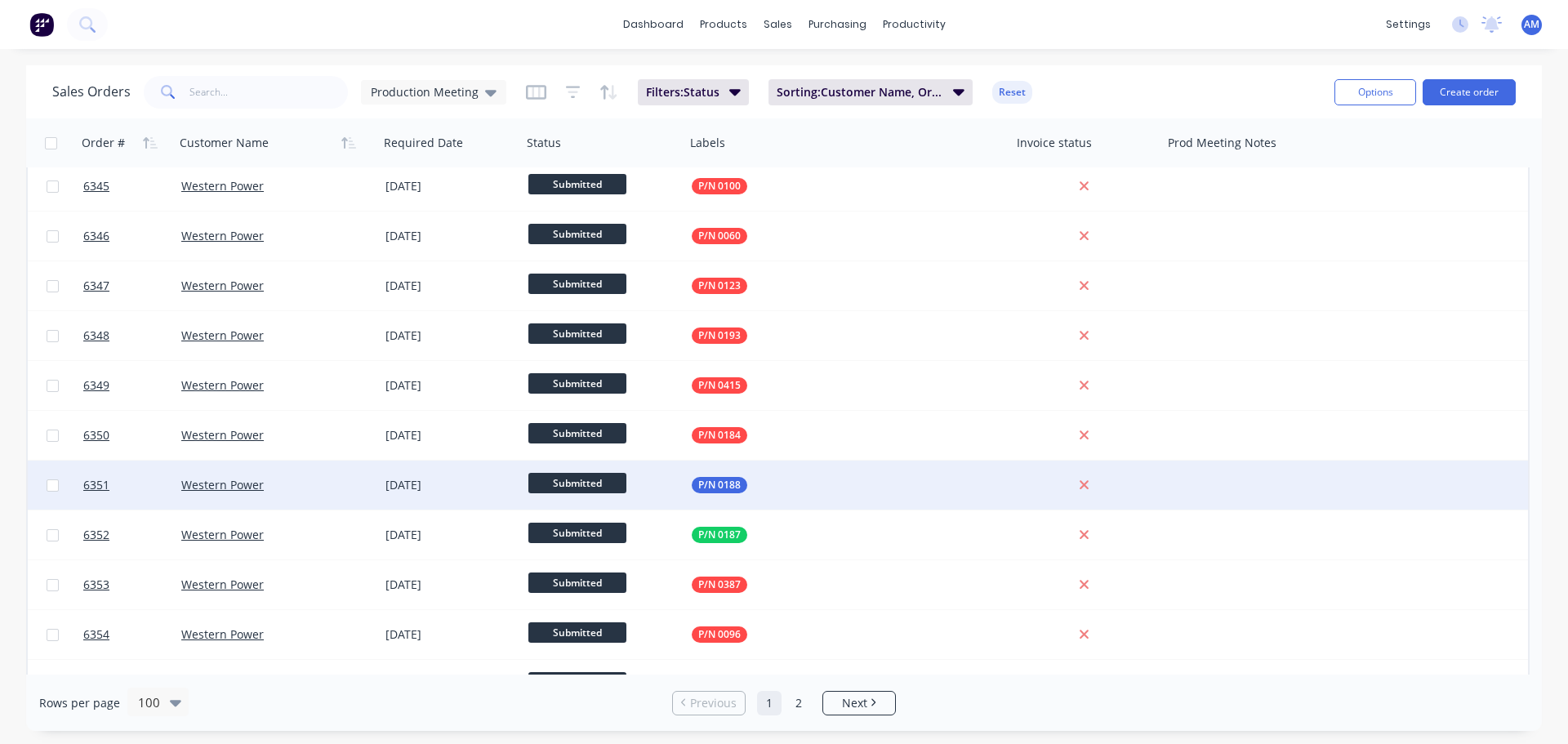
scroll to position [3696, 0]
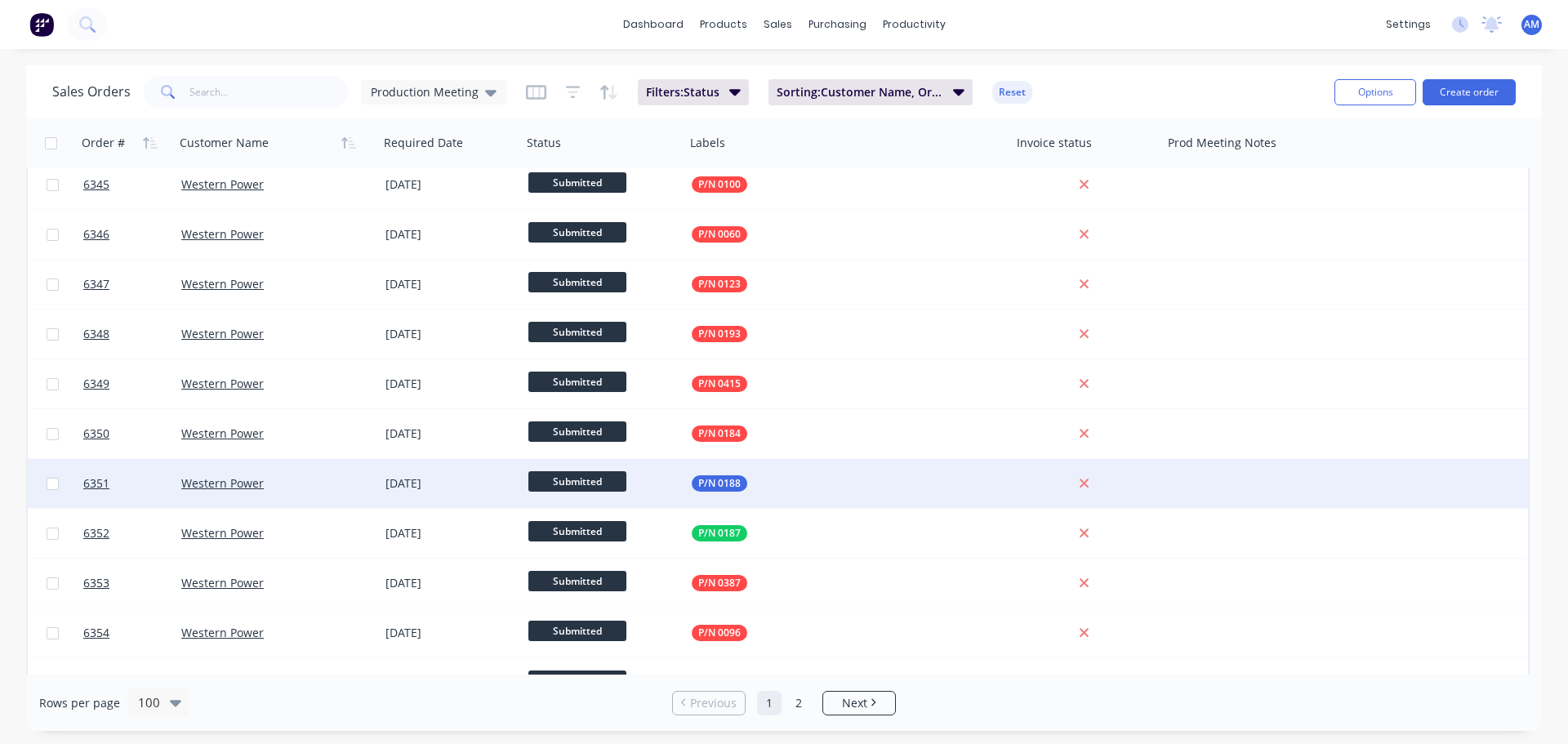
click at [1221, 489] on div at bounding box center [1255, 484] width 183 height 49
drag, startPoint x: 1254, startPoint y: 466, endPoint x: 1157, endPoint y: 465, distance: 97.0
click at [1157, 465] on div "6351 Western Power [DATE] Submitted P/N 0188 as per #6264" at bounding box center [777, 484] width 1500 height 50
copy div "as per #6264"
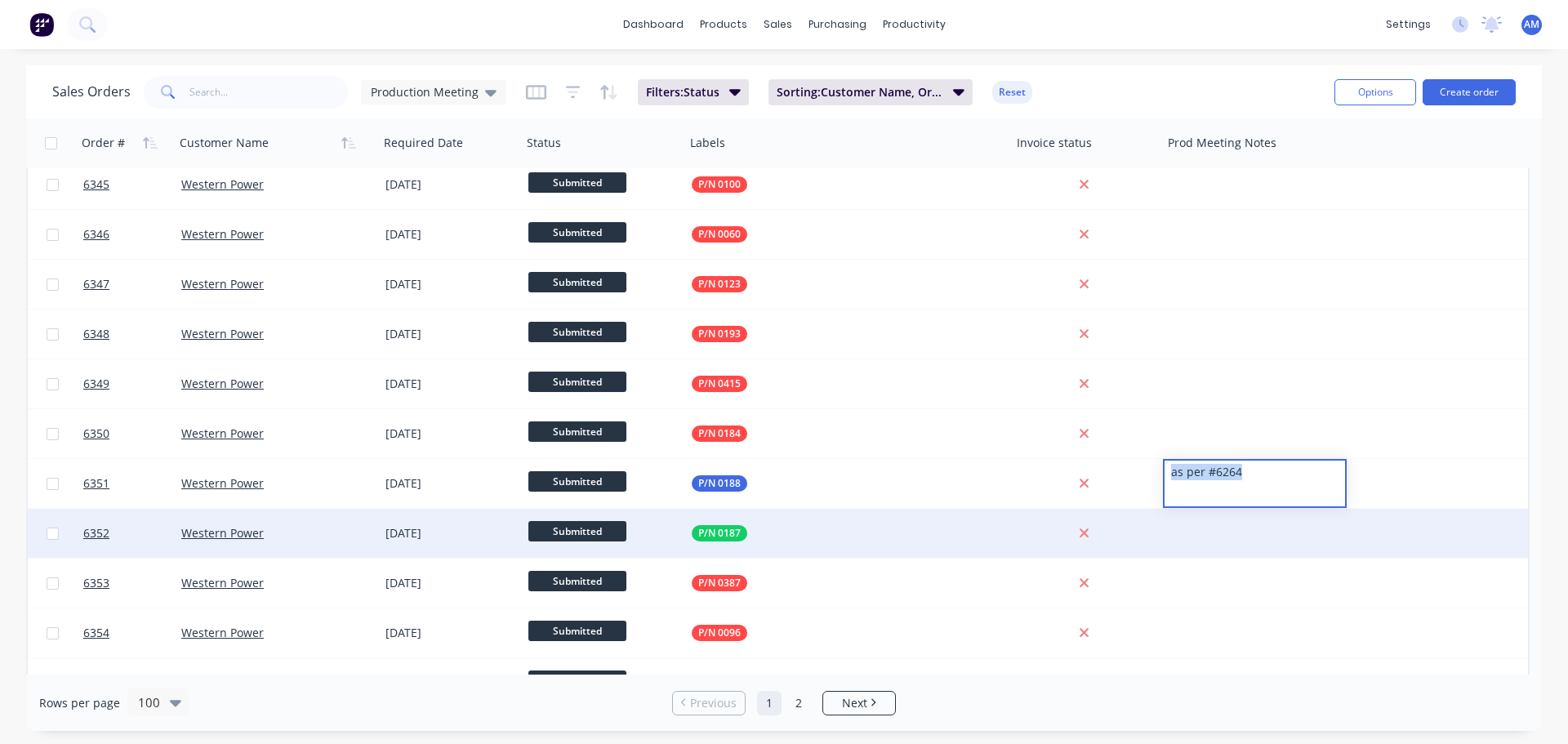
click at [1217, 535] on div at bounding box center [1255, 533] width 183 height 49
click at [1256, 528] on div at bounding box center [1255, 533] width 183 height 49
click at [1276, 525] on div "as per #6263" at bounding box center [1254, 521] width 180 height 22
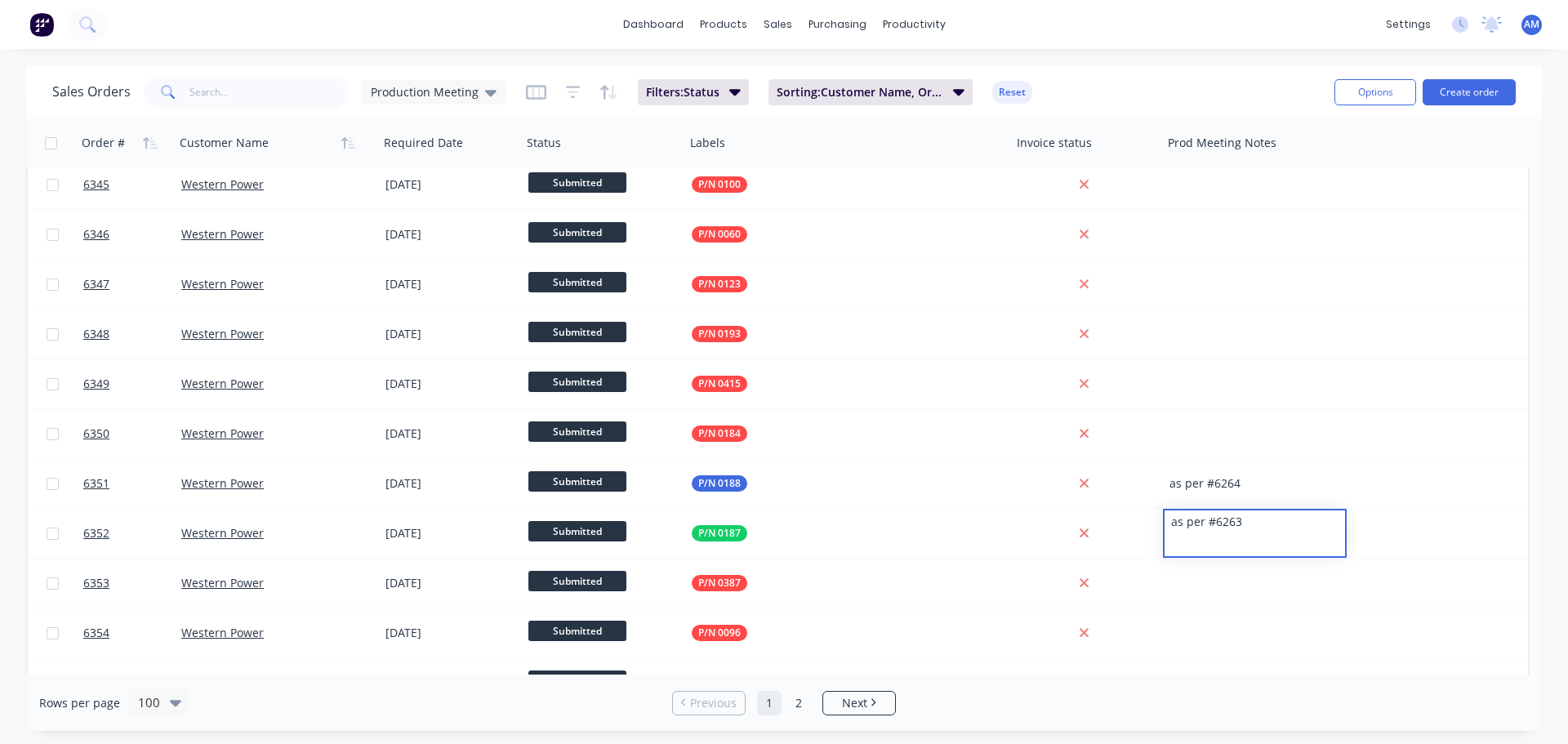
click at [1211, 78] on div "Sales Orders Production Meeting Filters: Status Sorting: Customer Name, Order #…" at bounding box center [686, 92] width 1269 height 40
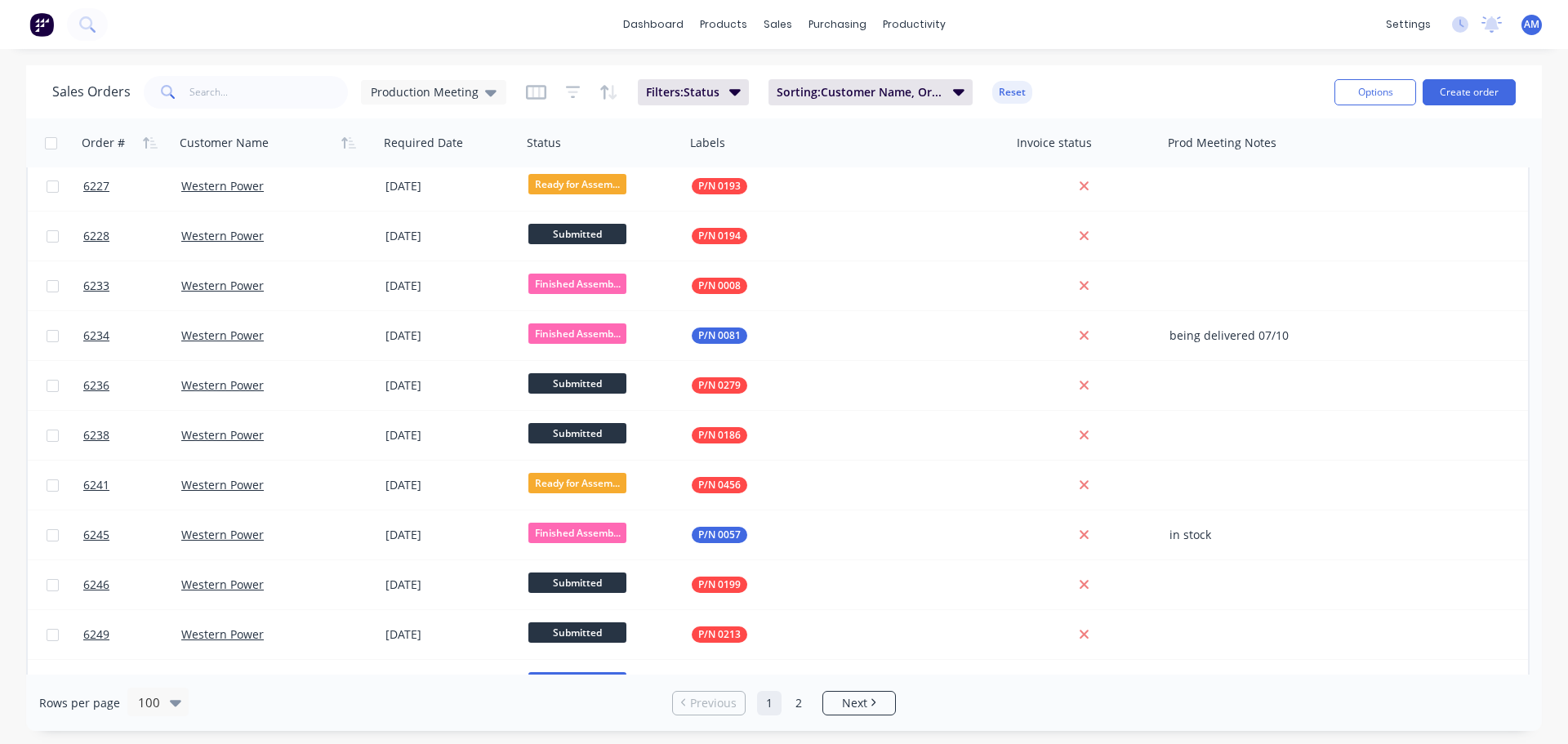
scroll to position [2634, 0]
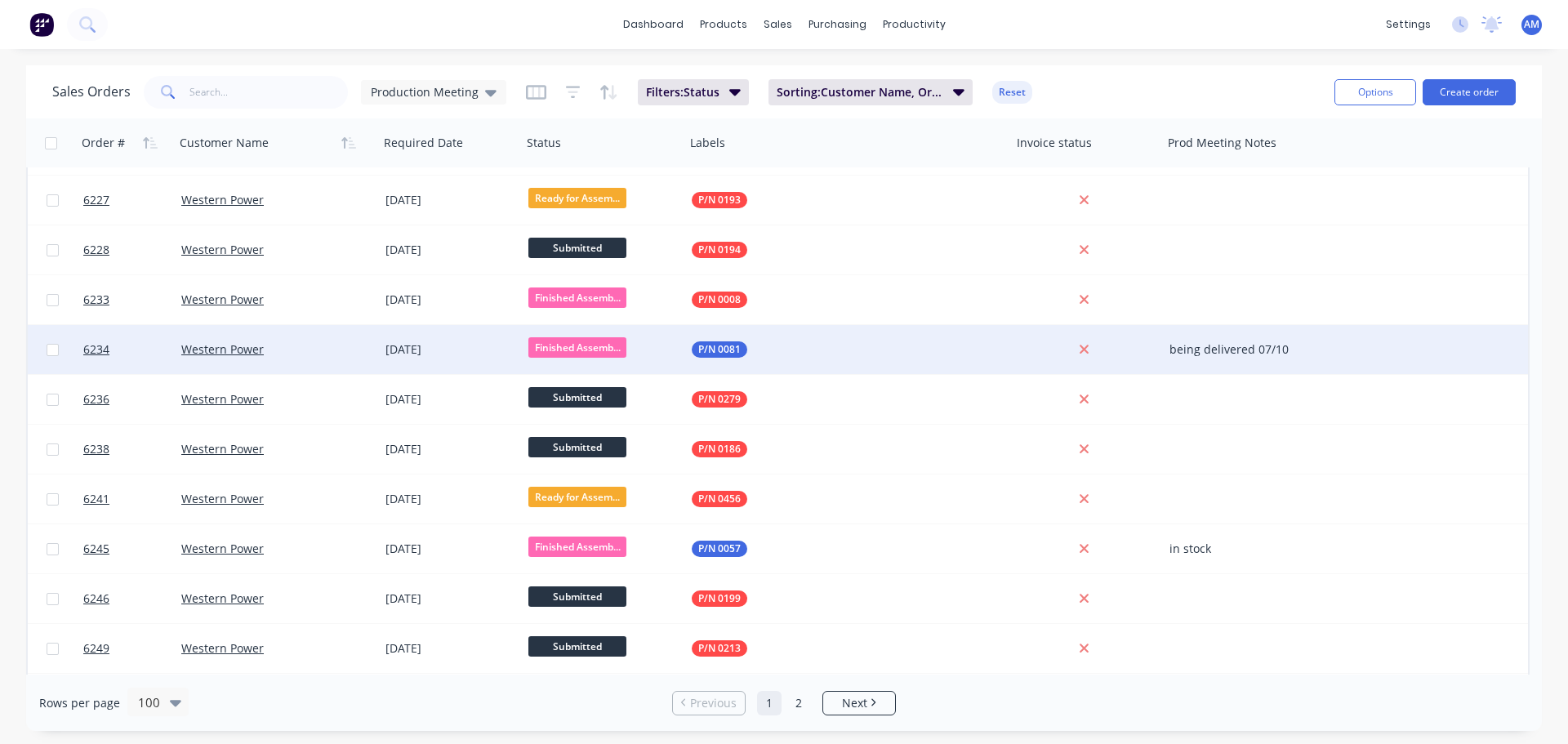
click at [1201, 354] on div "being delivered 07/10" at bounding box center [1250, 349] width 163 height 17
drag, startPoint x: 1299, startPoint y: 339, endPoint x: 1150, endPoint y: 344, distance: 149.1
click at [1150, 344] on div "6234 Western Power [DATE] Finished Assemb... P/N 0081 being delivered 07/10" at bounding box center [777, 349] width 1500 height 50
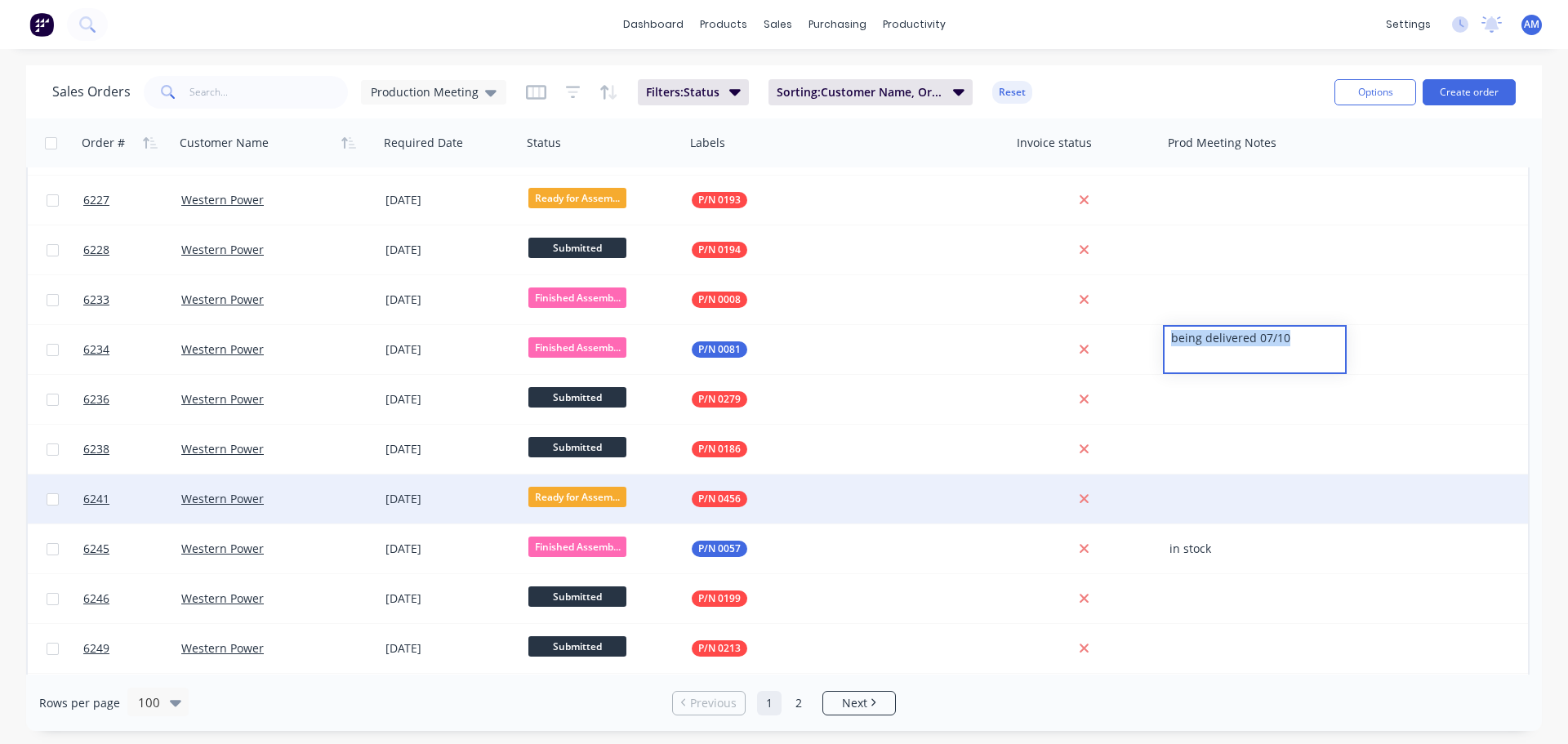
copy div "being delivered 07/10"
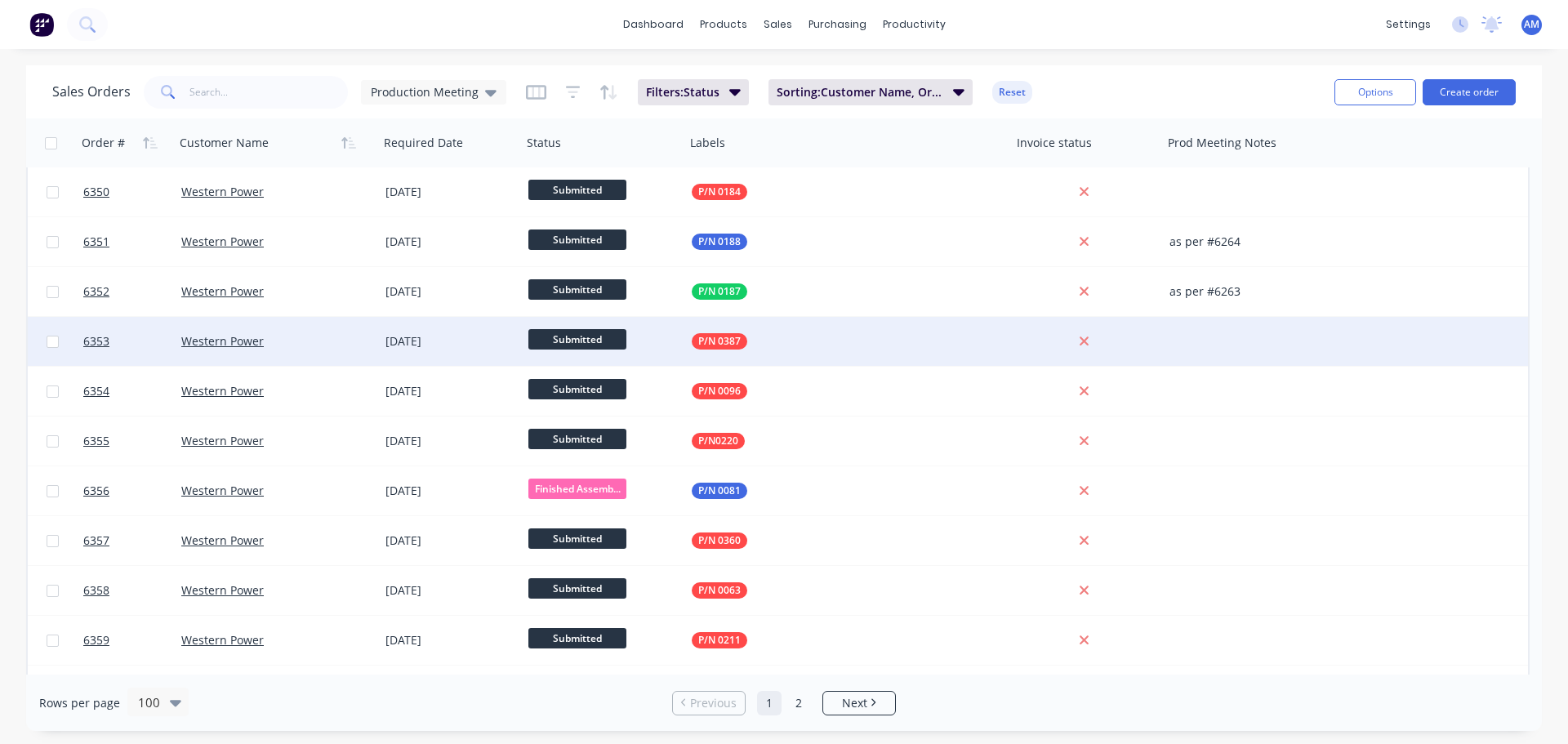
scroll to position [3981, 0]
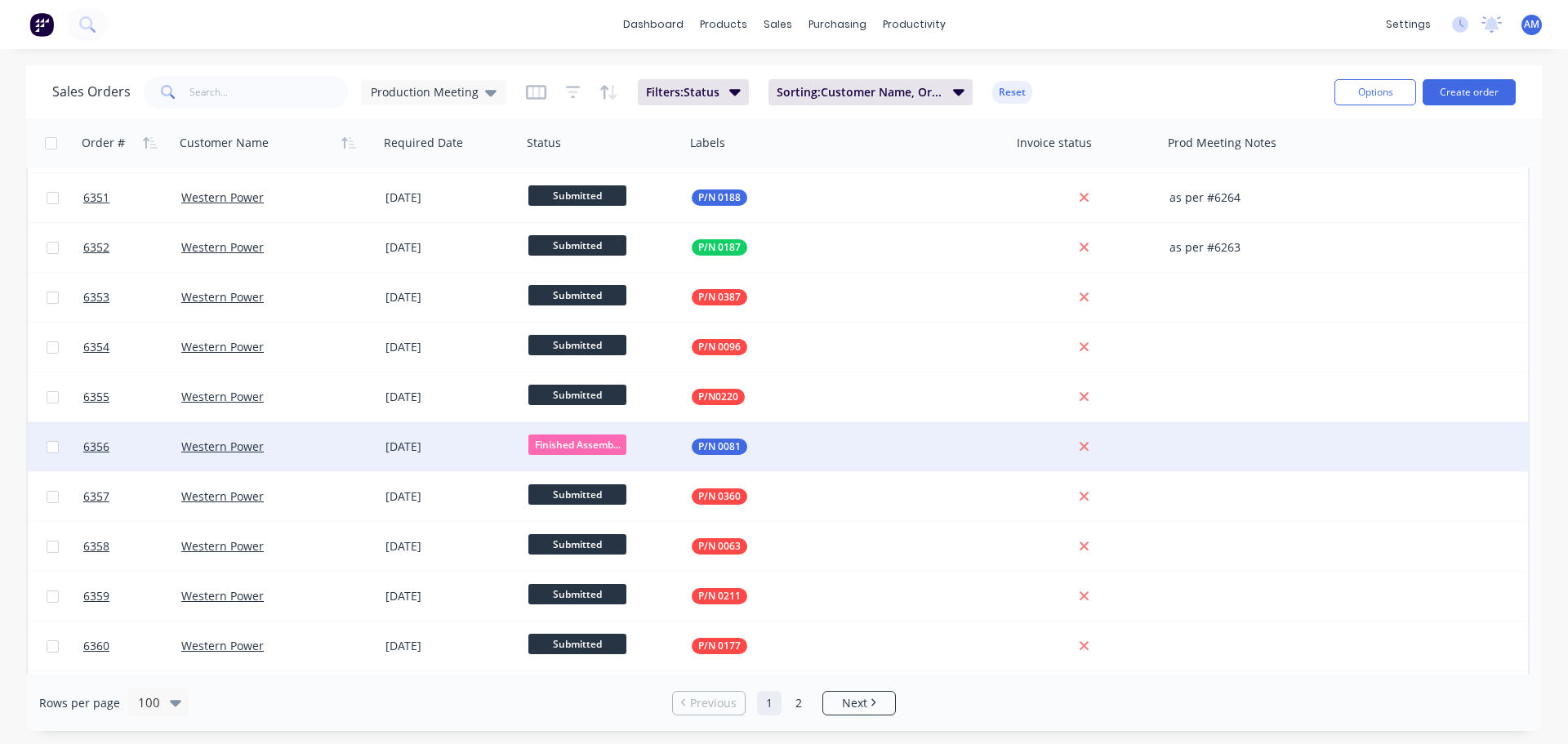
click at [1201, 449] on div at bounding box center [1255, 447] width 183 height 49
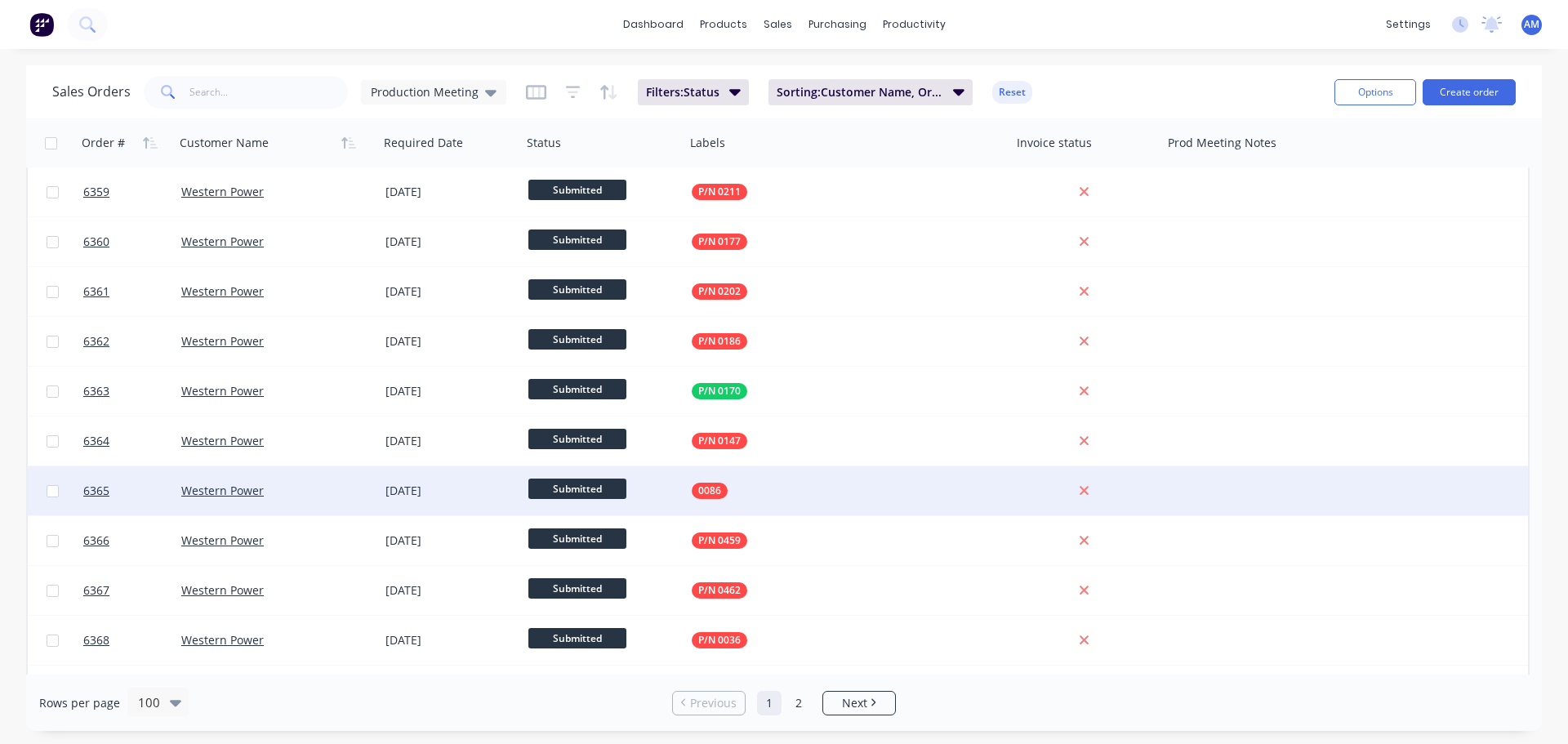
scroll to position [4389, 0]
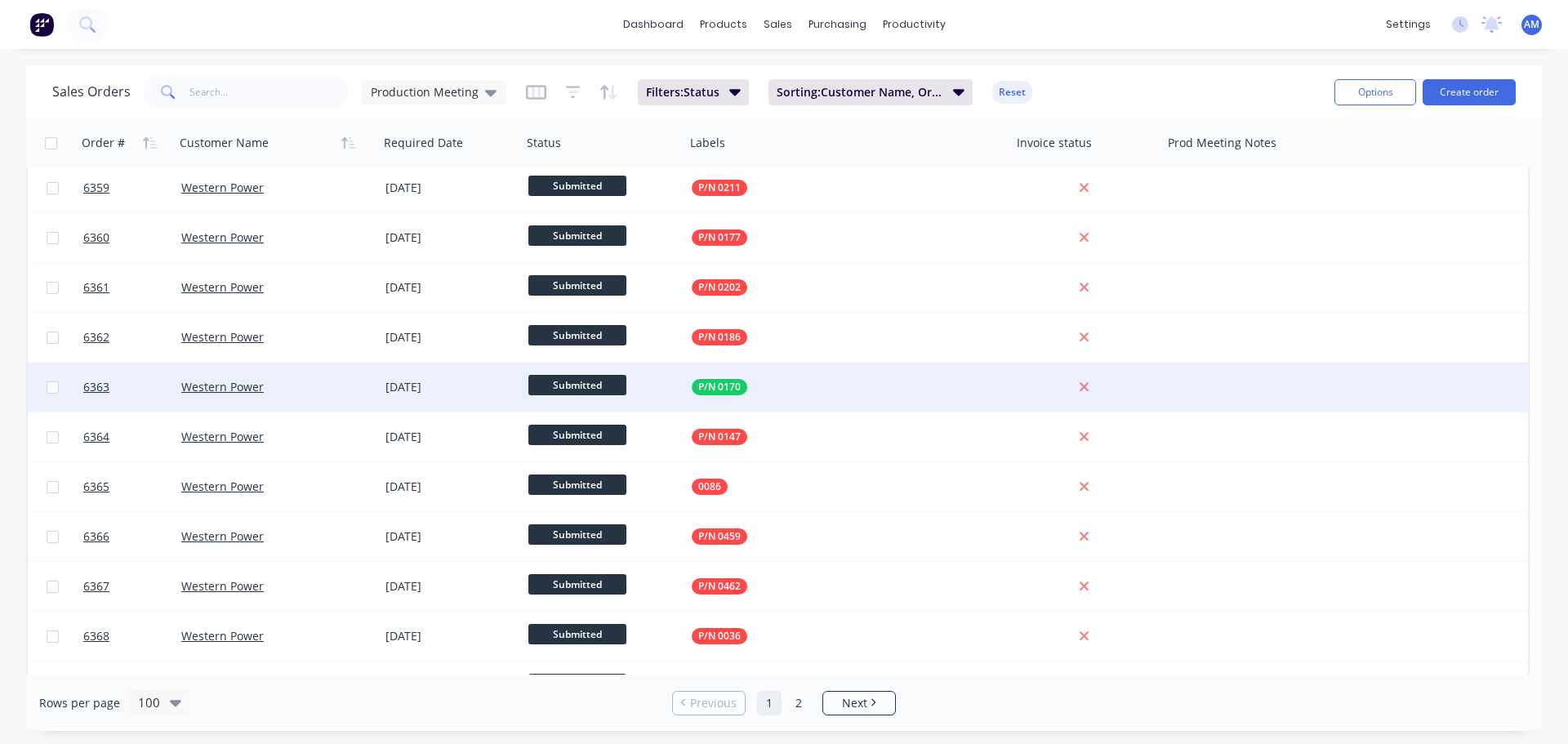
click at [1211, 382] on div at bounding box center [1255, 387] width 183 height 49
click at [1205, 390] on div at bounding box center [1255, 387] width 183 height 49
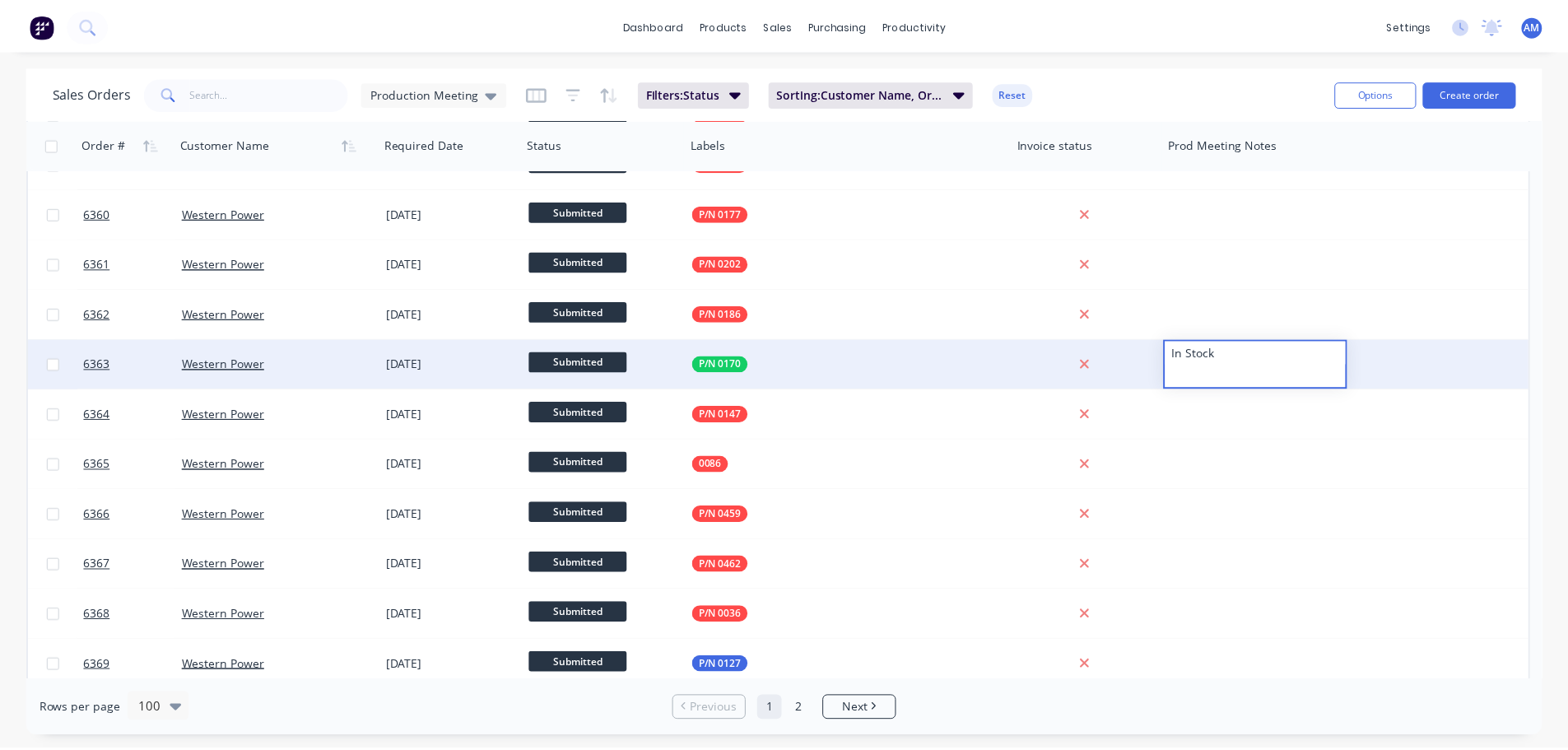
scroll to position [4511, 0]
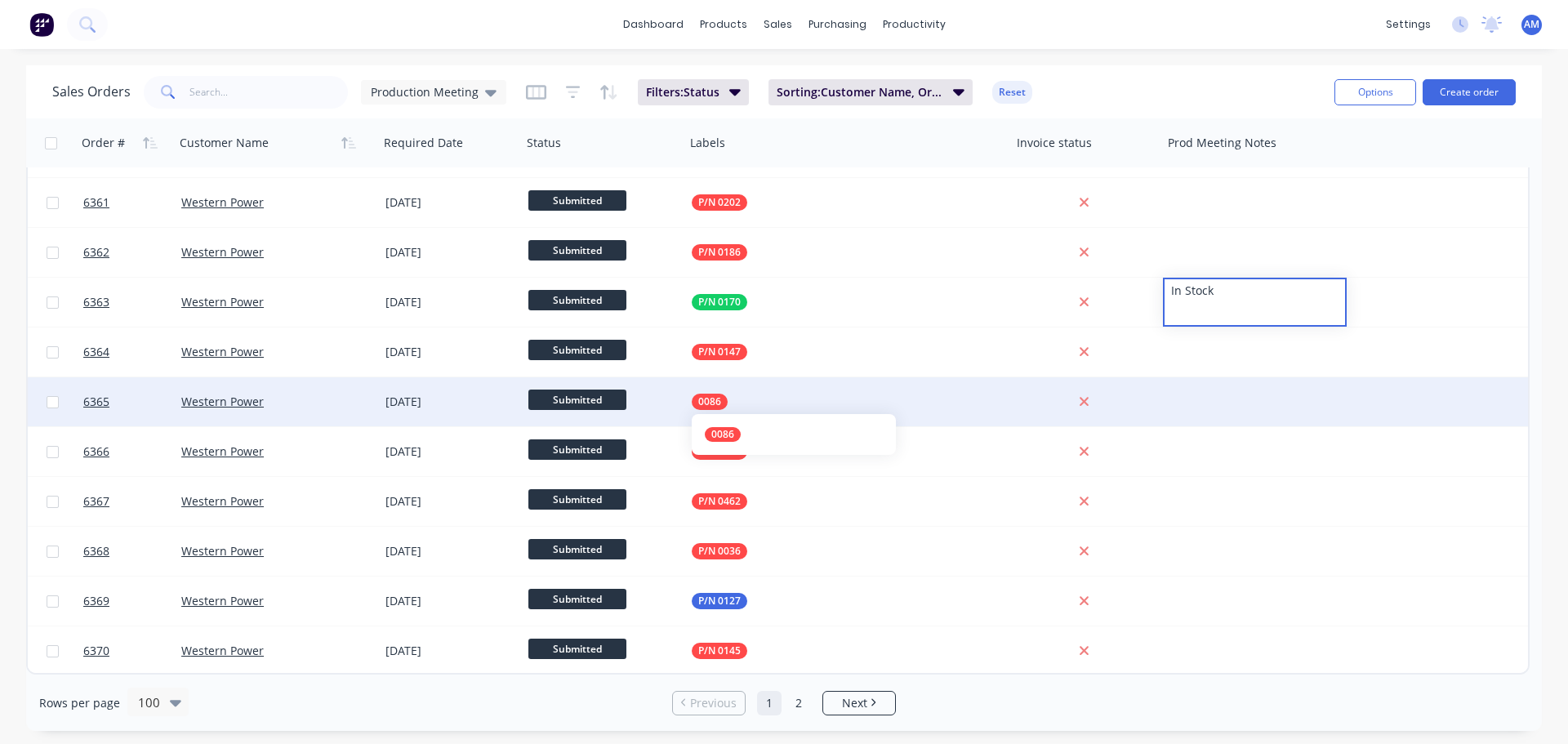
click at [712, 400] on span "0086" at bounding box center [709, 402] width 22 height 17
click at [134, 402] on link "6365" at bounding box center [132, 402] width 98 height 49
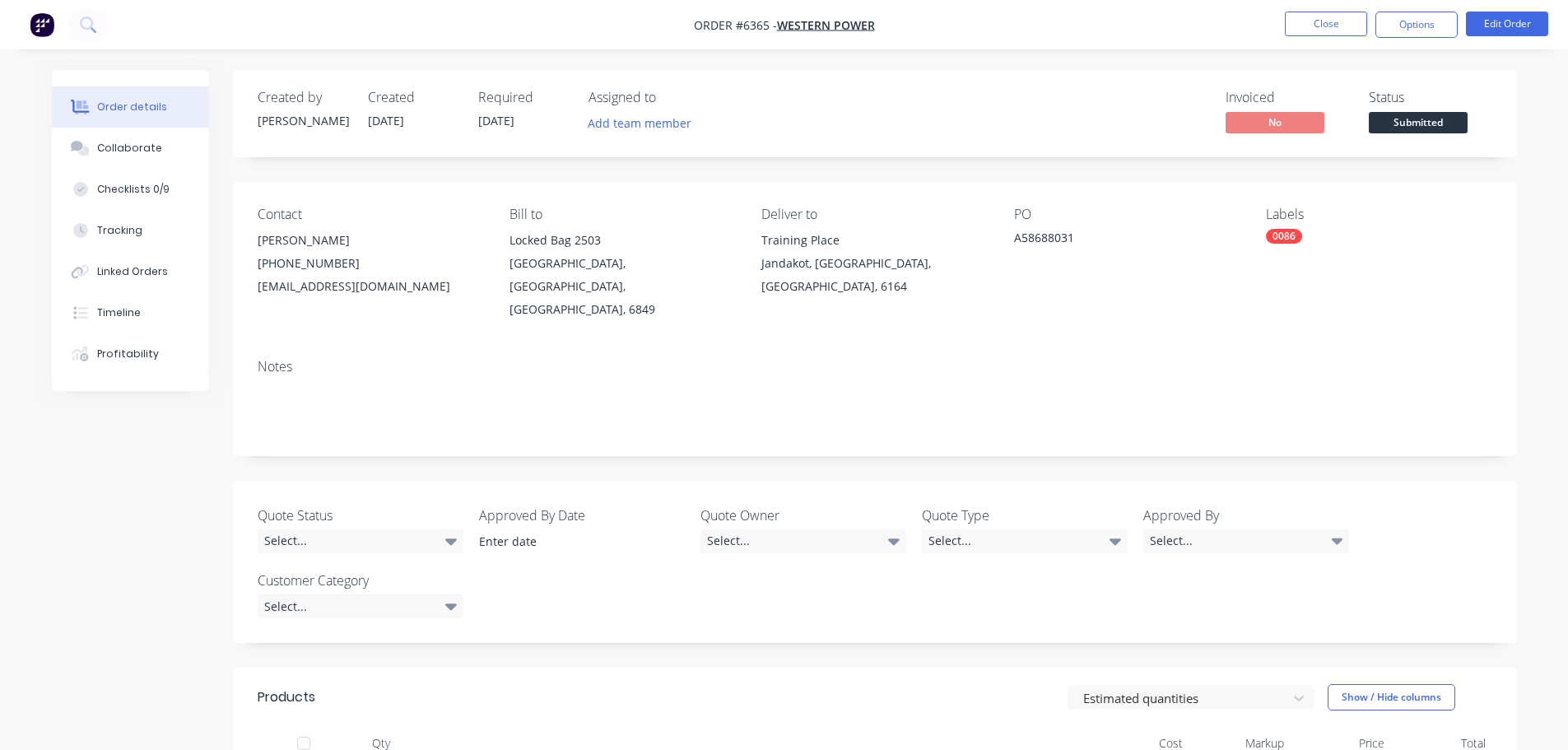
click at [1292, 242] on div "0086" at bounding box center [1284, 236] width 36 height 15
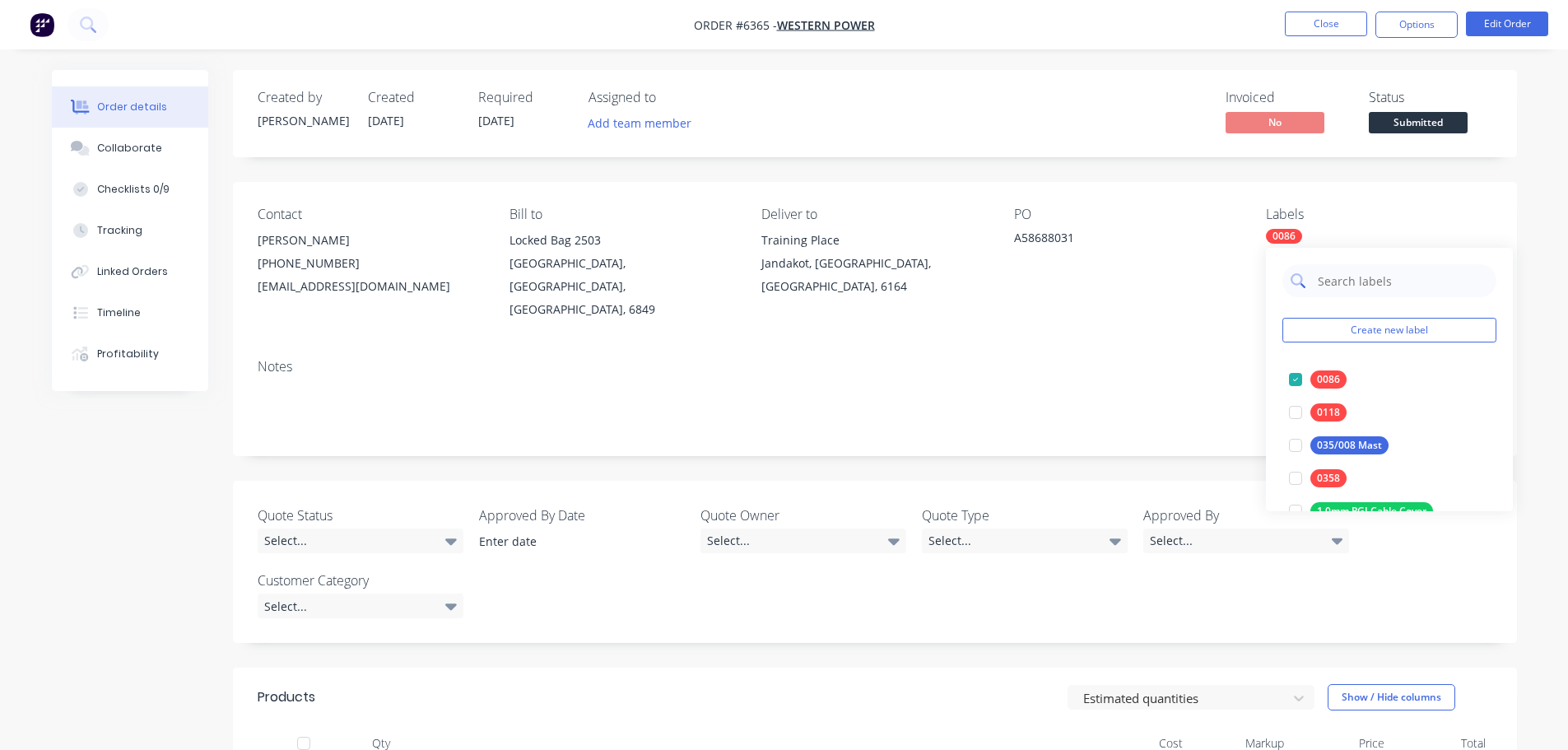
click at [1371, 284] on input "text" at bounding box center [1402, 280] width 172 height 32
type input "0086"
click at [1487, 379] on button "edit" at bounding box center [1486, 380] width 22 height 18
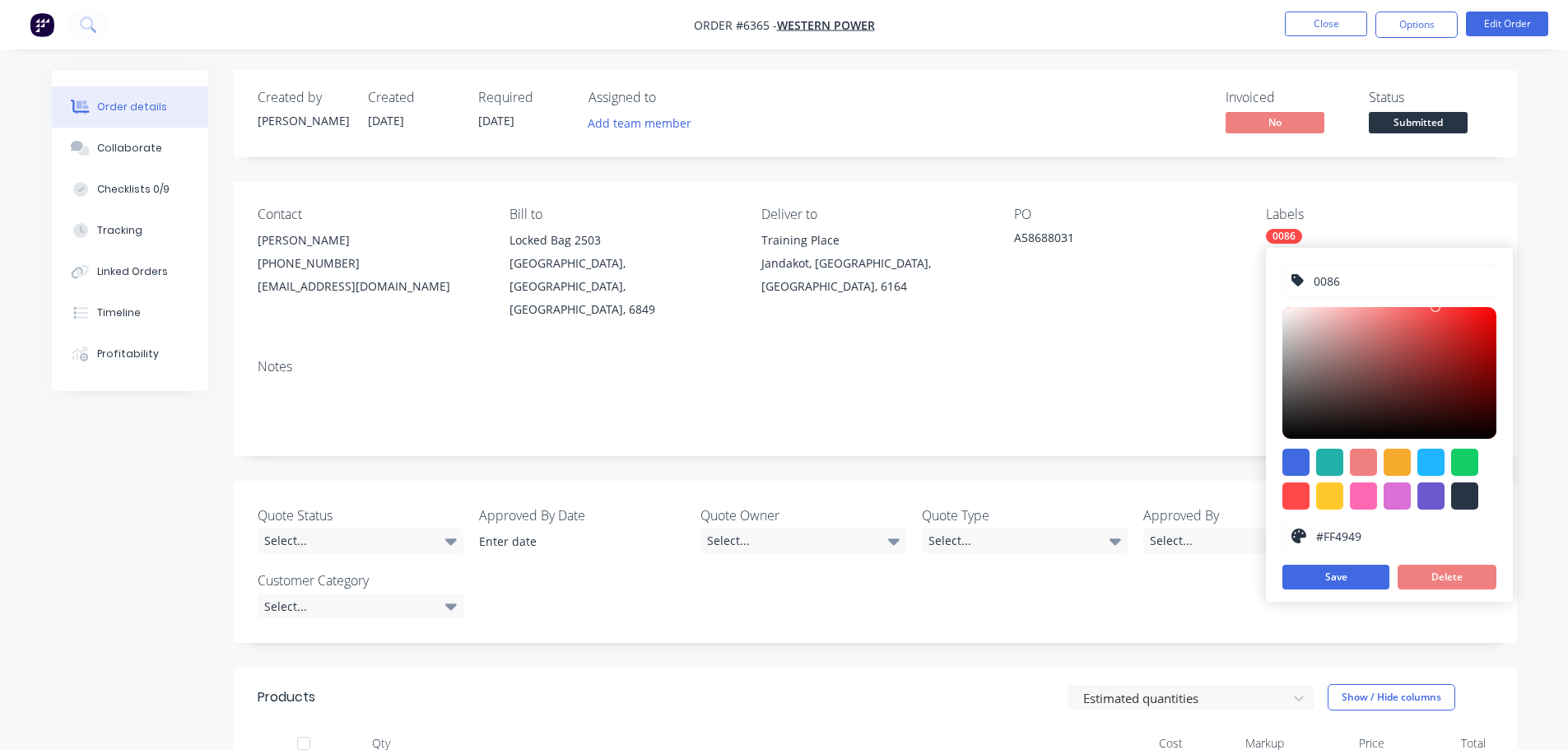
click at [1343, 276] on input "0086" at bounding box center [1400, 281] width 175 height 31
type input "P/N 0086"
click at [1354, 570] on button "Save" at bounding box center [1336, 577] width 107 height 25
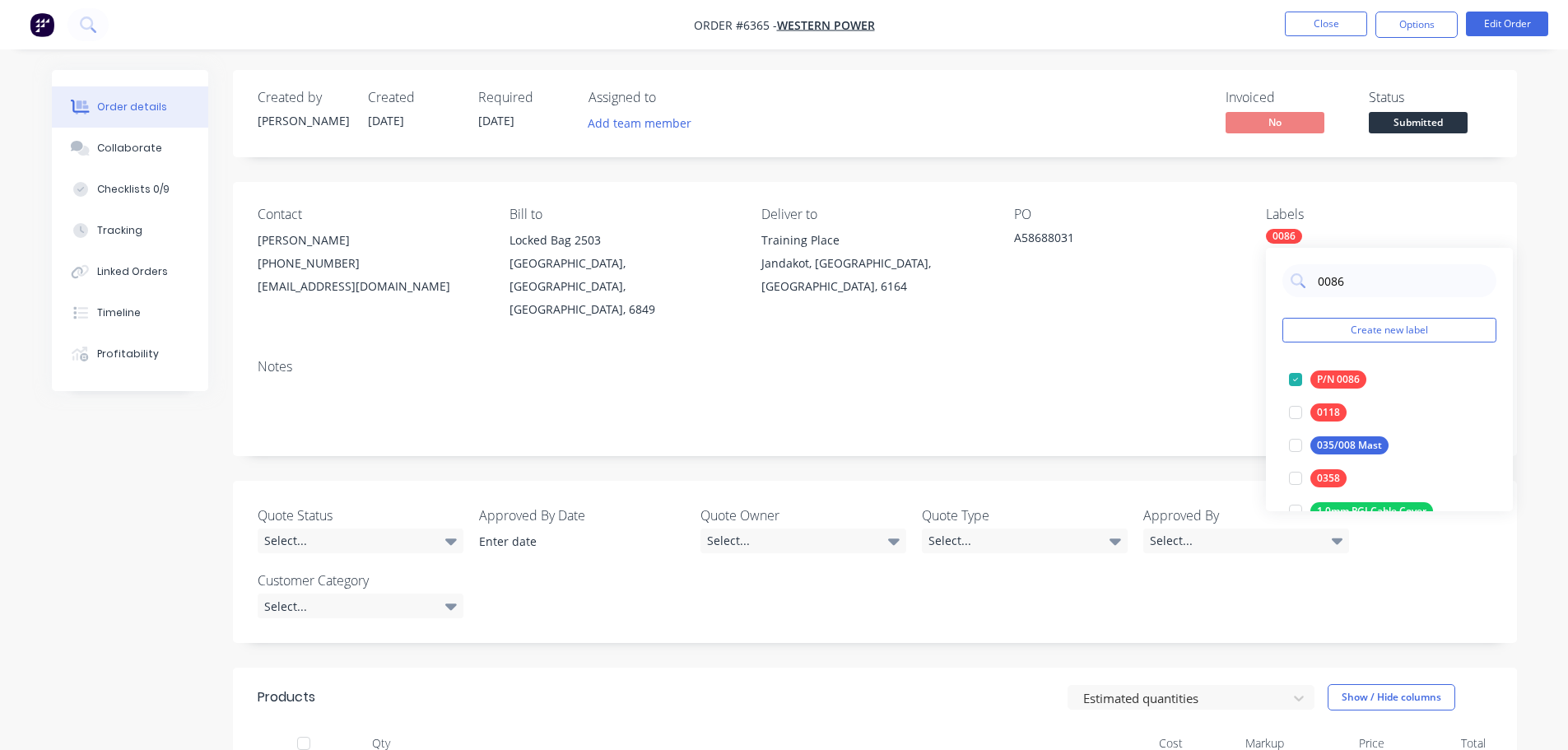
click at [1161, 311] on div "Contact [PERSON_NAME] [PHONE_NUMBER] [EMAIL_ADDRESS][DOMAIN_NAME] Bill to Locke…" at bounding box center [875, 263] width 1284 height 164
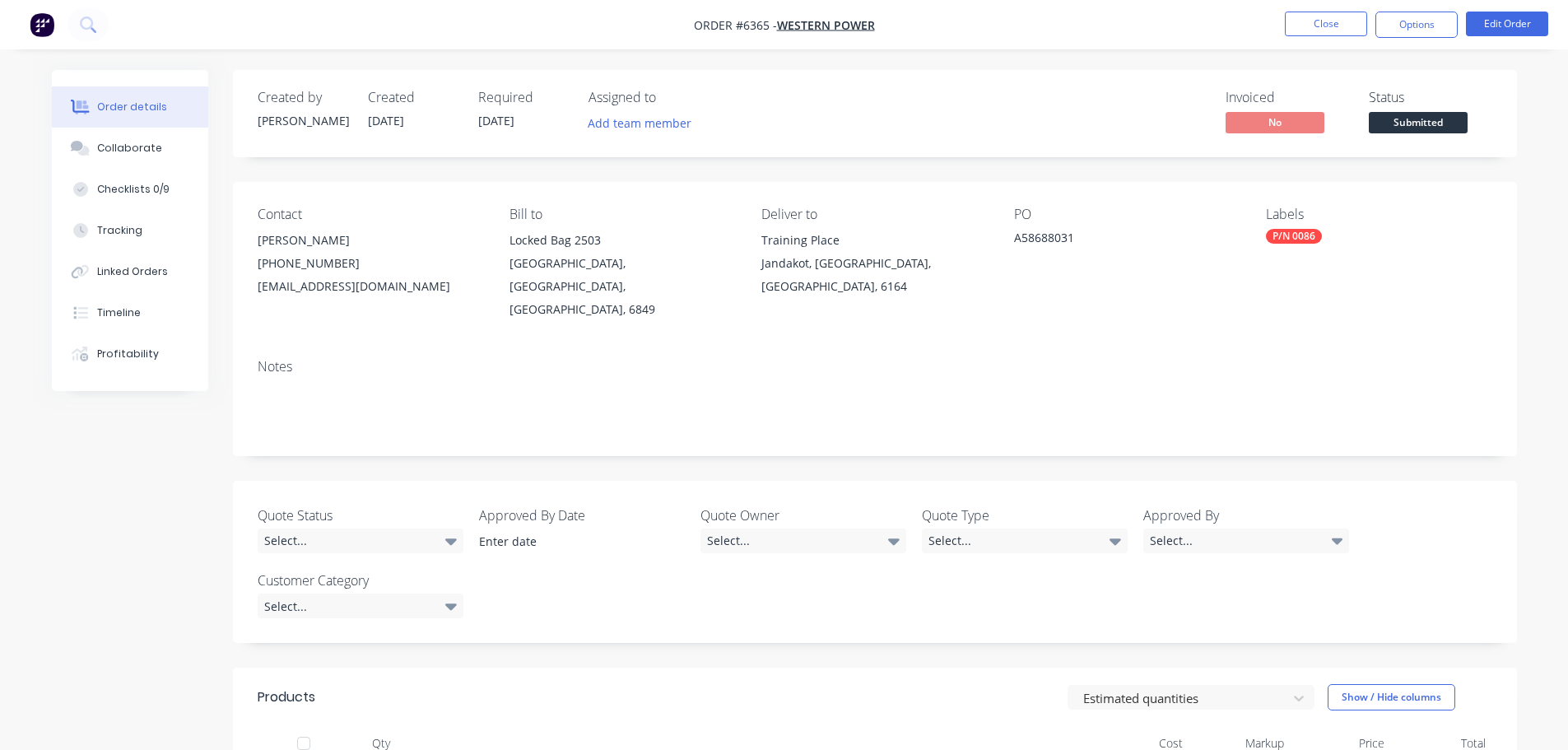
click at [1293, 230] on div "P/N 0086" at bounding box center [1294, 236] width 56 height 15
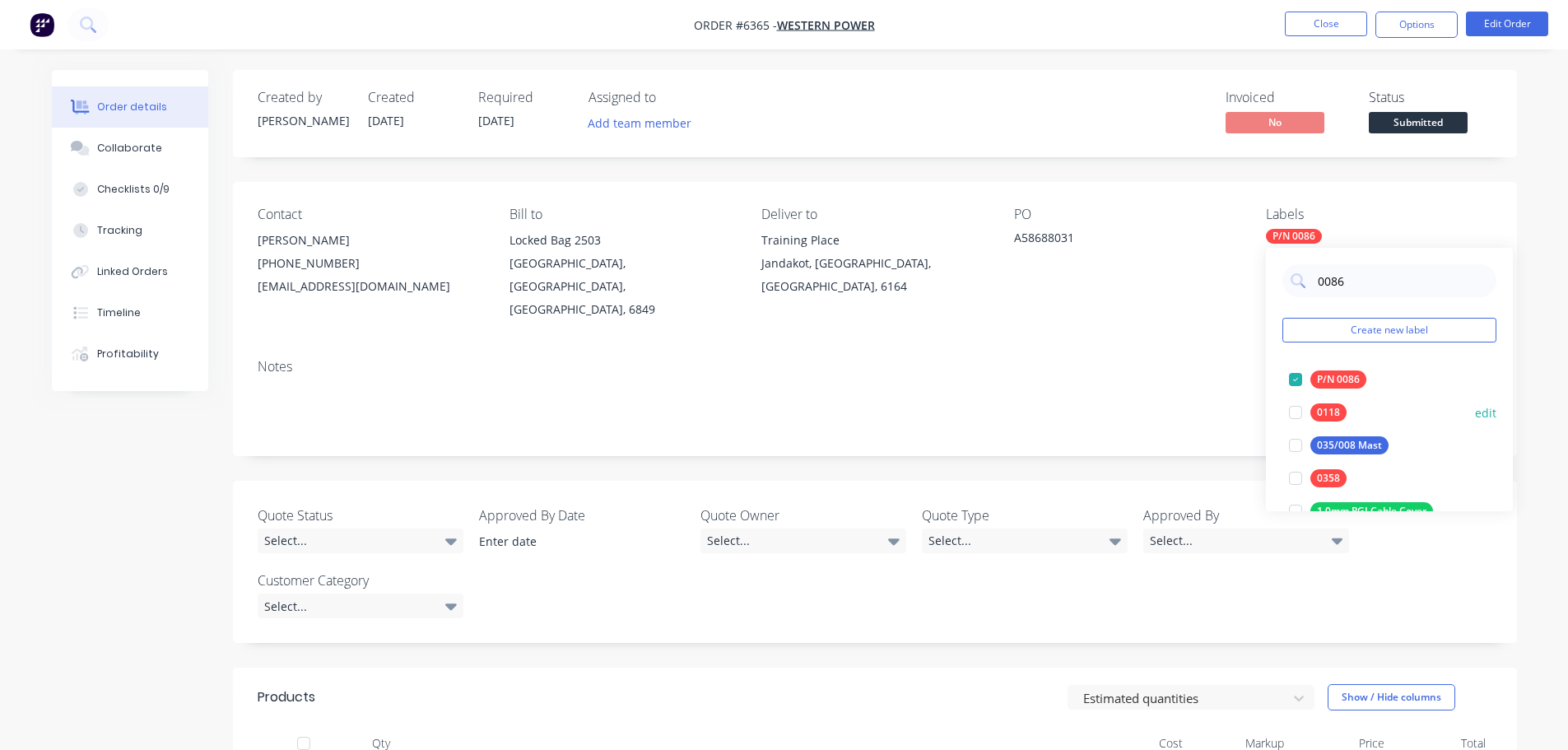
click at [1477, 416] on button "edit" at bounding box center [1486, 413] width 22 height 18
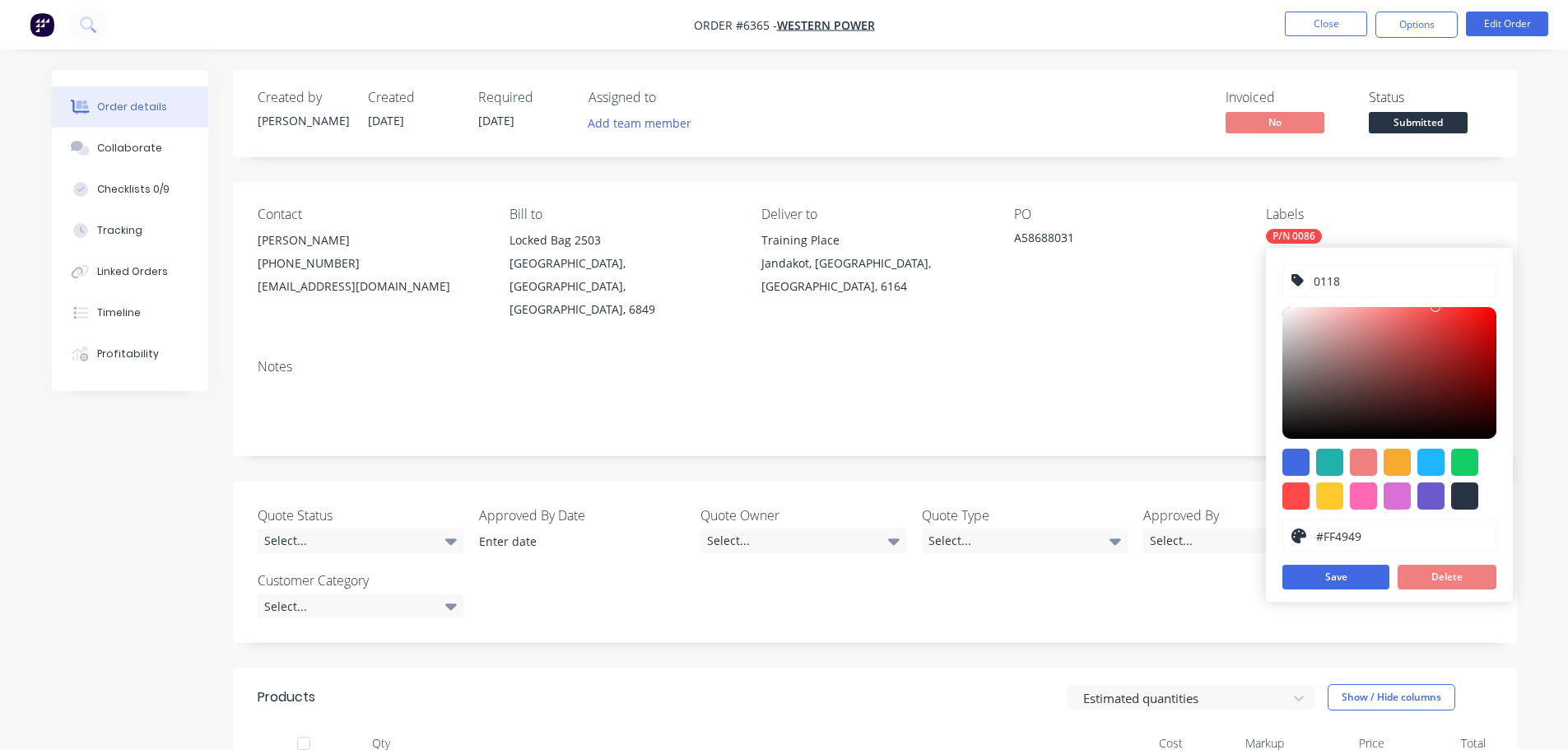
click at [1348, 285] on input "0118" at bounding box center [1400, 281] width 175 height 31
type input "P/N 0118"
click at [1361, 575] on button "Save" at bounding box center [1336, 577] width 107 height 25
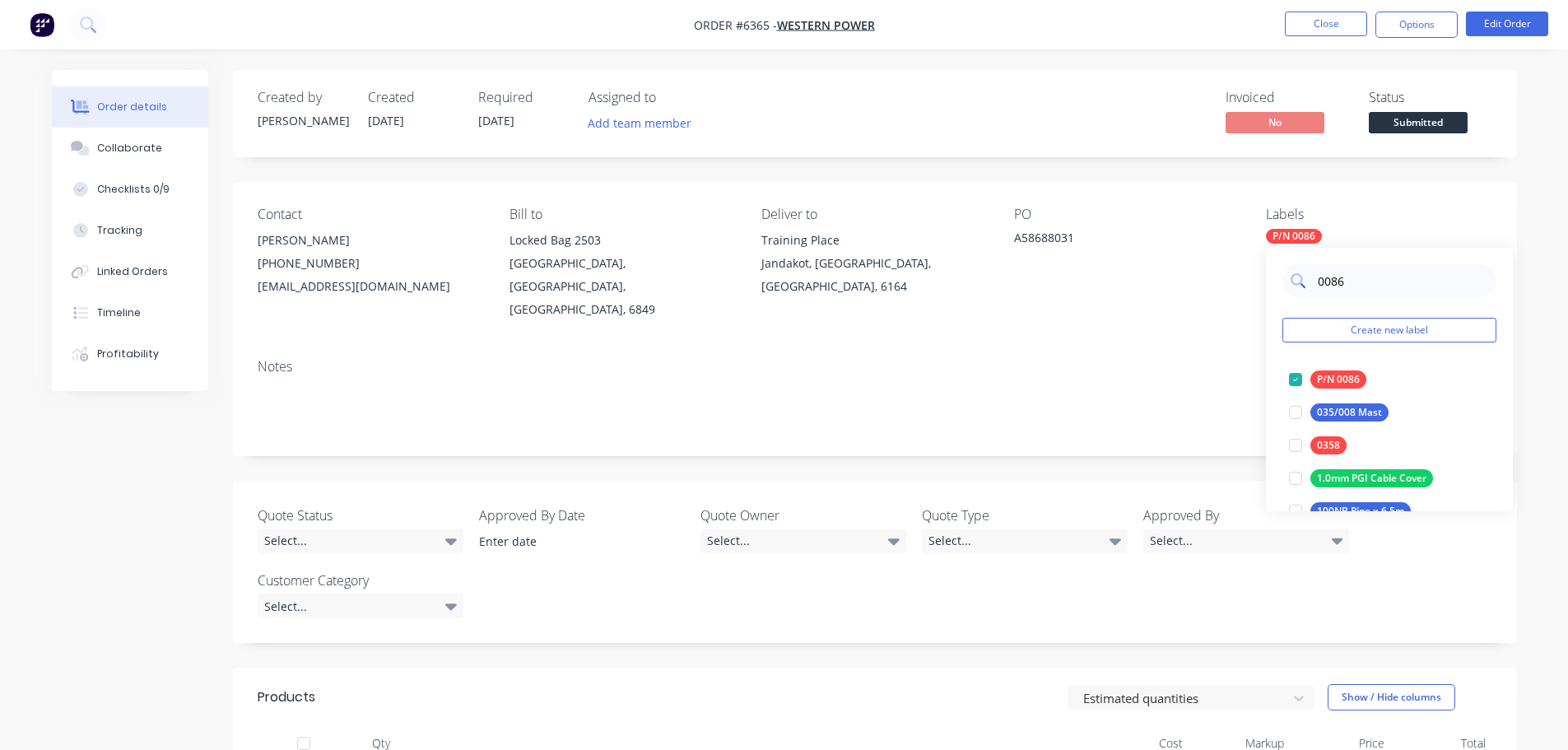
click at [1351, 282] on input "0086" at bounding box center [1402, 280] width 172 height 32
drag, startPoint x: 1365, startPoint y: 282, endPoint x: 1300, endPoint y: 294, distance: 66.1
click at [1305, 286] on div "0086" at bounding box center [1390, 280] width 214 height 32
type input "0358"
click at [1492, 376] on button "edit" at bounding box center [1486, 380] width 22 height 18
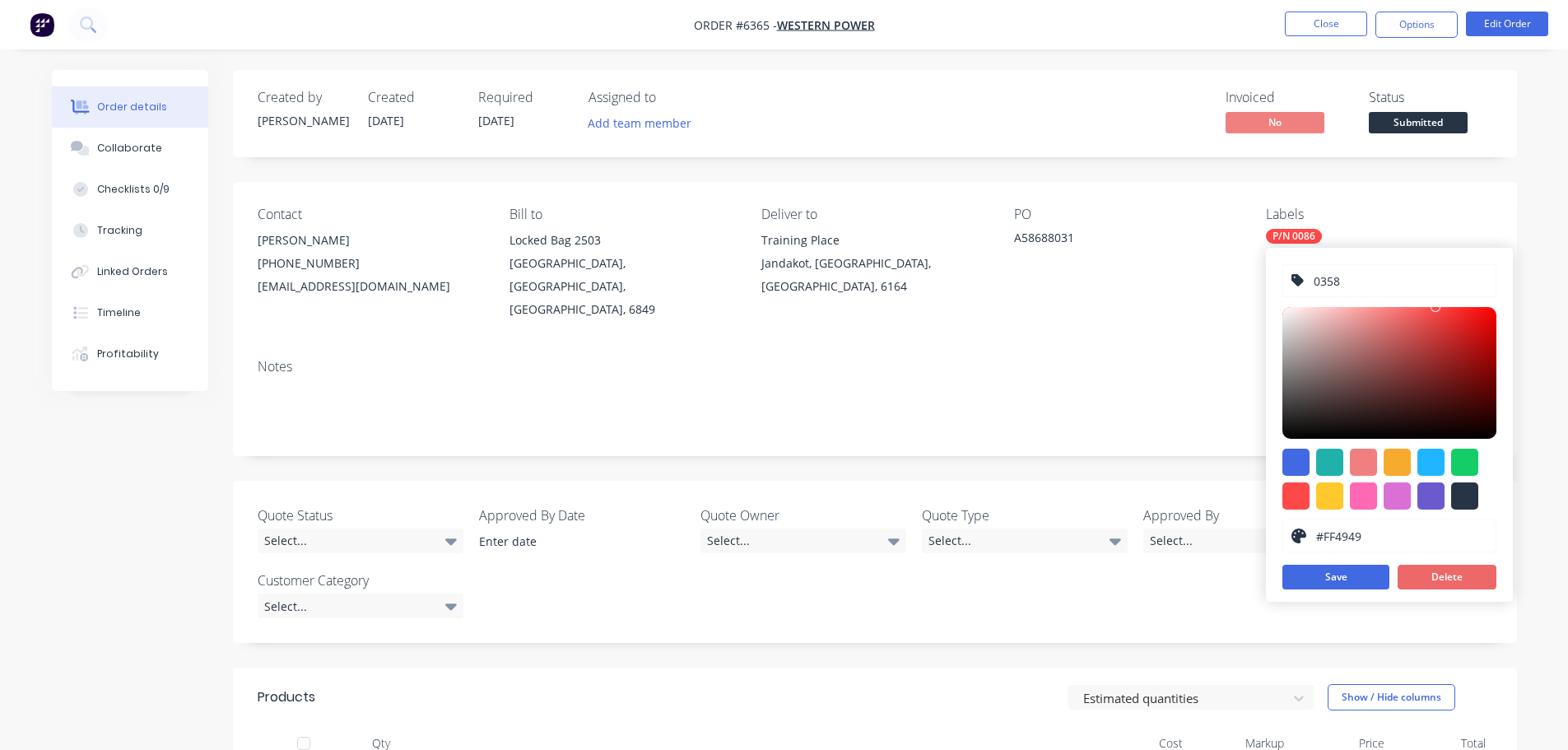
click at [1471, 574] on button "Delete" at bounding box center [1447, 577] width 98 height 25
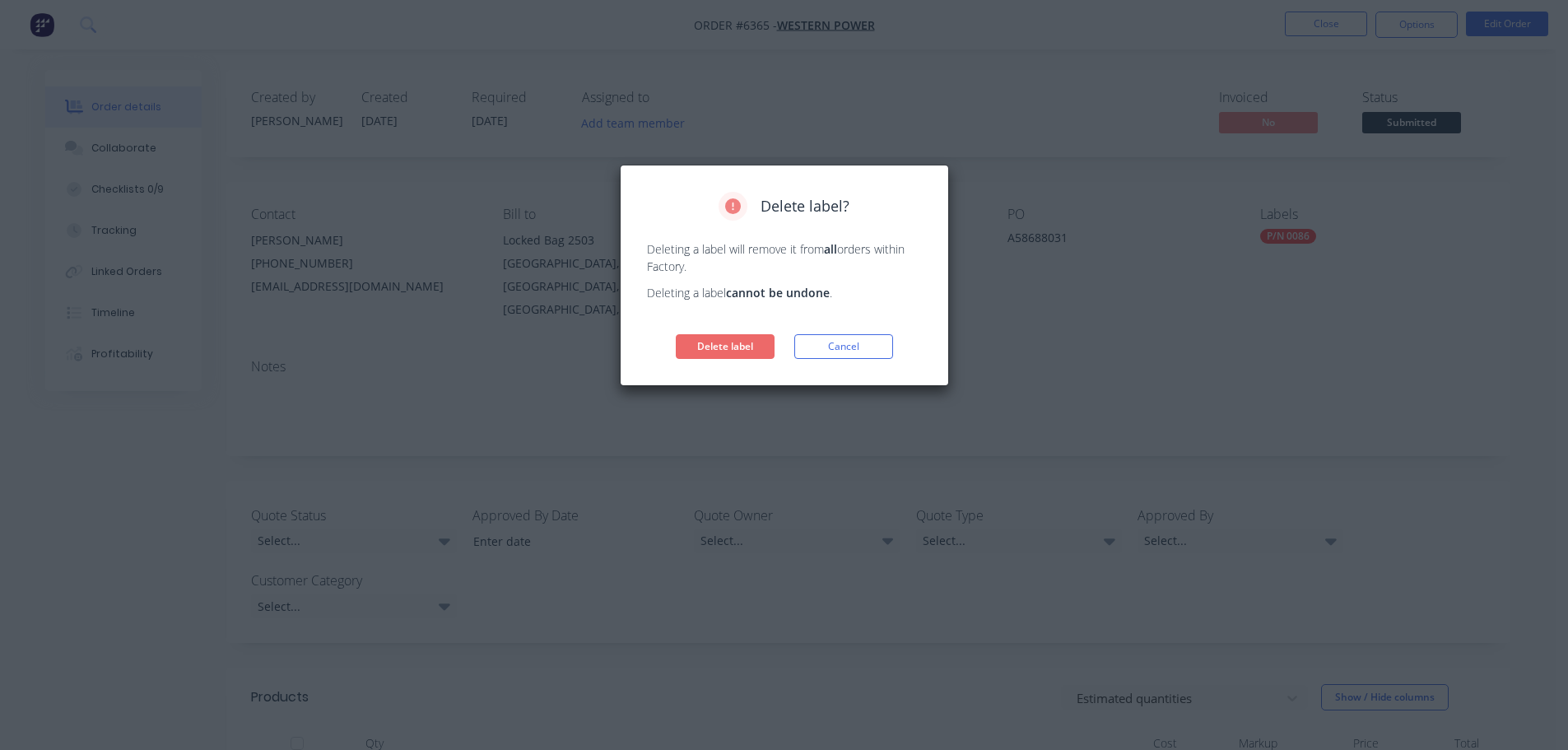
click at [745, 347] on button "Delete label" at bounding box center [726, 346] width 98 height 25
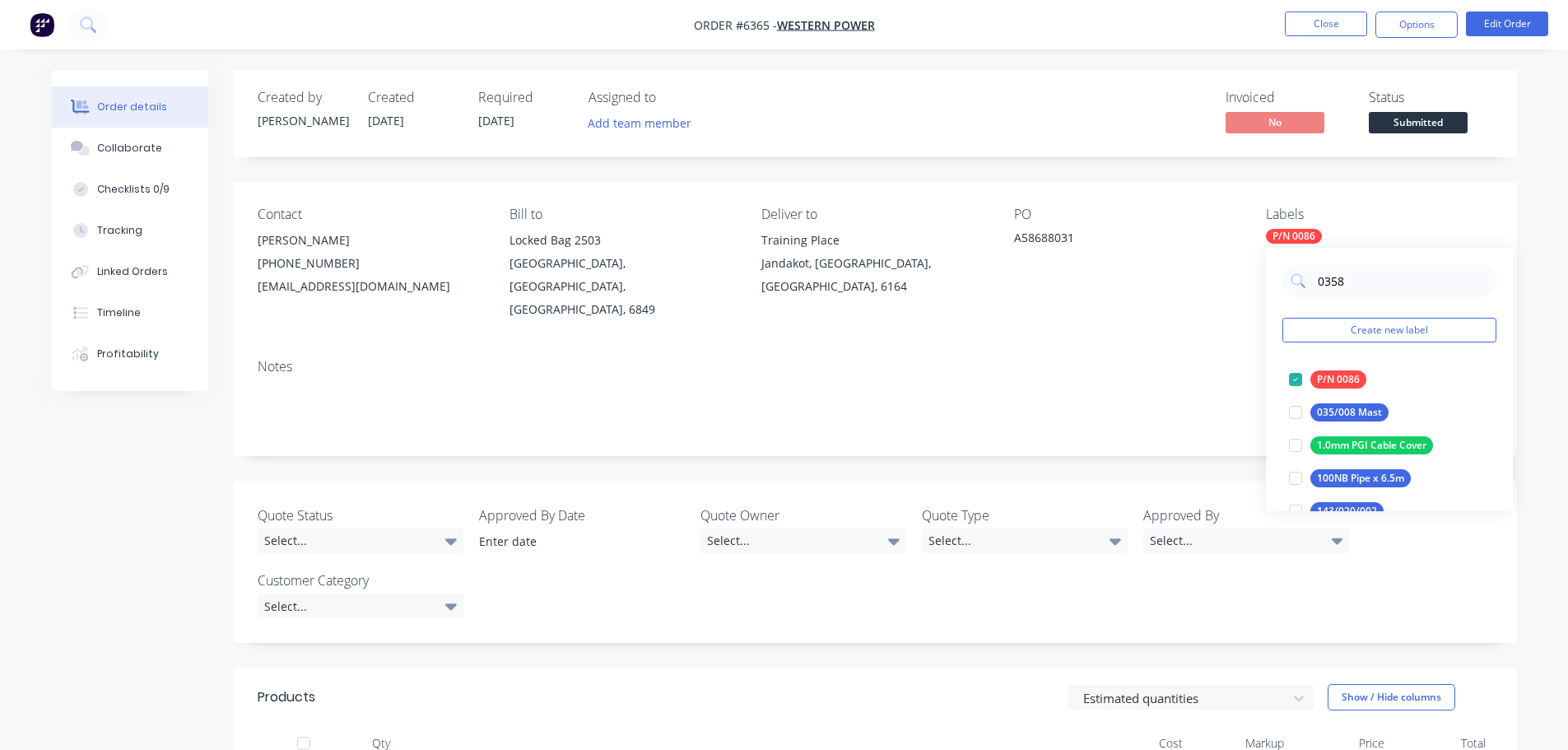
drag, startPoint x: 1356, startPoint y: 282, endPoint x: 1241, endPoint y: 285, distance: 115.0
click at [1242, 285] on body "Order #6365 - Western Power Close Options Edit Order Order details Collaborate …" at bounding box center [784, 572] width 1568 height 1145
type input "0"
type input "0118"
click at [1190, 270] on div "PO A58688031" at bounding box center [1127, 263] width 225 height 114
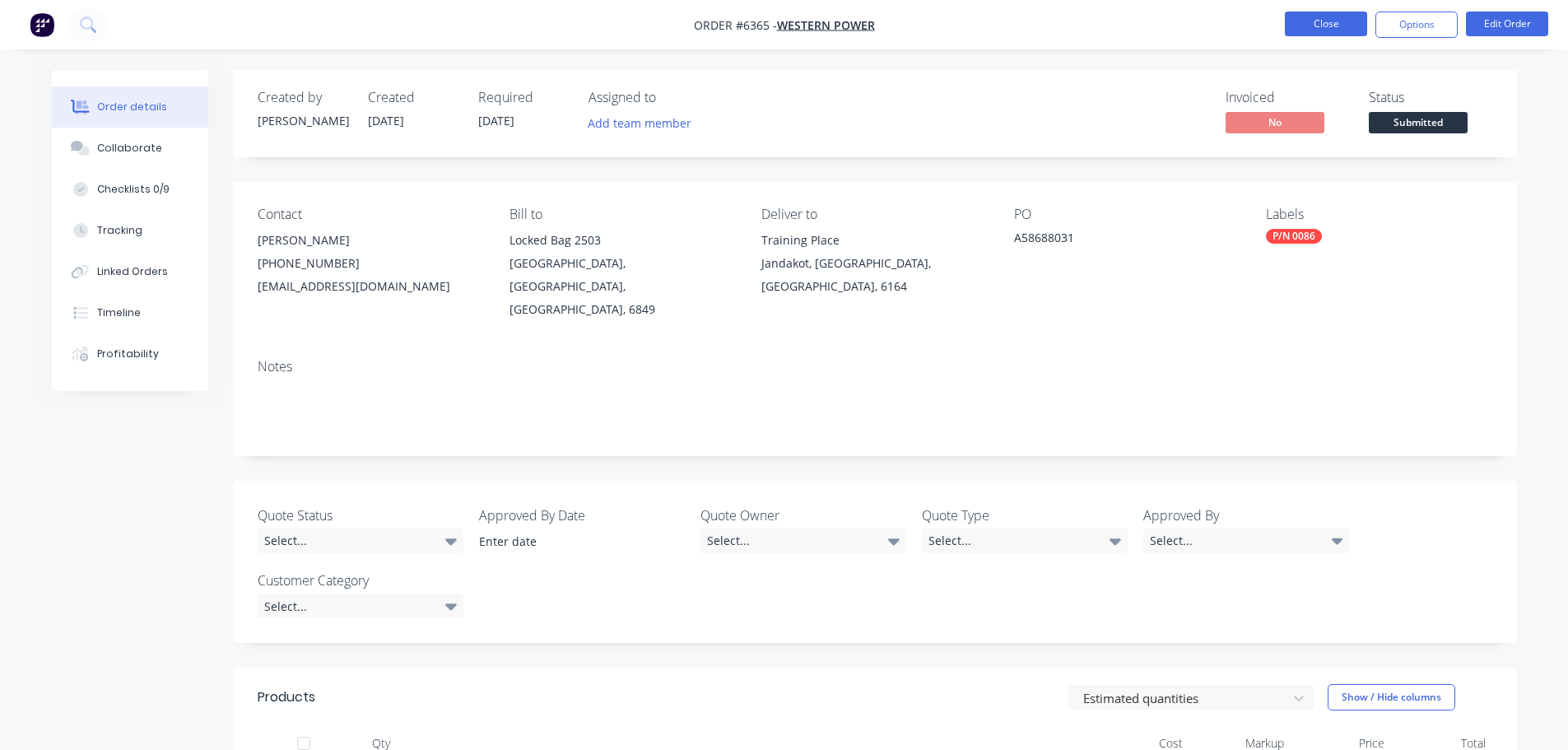
click at [1305, 31] on button "Close" at bounding box center [1326, 24] width 83 height 25
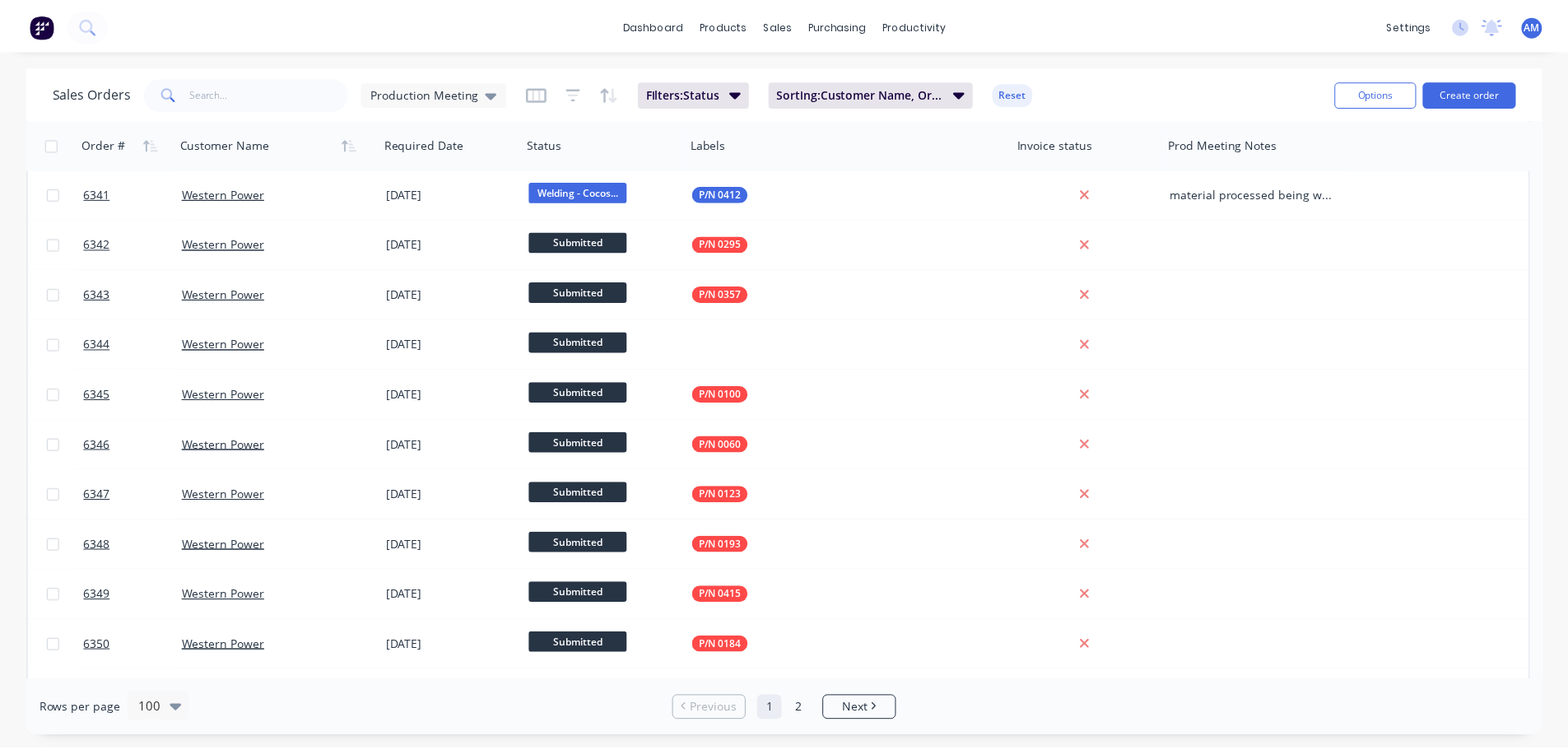
scroll to position [3498, 0]
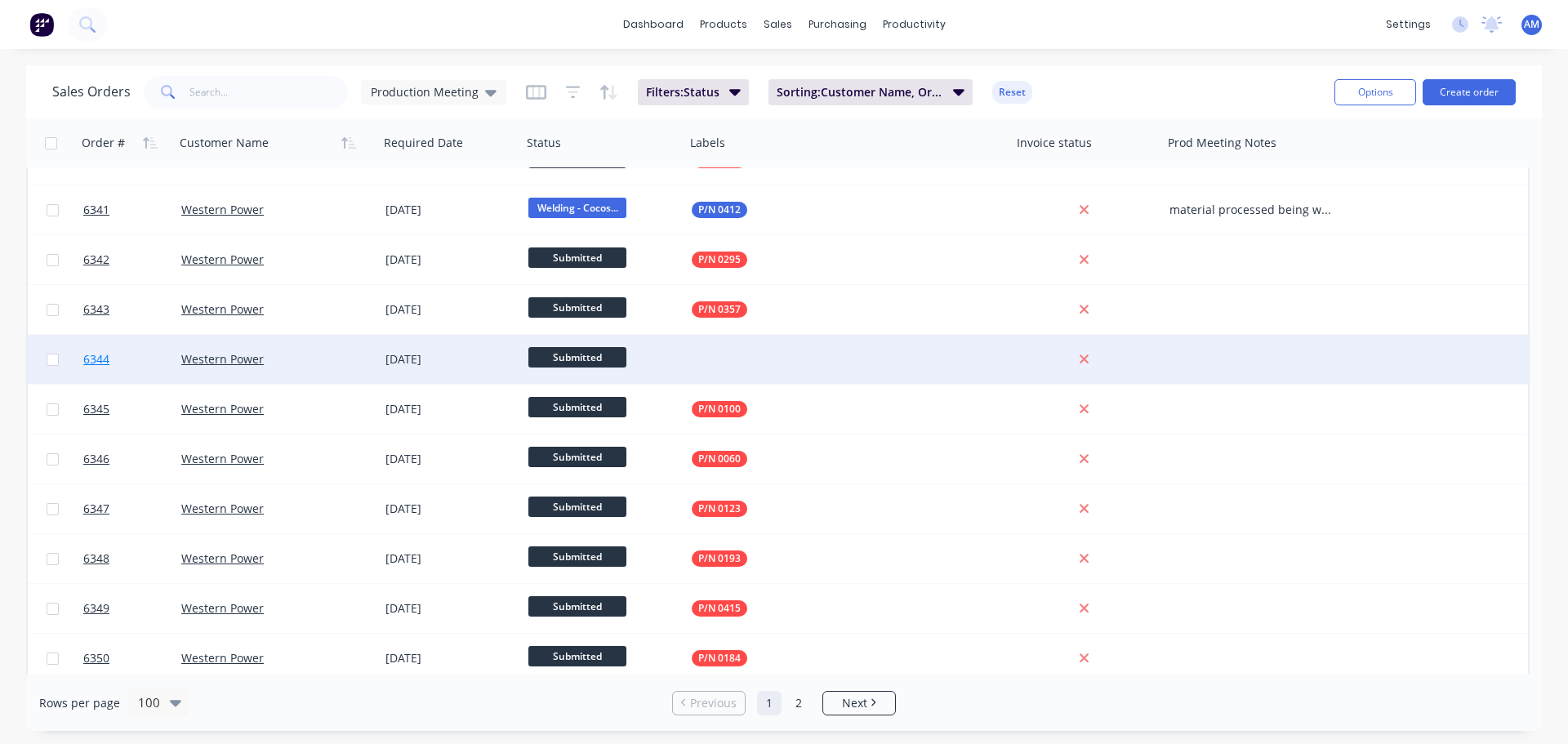
click at [128, 354] on link "6344" at bounding box center [132, 359] width 98 height 49
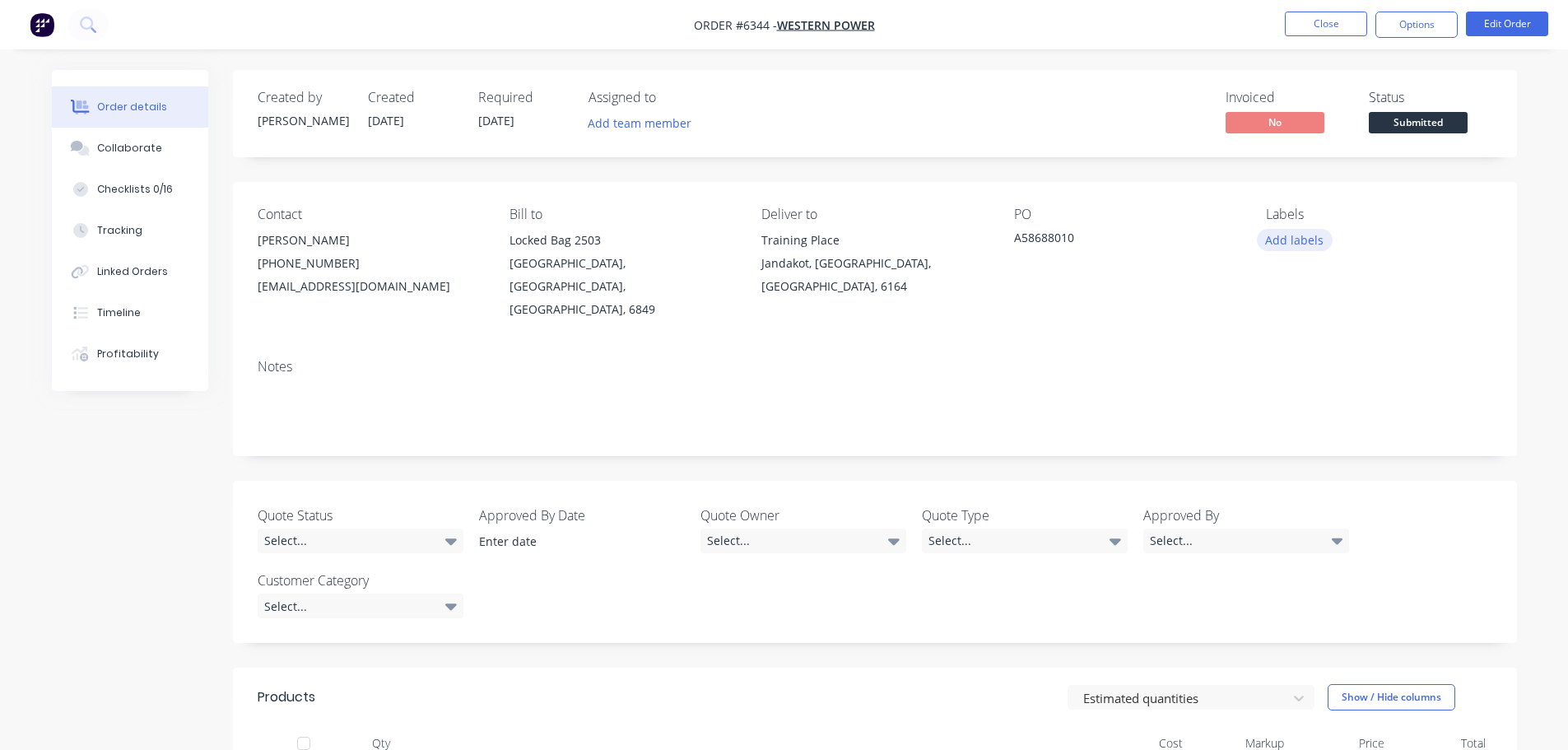
click at [1286, 237] on button "Add labels" at bounding box center [1295, 240] width 76 height 23
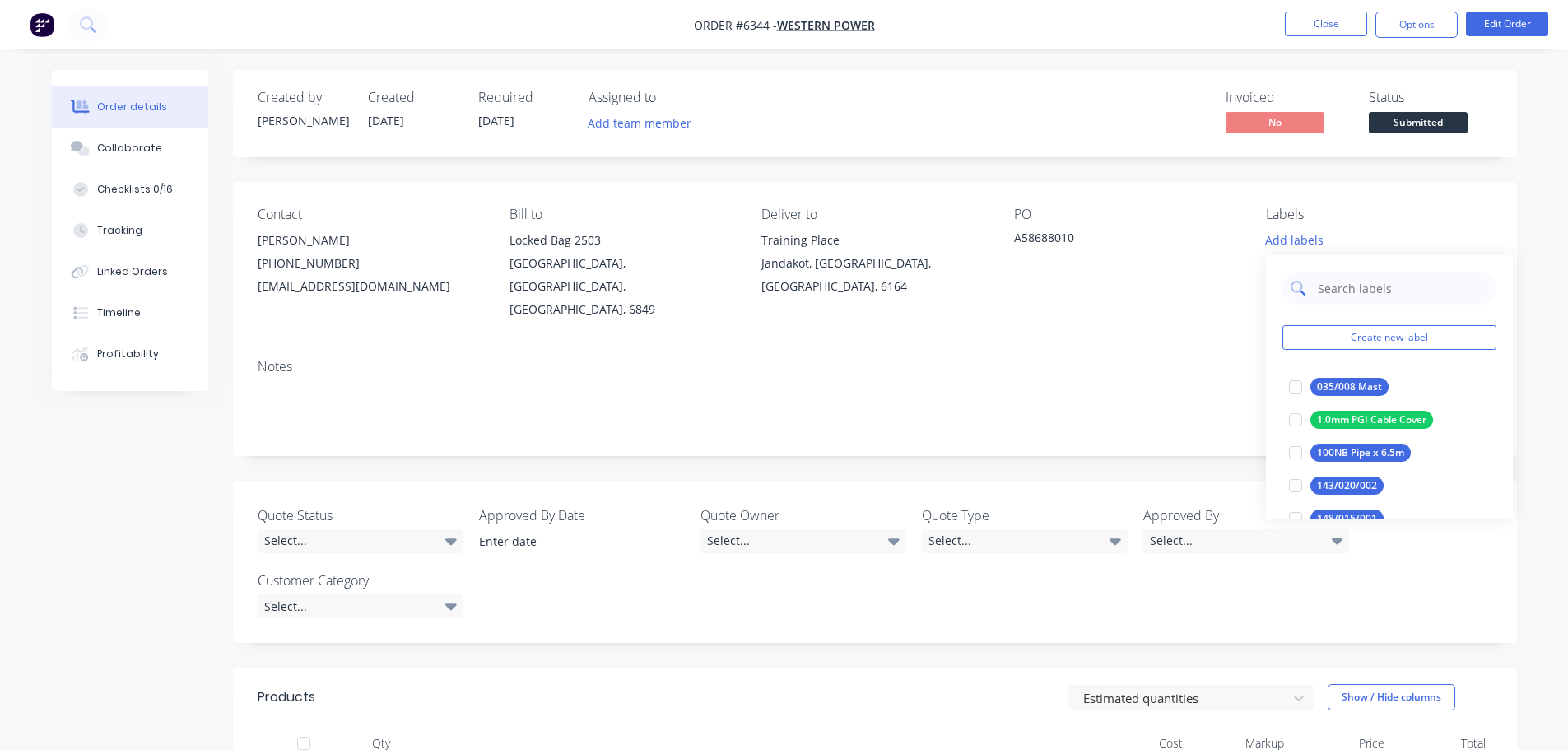
click at [1338, 283] on input "text" at bounding box center [1402, 287] width 172 height 32
type input "0358"
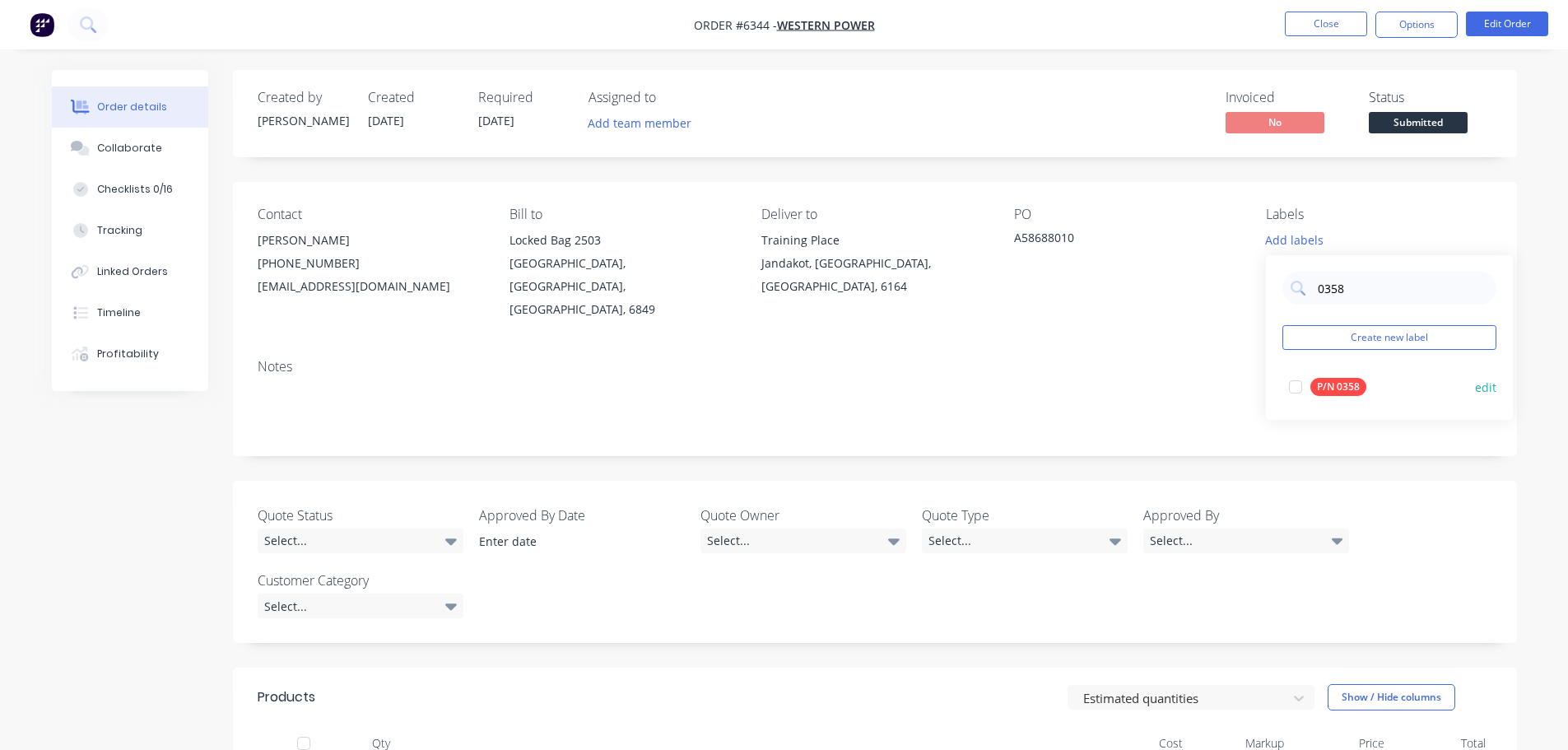
click at [1294, 385] on div at bounding box center [1295, 386] width 32 height 32
click at [1128, 313] on div "Contact [PERSON_NAME] [PHONE_NUMBER] [EMAIL_ADDRESS][DOMAIN_NAME] Bill to Locke…" at bounding box center [875, 263] width 1284 height 164
click at [1312, 32] on button "Close" at bounding box center [1326, 24] width 83 height 25
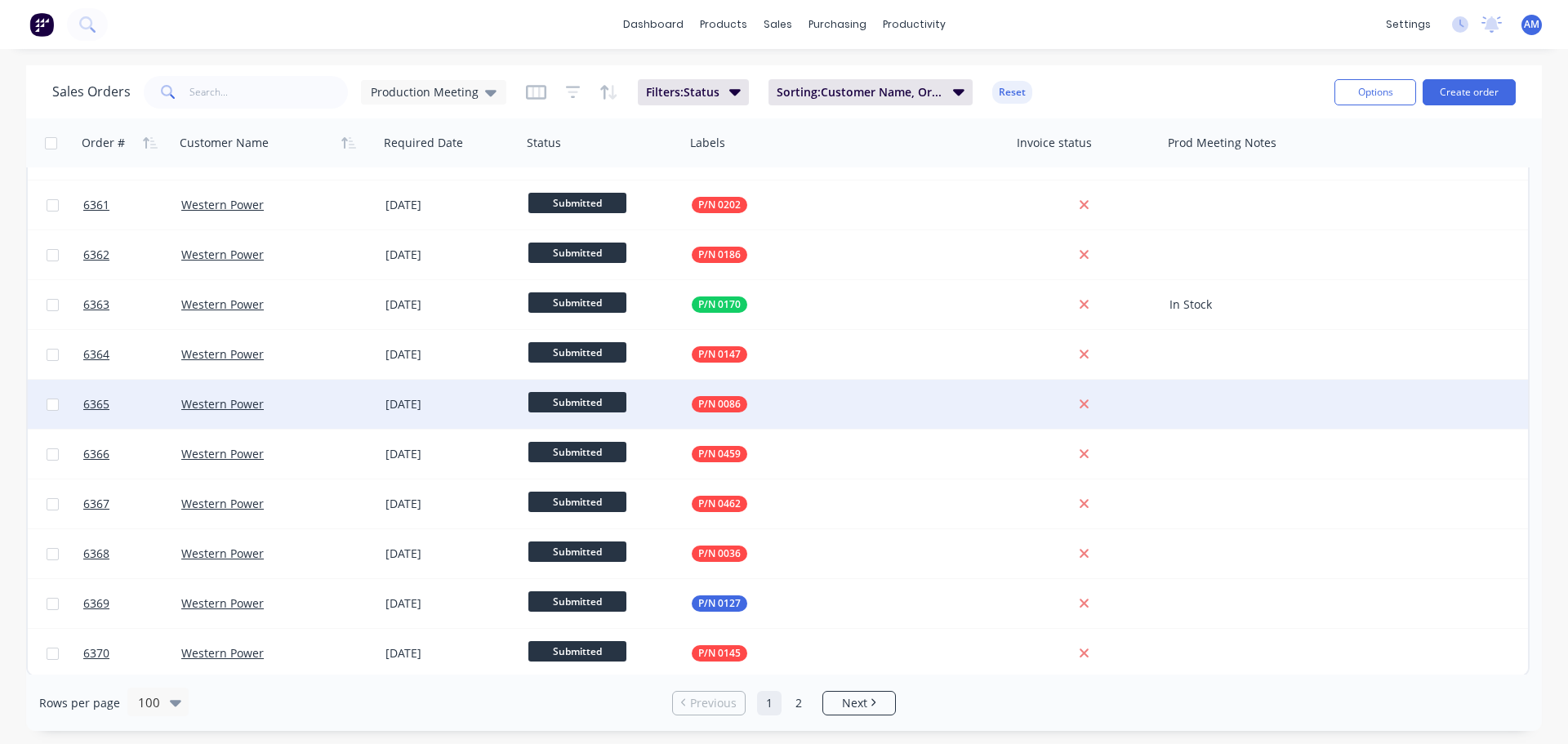
scroll to position [4475, 0]
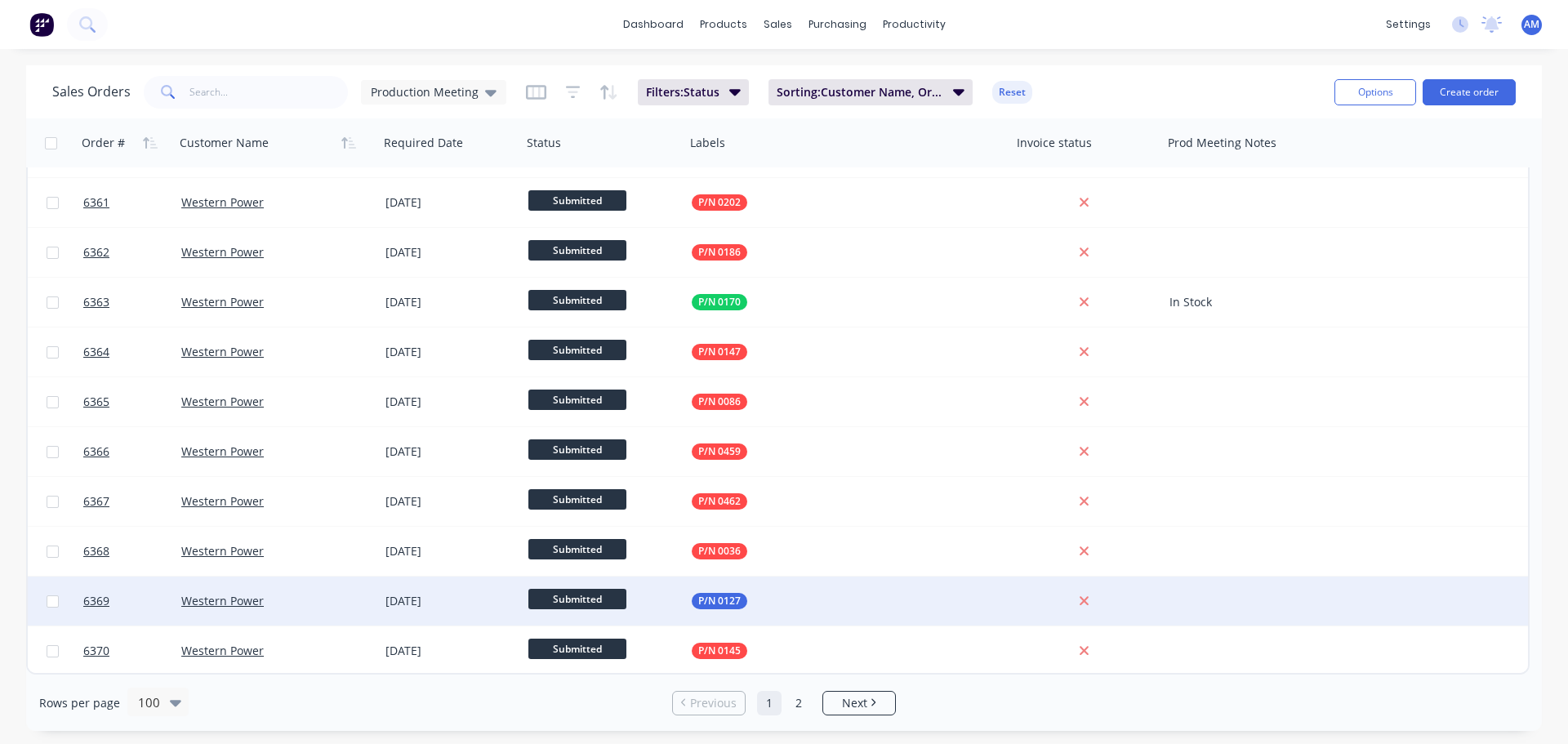
click at [1203, 595] on div at bounding box center [1255, 601] width 183 height 49
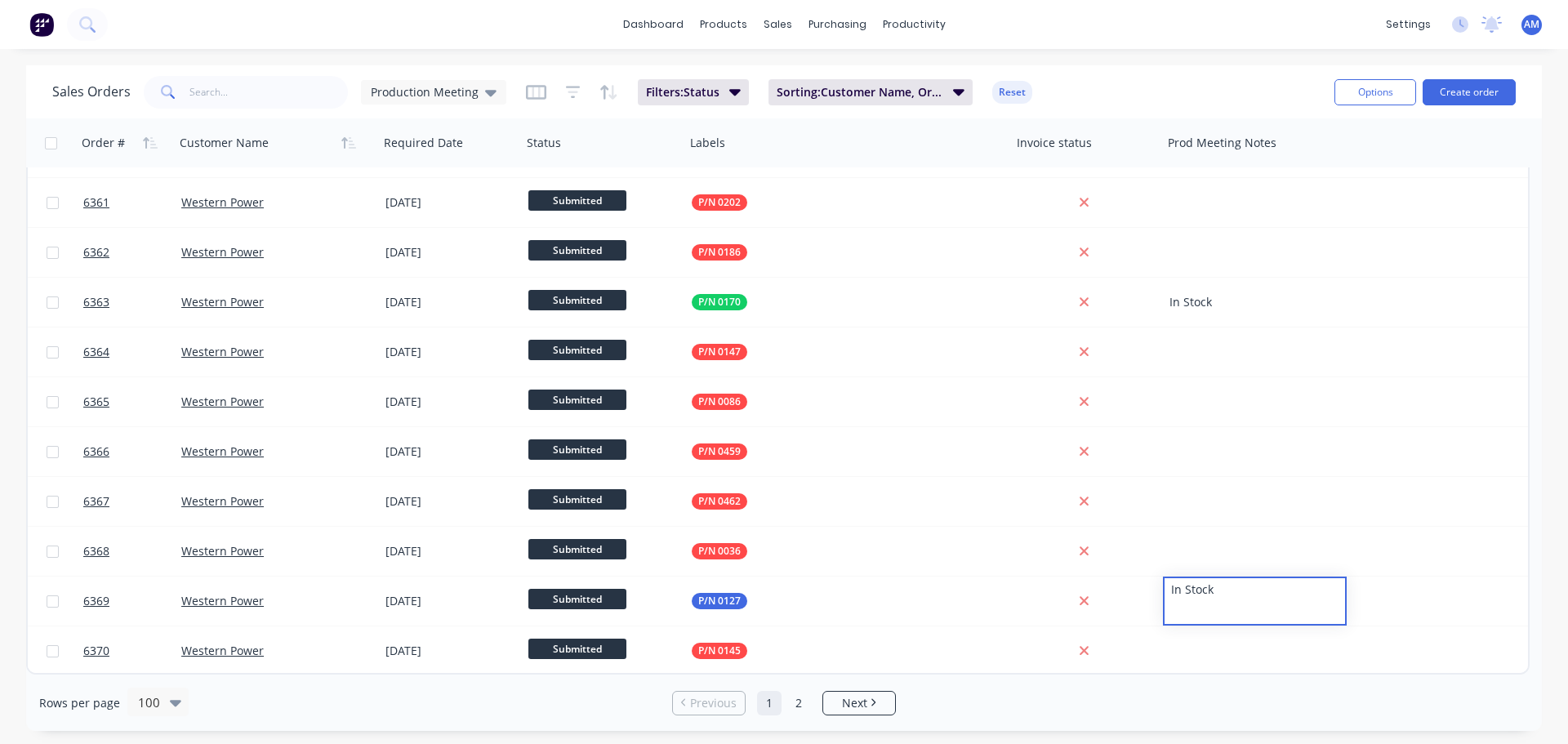
click at [1168, 40] on div "dashboard products sales purchasing productivity dashboard products Product Cat…" at bounding box center [784, 24] width 1568 height 49
click at [882, 696] on link "Next" at bounding box center [859, 703] width 72 height 17
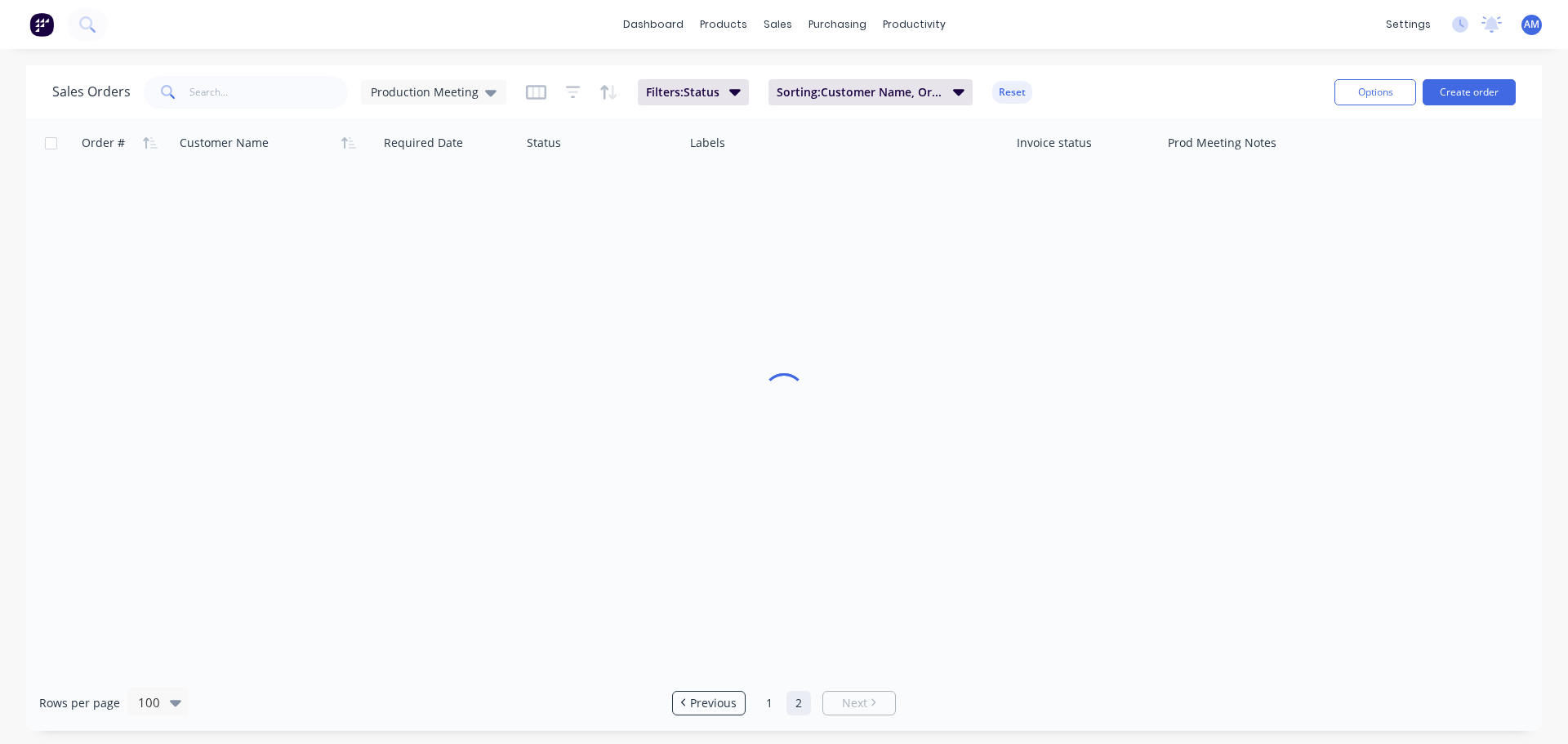
scroll to position [0, 0]
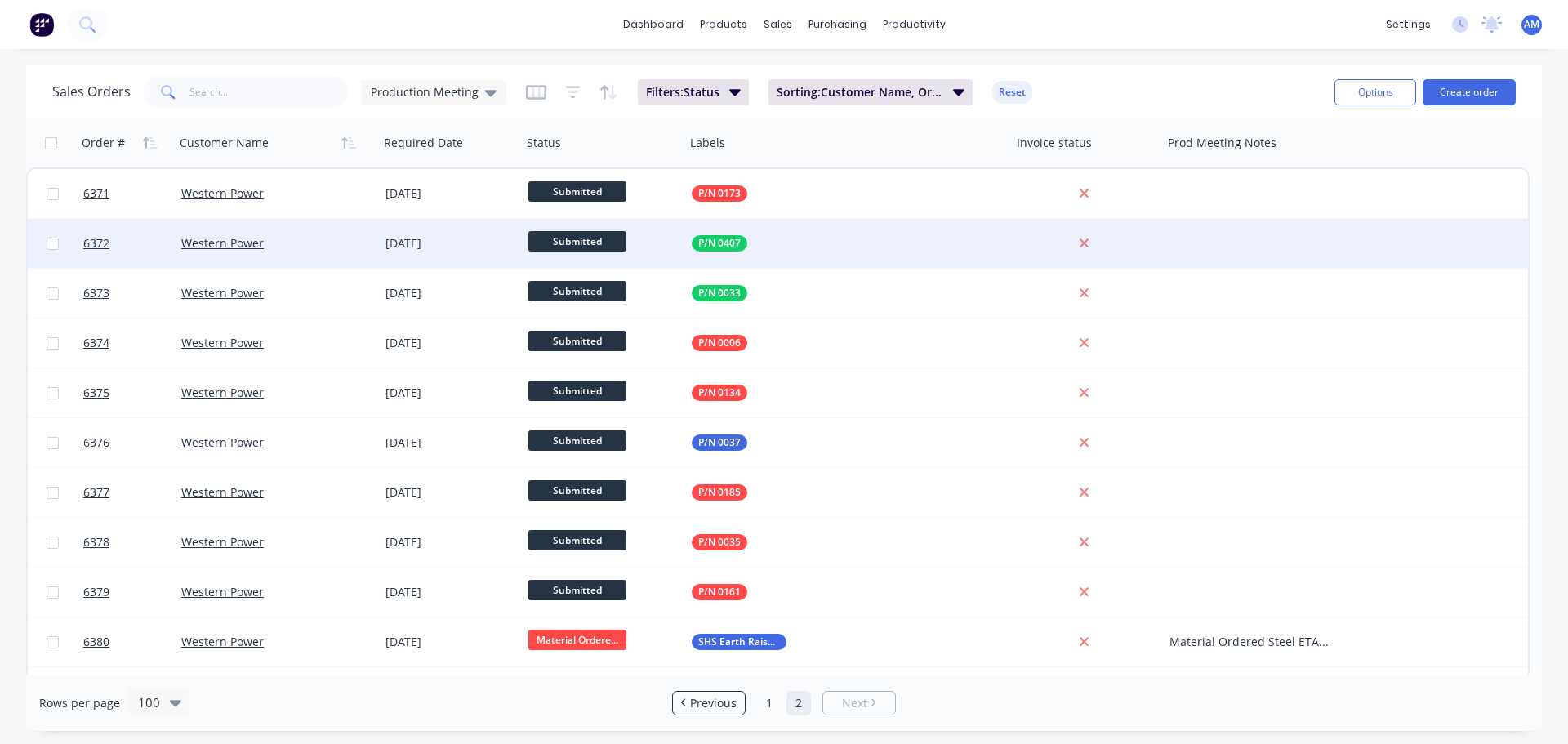
click at [1225, 245] on div at bounding box center [1255, 243] width 183 height 49
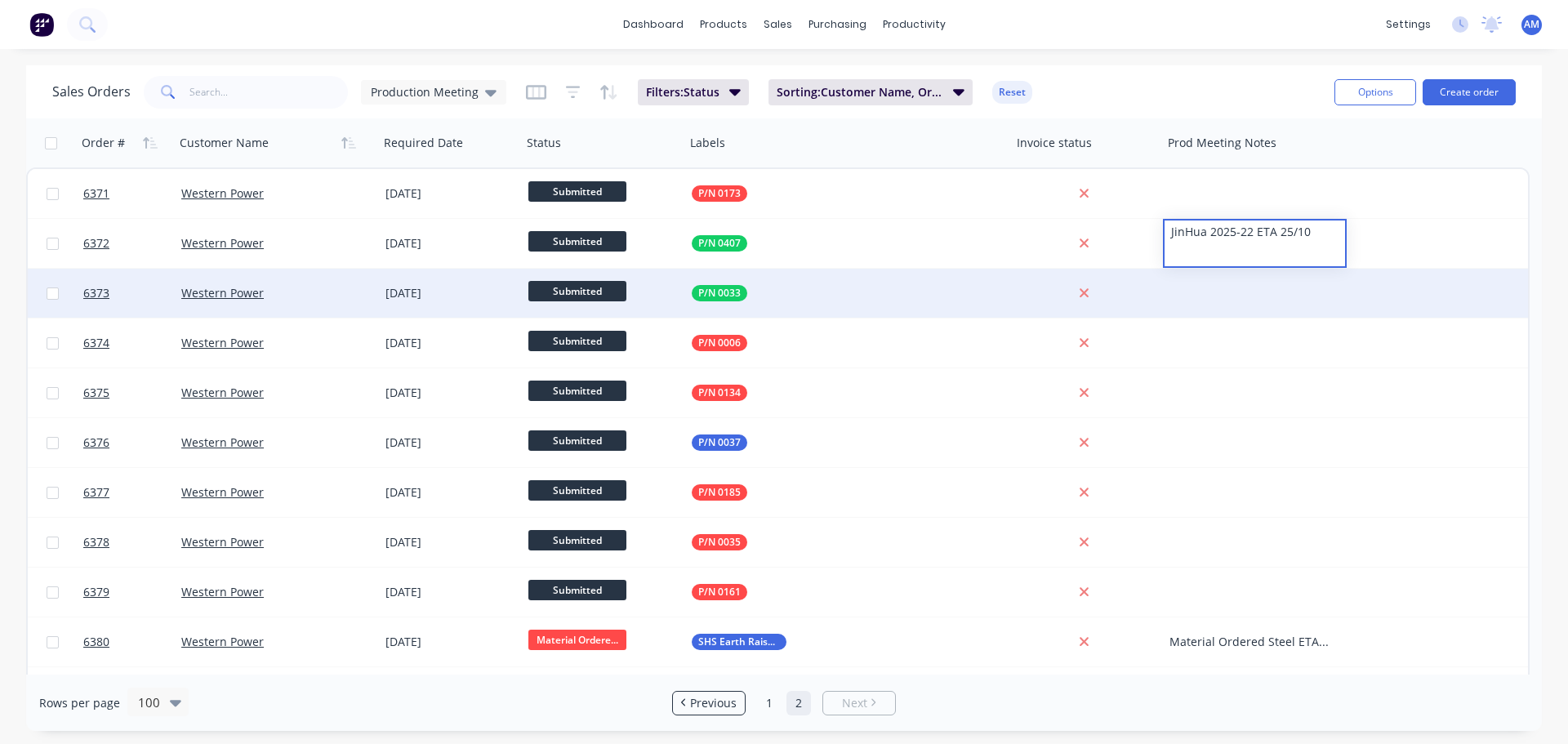
click at [1269, 290] on div at bounding box center [1255, 294] width 183 height 49
click at [1229, 294] on div at bounding box center [1255, 294] width 183 height 49
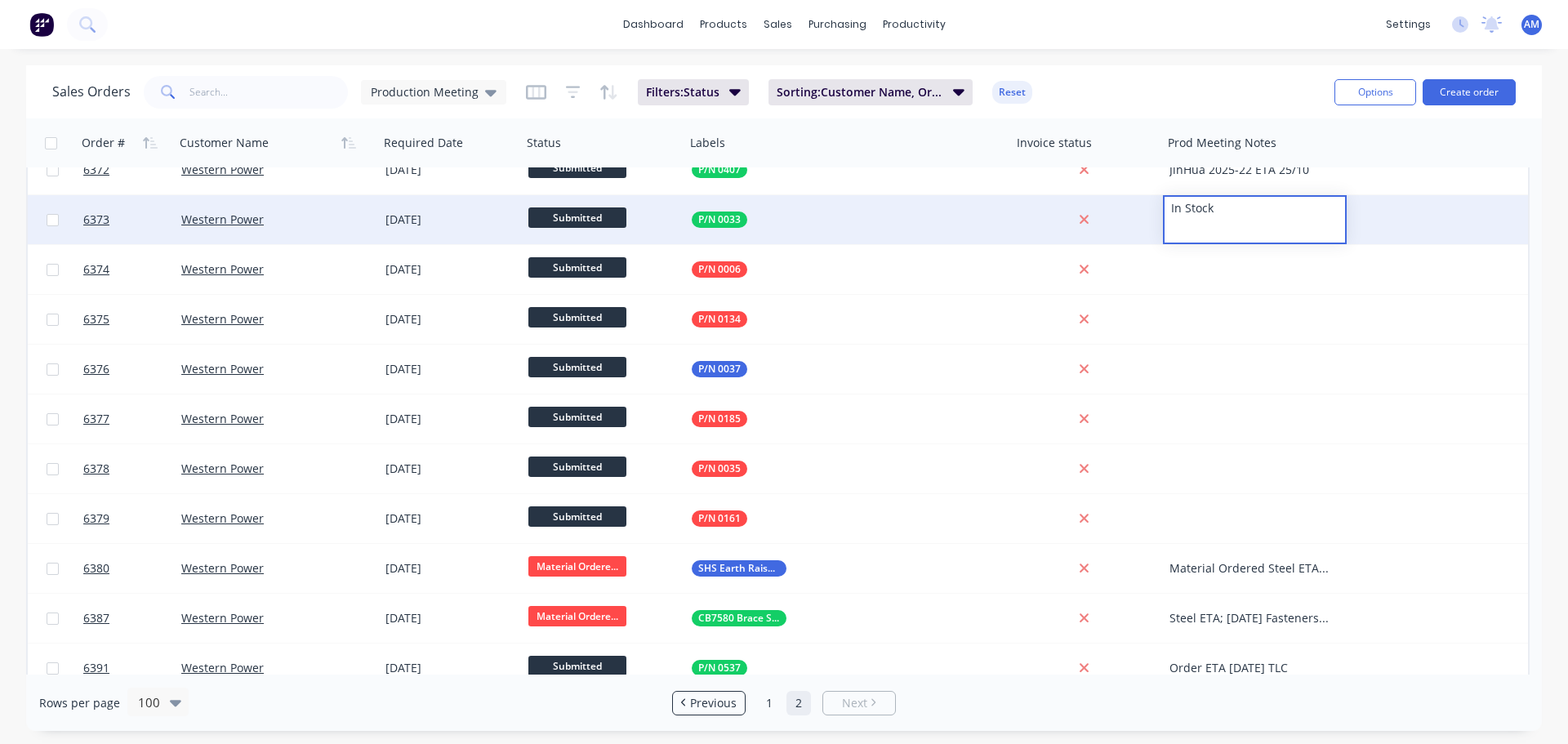
scroll to position [91, 0]
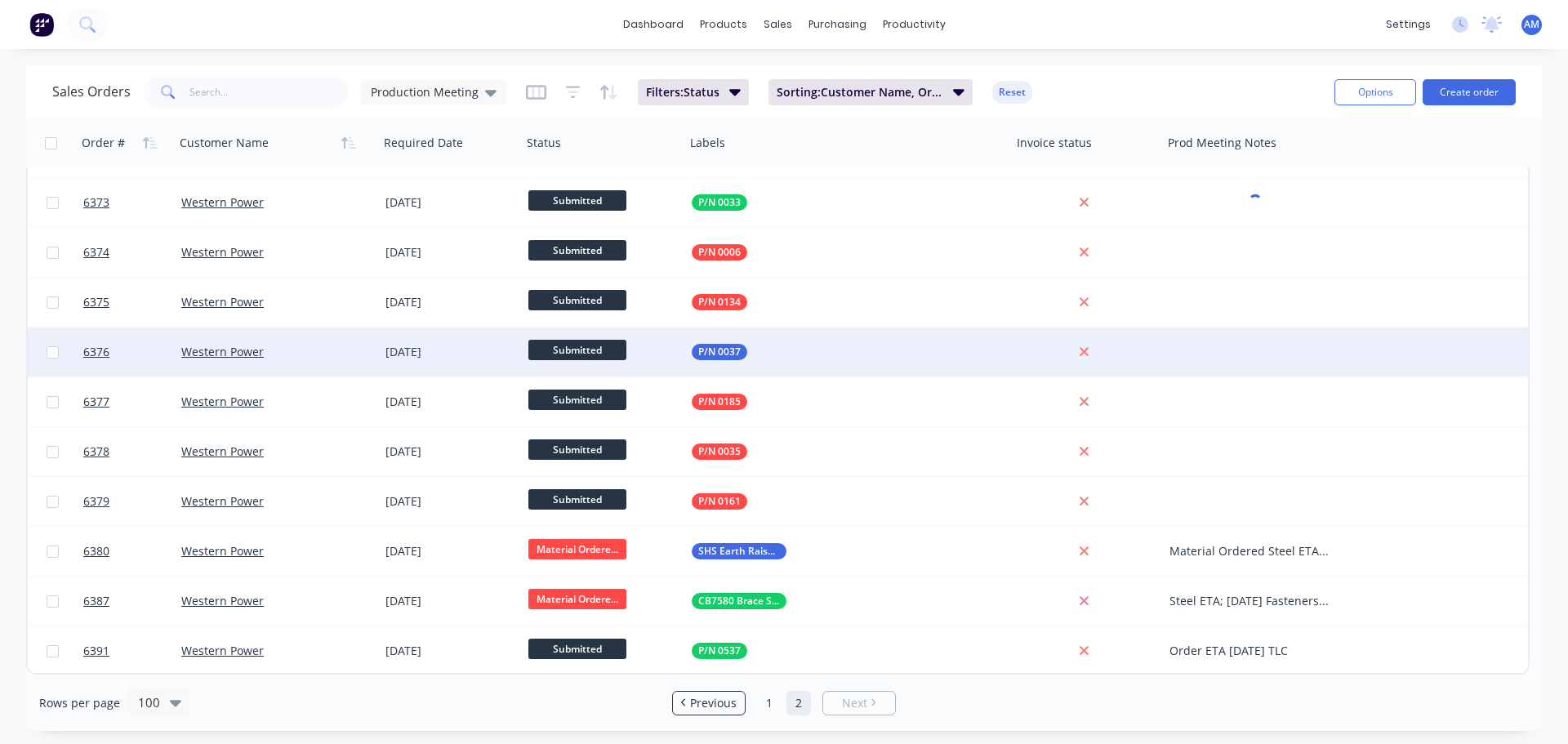
click at [1240, 343] on div at bounding box center [1255, 352] width 183 height 49
click at [1215, 349] on div at bounding box center [1255, 352] width 183 height 49
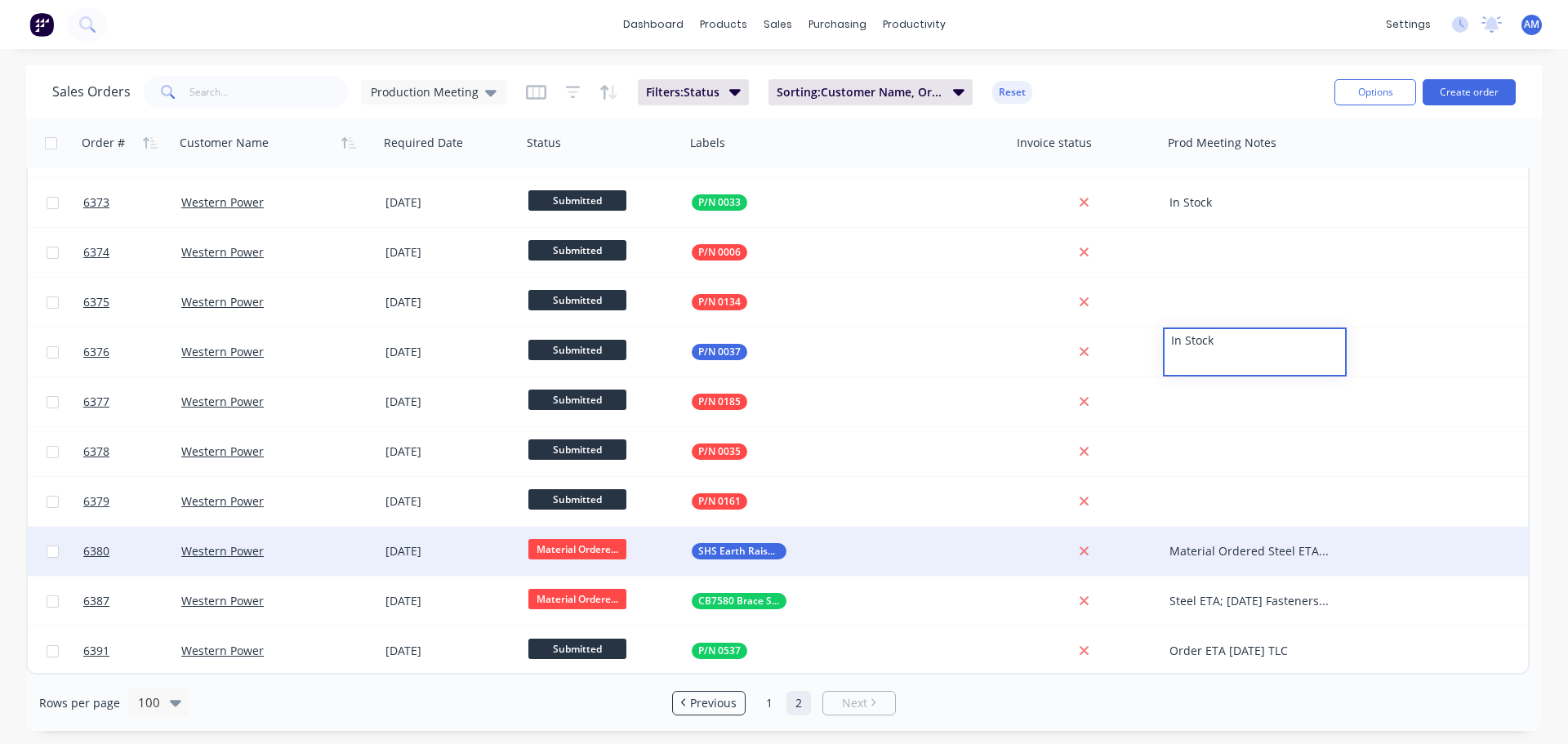
click at [1202, 545] on div "Material Ordered Steel ETA 08/10 United Steel Fastners EAT 07/10 Stainless Fast…" at bounding box center [1250, 551] width 163 height 17
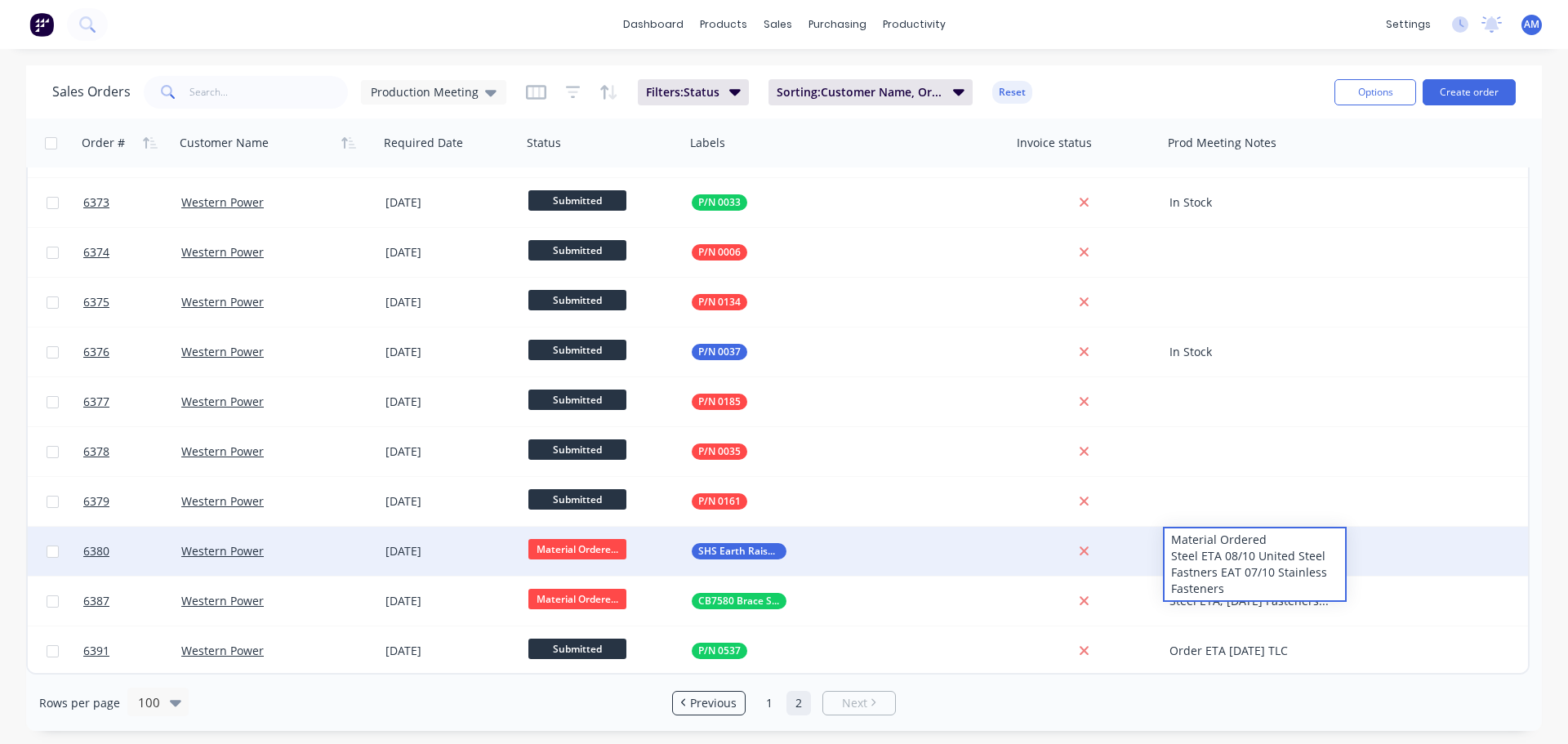
click at [1197, 568] on div "Material Ordered Steel ETA 08/10 United Steel Fastners EAT 07/10 Stainless Fast…" at bounding box center [1254, 565] width 180 height 72
click at [1243, 577] on div "Material Ordered Steel ETA 08/10 United Steel Fasteners EAT 07/10 Stainless Fas…" at bounding box center [1254, 565] width 180 height 72
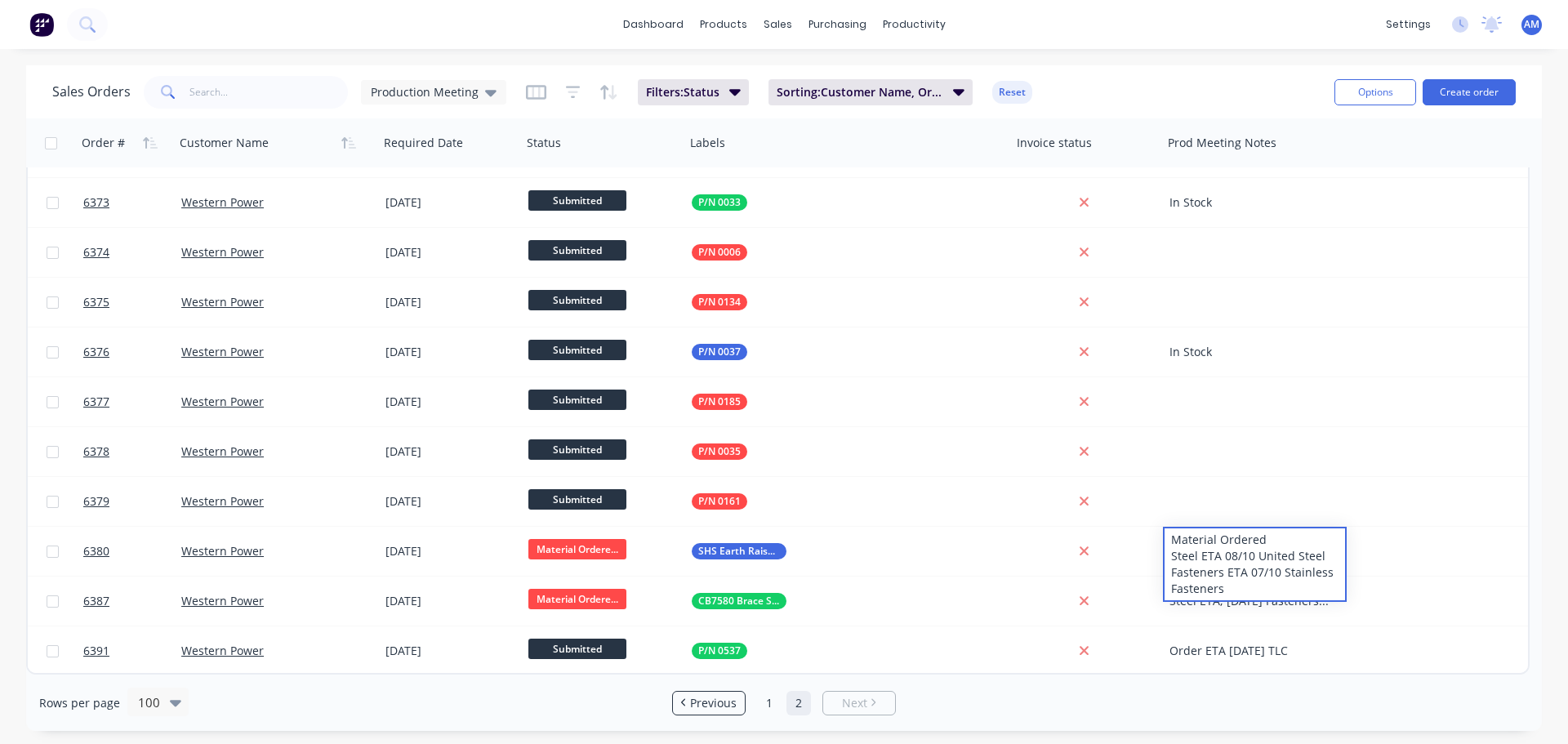
click at [1213, 89] on div "Sales Orders Production Meeting Filters: Status Sorting: Customer Name, Order #…" at bounding box center [686, 92] width 1269 height 40
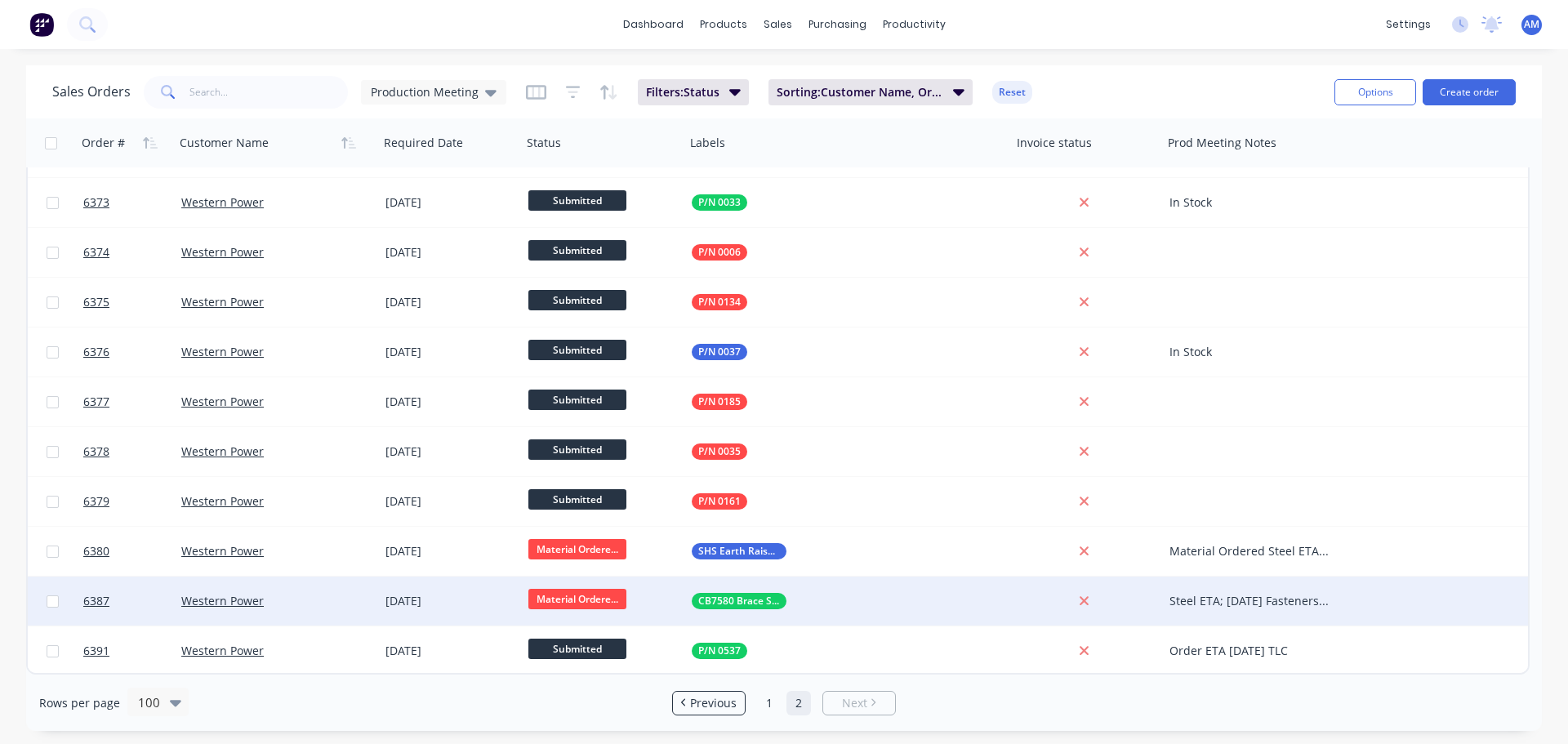
click at [1232, 603] on div "Steel ETA; [DATE] Fasteners ETA: [DATE]" at bounding box center [1250, 601] width 163 height 17
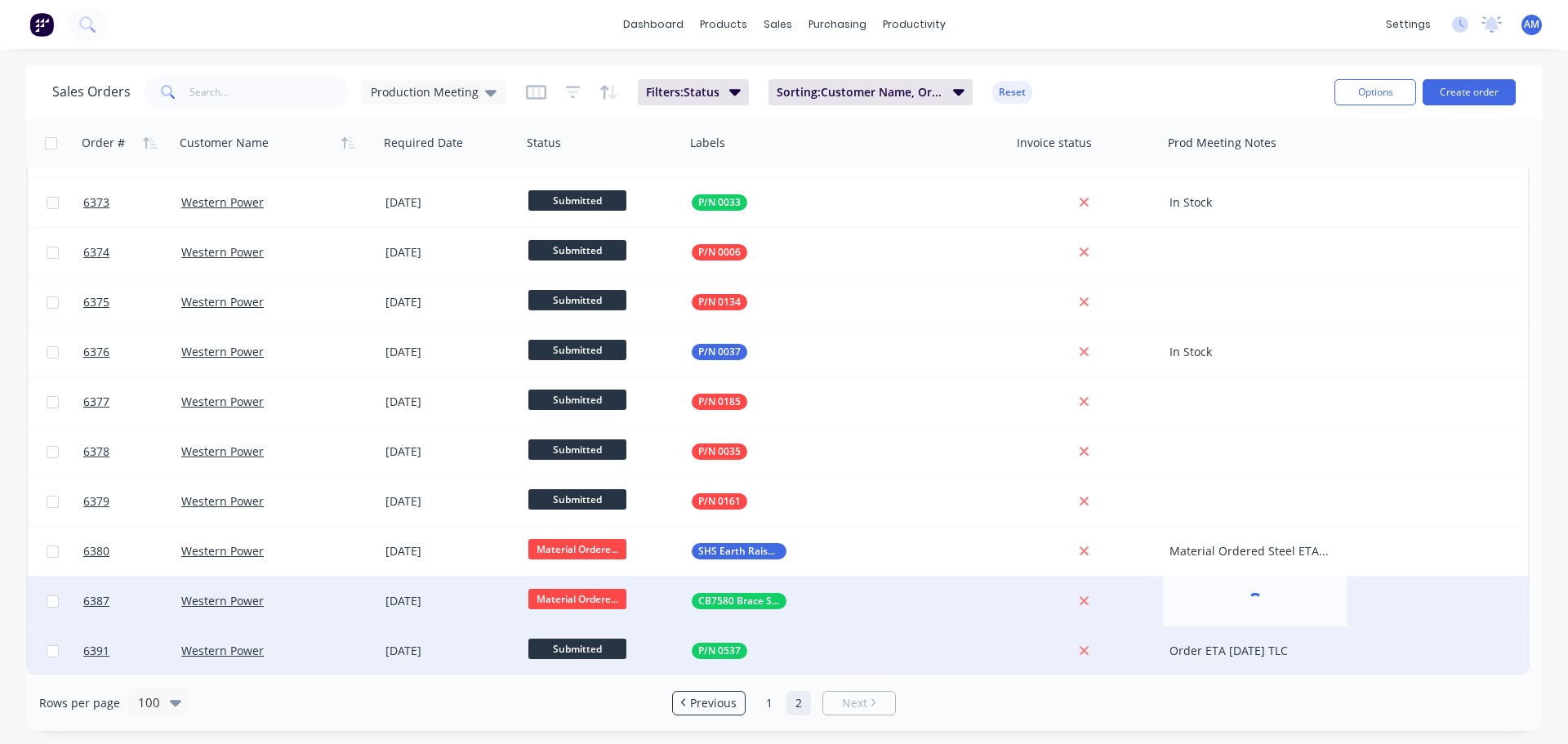
click at [1267, 648] on div "Order ETA [DATE] TLC" at bounding box center [1250, 650] width 163 height 17
click at [1264, 649] on div "Order ETA [DATE] TLC" at bounding box center [1250, 650] width 163 height 17
click at [1129, 638] on div at bounding box center [1087, 650] width 151 height 49
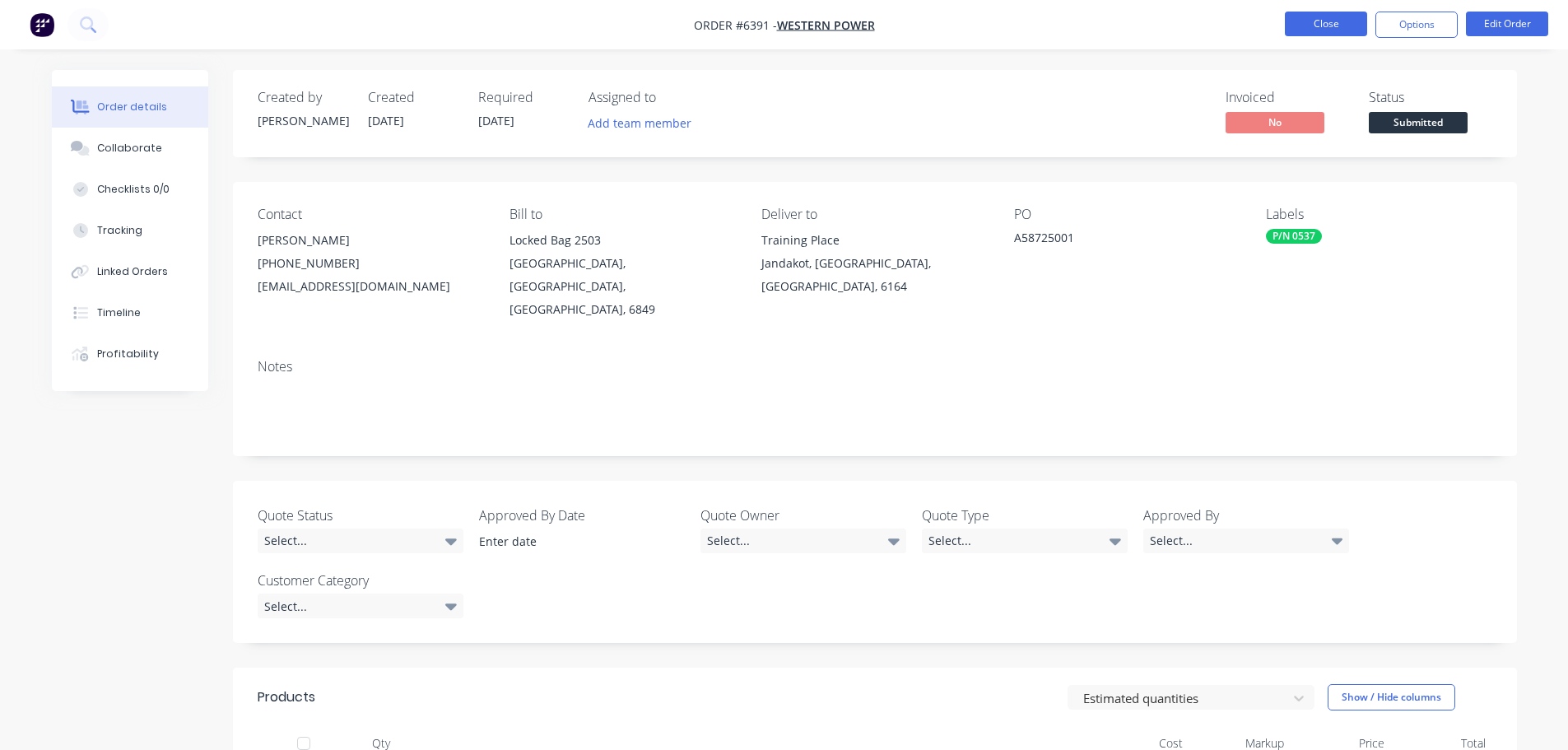
click at [1313, 30] on button "Close" at bounding box center [1326, 24] width 83 height 25
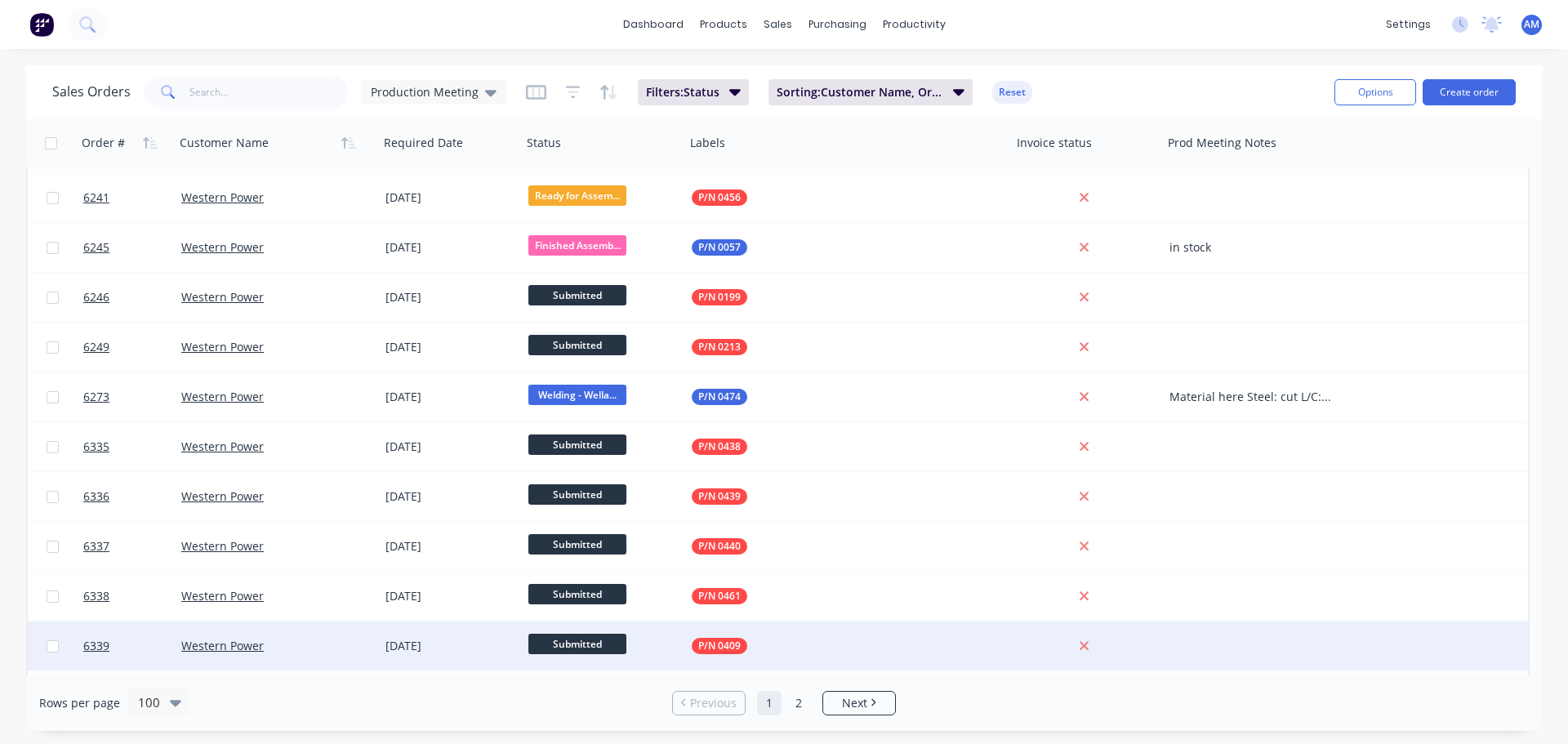
scroll to position [2940, 0]
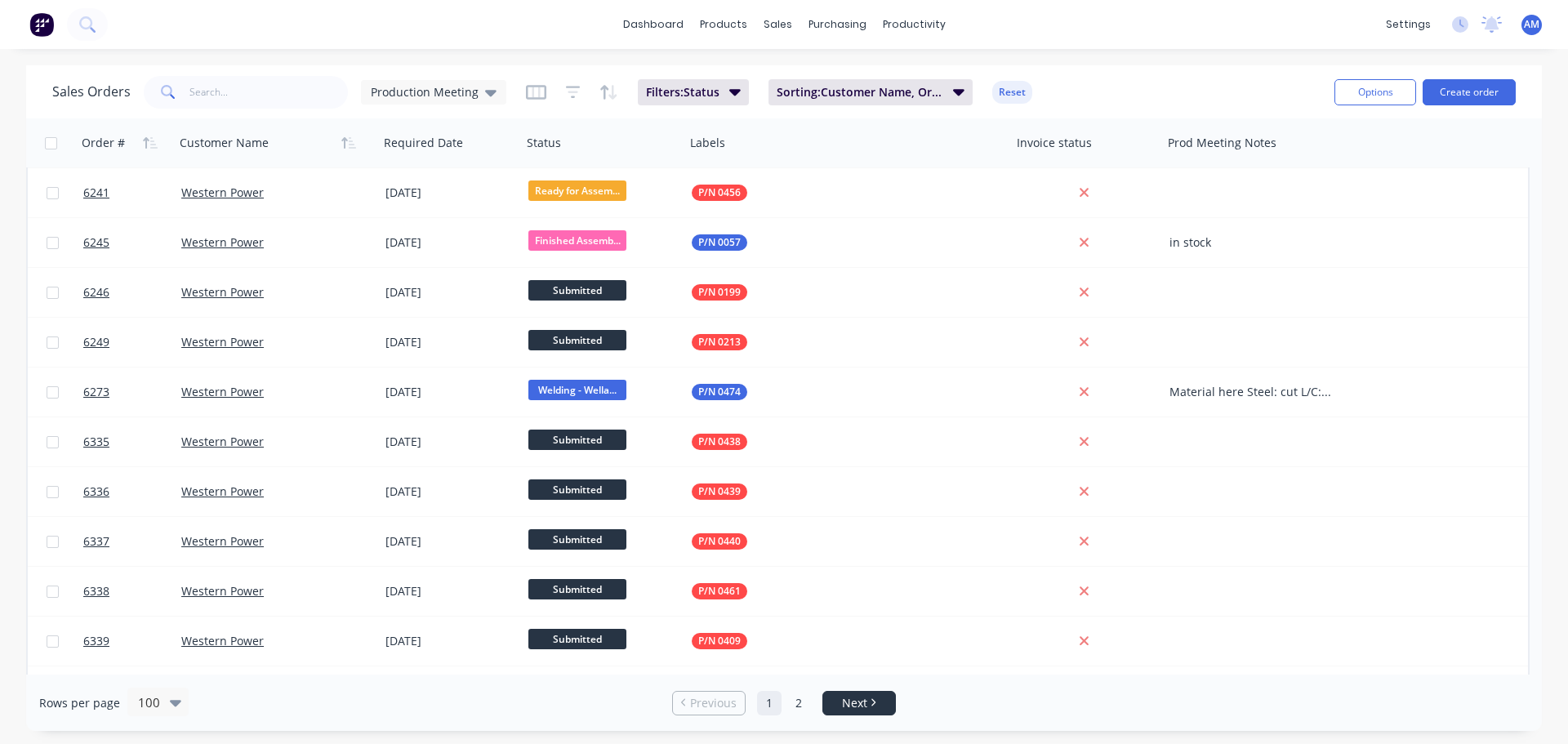
click at [852, 698] on span "Next" at bounding box center [854, 703] width 25 height 17
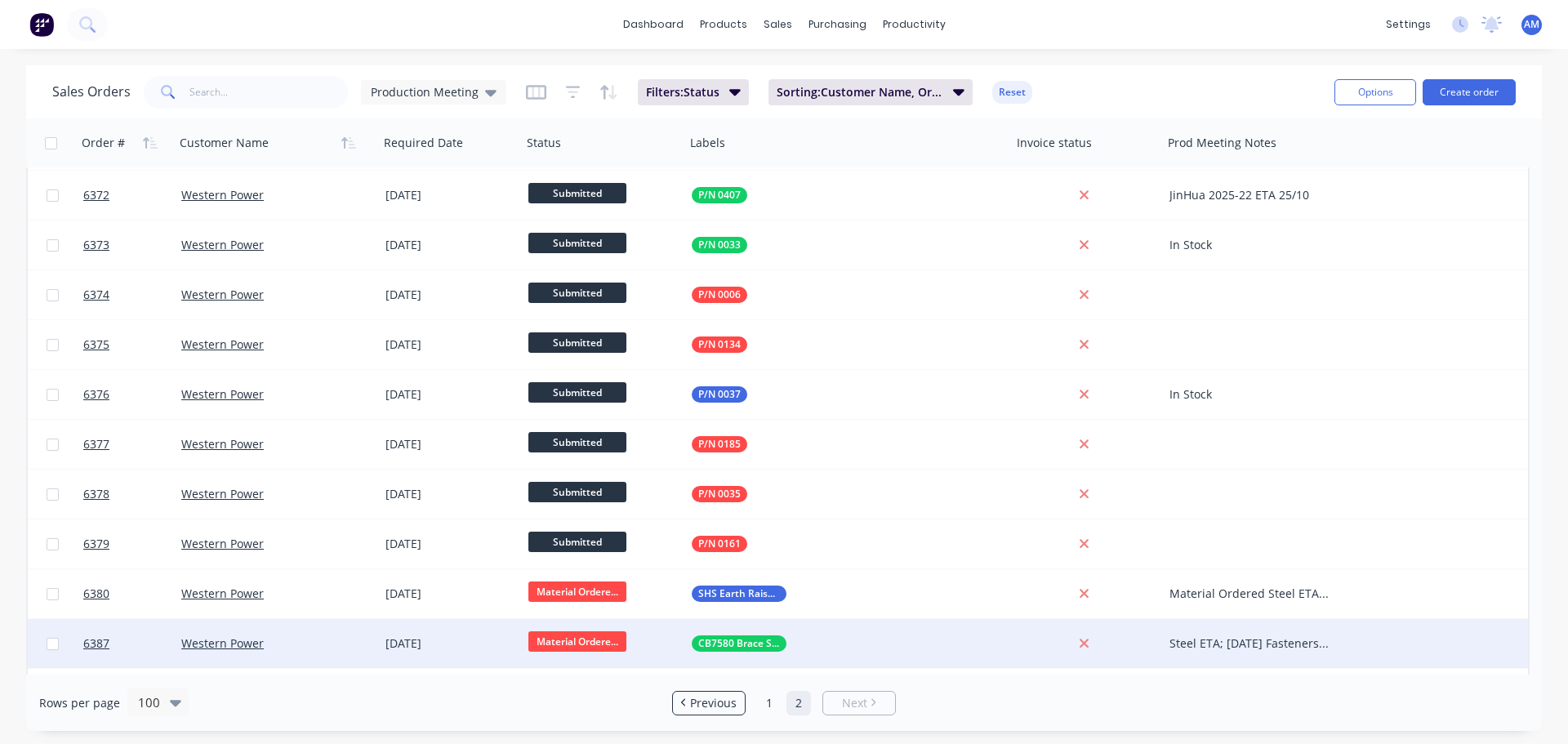
scroll to position [0, 0]
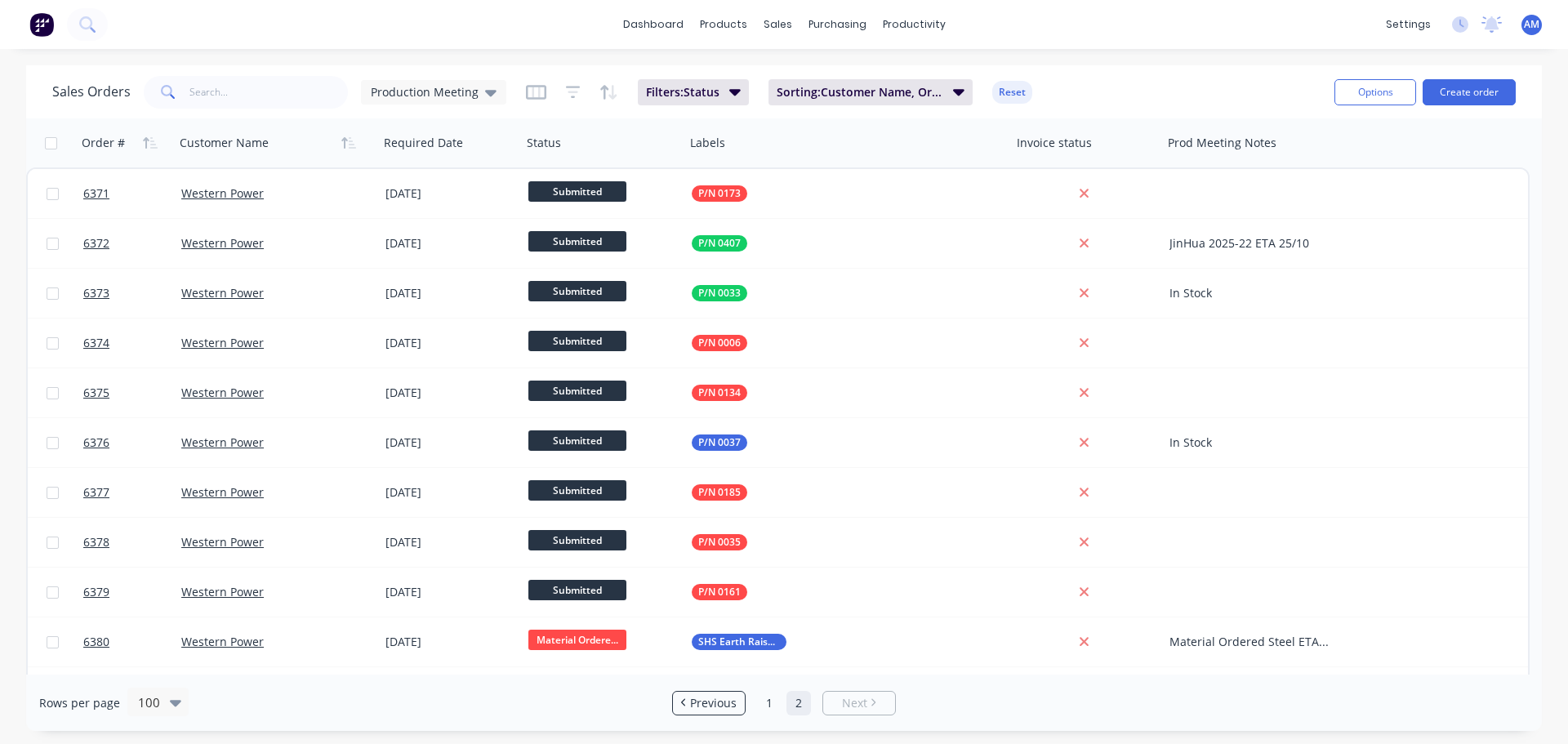
click at [1147, 27] on div "dashboard products sales purchasing productivity dashboard products Product Cat…" at bounding box center [784, 24] width 1568 height 49
click at [736, 86] on icon "button" at bounding box center [735, 92] width 12 height 18
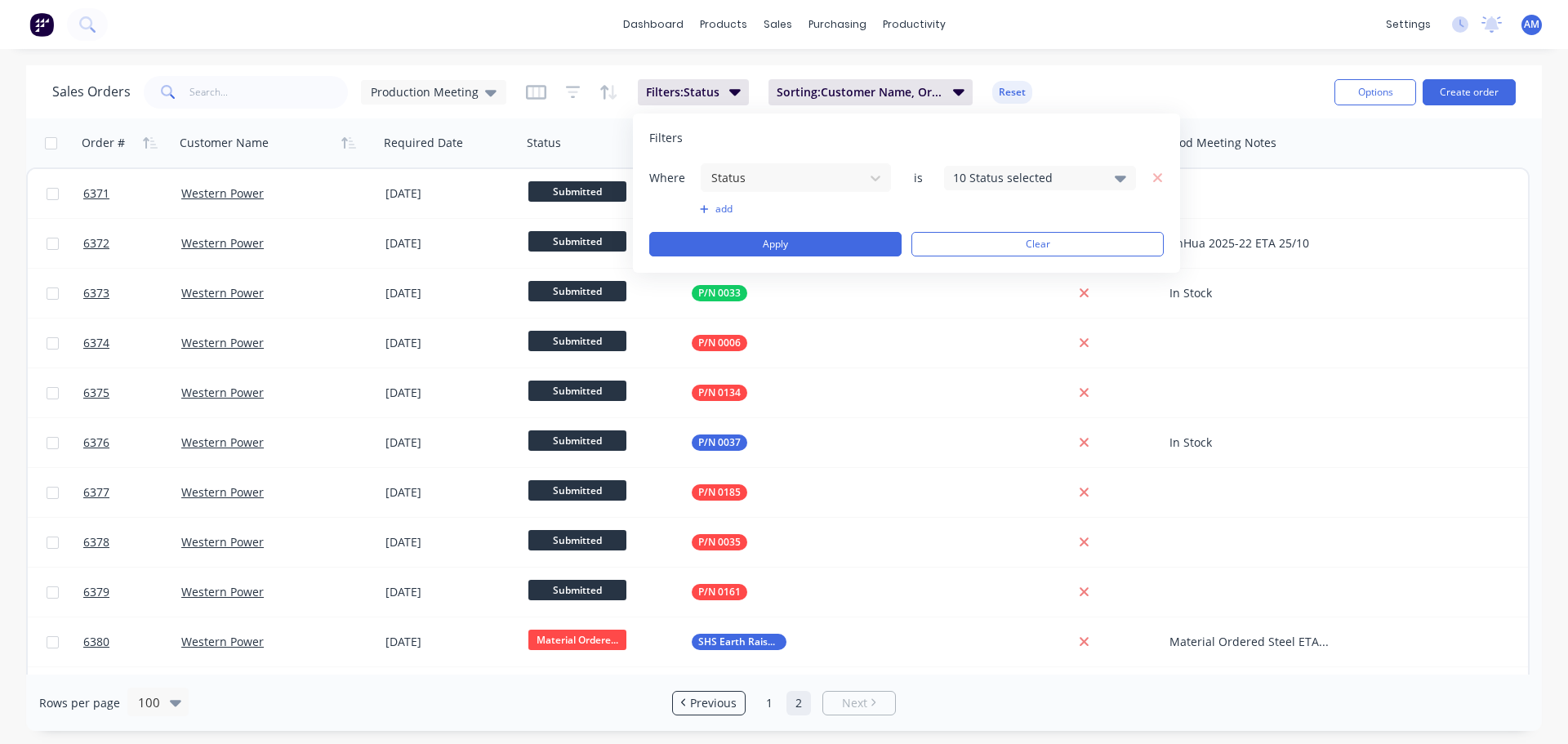
click at [1103, 15] on div "dashboard products sales purchasing productivity dashboard products Product Cat…" at bounding box center [784, 24] width 1568 height 49
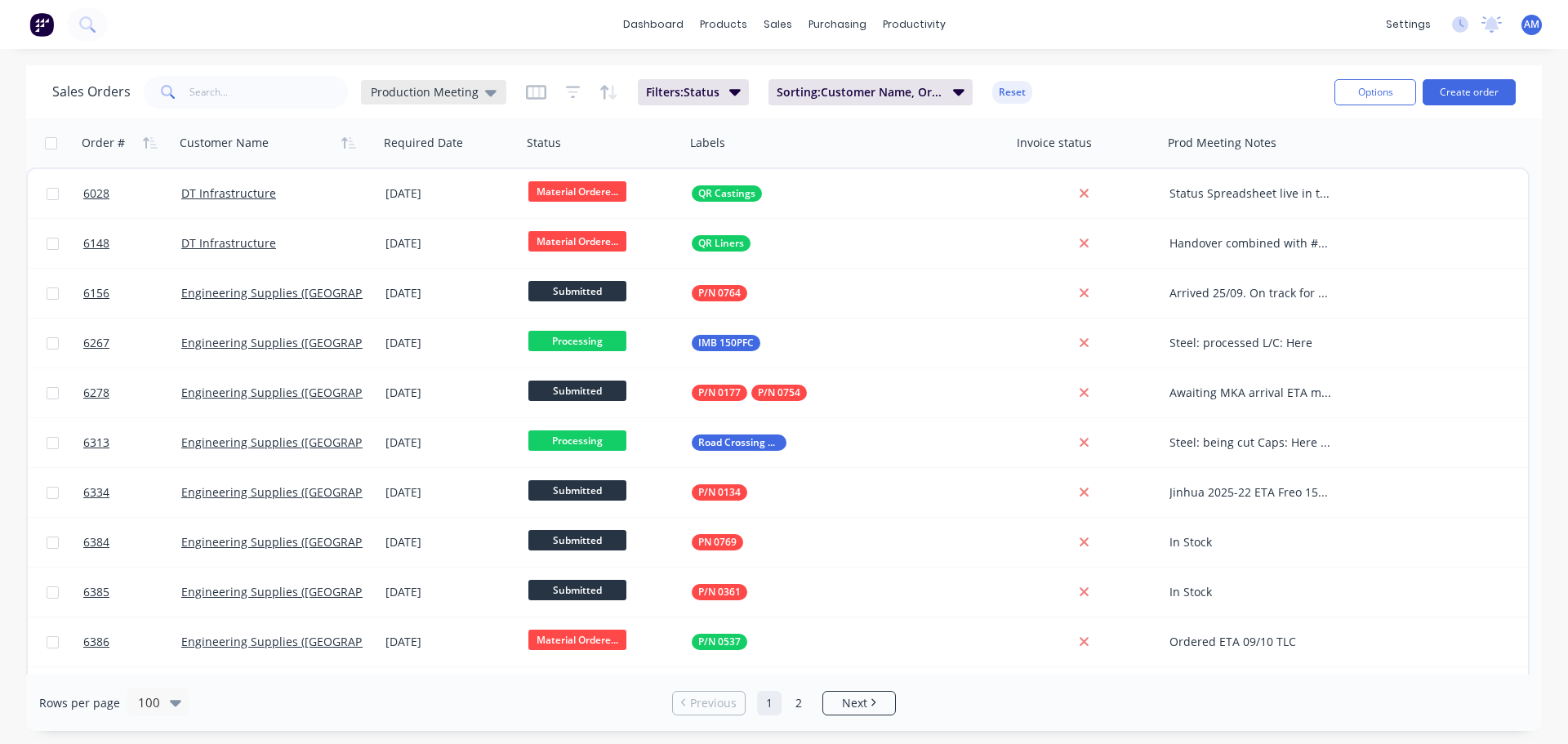
click at [492, 88] on div "Production Meeting" at bounding box center [433, 92] width 145 height 24
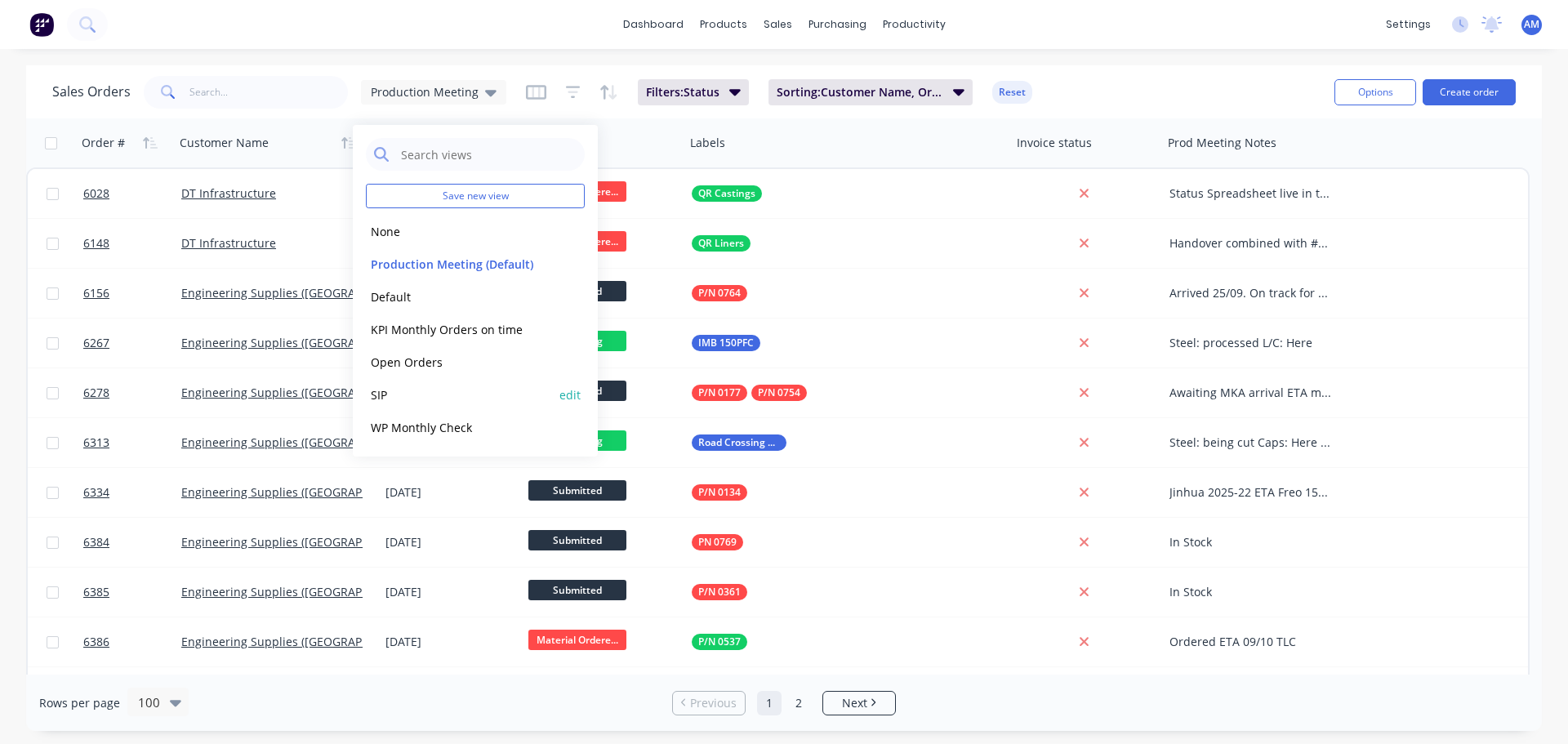
click at [412, 393] on button "SIP" at bounding box center [458, 394] width 186 height 19
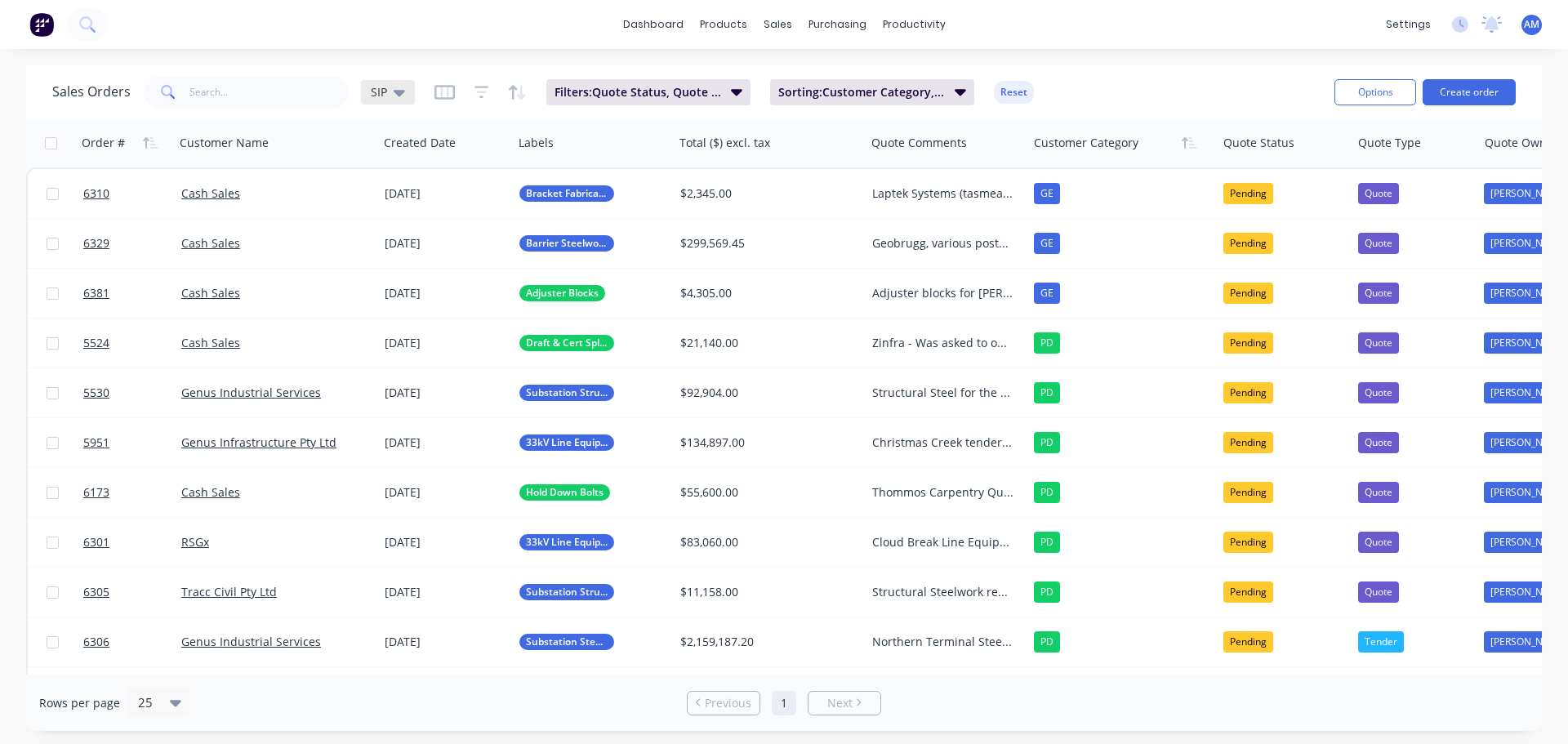
click at [398, 93] on icon at bounding box center [400, 93] width 12 height 7
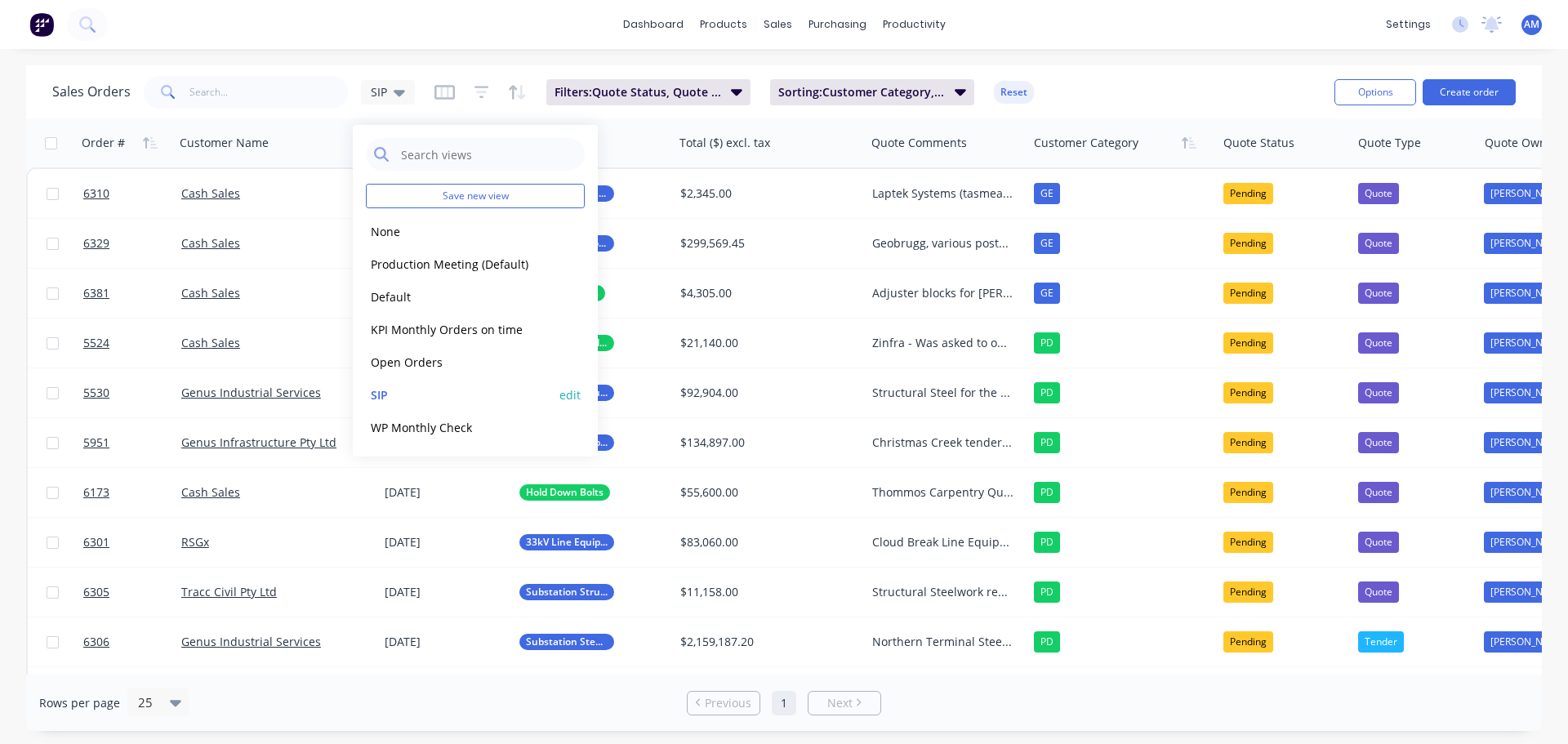
click at [571, 395] on button "edit" at bounding box center [570, 395] width 21 height 18
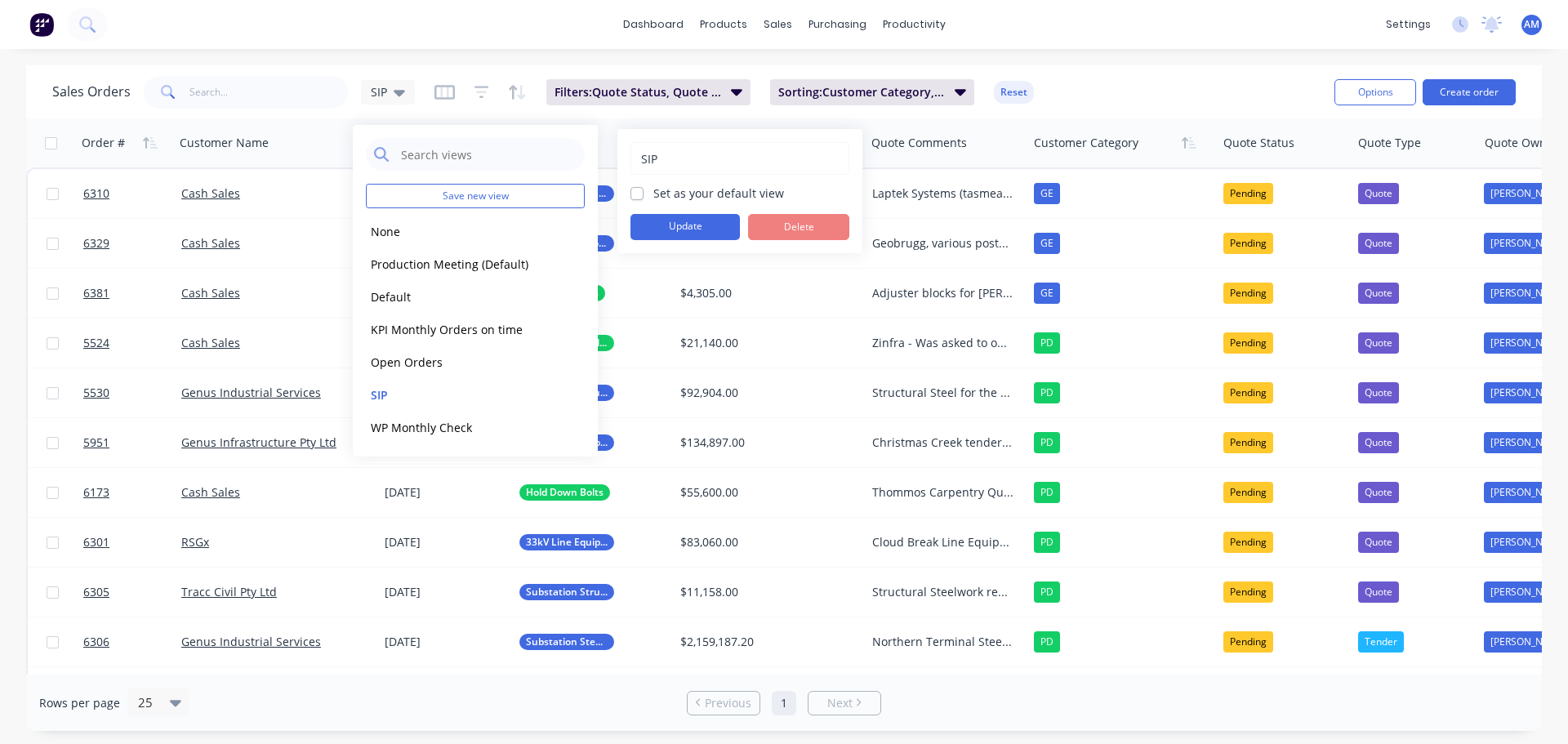
click at [647, 195] on div "Set as your default view" at bounding box center [740, 193] width 218 height 18
click at [653, 193] on label "Set as your default view" at bounding box center [719, 193] width 131 height 18
click at [635, 193] on input "Set as your default view" at bounding box center [637, 192] width 13 height 16
checkbox input "true"
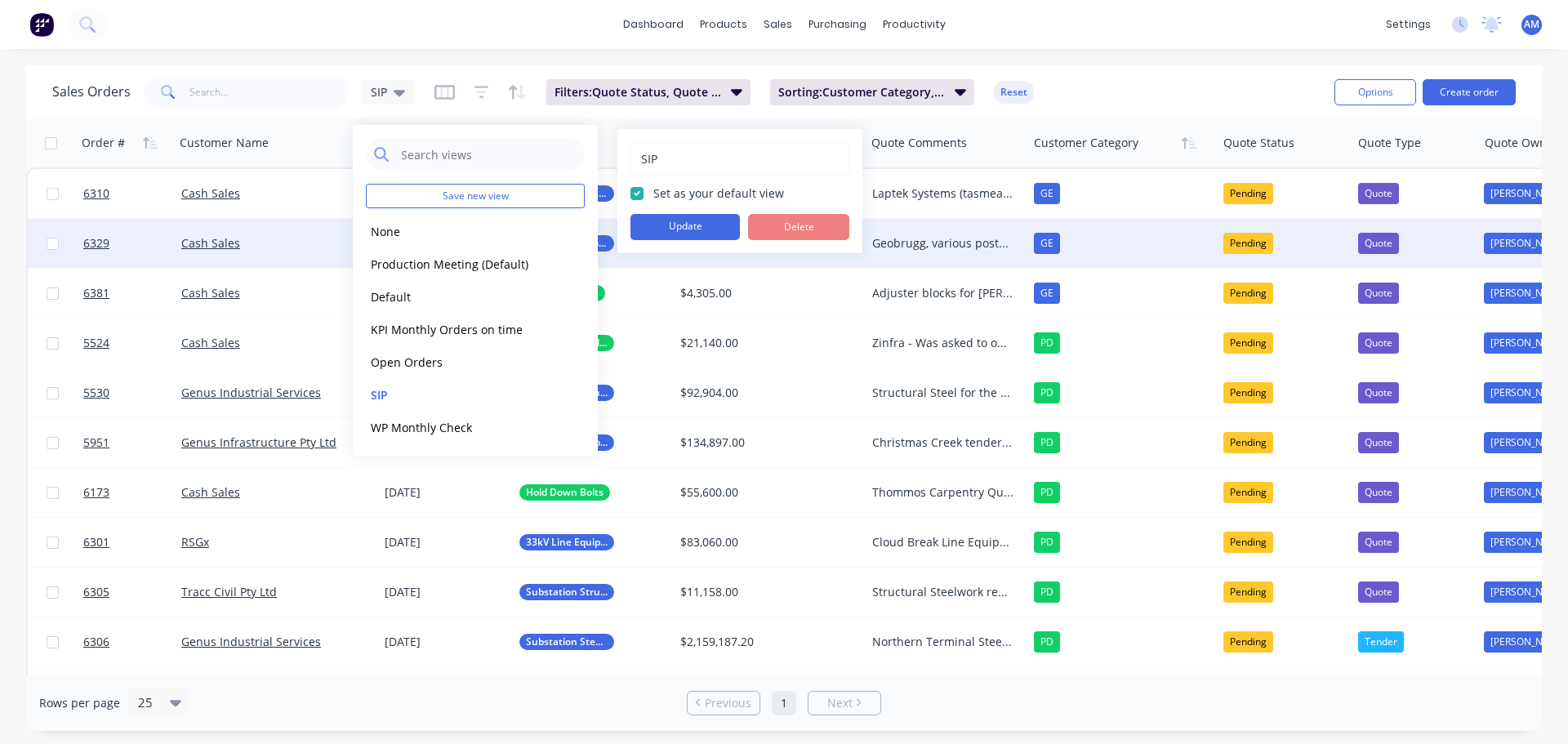
click at [653, 227] on button "Update" at bounding box center [686, 226] width 109 height 26
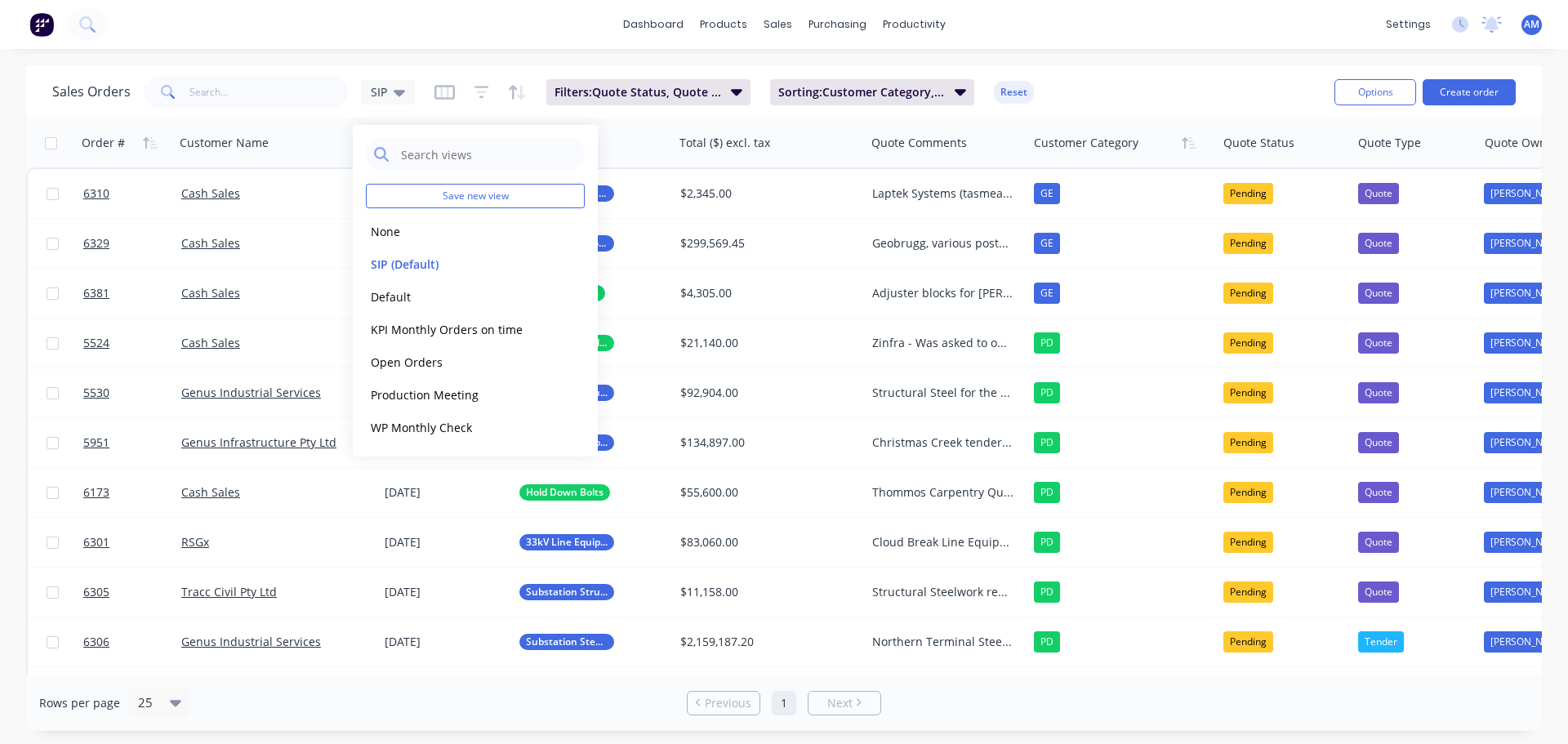
click at [1114, 74] on div "Sales Orders SIP Filters: Quote Status, Quote Type Sorting: Customer Category, …" at bounding box center [686, 92] width 1269 height 40
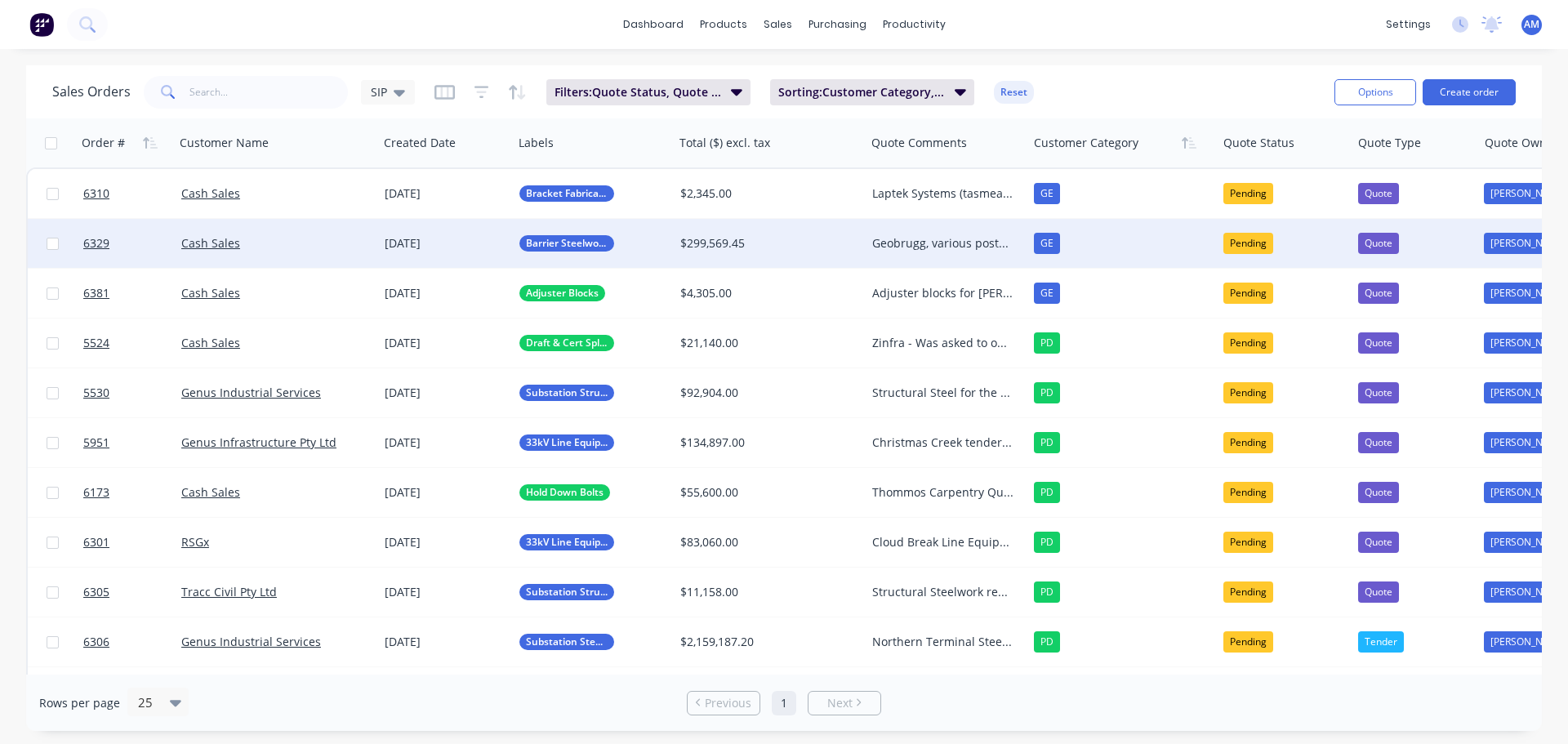
click at [919, 249] on div "Geobrugg, various posts and plates AM to follow up 30/09 as this is urgent Have…" at bounding box center [942, 243] width 141 height 17
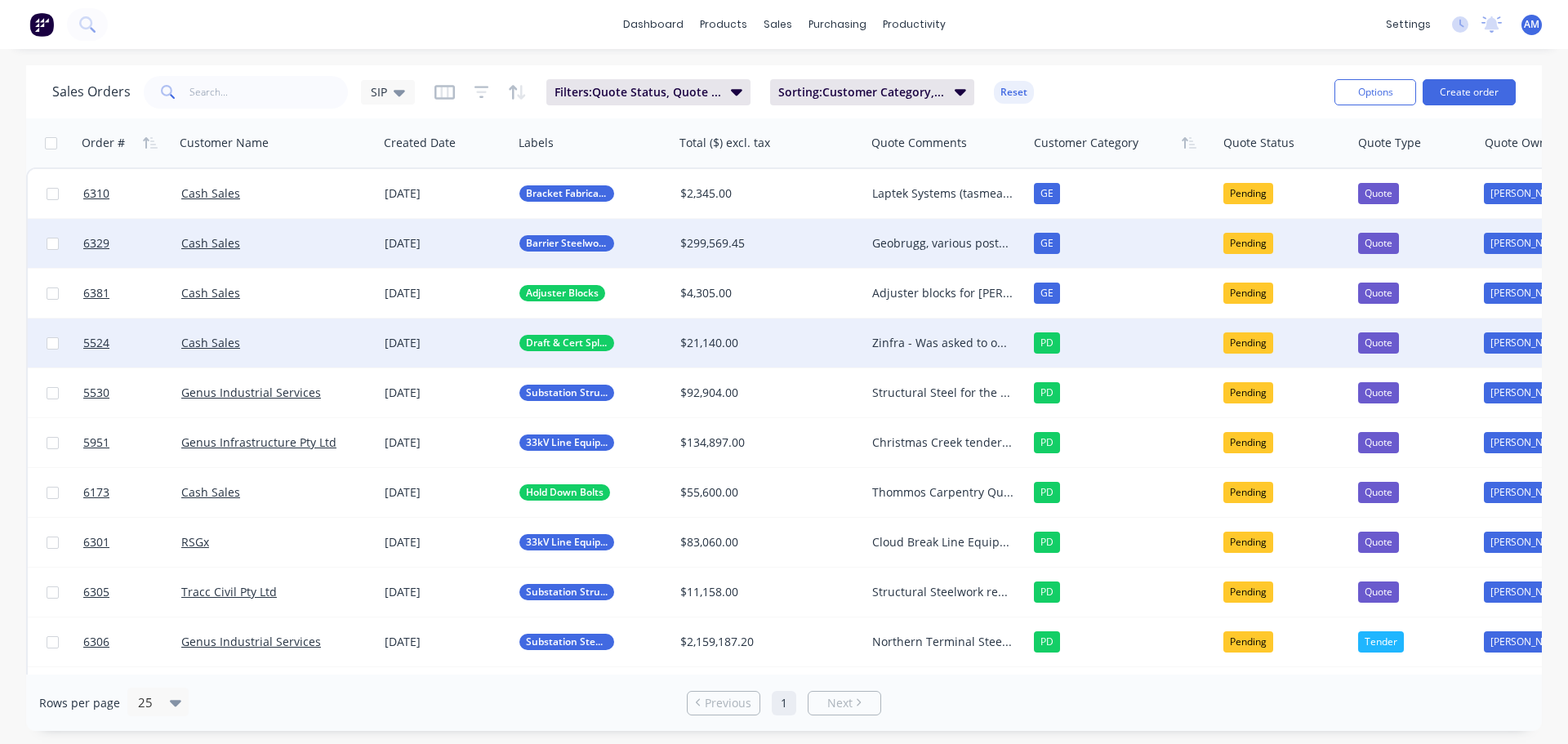
click at [745, 344] on div "$21,140.00" at bounding box center [765, 342] width 170 height 17
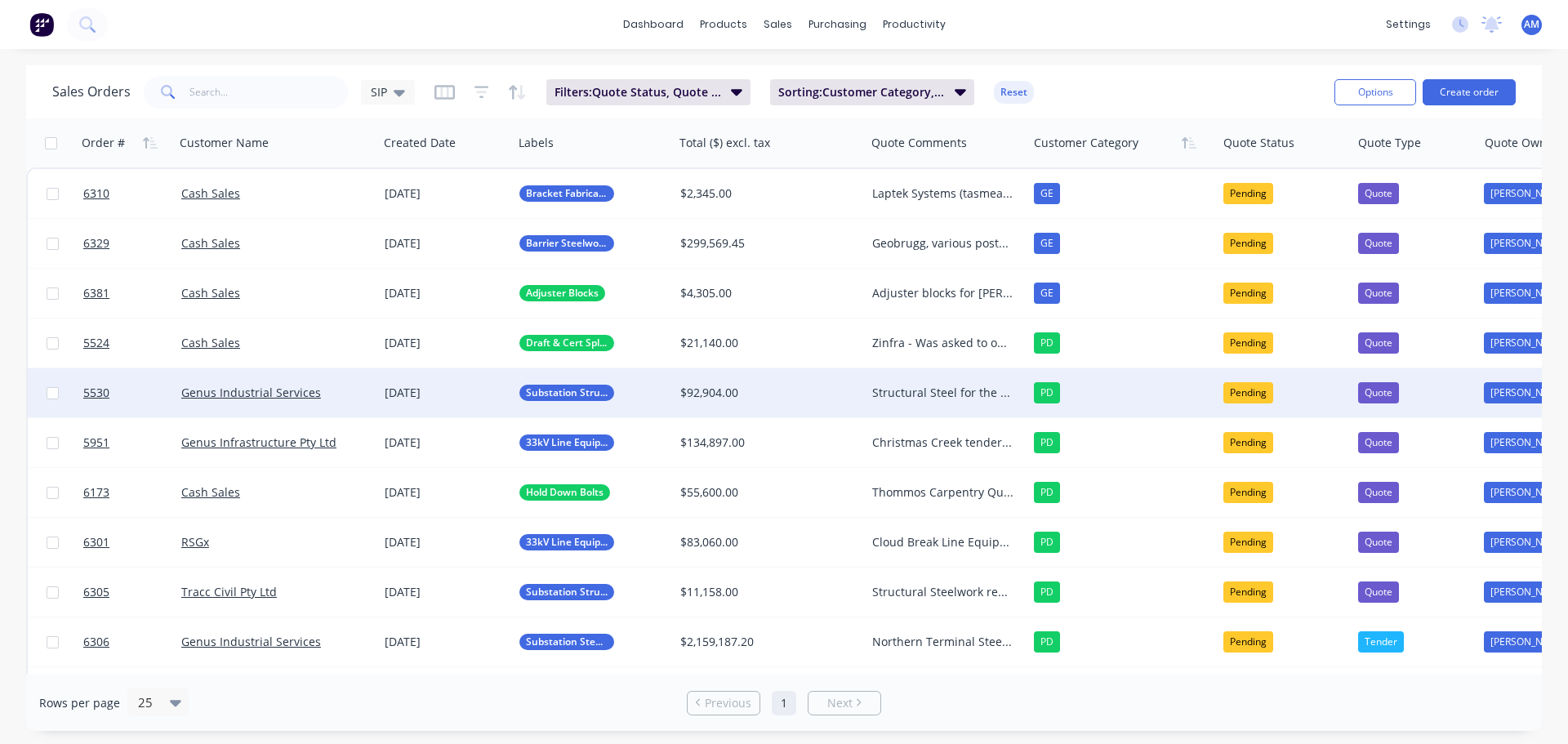
click at [922, 394] on div "Structural Steel for the Merriden [PERSON_NAME]. Pricing revalidated 10/09 30/0…" at bounding box center [942, 392] width 141 height 17
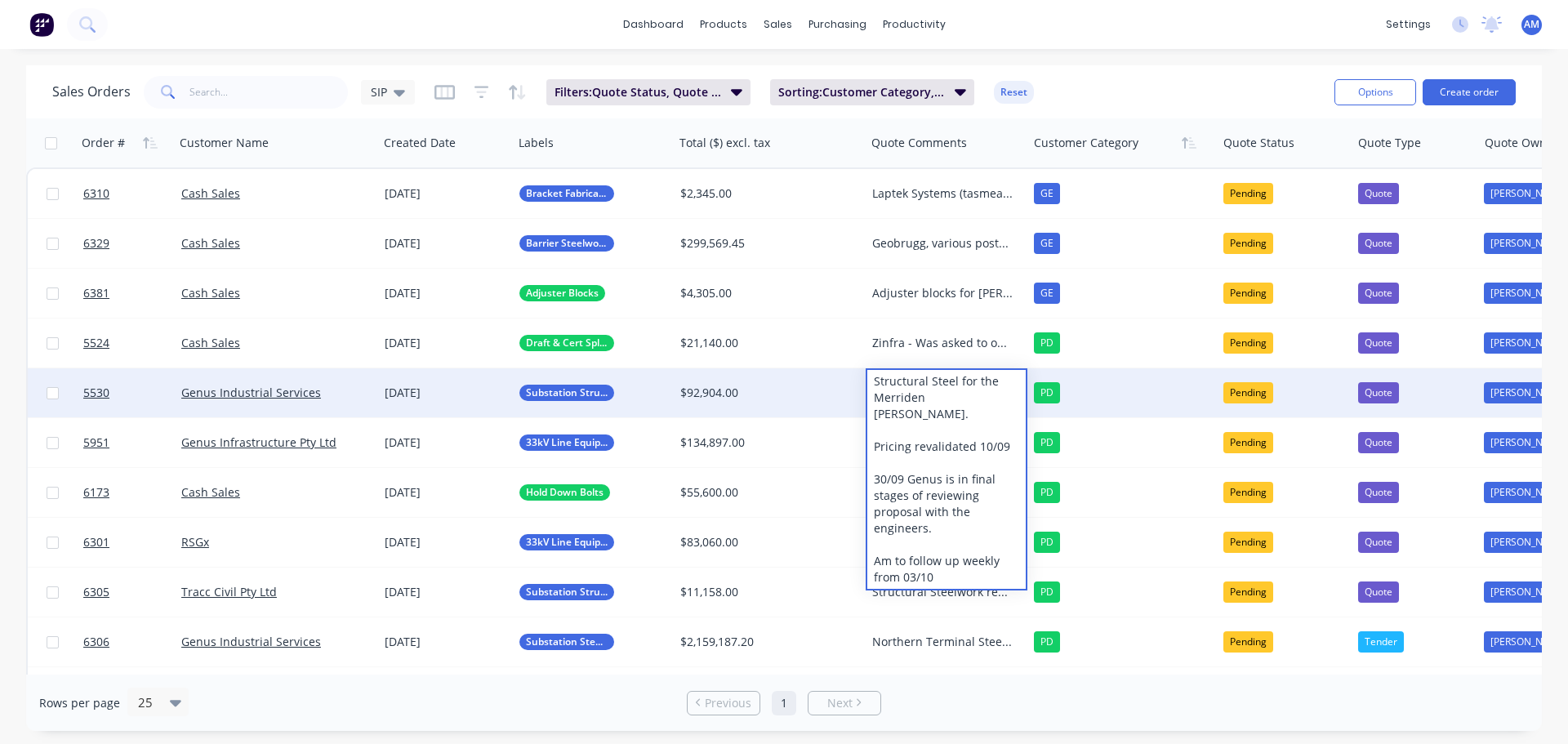
click at [1071, 66] on div "Sales Orders SIP Filters: Quote Status, Quote Type Sorting: Customer Category, …" at bounding box center [784, 92] width 1515 height 53
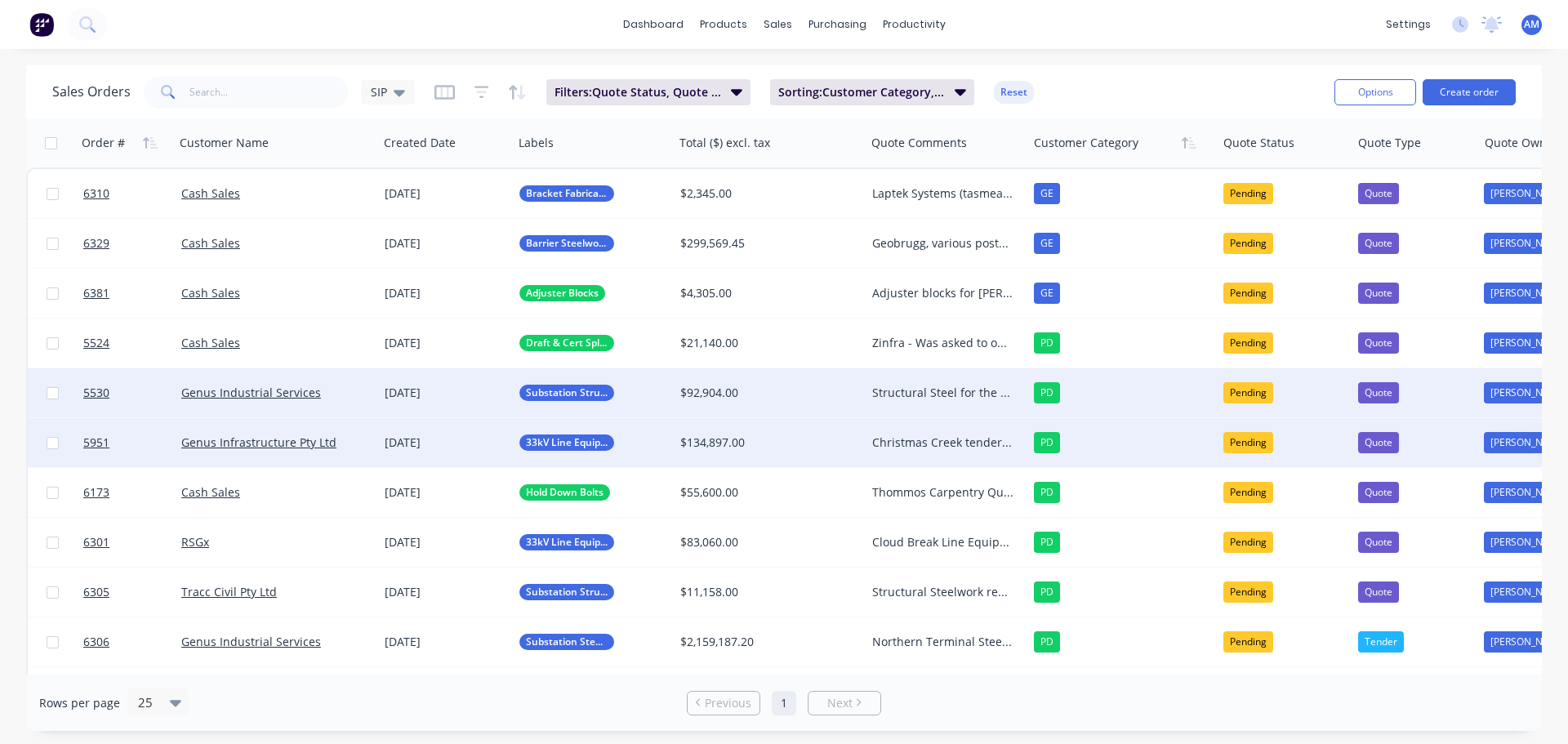
click at [907, 444] on div "Christmas Creek tendered items. Feedback received that the pricing was competit…" at bounding box center [942, 443] width 141 height 17
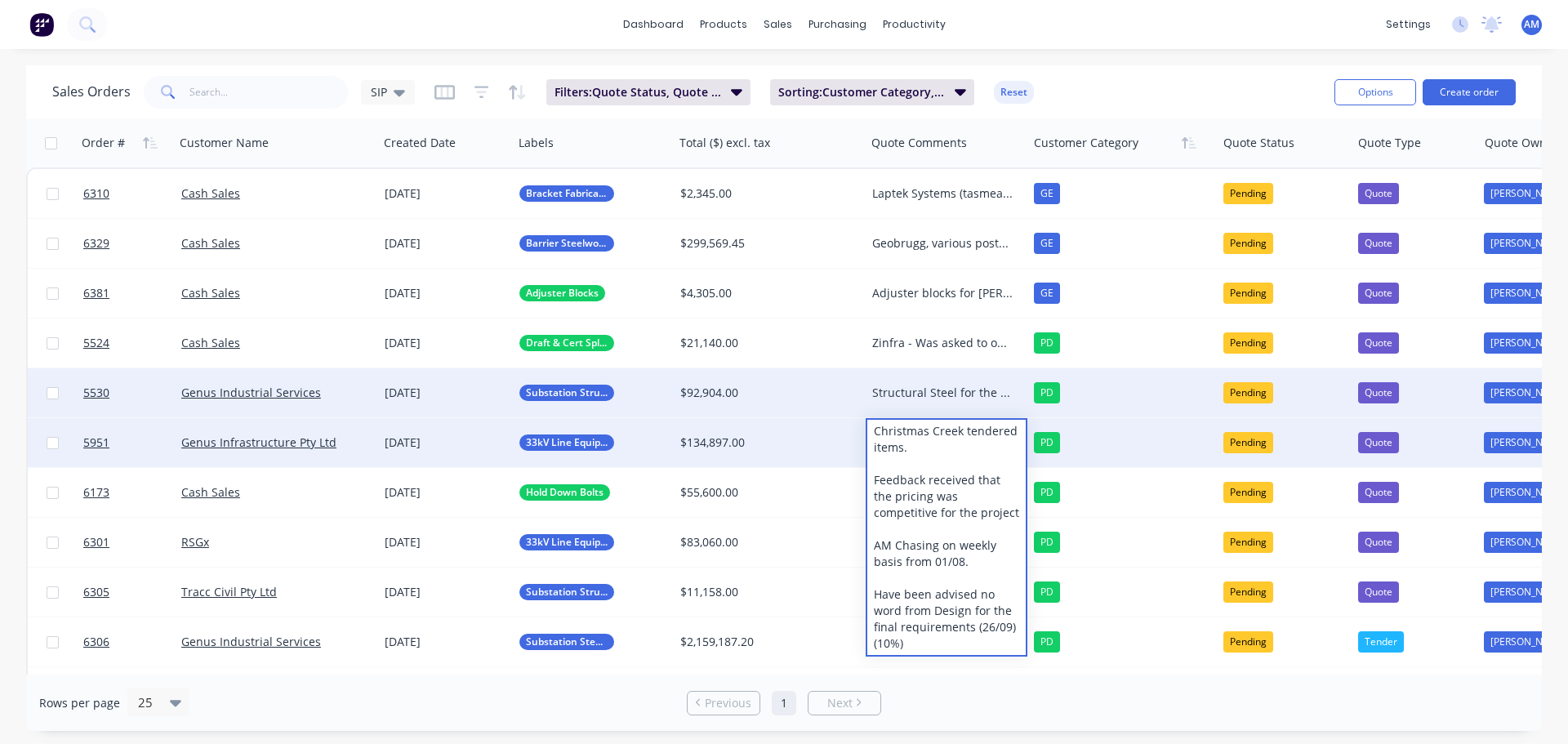
click at [1113, 43] on div "dashboard products sales purchasing productivity dashboard products Product Cat…" at bounding box center [784, 24] width 1568 height 49
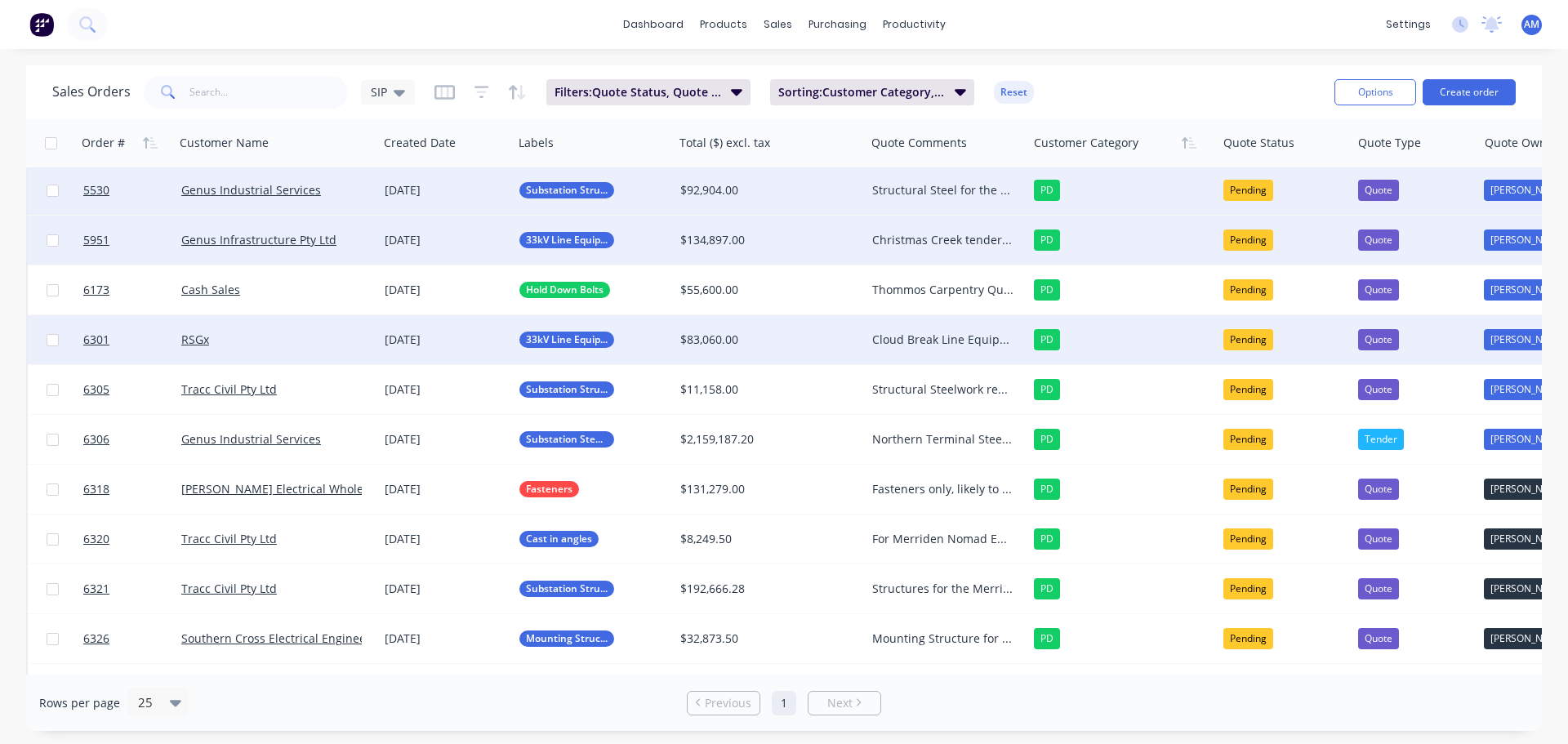
scroll to position [204, 0]
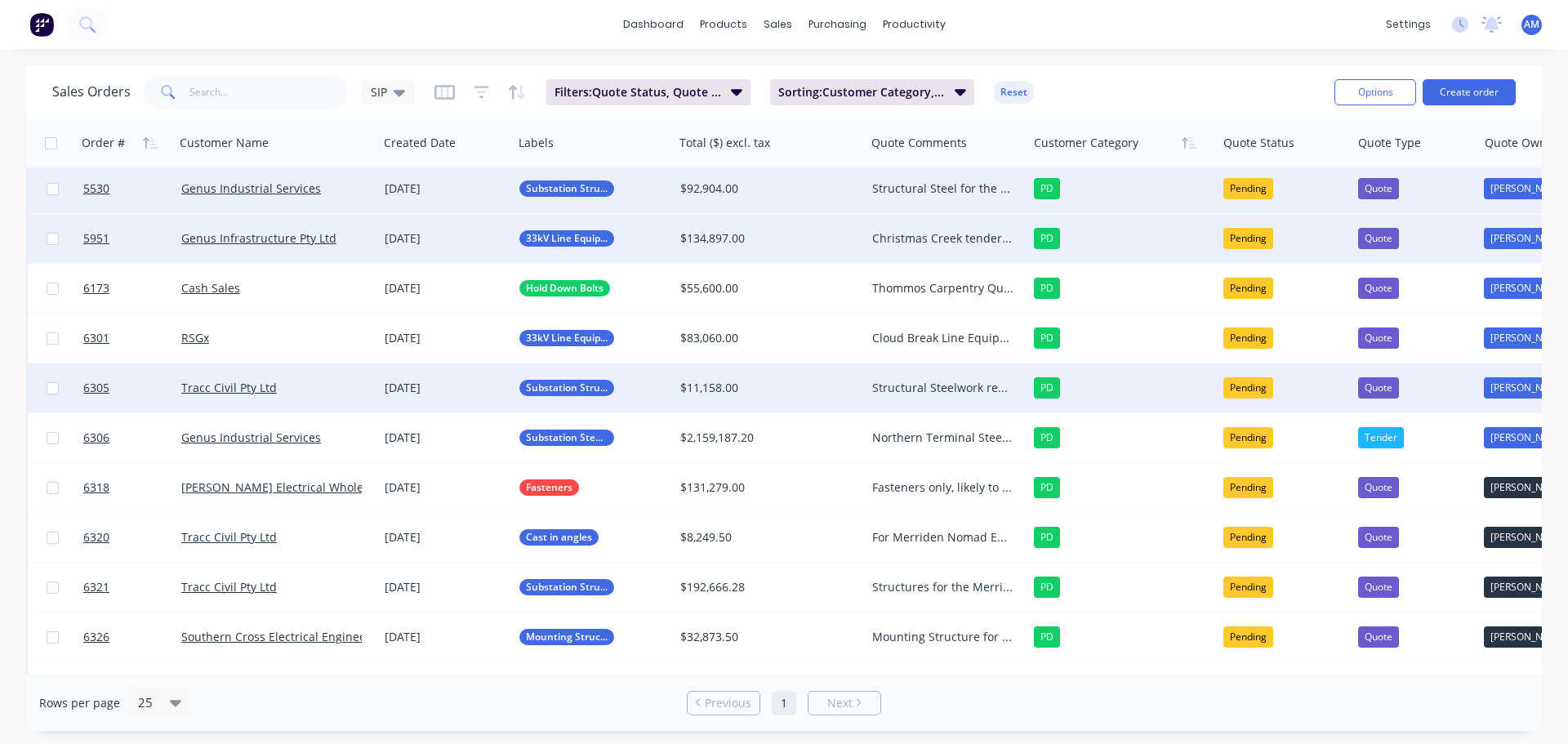
click at [927, 382] on div "Structural Steelwork required for [PERSON_NAME]. Award expected 27/10" at bounding box center [942, 387] width 141 height 17
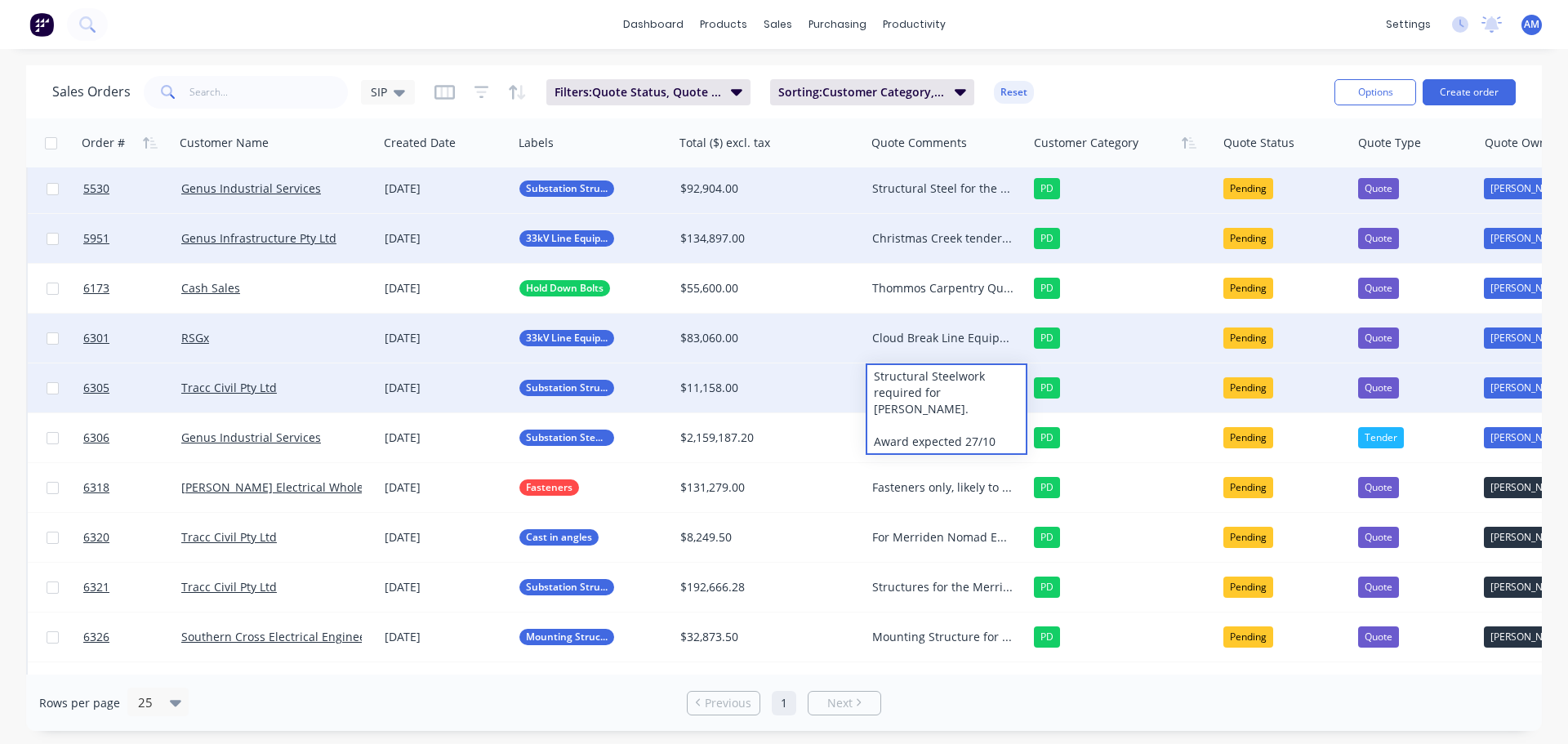
click at [974, 335] on div "Cloud Break Line Equipment AM to follow up 30/09" at bounding box center [942, 337] width 141 height 17
click at [959, 398] on div "Cloud Break Line Equipment crossarms AM to follow up 30/09, sitting with Engine…" at bounding box center [946, 375] width 159 height 121
click at [964, 407] on div "Cloud Break Line Equipment crossarms AM to follow up 30/09, sitting with Engine…" at bounding box center [946, 375] width 159 height 121
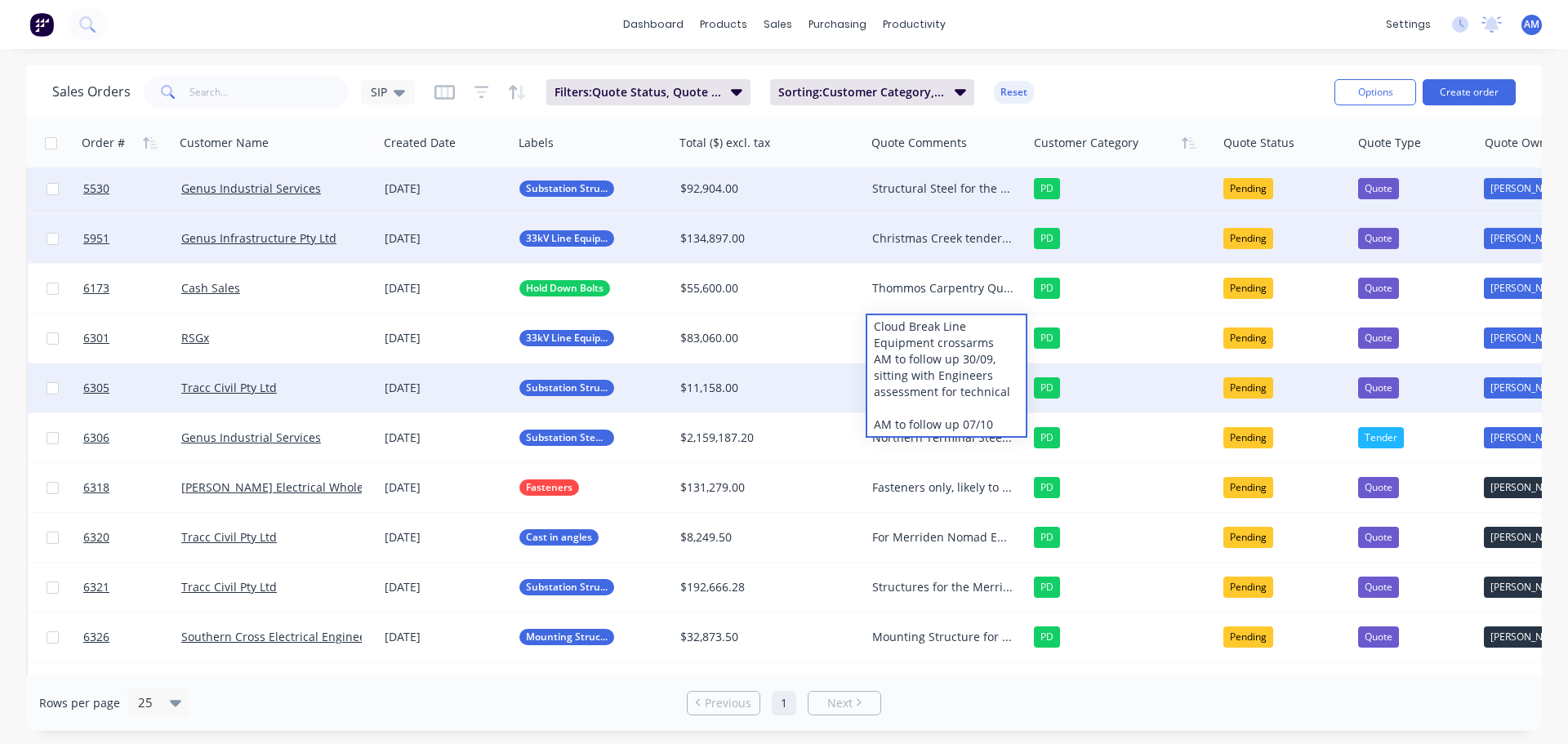
click at [1086, 87] on div "Sales Orders SIP Filters: Quote Status, Quote Type Sorting: Customer Category, …" at bounding box center [686, 92] width 1269 height 40
click at [924, 389] on div "Structural Steelwork required for [PERSON_NAME]. Award expected 27/10" at bounding box center [942, 387] width 141 height 17
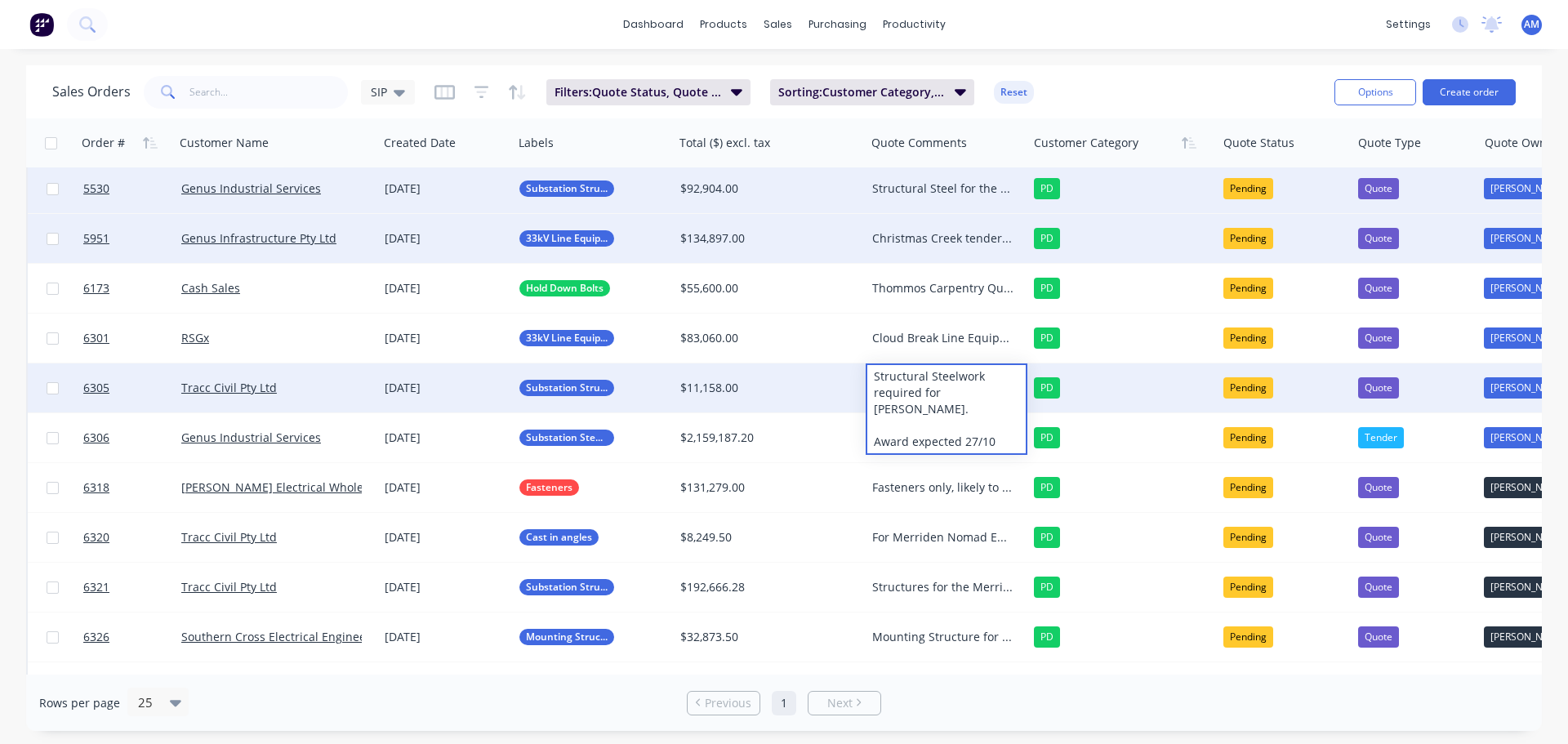
drag, startPoint x: 1096, startPoint y: 76, endPoint x: 1084, endPoint y: 91, distance: 19.2
click at [1098, 76] on div "Sales Orders SIP Filters: Quote Status, Quote Type Sorting: Customer Category, …" at bounding box center [686, 92] width 1269 height 40
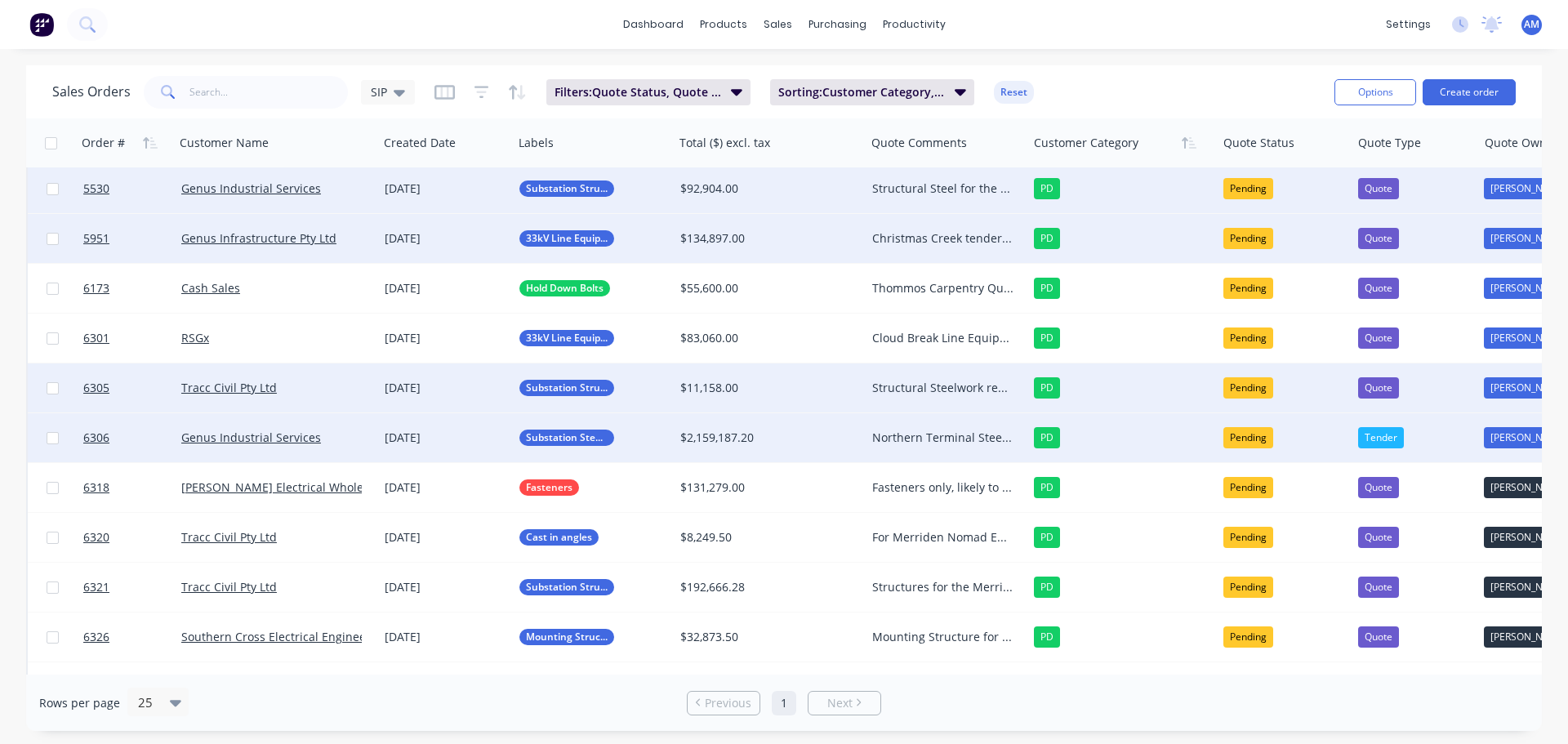
click at [930, 440] on div "Northern Terminal Steelwork Expected evaluation 2 weeks from 26/09 AM to follow…" at bounding box center [942, 438] width 141 height 17
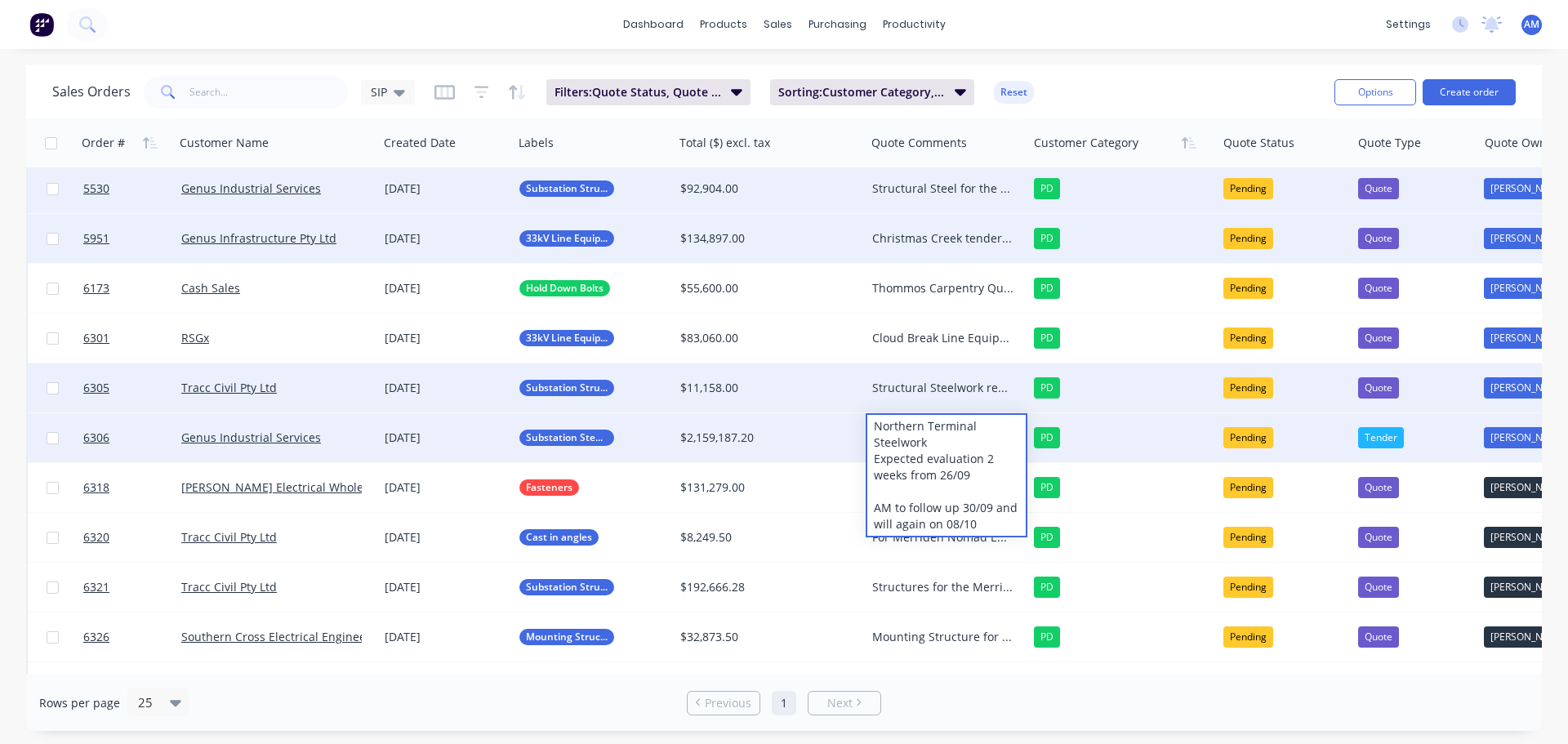
click at [953, 520] on div "Northern Terminal Steelwork Expected evaluation 2 weeks from 26/09 AM to follow…" at bounding box center [946, 475] width 159 height 121
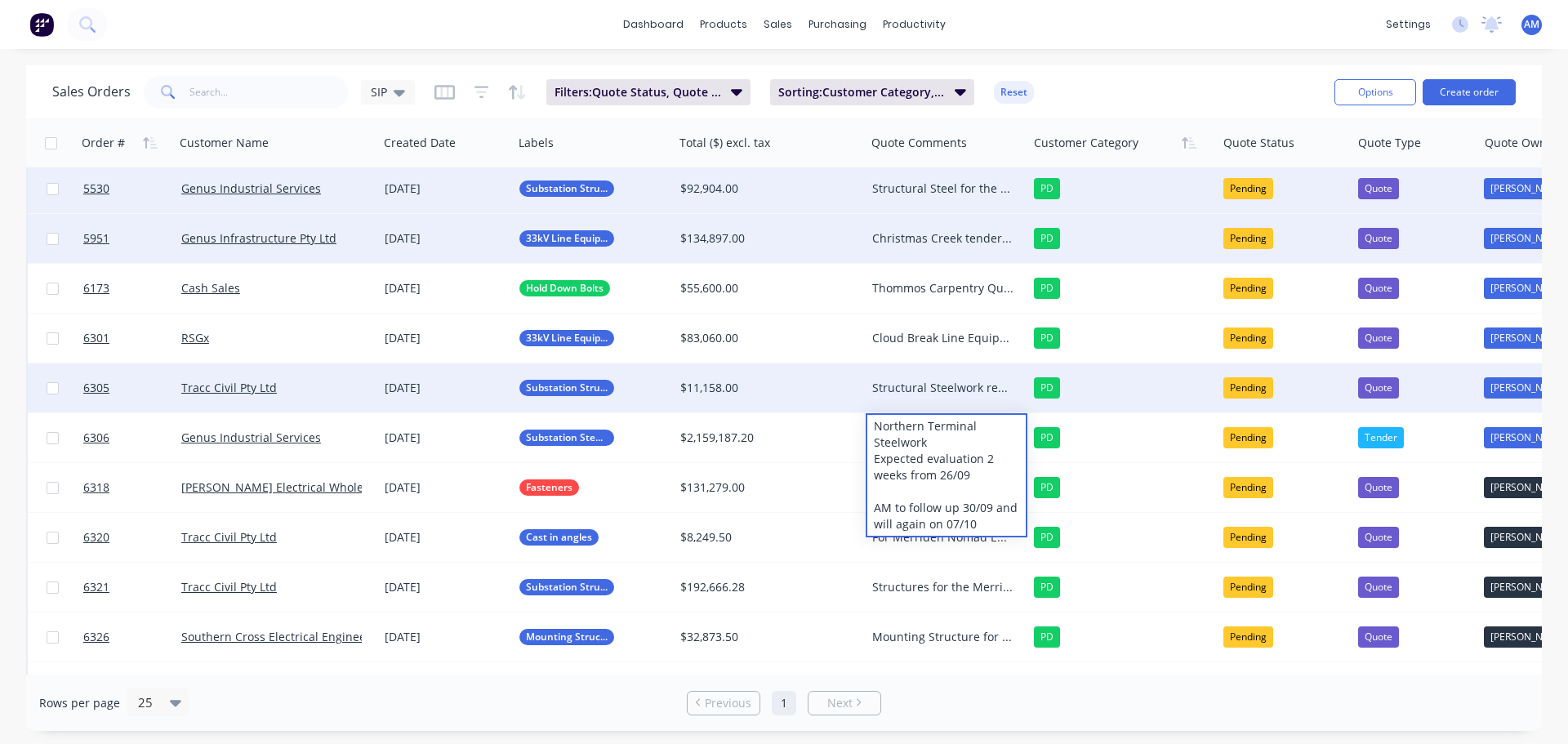
click at [1123, 86] on div "Sales Orders SIP Filters: Quote Status, Quote Type Sorting: Customer Category, …" at bounding box center [686, 92] width 1269 height 40
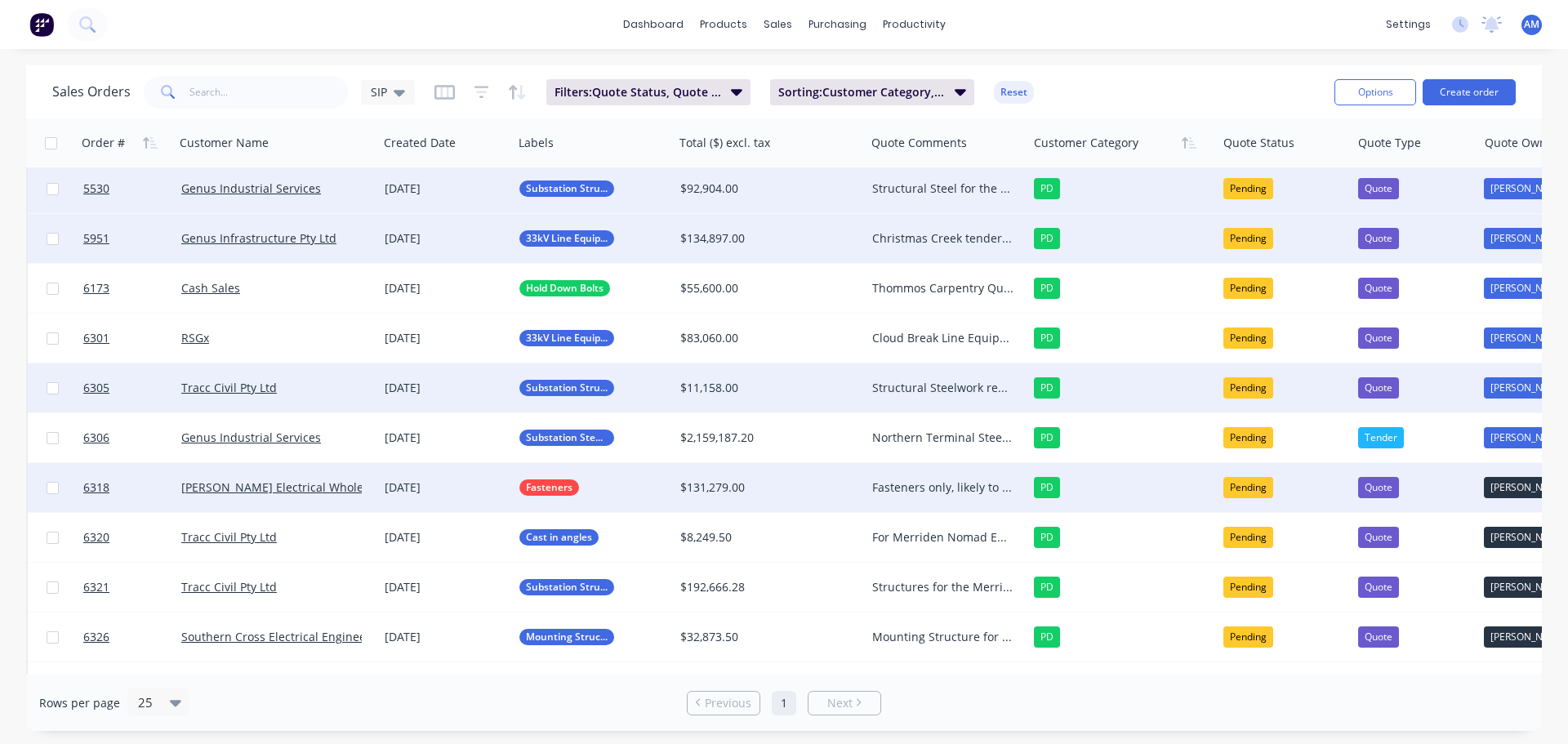
click at [937, 487] on div "Fasteners only, likely to be for RSGx. (Stock holding) Followed up 30/09, if no…" at bounding box center [942, 488] width 141 height 17
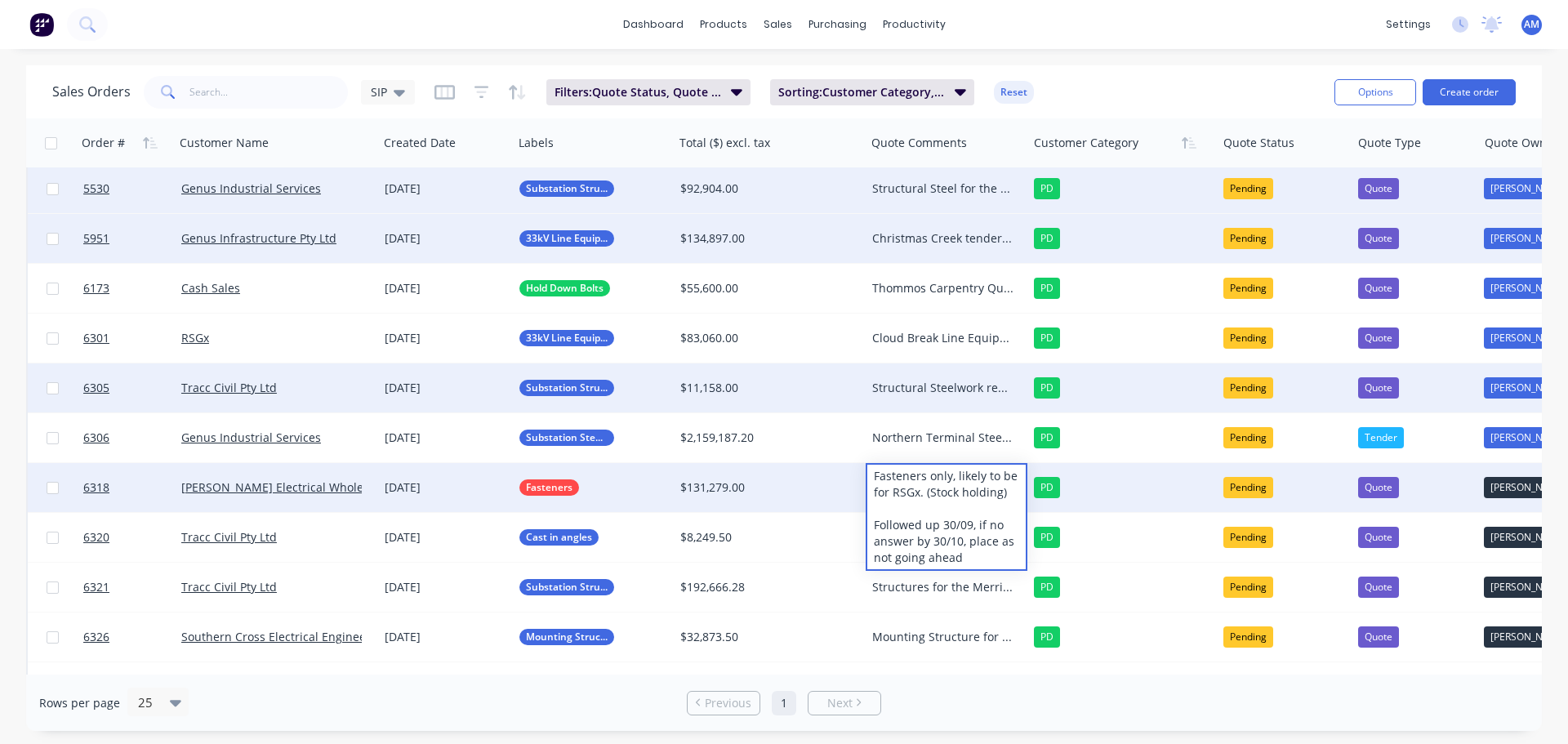
click at [1108, 68] on div "Sales Orders SIP Filters: Quote Status, Quote Type Sorting: Customer Category, …" at bounding box center [784, 92] width 1515 height 53
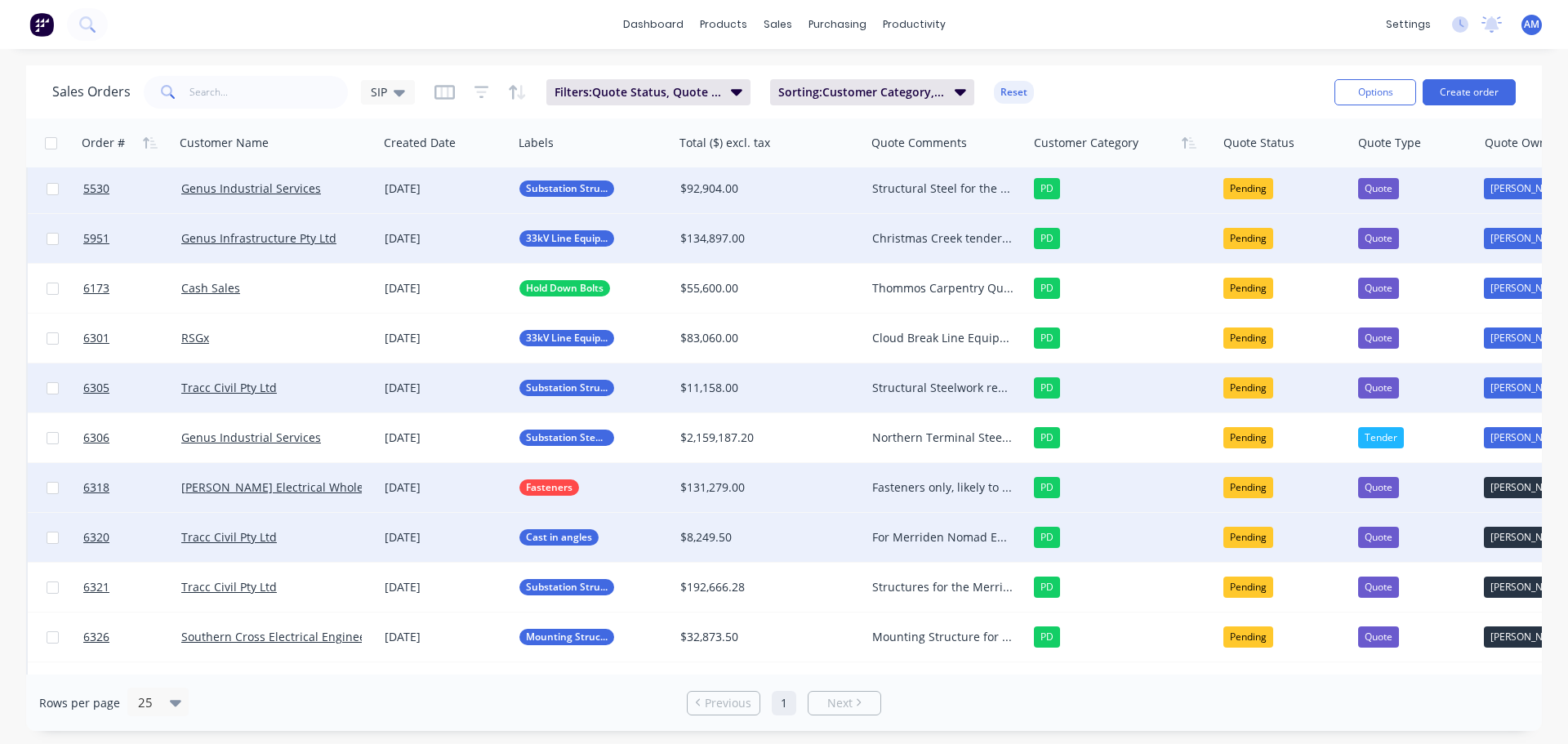
click at [931, 538] on div "For Merriden Nomad Energy AM to follow up 30/09" at bounding box center [942, 537] width 141 height 17
click at [1000, 570] on div "For Merriden Nomad Energy AM to follow up 30/09" at bounding box center [946, 551] width 159 height 72
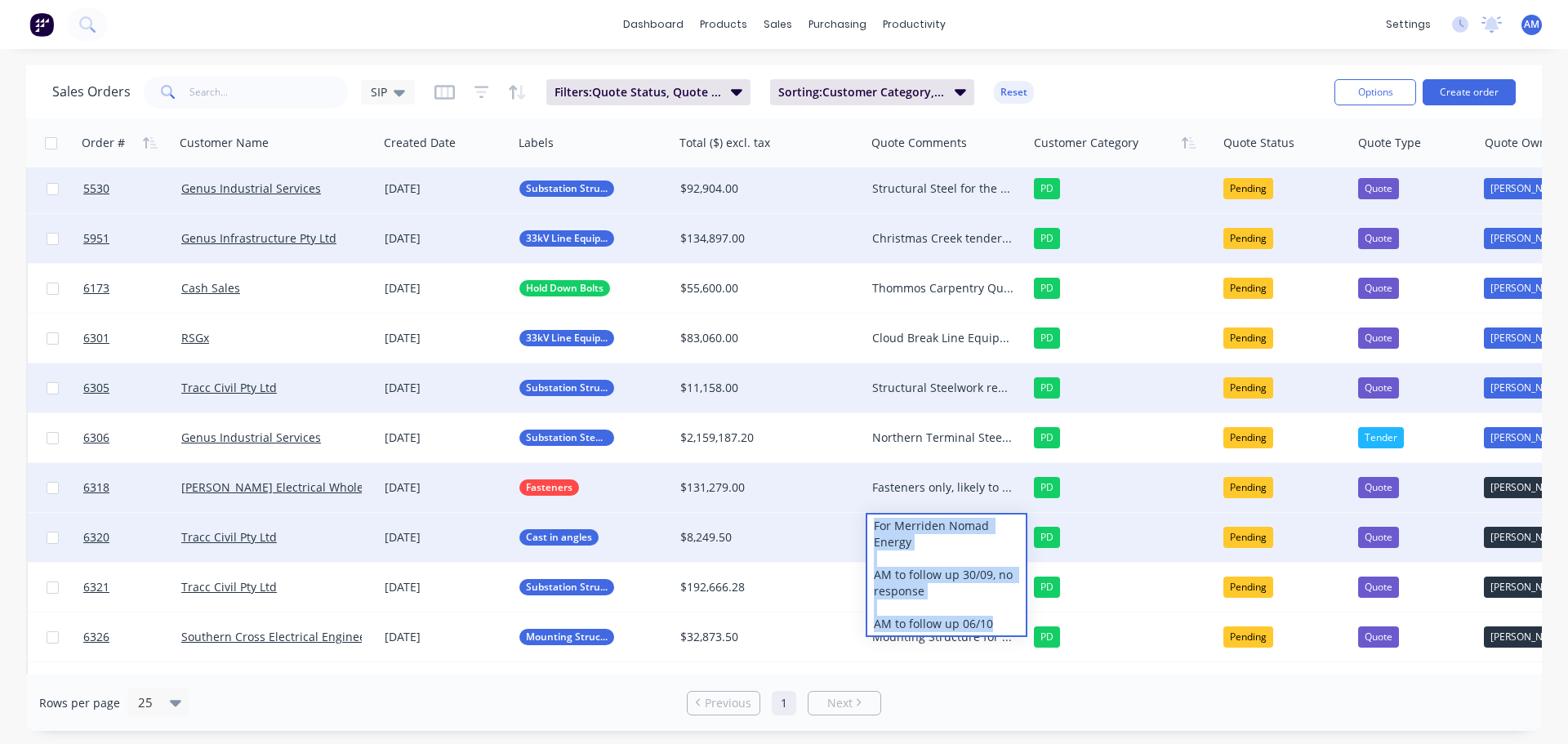
drag, startPoint x: 998, startPoint y: 621, endPoint x: 871, endPoint y: 527, distance: 158.0
click at [871, 527] on div "For Merriden Nomad Energy AM to follow up 30/09, no response AM to follow up 06…" at bounding box center [946, 575] width 159 height 121
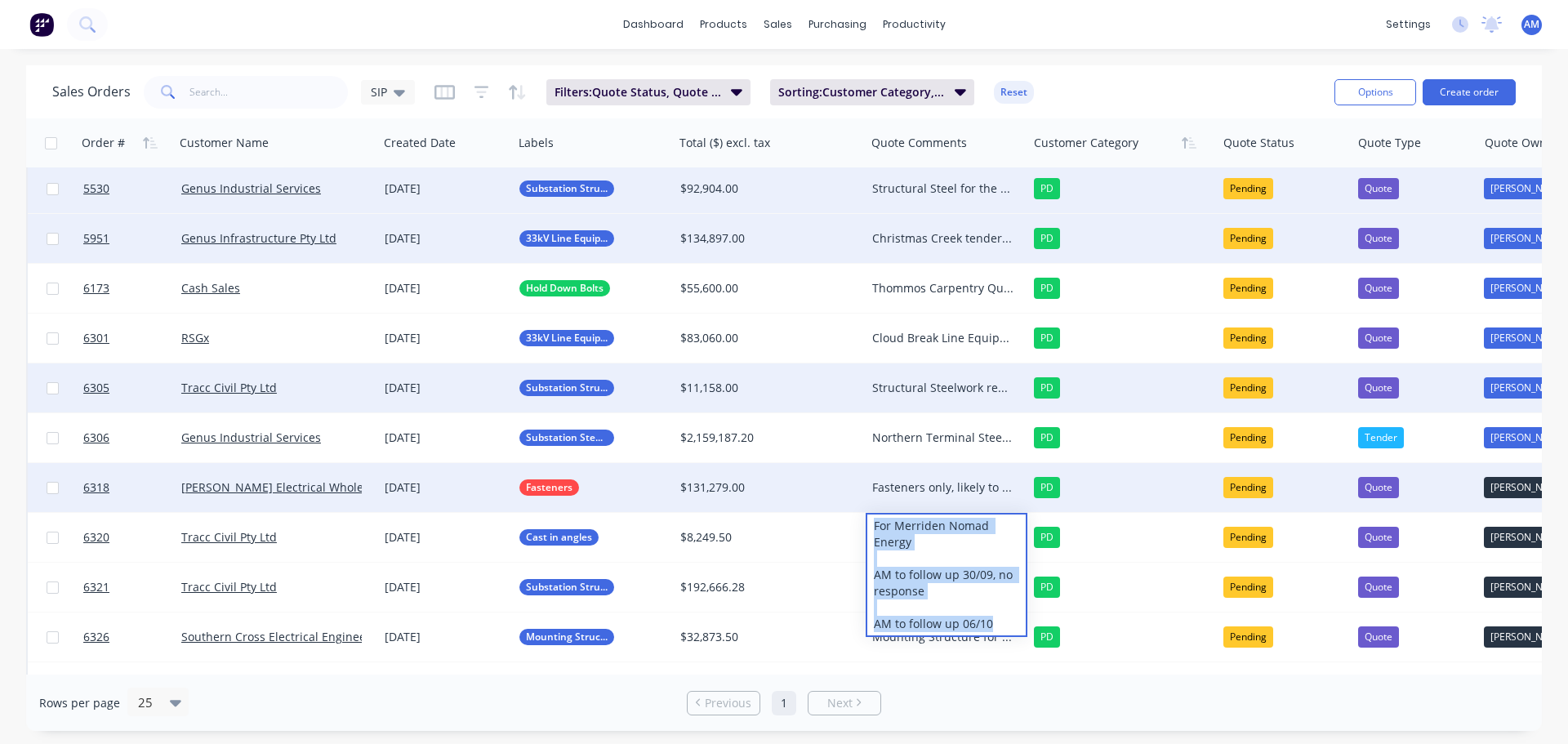
copy div "For Merriden Nomad Energy AM to follow up 30/09, no response AM to follow up 06…"
click at [1123, 93] on div "Sales Orders SIP Filters: Quote Status, Quote Type Sorting: Customer Category, …" at bounding box center [686, 92] width 1269 height 40
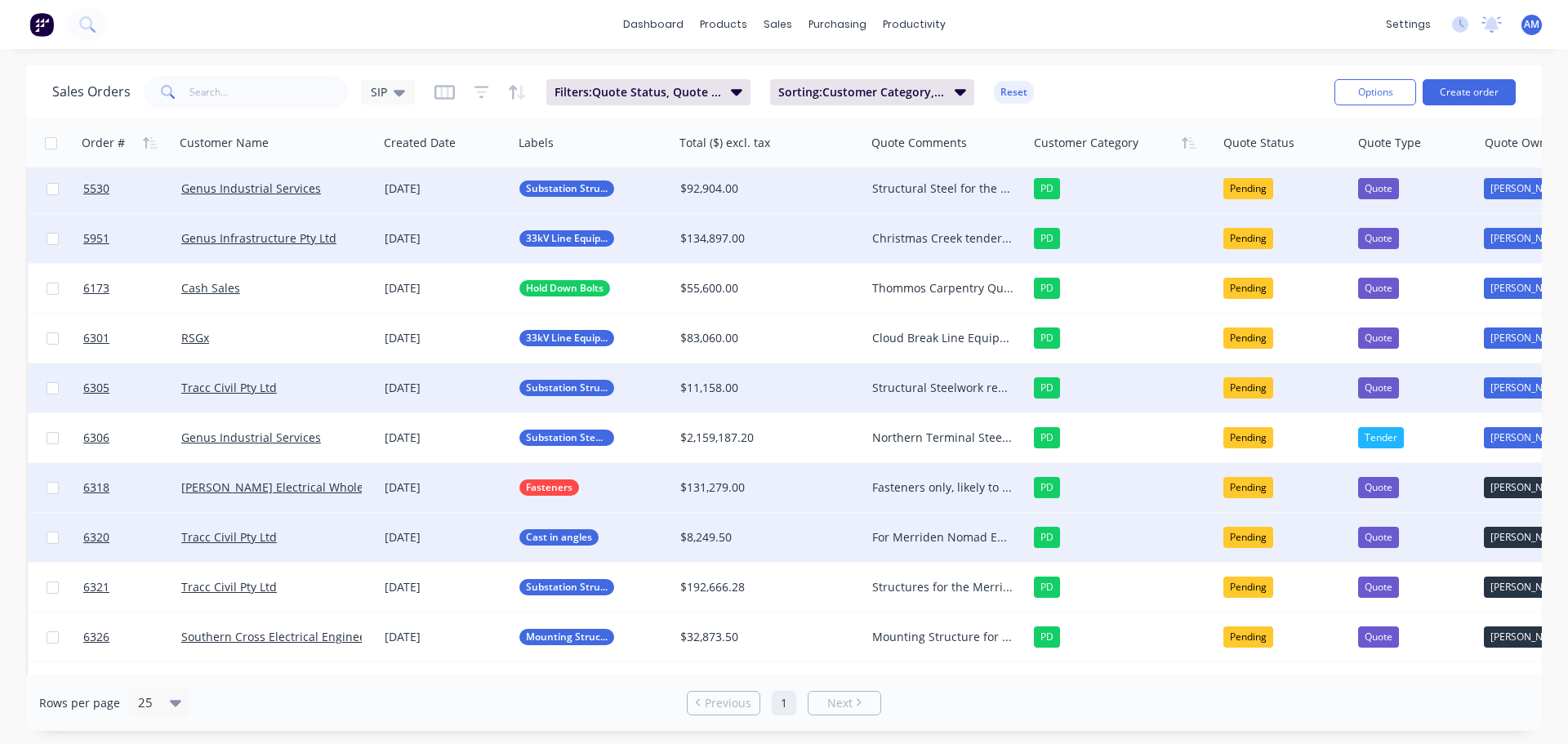
click at [917, 545] on div "For Merriden Nomad Energy AM to follow up 30/09, no response AM to follow up 06…" at bounding box center [942, 537] width 141 height 17
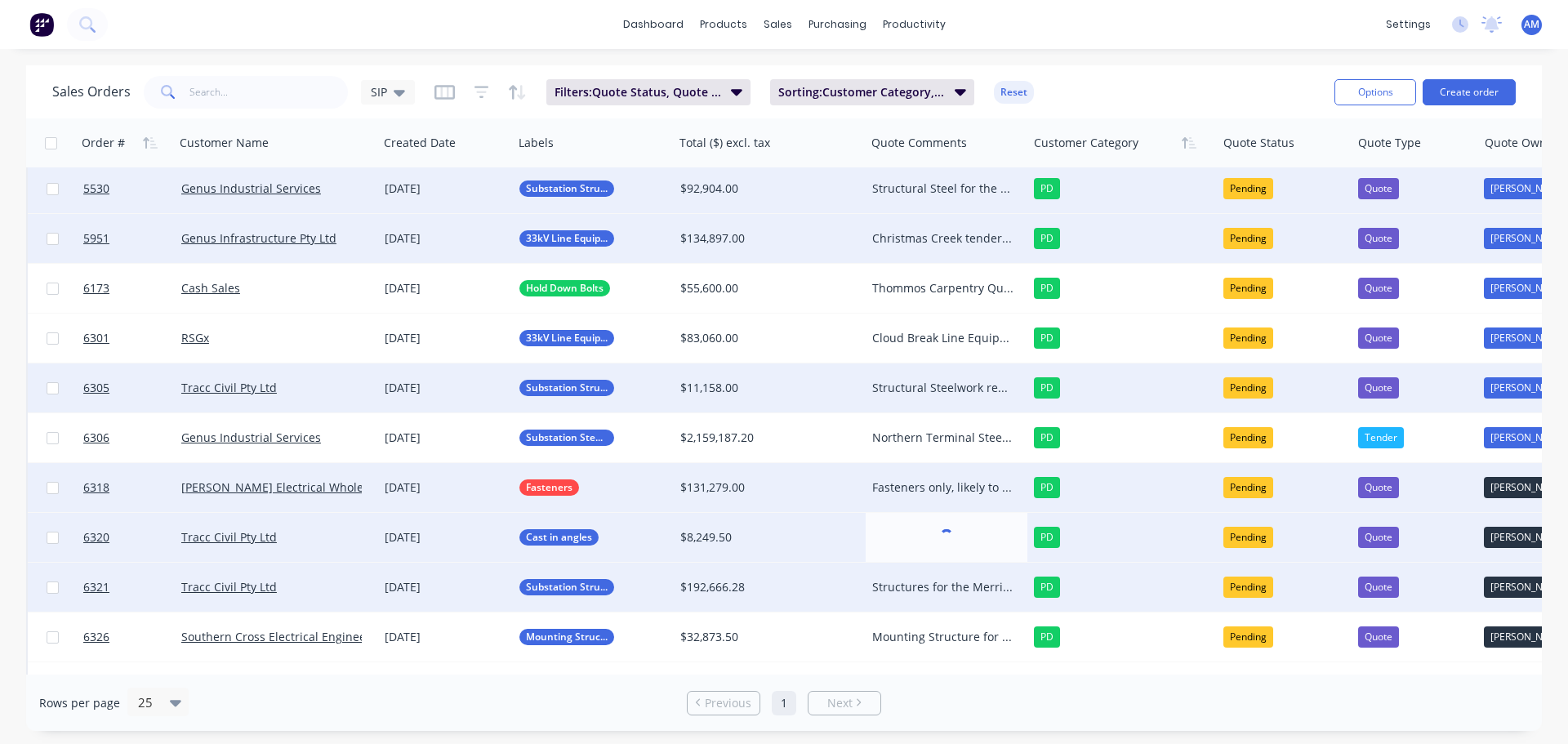
click at [851, 583] on div "$192,666.28" at bounding box center [769, 587] width 178 height 17
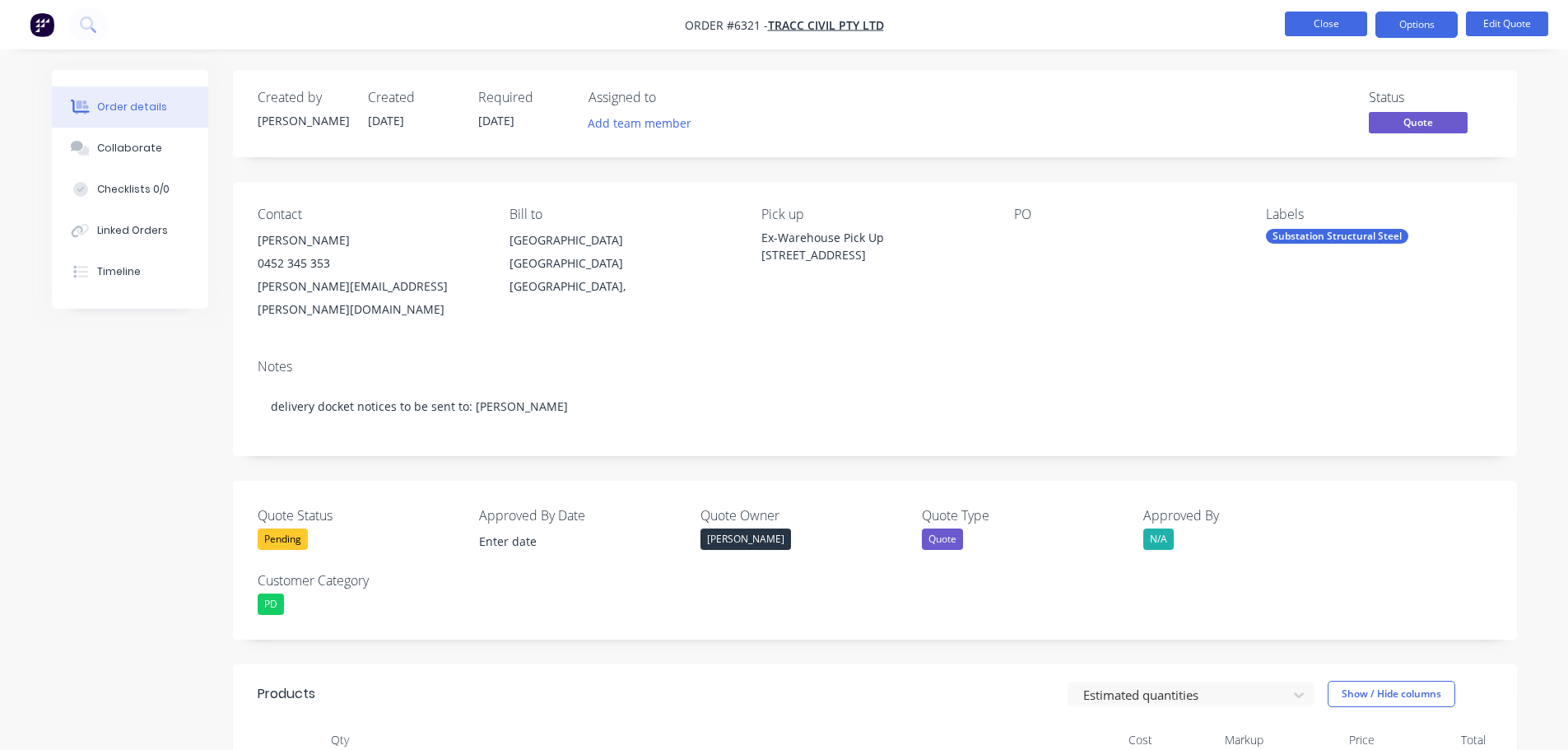
click at [1325, 26] on button "Close" at bounding box center [1326, 24] width 83 height 25
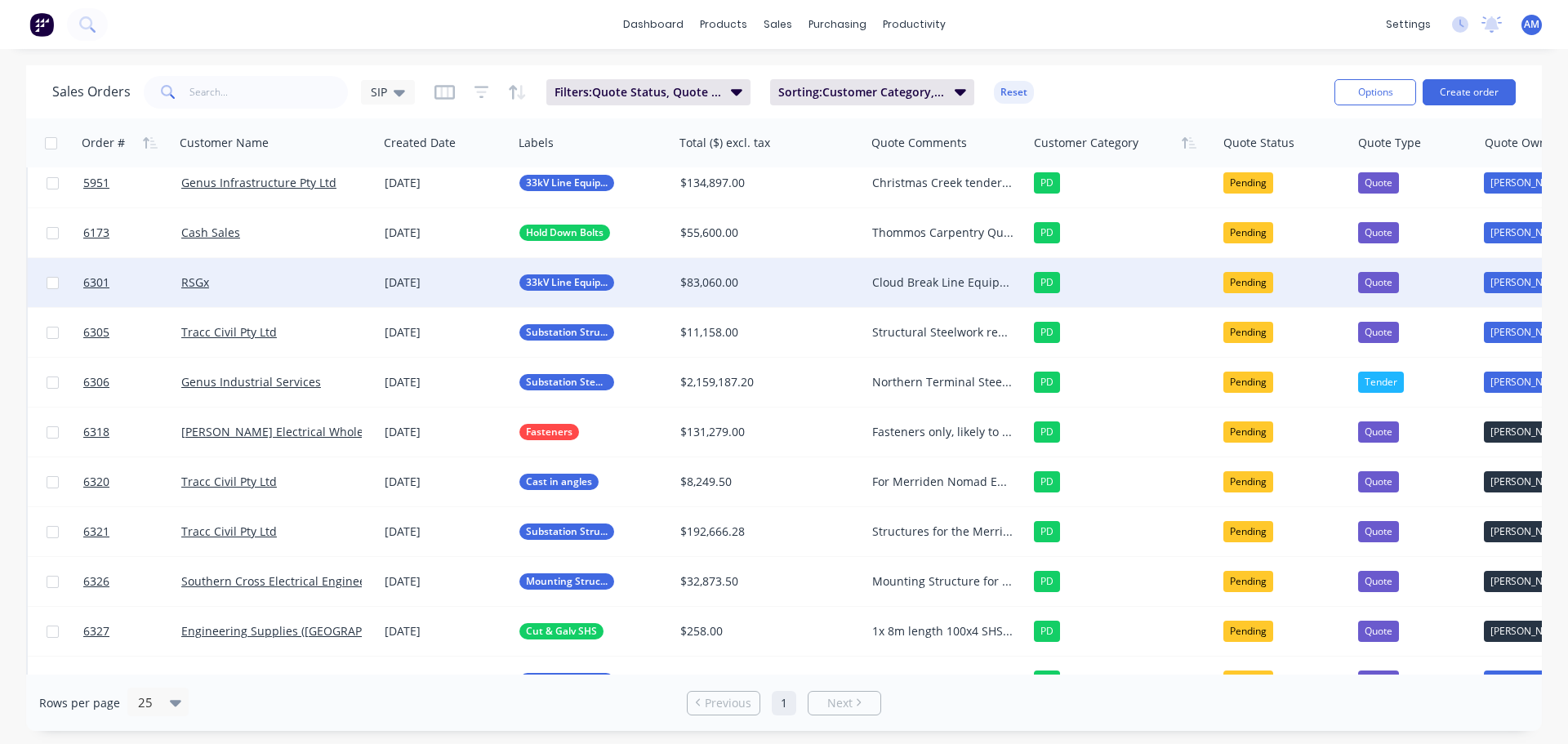
scroll to position [307, 0]
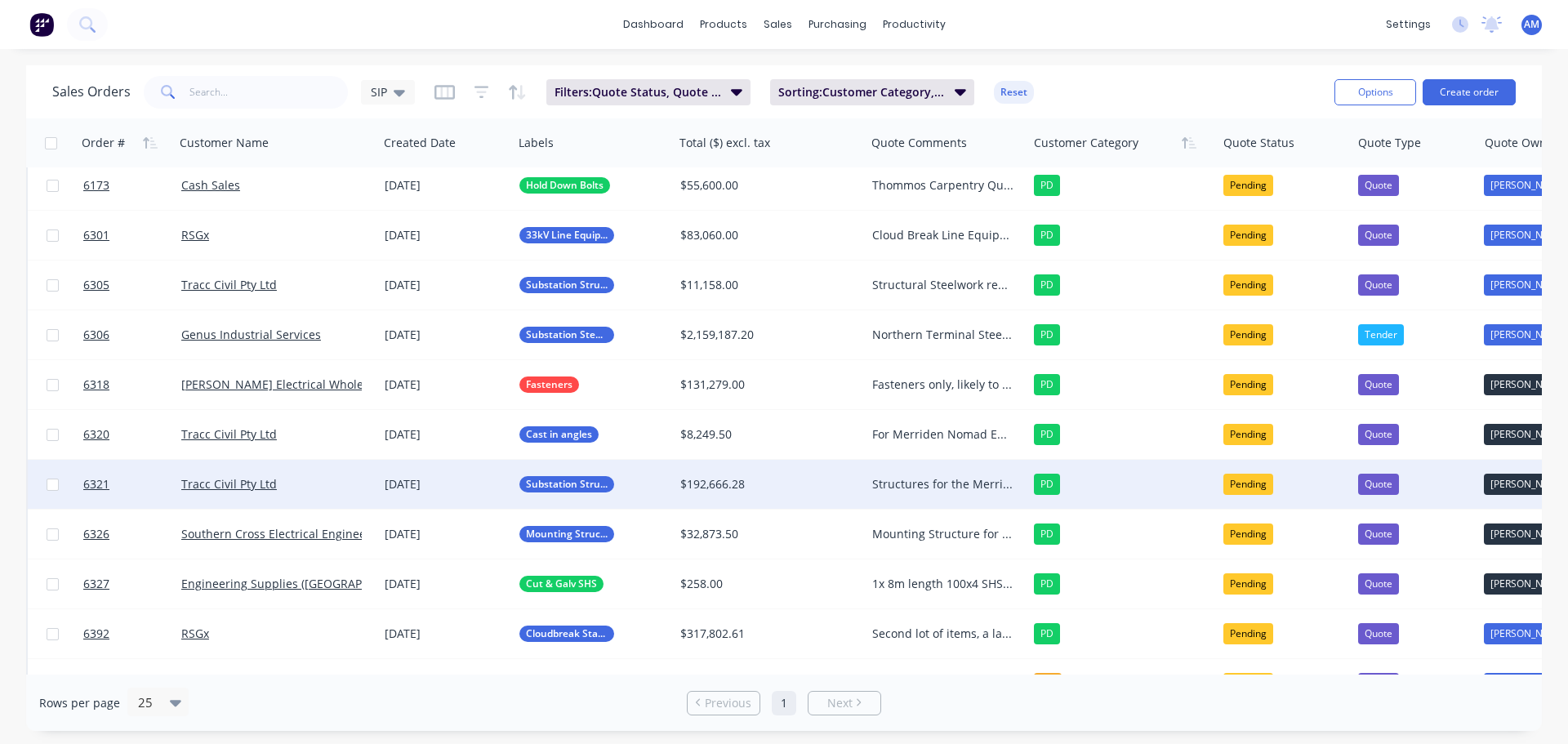
click at [938, 481] on div "Structures for the Merriden Nomad Energy AM to follow up 06/10" at bounding box center [942, 484] width 141 height 17
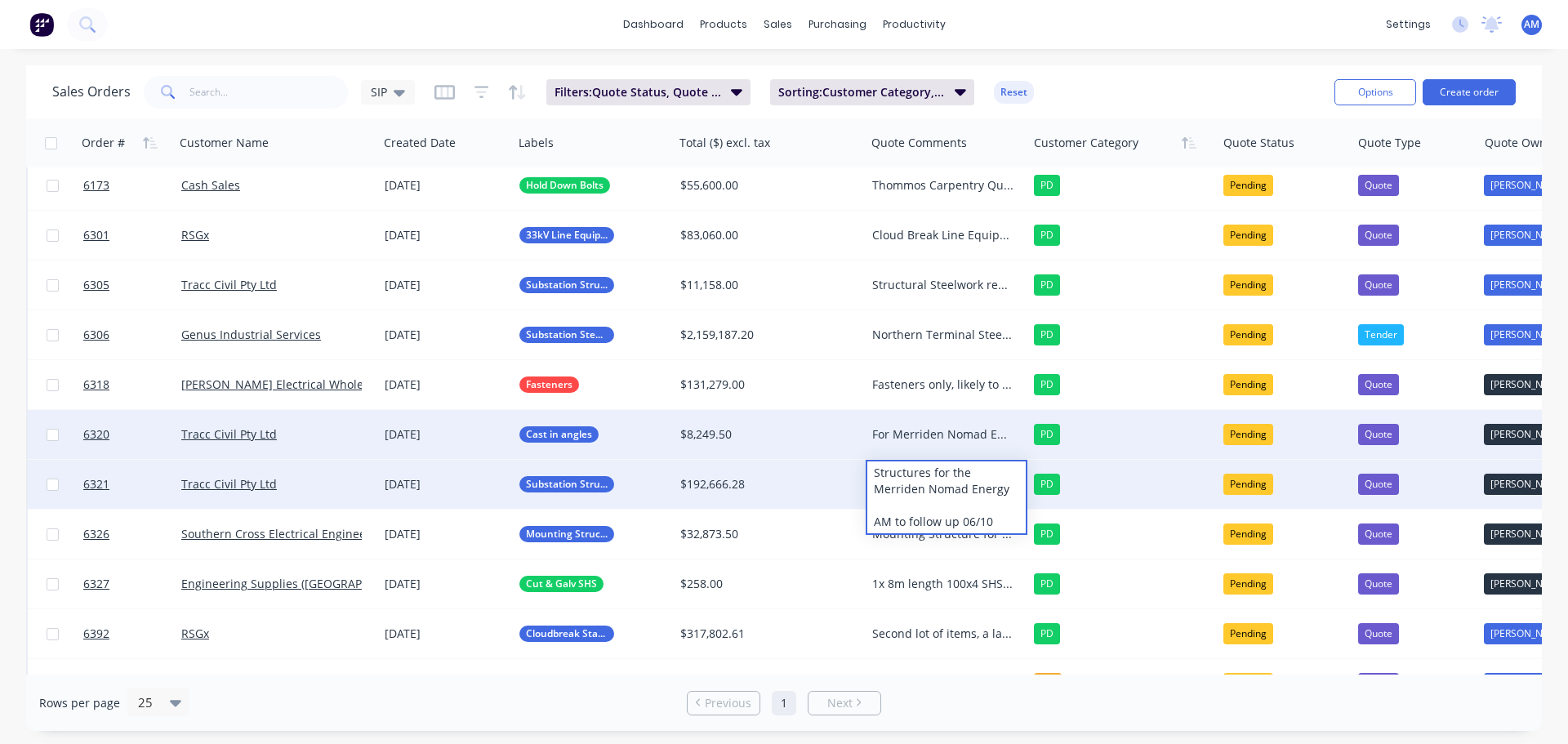
click at [935, 438] on div "For Merriden Nomad Energy AM to follow up 30/09, no response AM to follow up 06…" at bounding box center [942, 434] width 141 height 17
click at [888, 430] on div "For Merriden Nomad Energy AM to follow up 30/09, no response AM to follow up 06…" at bounding box center [942, 434] width 141 height 17
click at [876, 420] on div "For Merriden Nomad Energy AM to follow up 30/09, no response AM to follow up 06…" at bounding box center [946, 472] width 159 height 121
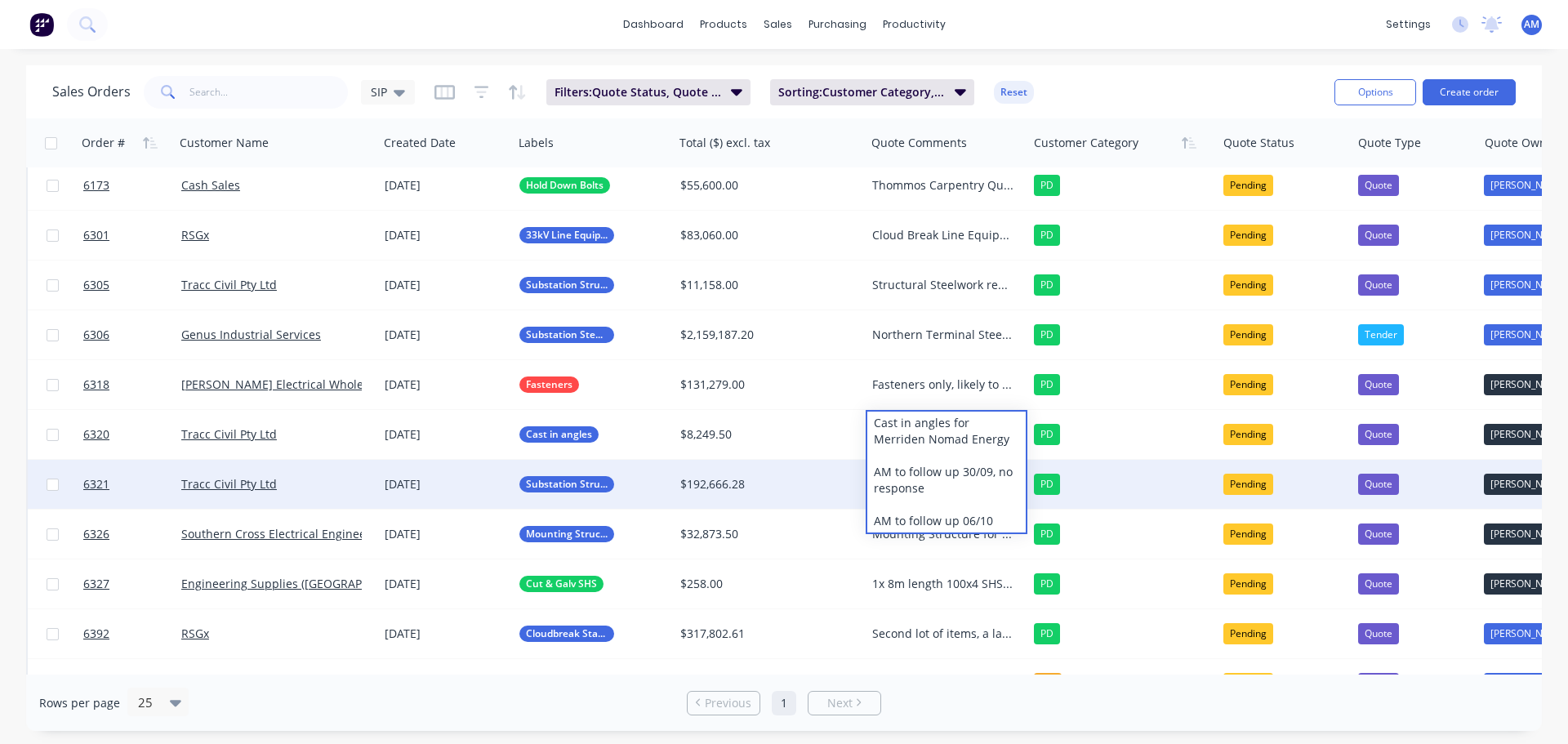
click at [1269, 54] on div "dashboard products sales purchasing productivity dashboard products Product Cat…" at bounding box center [784, 372] width 1568 height 744
click at [911, 477] on div "Structures for the Merriden Nomad Energy AM to follow up 06/10" at bounding box center [942, 484] width 141 height 17
click at [1002, 526] on div "Structures for the Merriden Nomad Energy AM to follow up 06/10" at bounding box center [946, 497] width 159 height 72
click at [988, 507] on div "Structures for the Merriden Nomad Energy AM to follow up 06/10" at bounding box center [946, 497] width 159 height 72
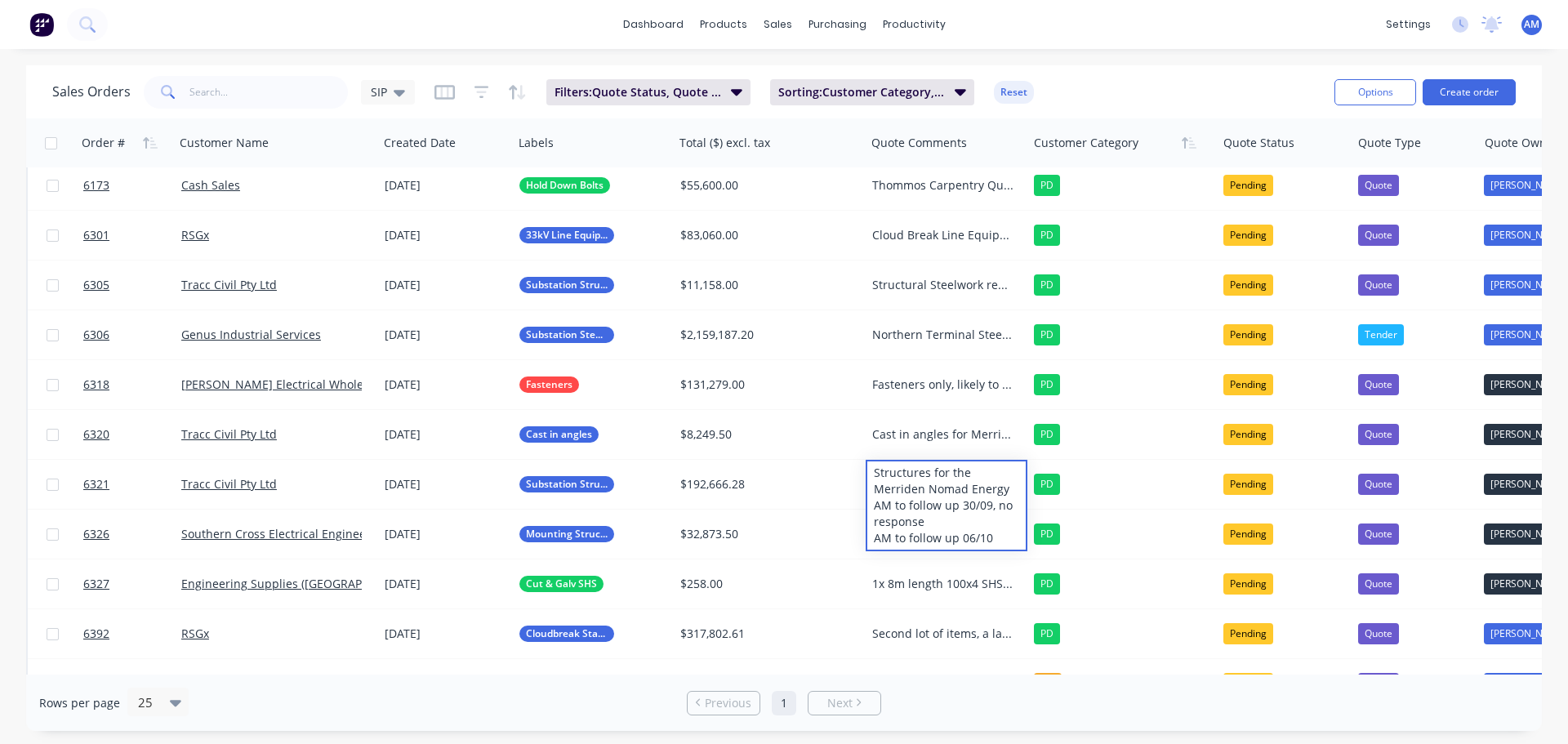
click at [1131, 72] on div "Sales Orders SIP Filters: Quote Status, Quote Type Sorting: Customer Category, …" at bounding box center [686, 92] width 1269 height 40
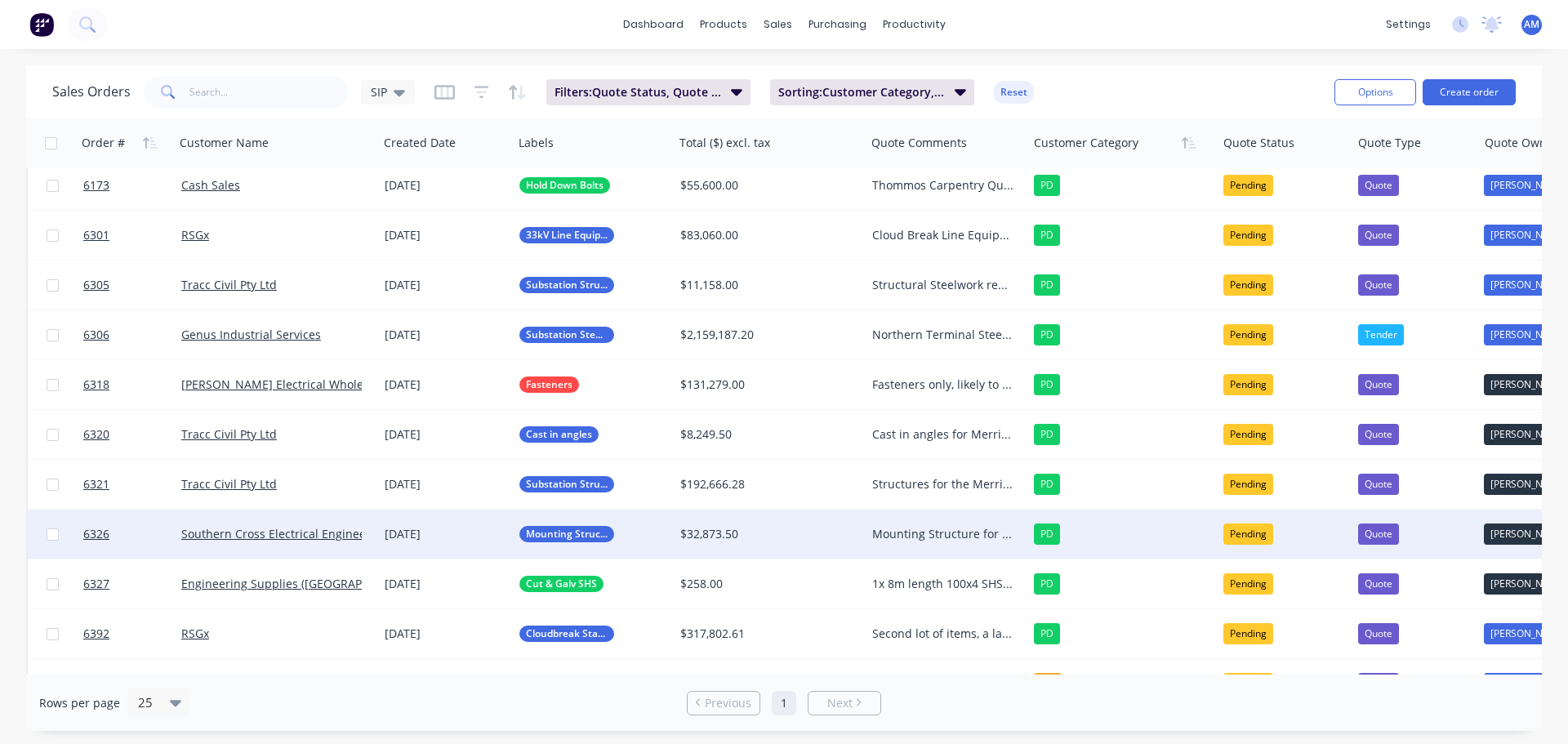
click at [945, 530] on div "Mounting Structure for RAAF Learmonth Quoted 24/09 Finalising tender , pricing …" at bounding box center [942, 533] width 141 height 17
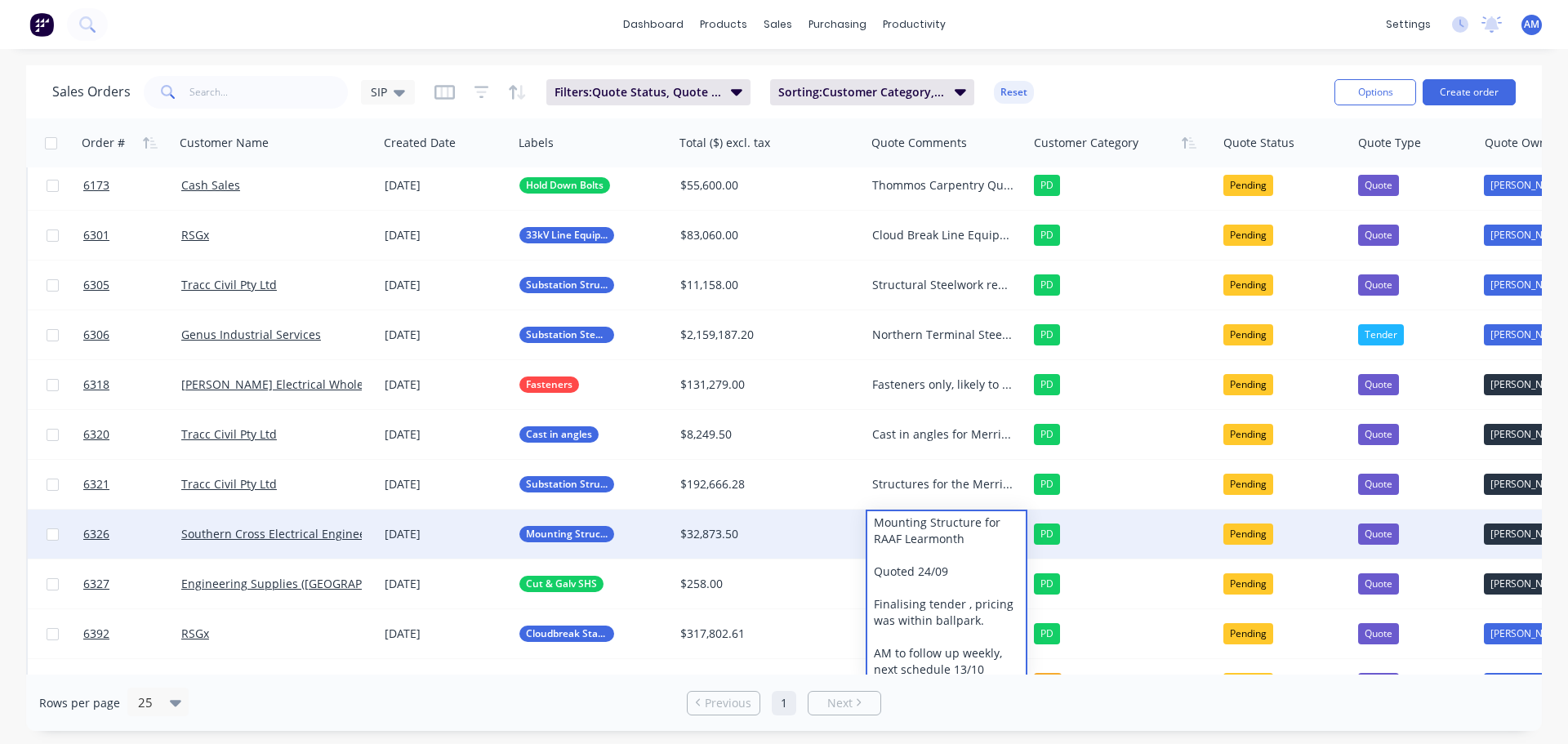
scroll to position [348, 0]
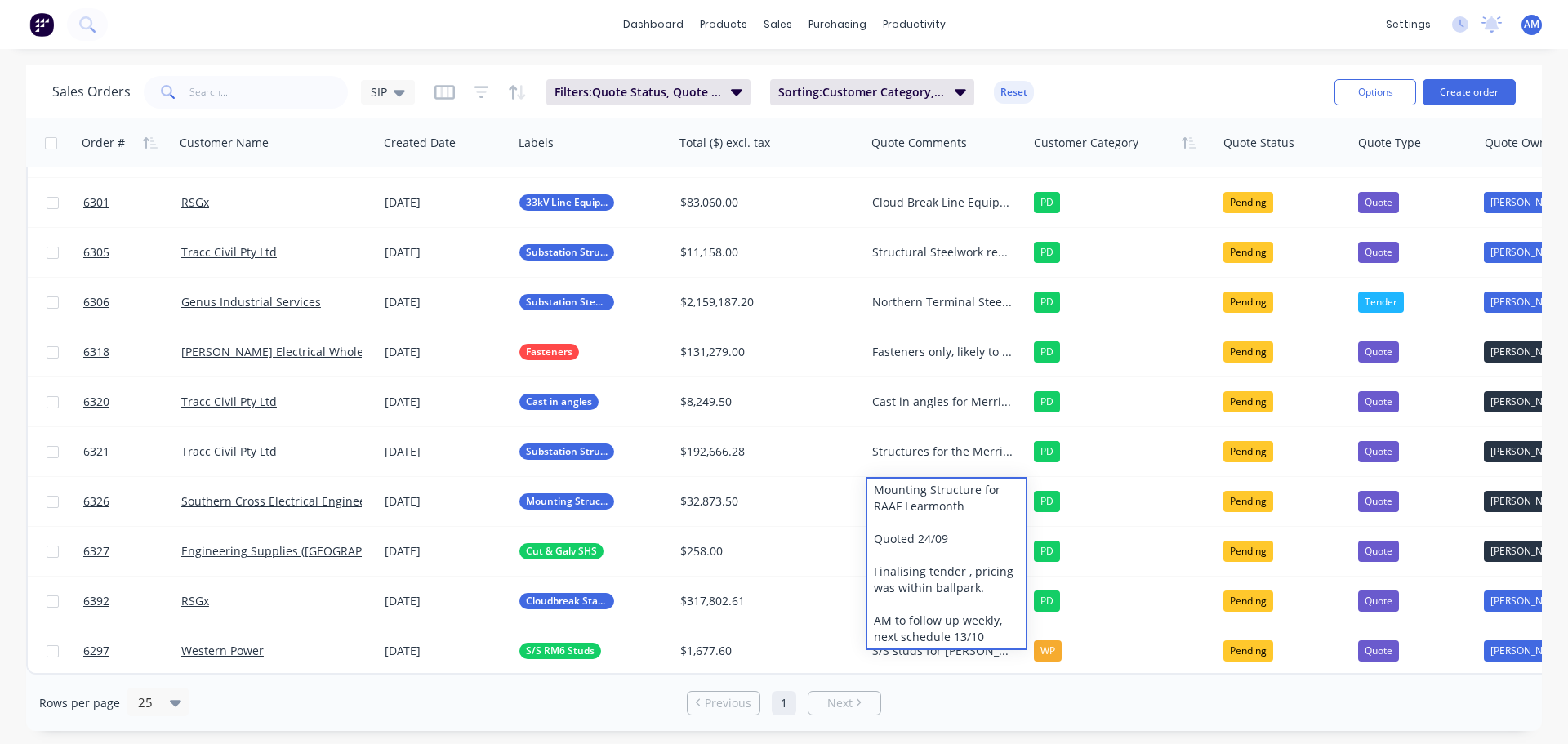
click at [1182, 68] on div "Sales Orders SIP Filters: Quote Status, Quote Type Sorting: Customer Category, …" at bounding box center [784, 92] width 1515 height 53
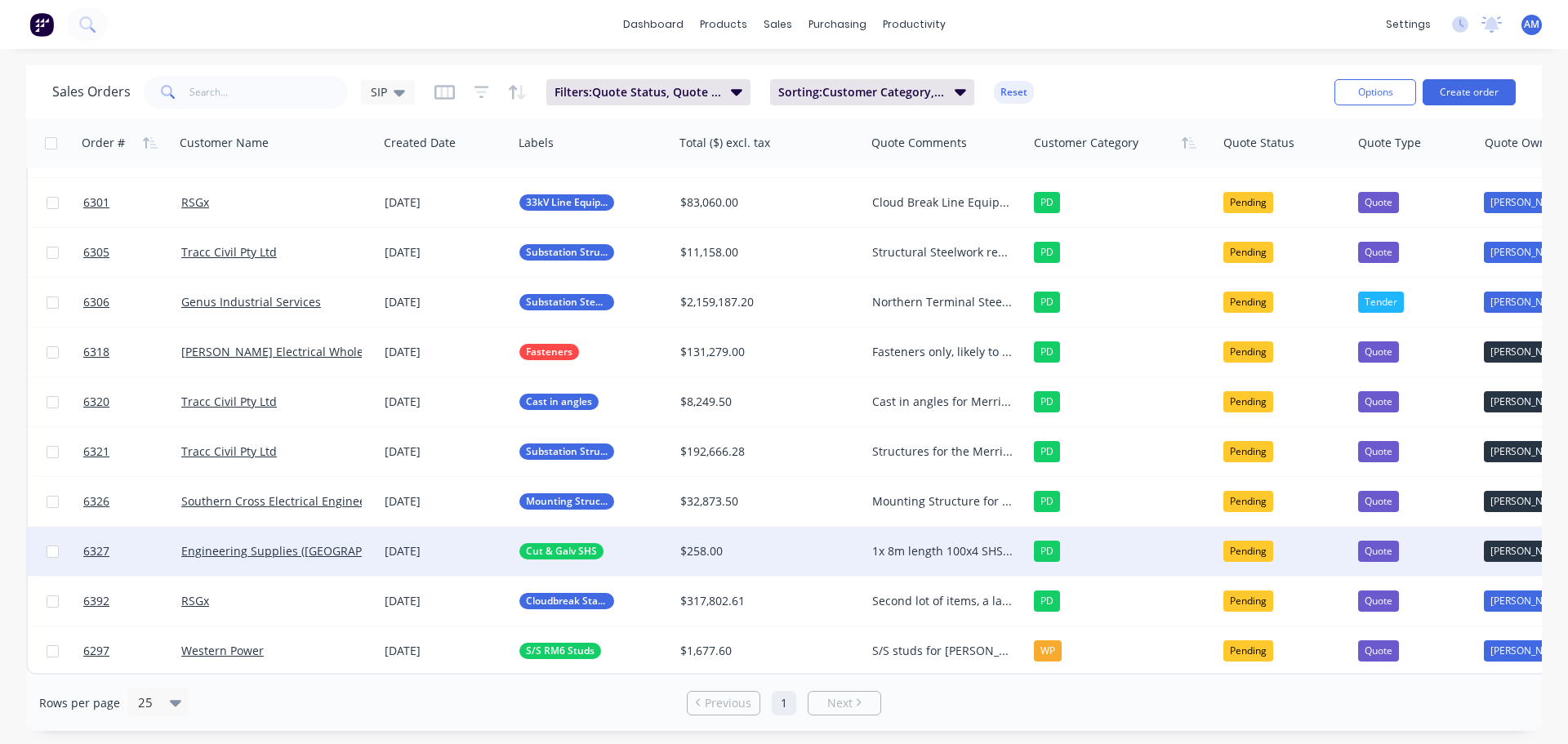
click at [927, 543] on div "1x 8m length 100x4 SHS Am to follow up 30/09" at bounding box center [942, 551] width 141 height 17
click at [890, 558] on div "1x 8m length 100x4 SHS Am to follow up 30/09" at bounding box center [946, 556] width 159 height 56
click at [1010, 559] on div "1x 8m length 100x4 SHS AM to follow up 30/09" at bounding box center [946, 556] width 159 height 56
click at [1139, 76] on div "Sales Orders SIP Filters: Quote Status, Quote Type Sorting: Customer Category, …" at bounding box center [686, 92] width 1269 height 40
click at [1241, 544] on div "Pending" at bounding box center [1248, 551] width 50 height 21
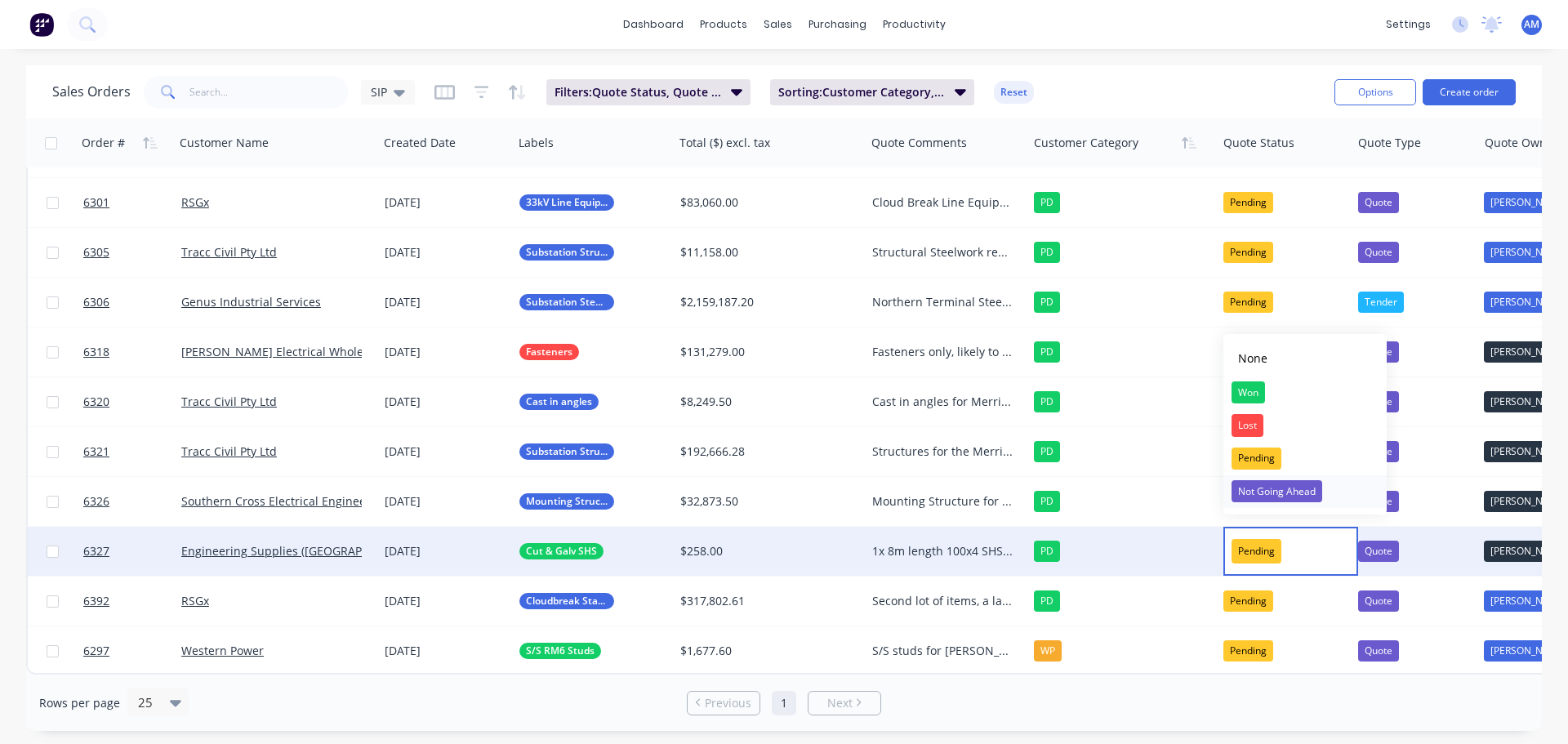
click at [1255, 500] on div "Not Going Ahead" at bounding box center [1276, 490] width 91 height 22
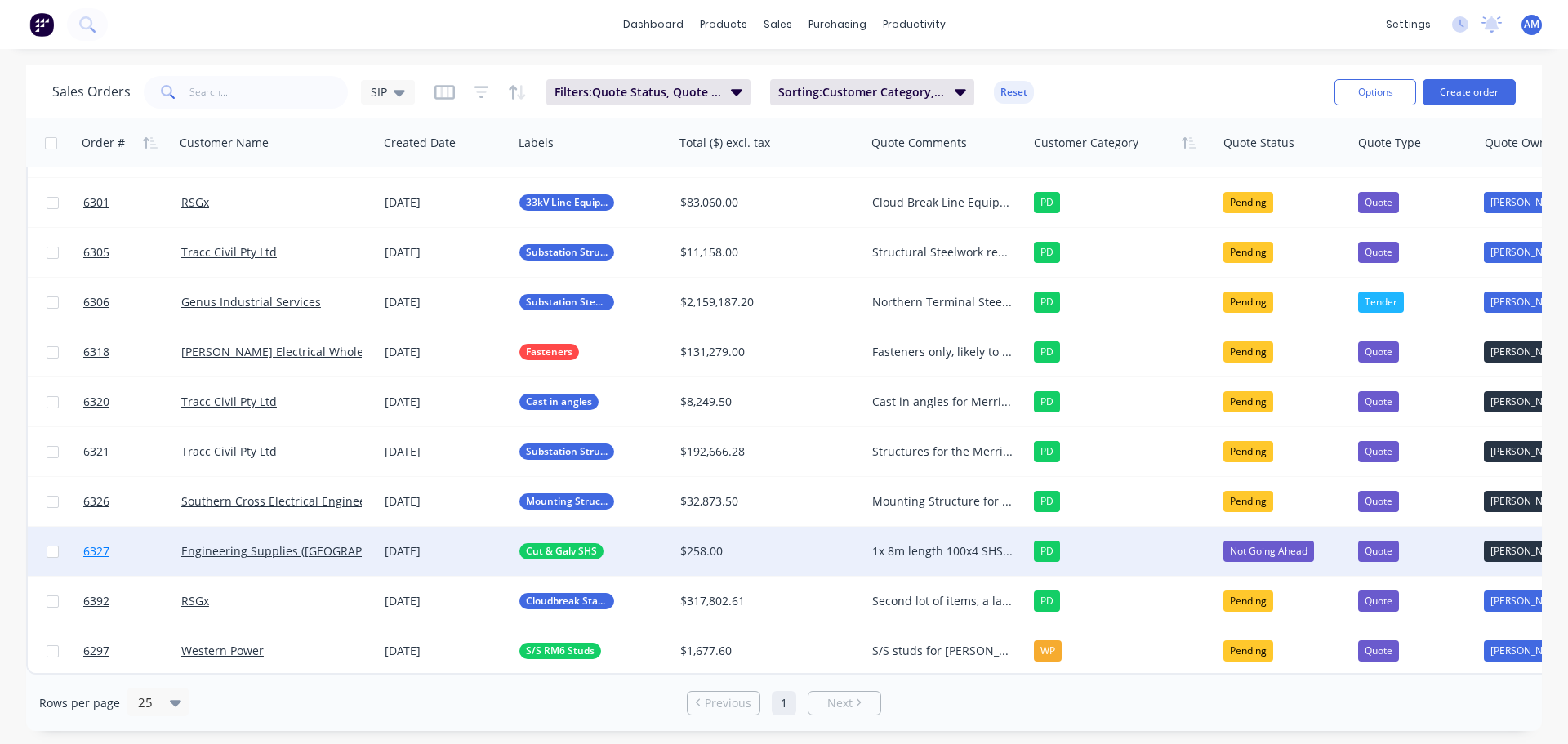
click at [149, 537] on link "6327" at bounding box center [132, 551] width 98 height 49
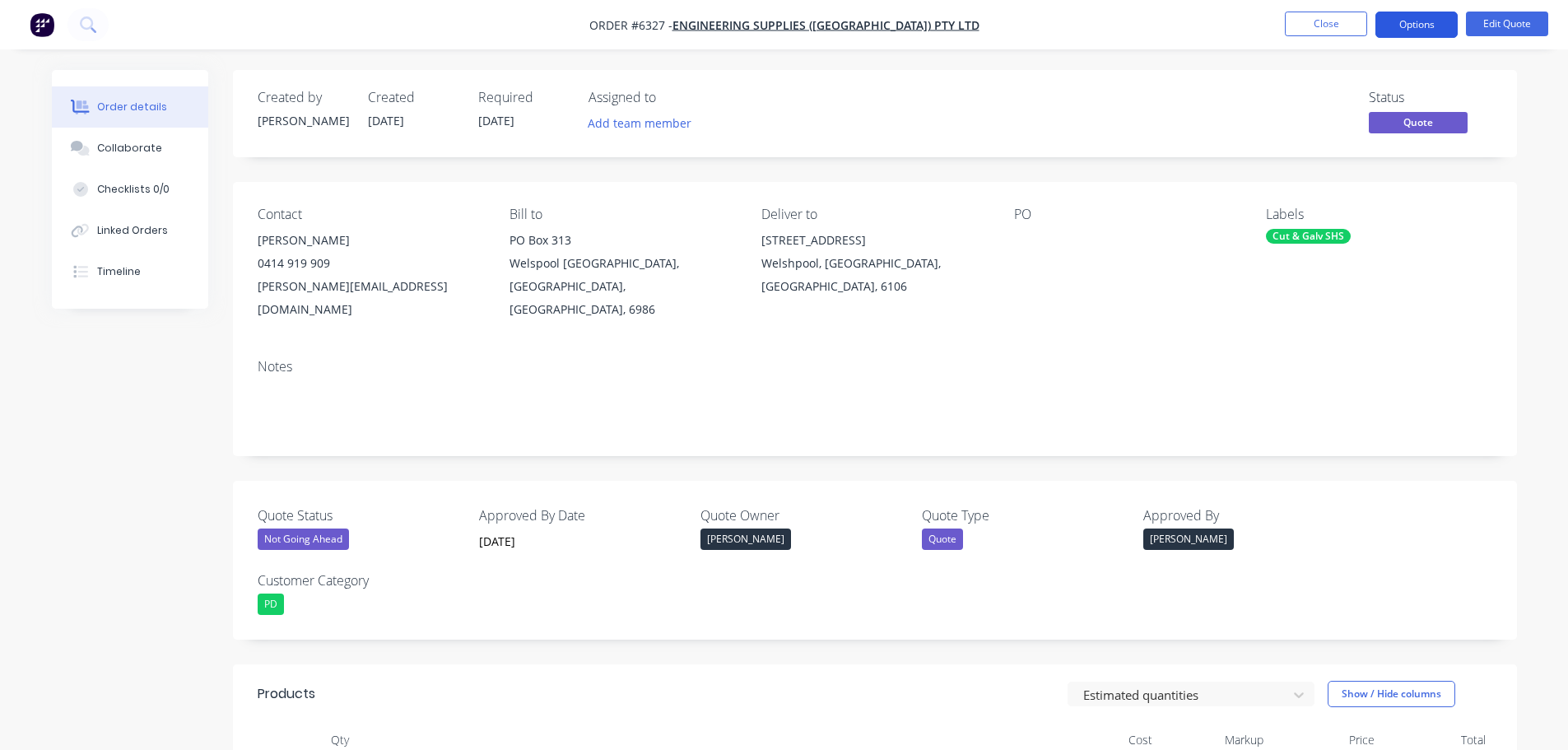
click at [1426, 29] on button "Options" at bounding box center [1417, 25] width 83 height 27
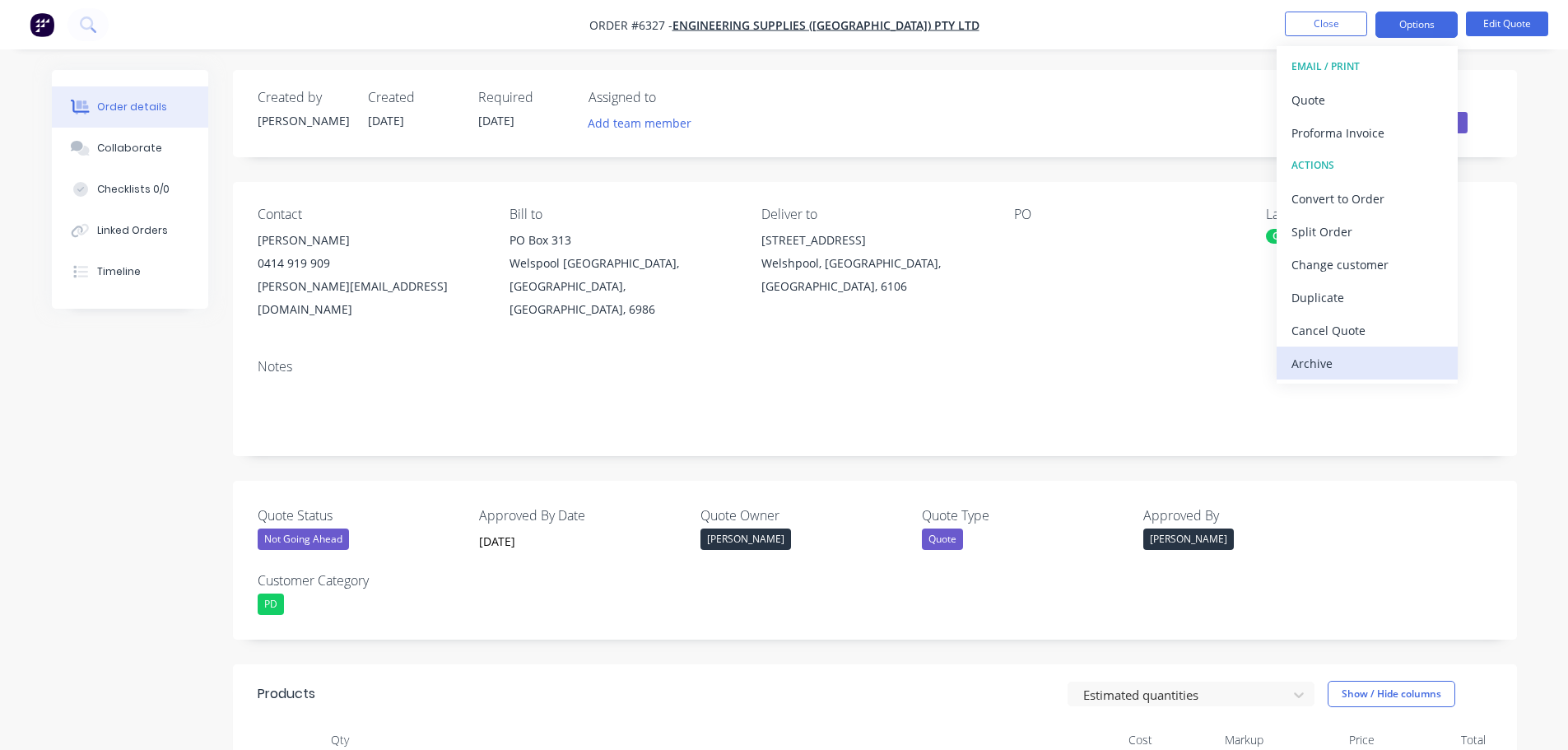
click at [1307, 367] on div "Archive" at bounding box center [1367, 364] width 151 height 24
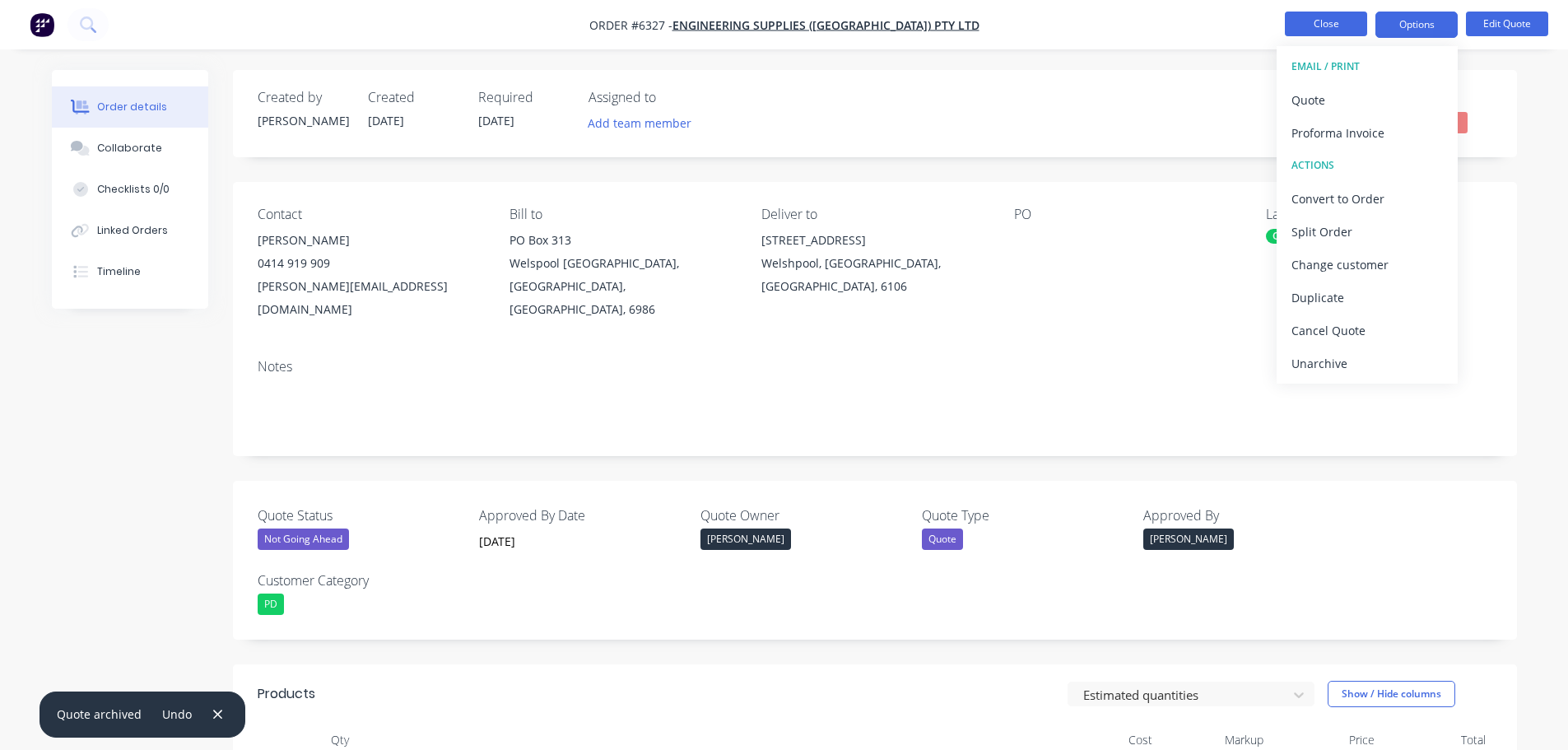
click at [1305, 26] on button "Close" at bounding box center [1326, 24] width 83 height 25
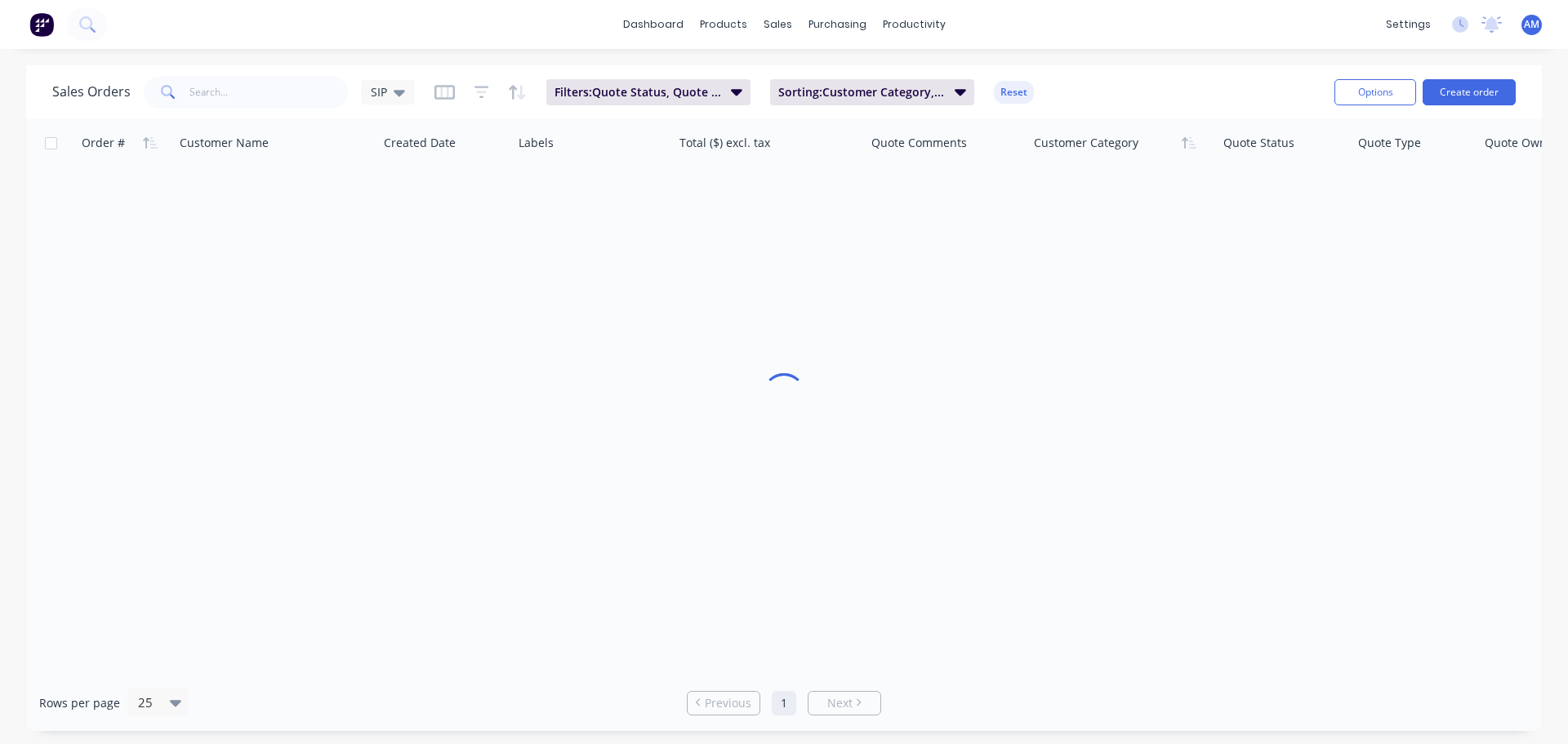
click at [1108, 22] on div "dashboard products sales purchasing productivity dashboard products Product Cat…" at bounding box center [784, 24] width 1568 height 49
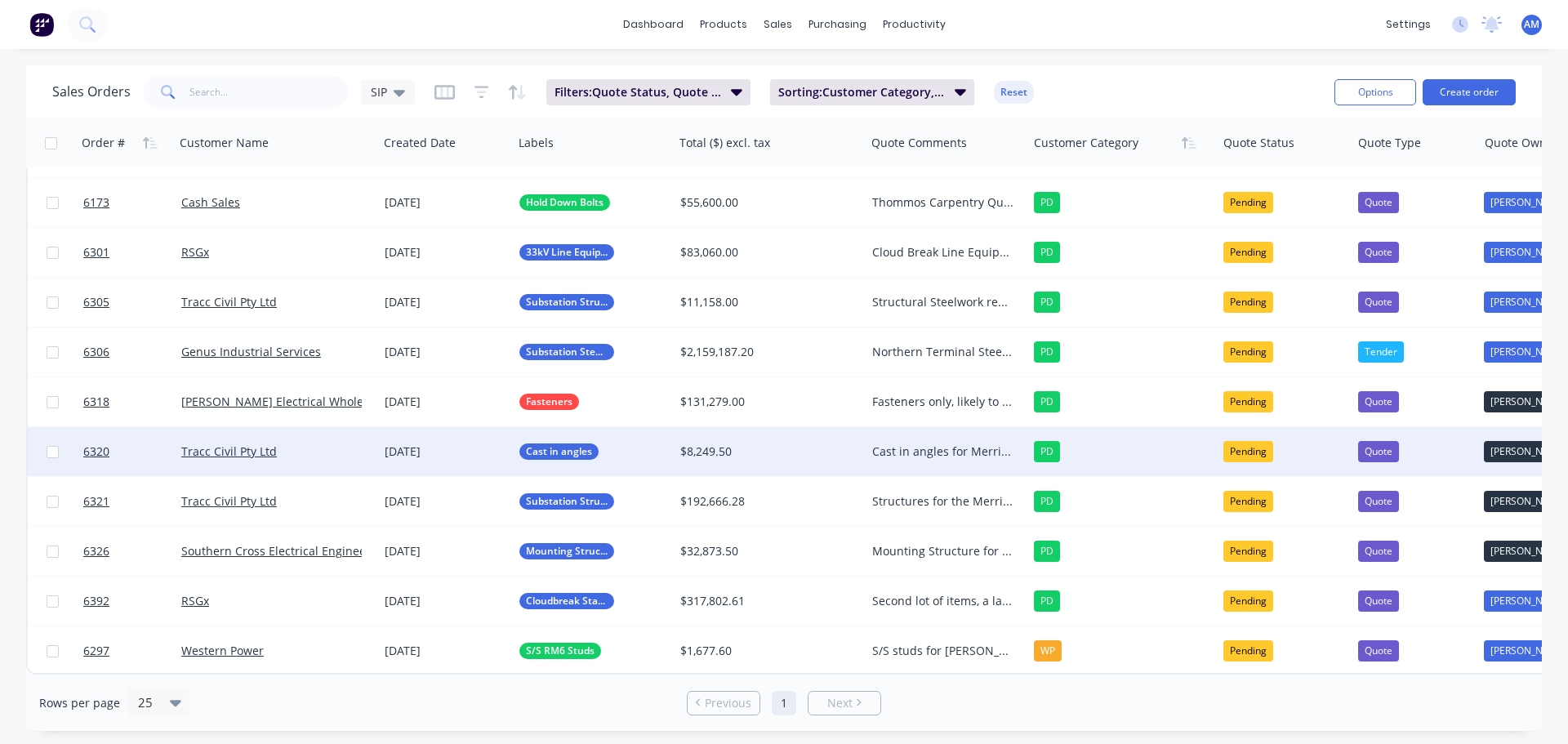
scroll to position [298, 0]
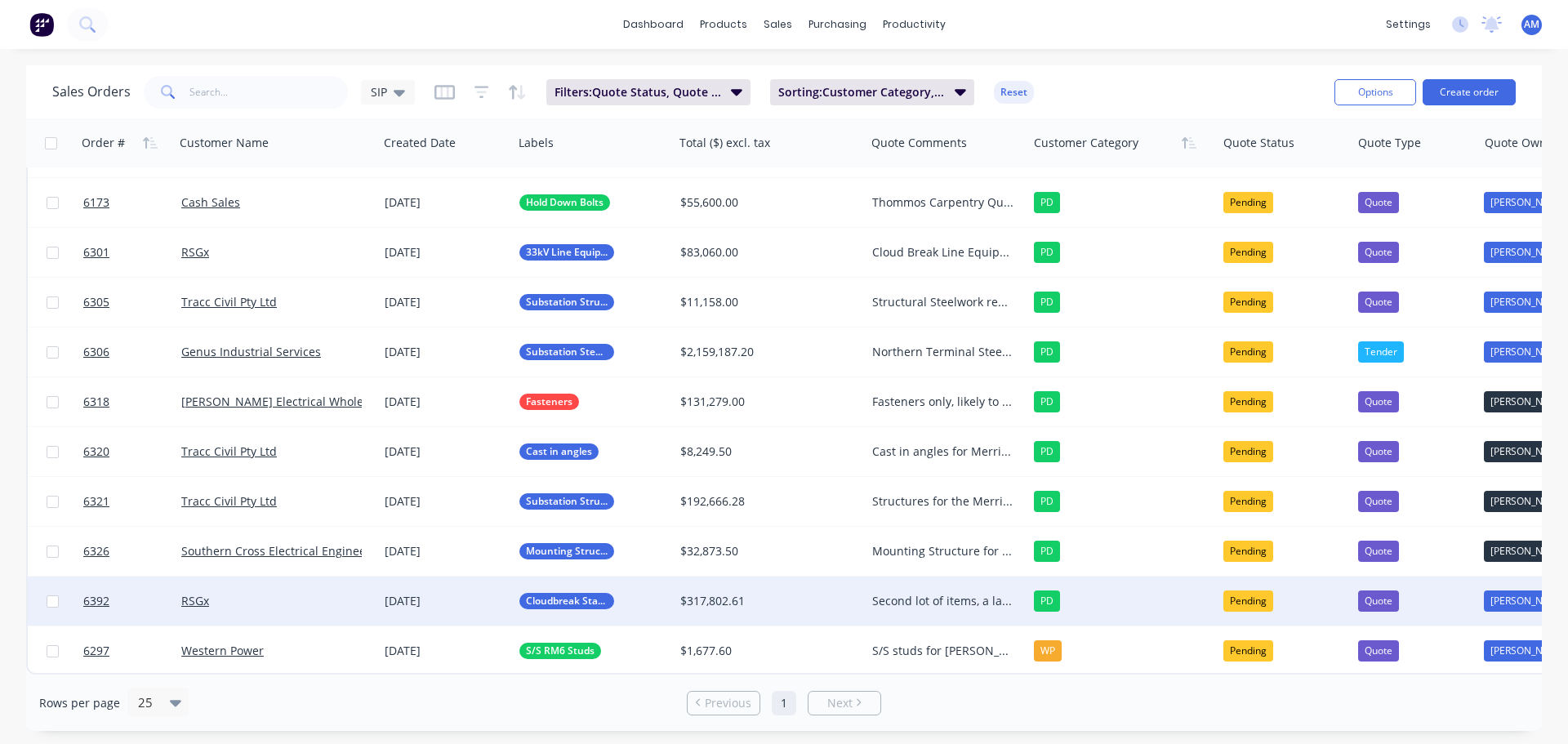
click at [904, 593] on div "Second lot of items, a large amount of single stays. AM to chase 08/10" at bounding box center [942, 601] width 141 height 17
click at [952, 646] on div "Cloud Break Second lot of items, a large amount of single stays. AM to chase 08…" at bounding box center [946, 622] width 159 height 88
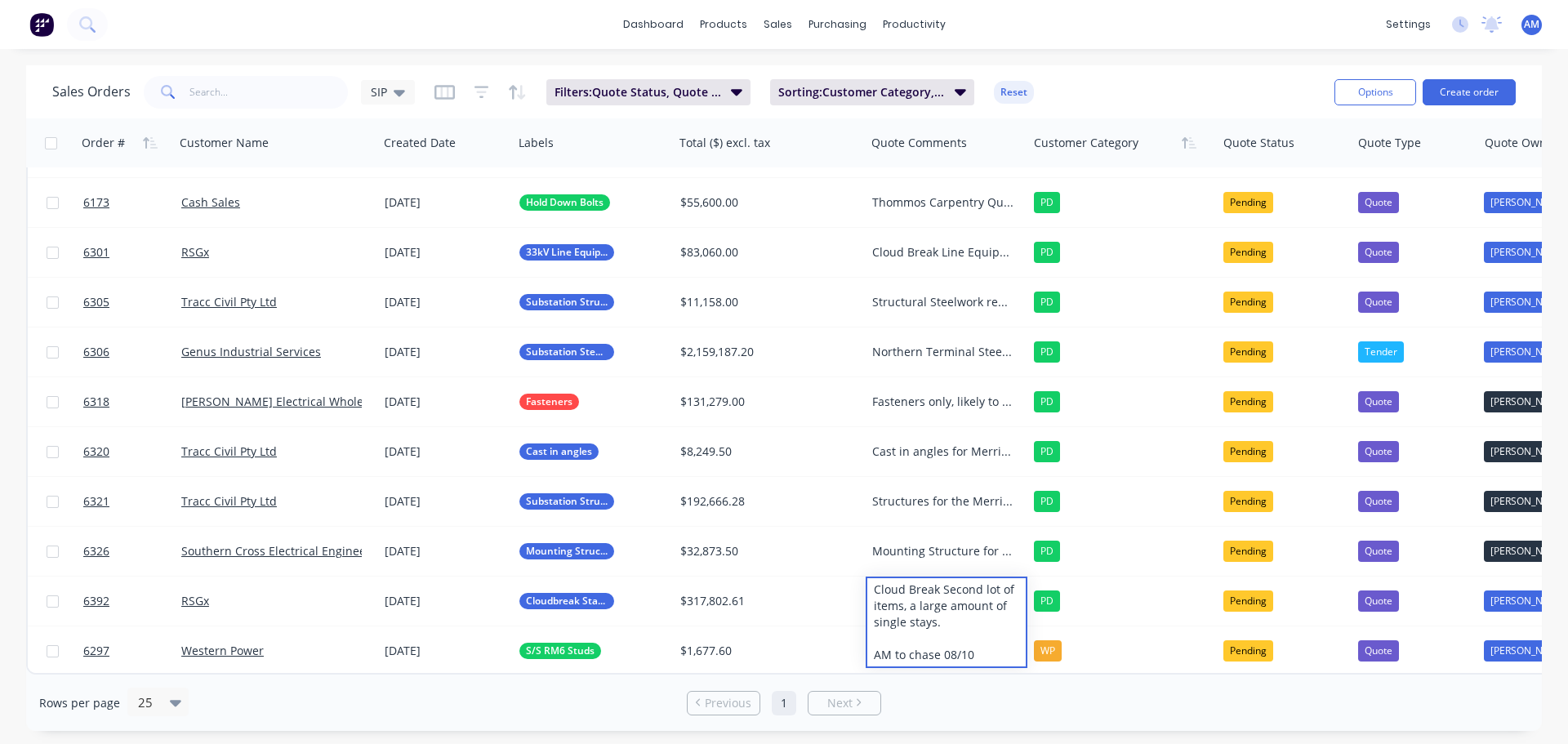
click at [1125, 80] on div "Sales Orders SIP Filters: Quote Status, Quote Type Sorting: Customer Category, …" at bounding box center [686, 92] width 1269 height 40
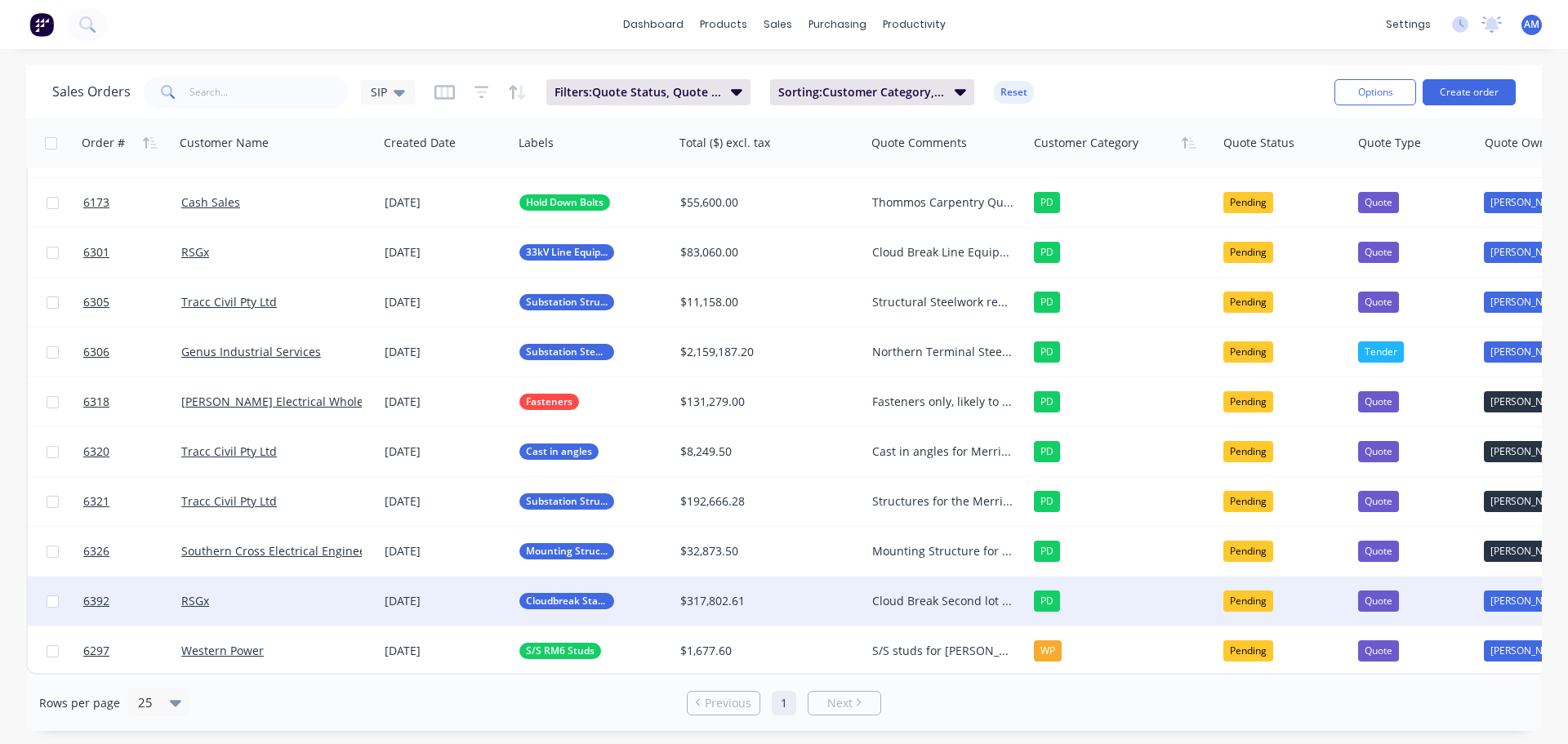
click at [912, 593] on div "Cloud Break Second lot of items, a large amount of single stays. AM to chase 08…" at bounding box center [942, 601] width 141 height 17
click at [1117, 76] on div "Sales Orders SIP Filters: Quote Status, Quote Type Sorting: Customer Category, …" at bounding box center [686, 92] width 1269 height 40
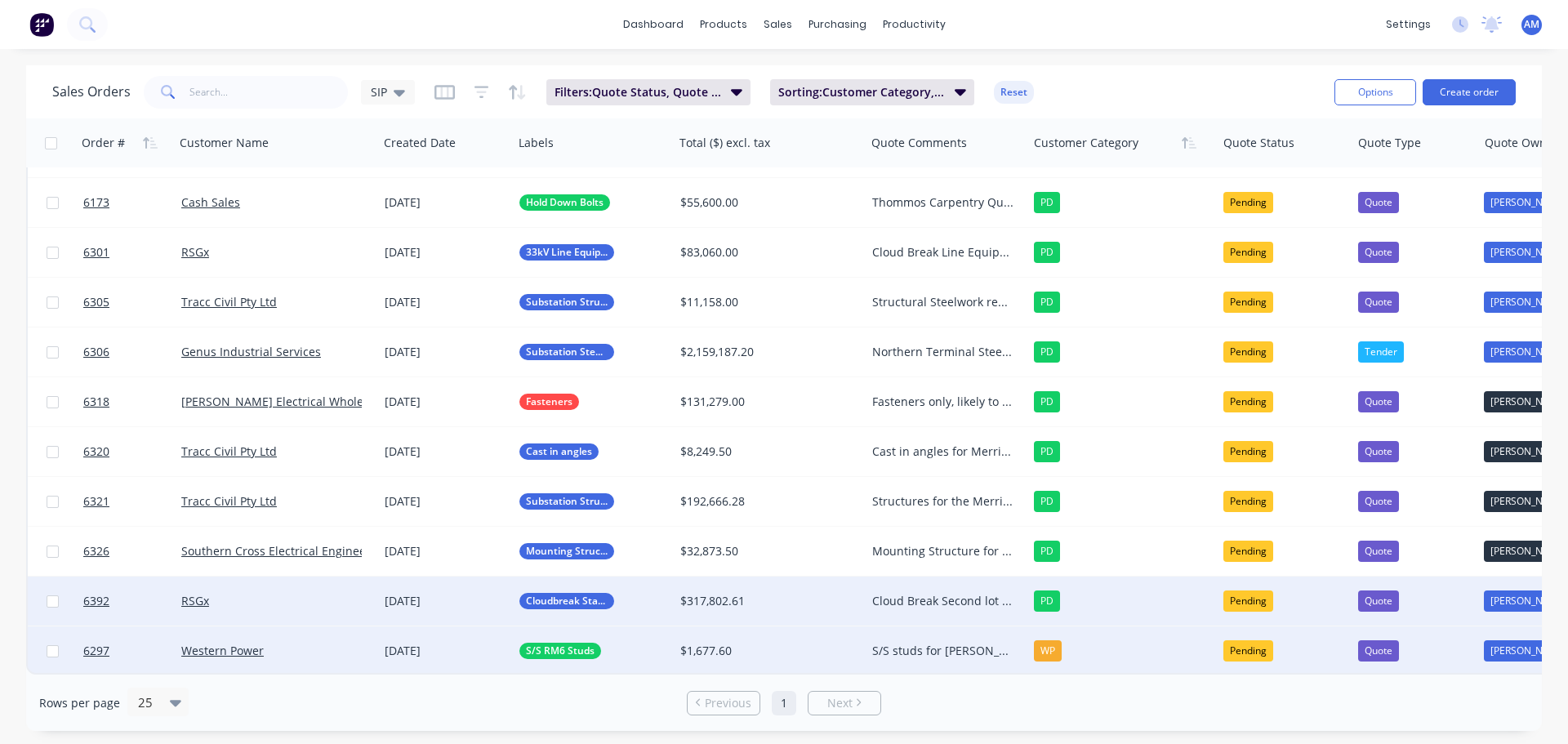
click at [914, 646] on div "S/S studs for [PERSON_NAME] Am to follow up 30/09 Vihanga on leave until 13/10" at bounding box center [942, 650] width 141 height 17
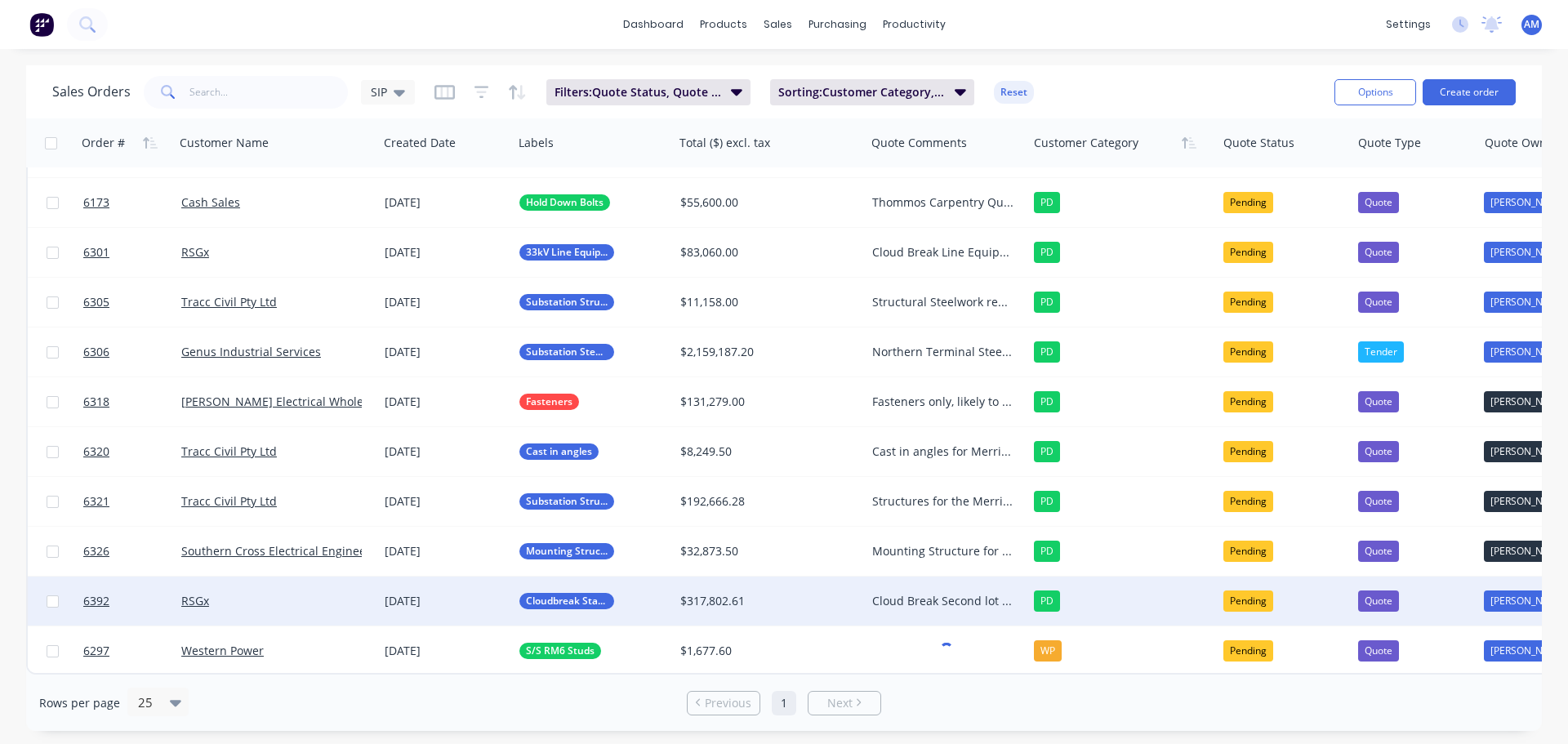
click at [1115, 88] on div "Sales Orders SIP Filters: Quote Status, Quote Type Sorting: Customer Category, …" at bounding box center [686, 92] width 1269 height 40
click at [1178, 67] on div "Sales Orders SIP Filters: Quote Status, Quote Type Sorting: Customer Category, …" at bounding box center [784, 92] width 1515 height 53
click at [1076, 89] on div "Sales Orders SIP Filters: Quote Status, Quote Type Sorting: Customer Category, …" at bounding box center [686, 92] width 1269 height 40
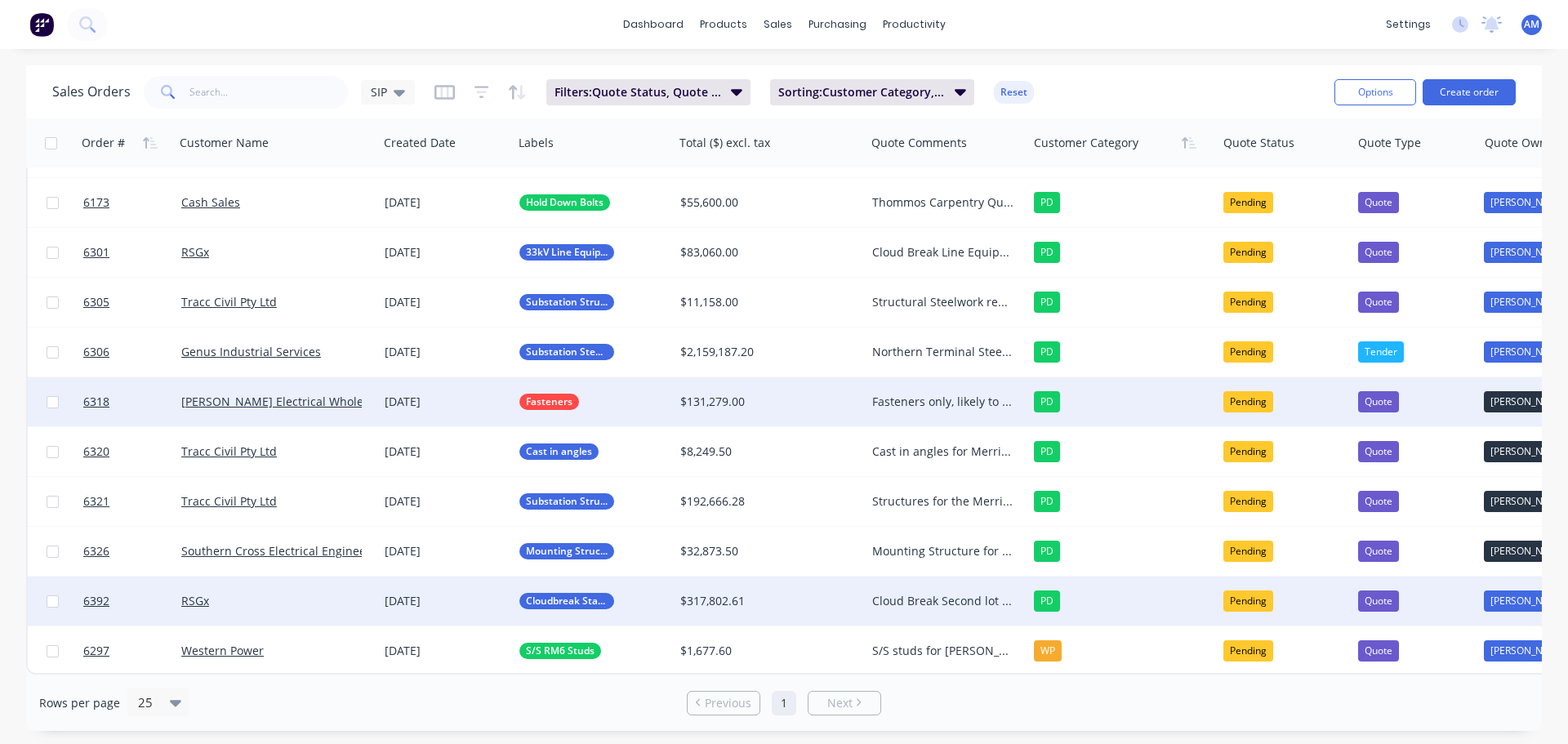
scroll to position [0, 0]
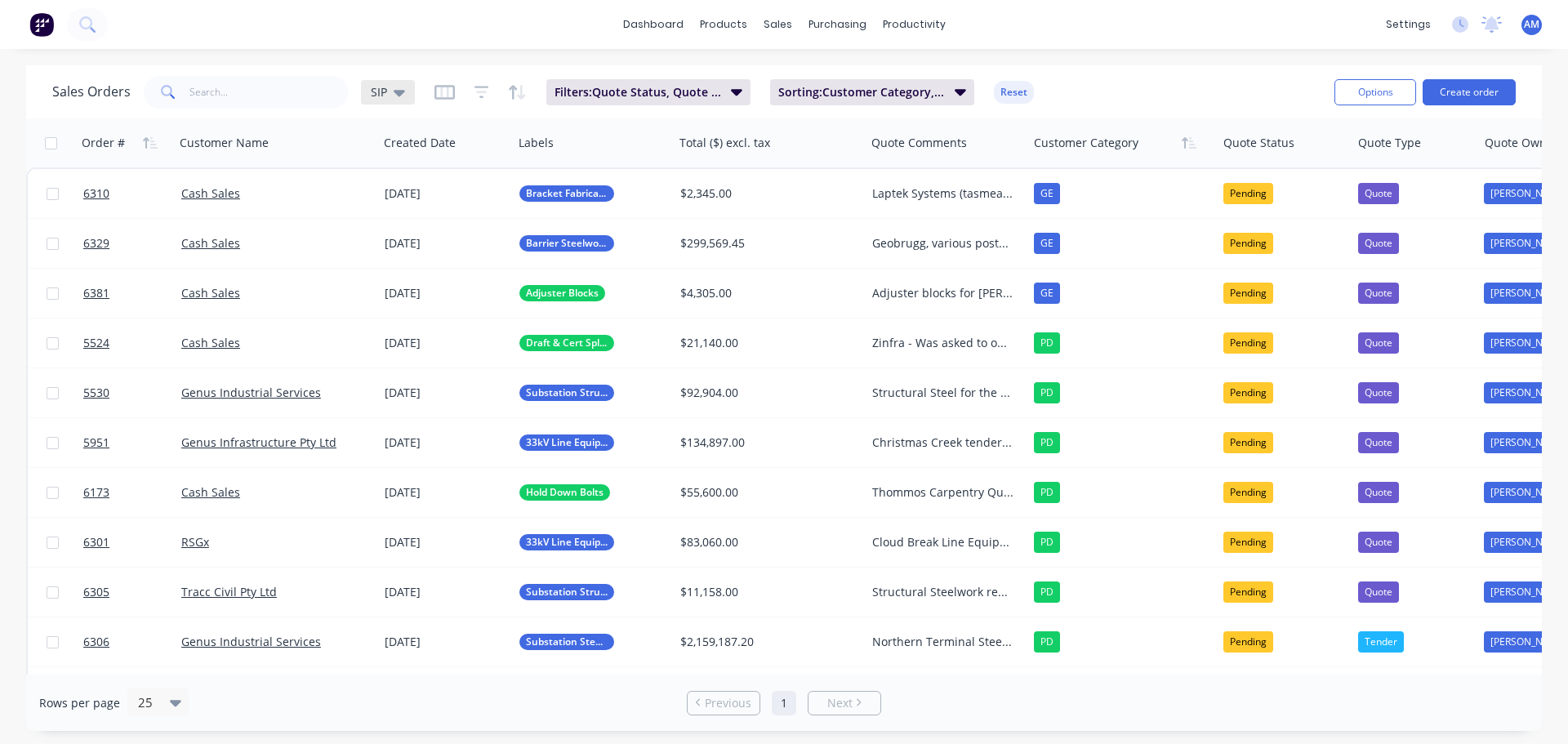
click at [401, 93] on icon at bounding box center [400, 93] width 12 height 7
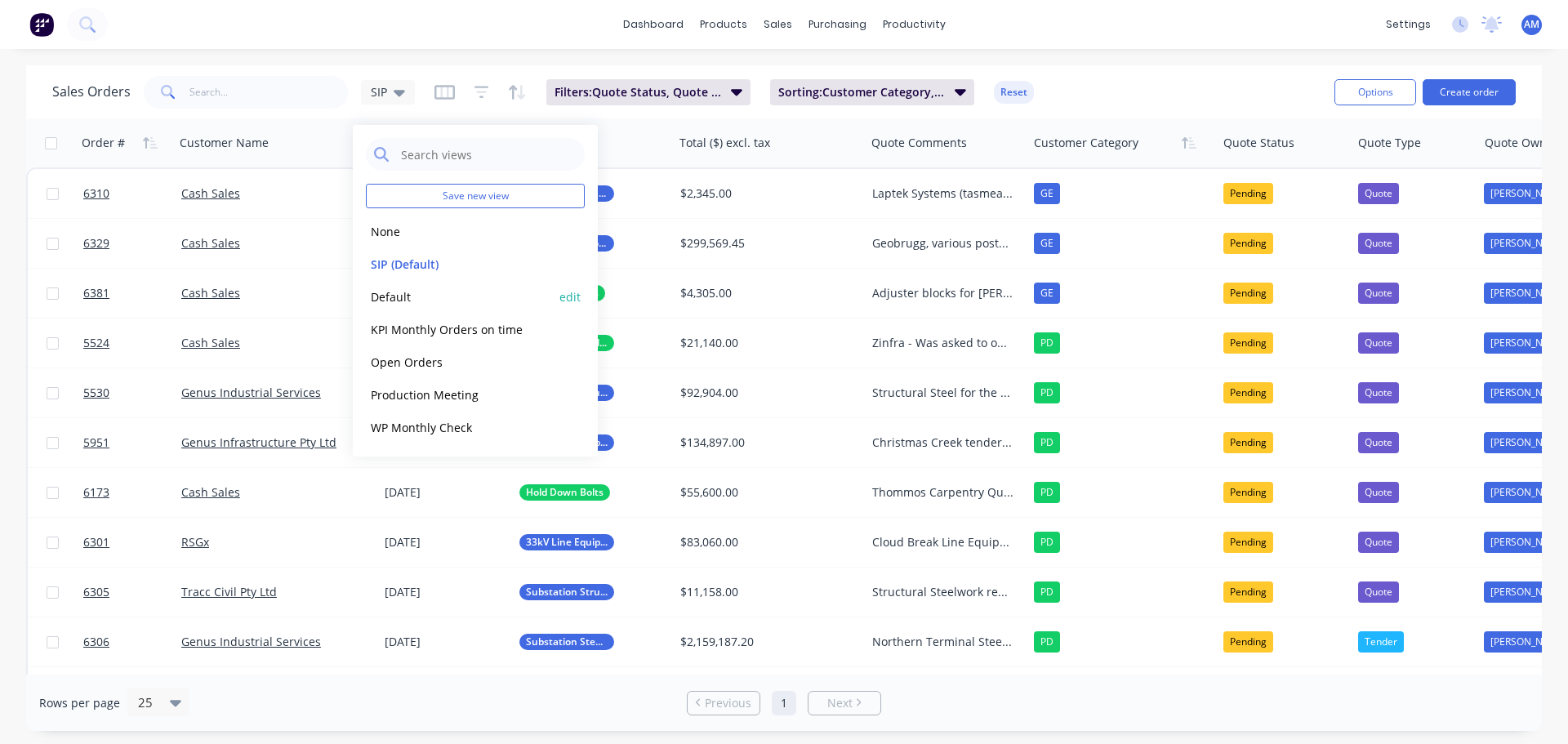
click at [412, 296] on button "Default" at bounding box center [458, 296] width 186 height 19
